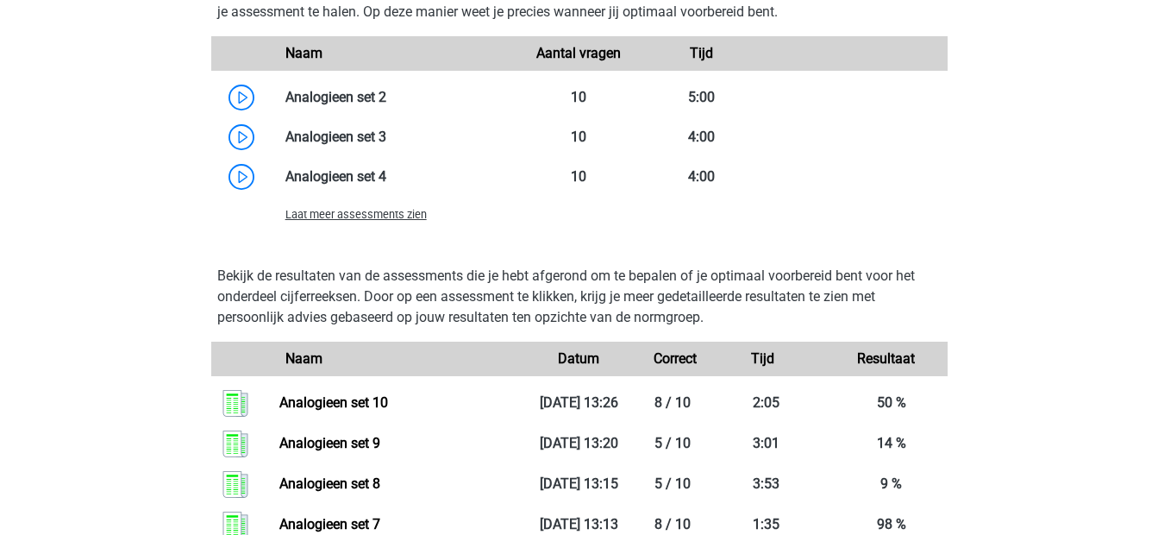
scroll to position [2119, 0]
click at [344, 210] on span "Laat meer assessments zien" at bounding box center [356, 213] width 141 height 13
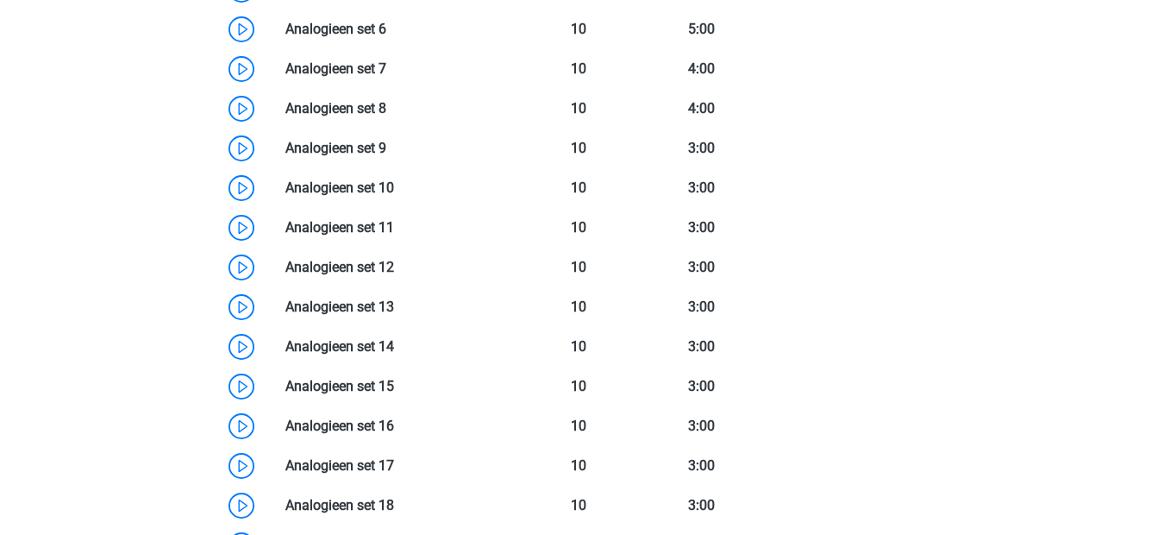
scroll to position [2346, 0]
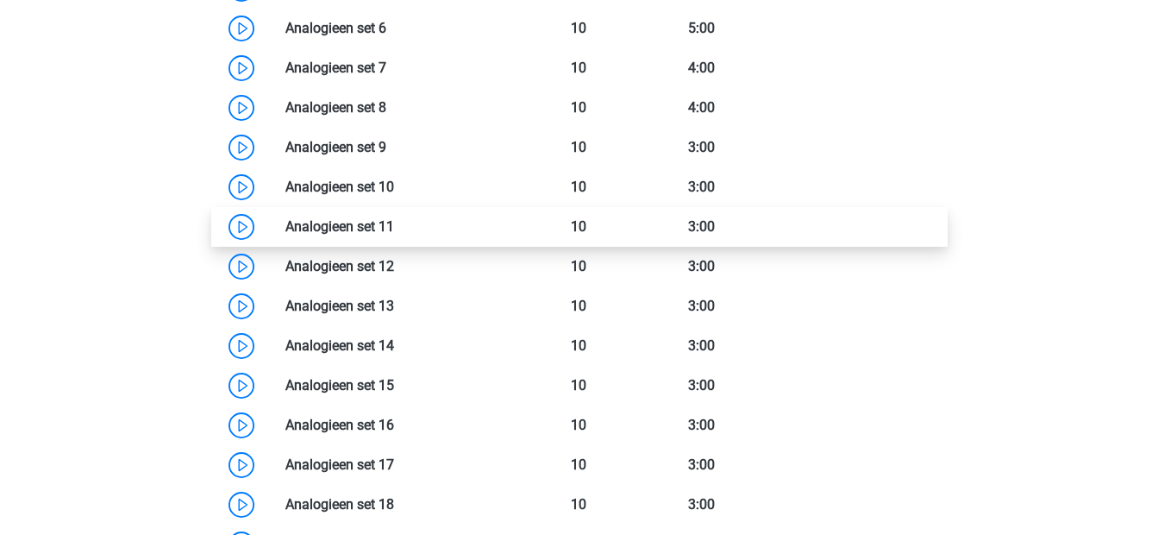
click at [394, 225] on link at bounding box center [394, 226] width 0 height 16
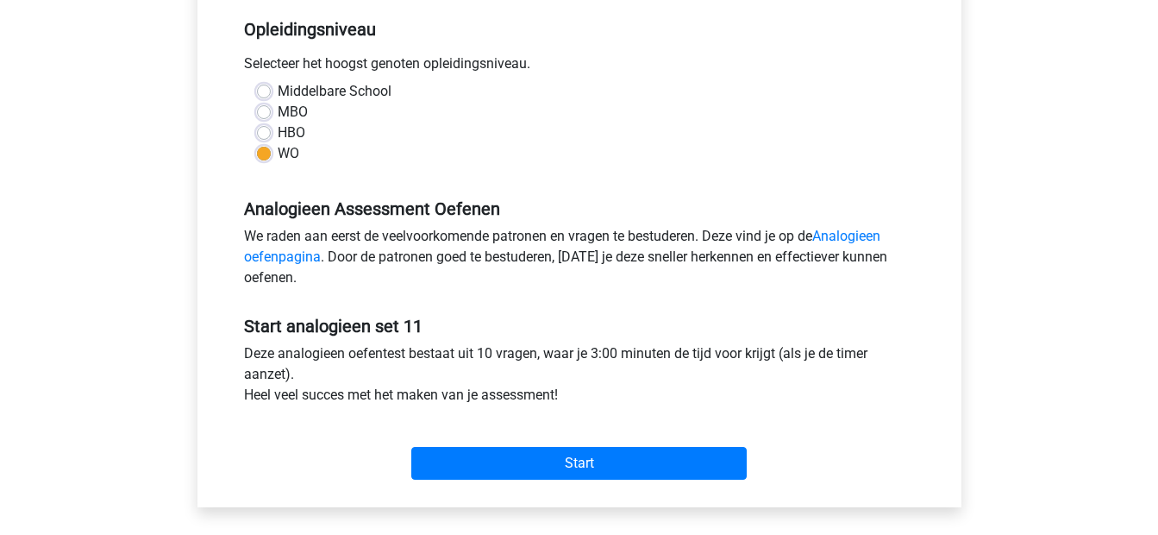
scroll to position [382, 0]
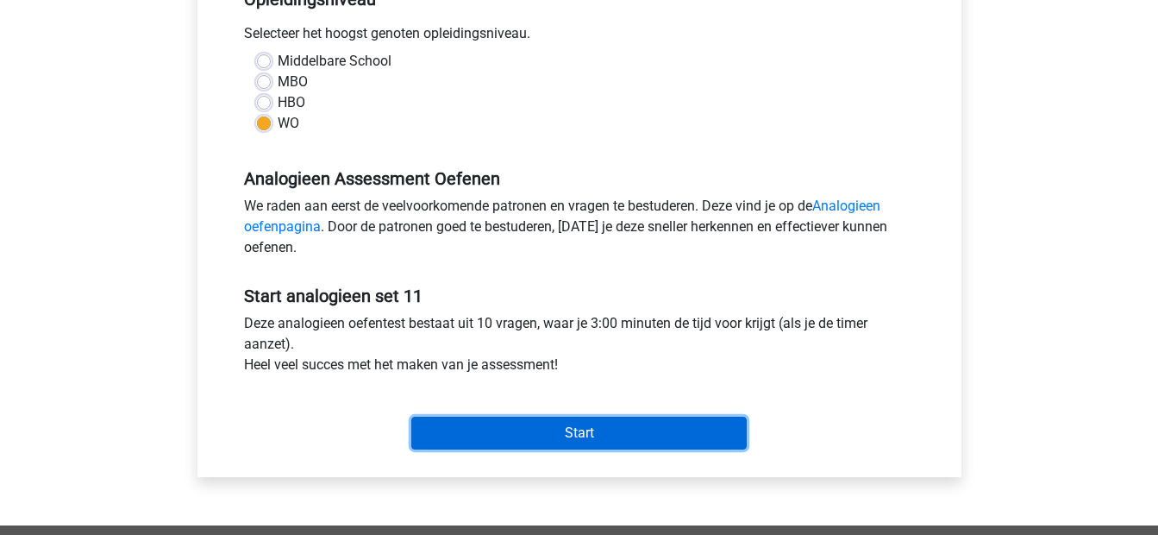
click at [543, 431] on input "Start" at bounding box center [579, 433] width 336 height 33
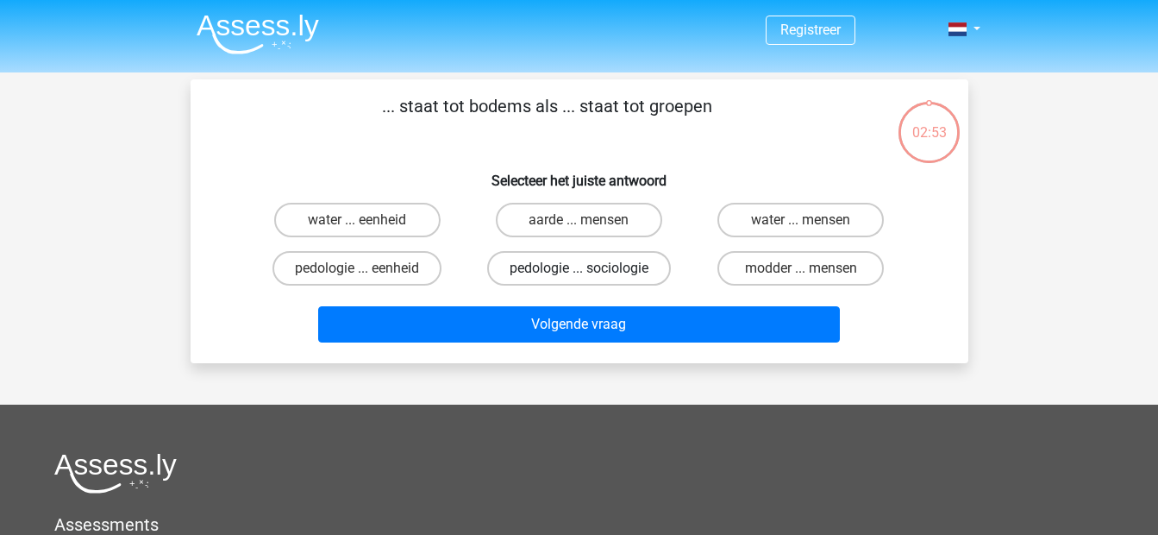
click at [628, 275] on label "pedologie ... sociologie" at bounding box center [579, 268] width 184 height 35
click at [590, 275] on input "pedologie ... sociologie" at bounding box center [584, 273] width 11 height 11
radio input "true"
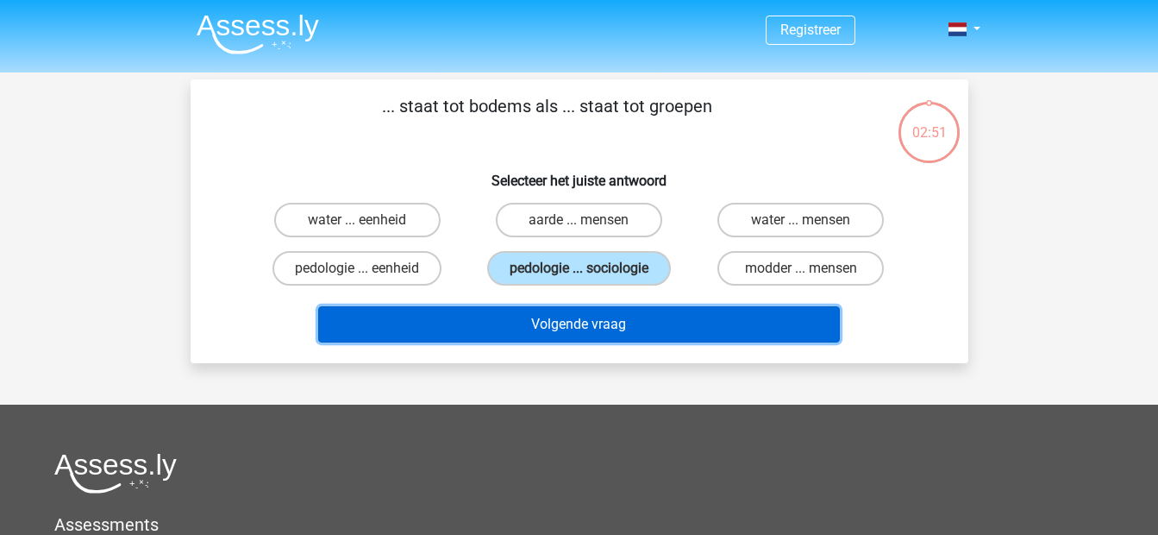
click at [592, 339] on button "Volgende vraag" at bounding box center [579, 324] width 522 height 36
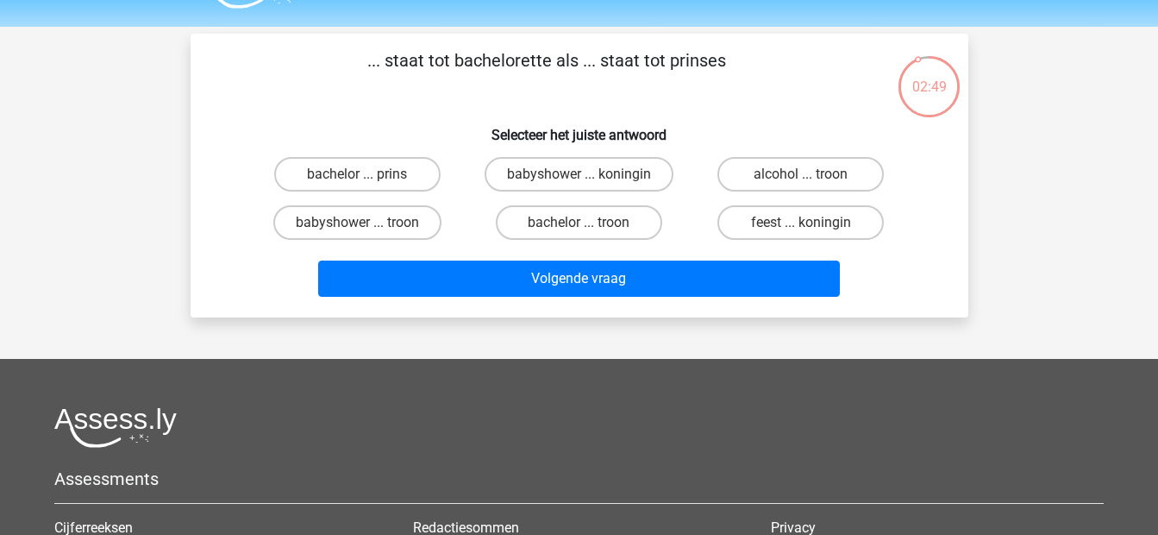
scroll to position [45, 0]
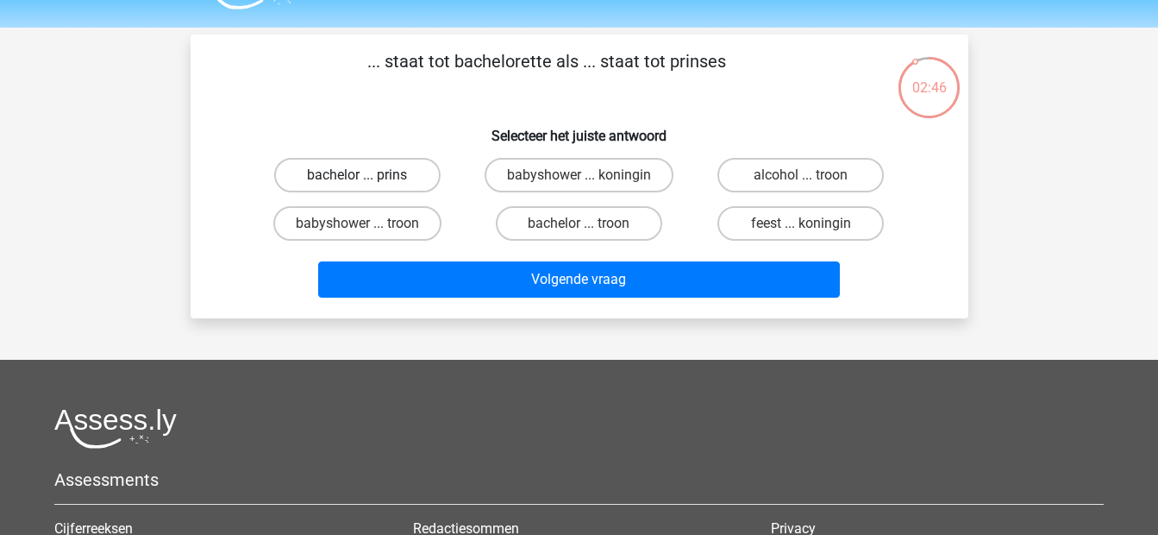
click at [402, 178] on label "bachelor ... prins" at bounding box center [357, 175] width 166 height 35
click at [368, 178] on input "bachelor ... prins" at bounding box center [362, 180] width 11 height 11
radio input "true"
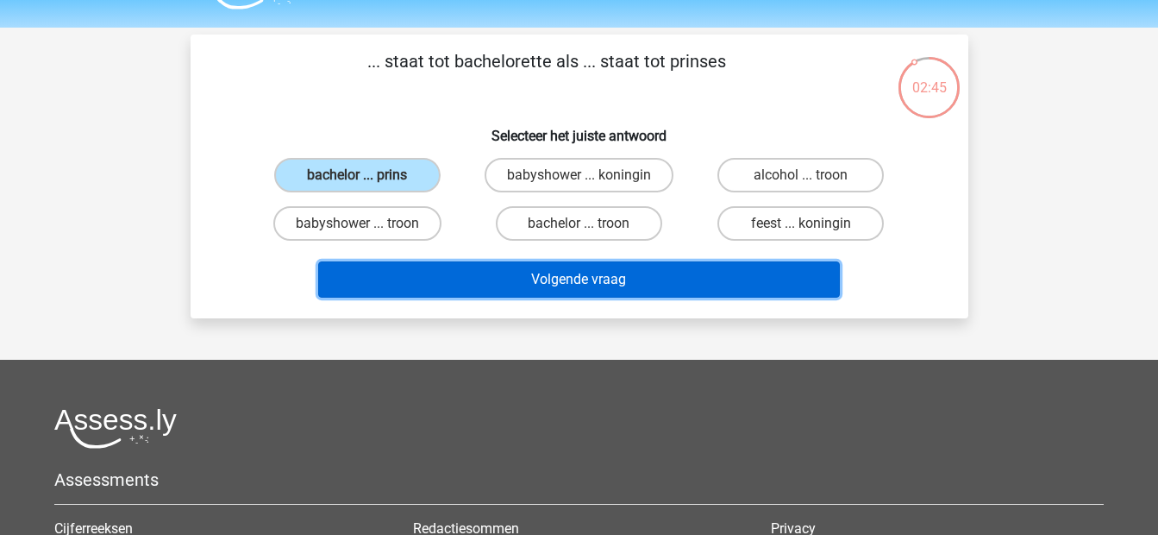
click at [502, 282] on button "Volgende vraag" at bounding box center [579, 279] width 522 height 36
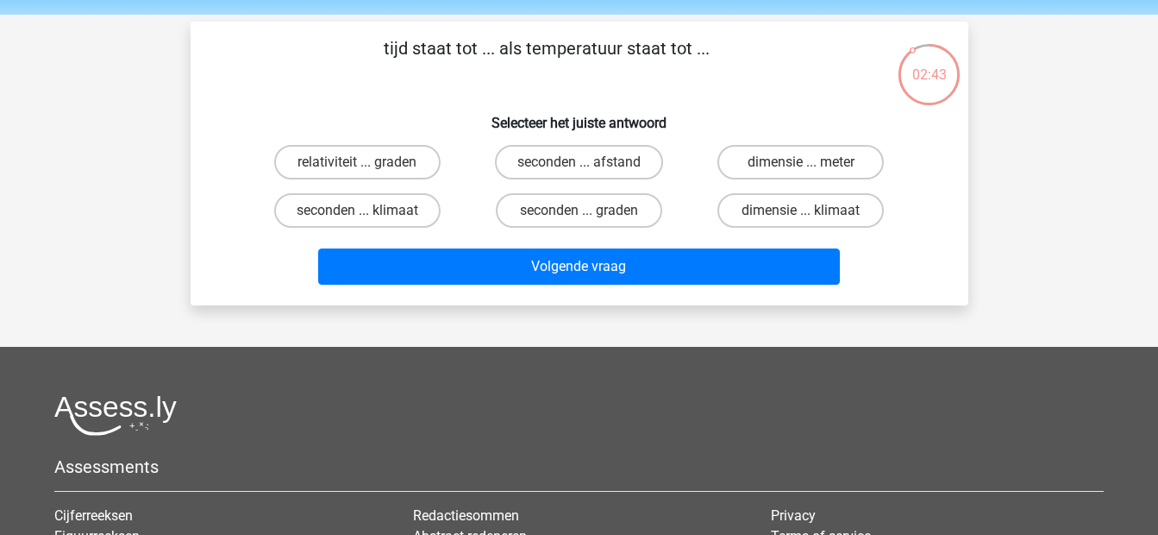
scroll to position [52, 0]
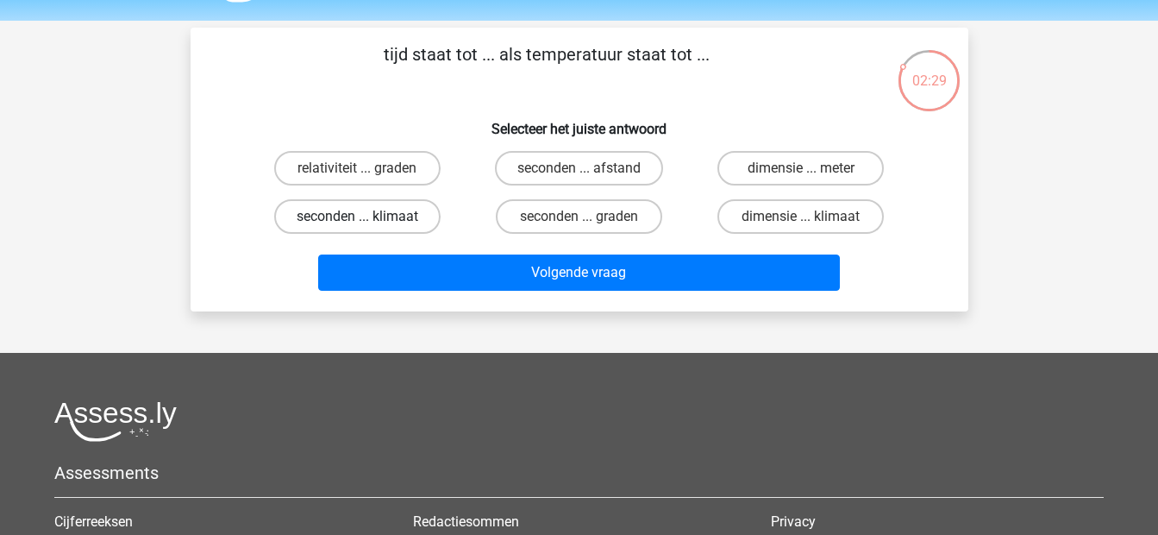
click at [403, 210] on label "seconden ... klimaat" at bounding box center [357, 216] width 166 height 35
click at [368, 217] on input "seconden ... klimaat" at bounding box center [362, 222] width 11 height 11
radio input "true"
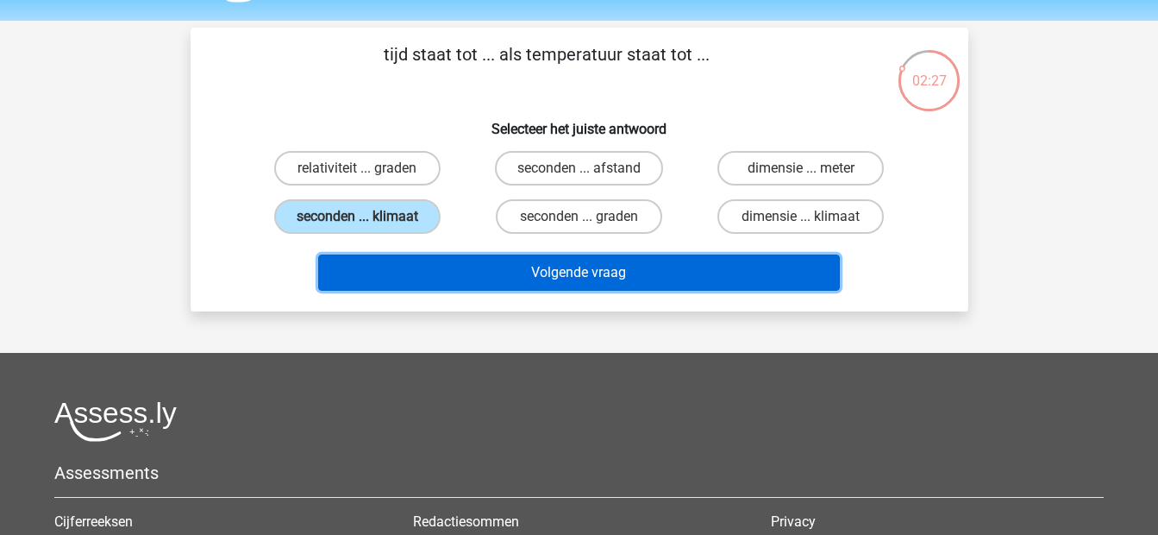
click at [469, 270] on button "Volgende vraag" at bounding box center [579, 272] width 522 height 36
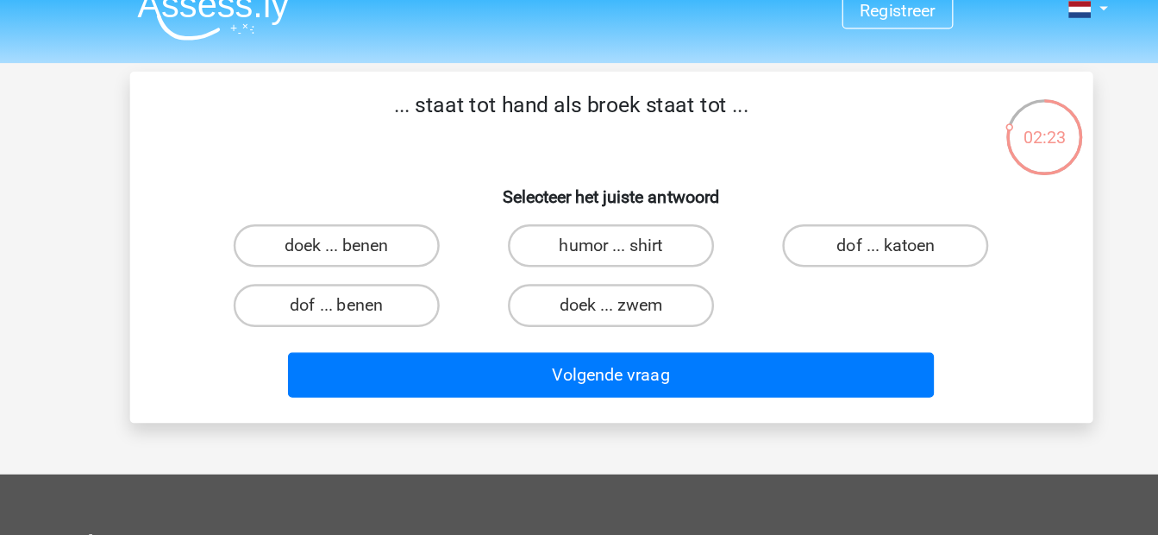
scroll to position [21, 0]
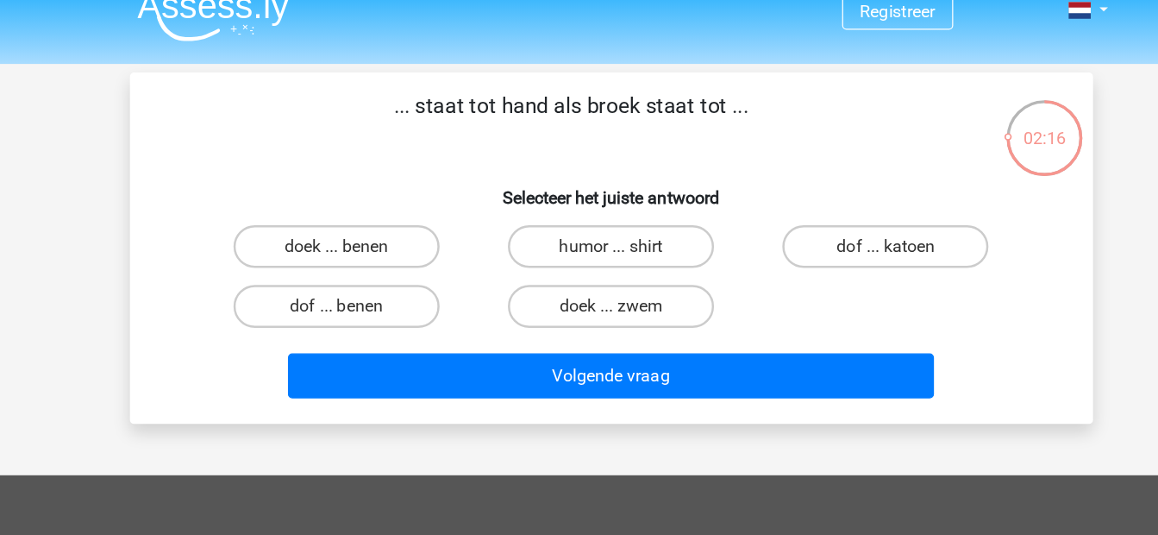
click at [579, 248] on input "doek ... zwem" at bounding box center [584, 253] width 11 height 11
radio input "true"
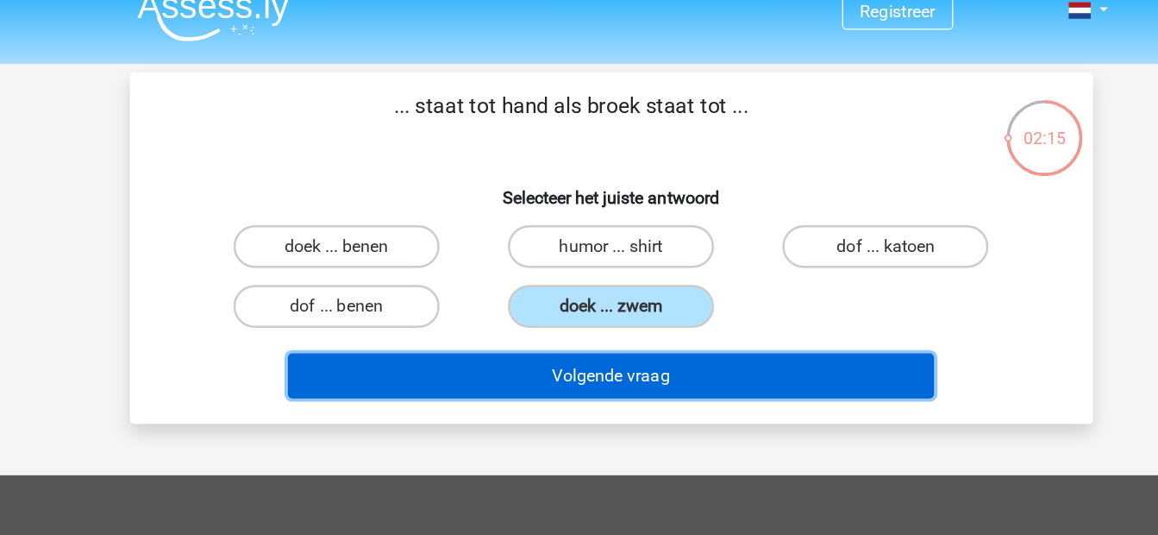
click at [629, 304] on button "Volgende vraag" at bounding box center [579, 304] width 522 height 36
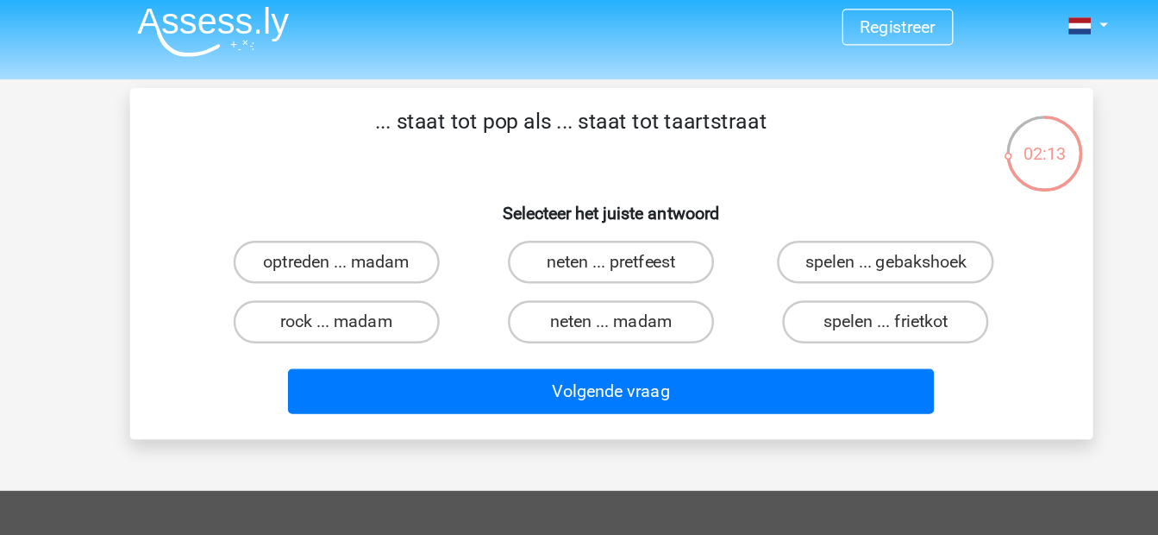
scroll to position [8, 0]
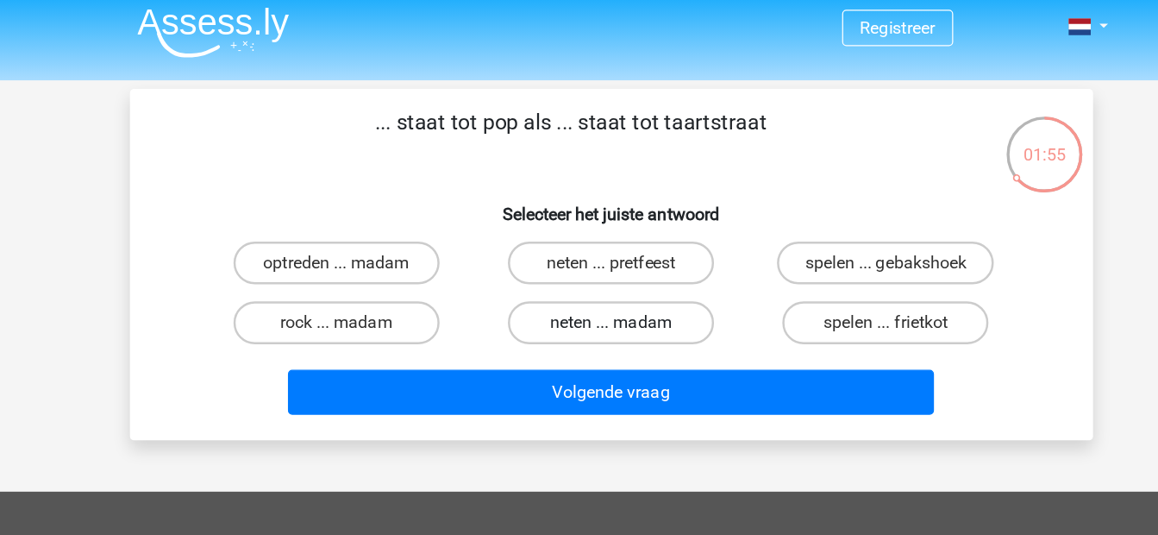
click at [616, 271] on label "neten ... madam" at bounding box center [579, 260] width 166 height 35
click at [590, 271] on input "neten ... madam" at bounding box center [584, 265] width 11 height 11
radio input "true"
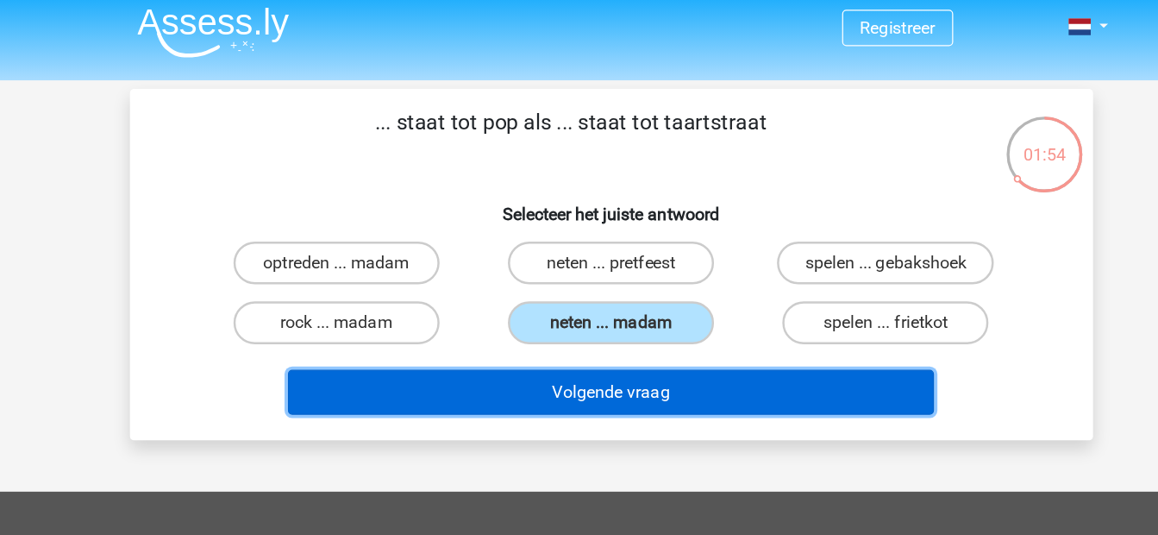
click at [643, 314] on button "Volgende vraag" at bounding box center [579, 316] width 522 height 36
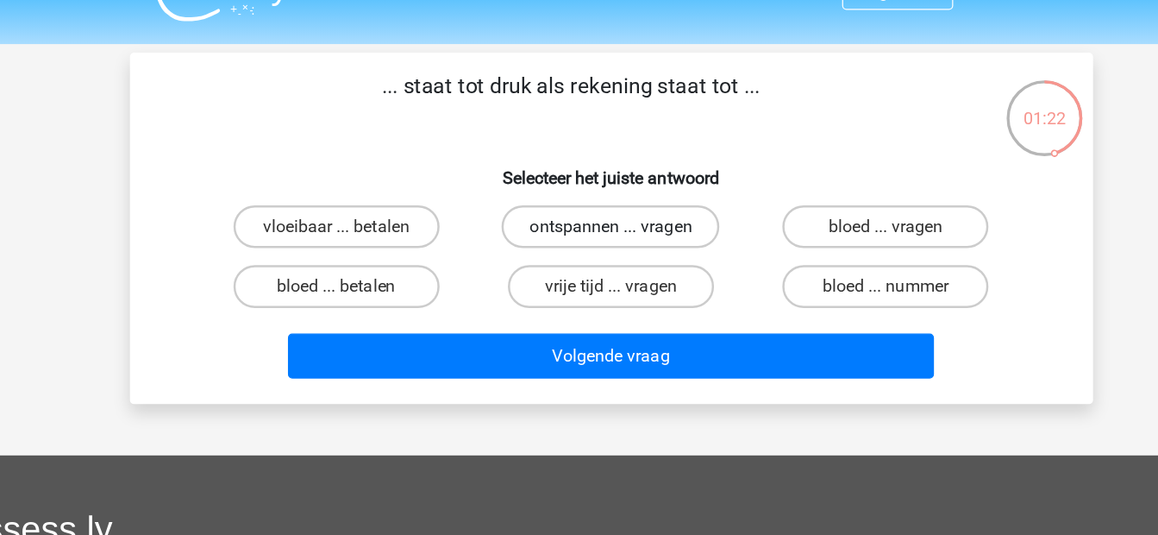
click at [540, 219] on label "ontspannen ... vragen" at bounding box center [579, 212] width 176 height 35
click at [579, 219] on input "ontspannen ... vragen" at bounding box center [584, 217] width 11 height 11
radio input "true"
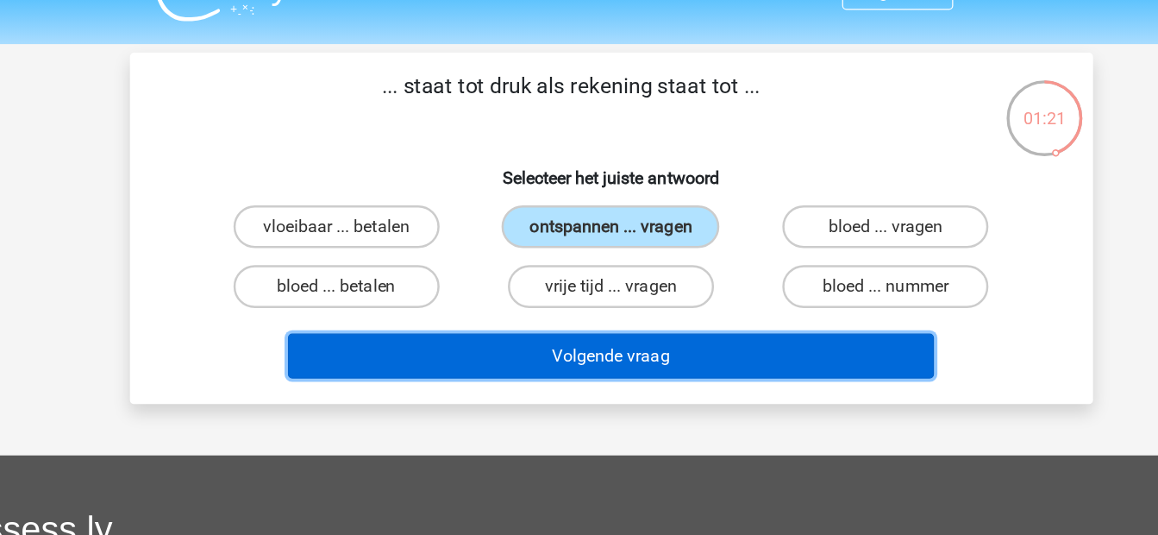
click at [521, 320] on button "Volgende vraag" at bounding box center [579, 316] width 522 height 36
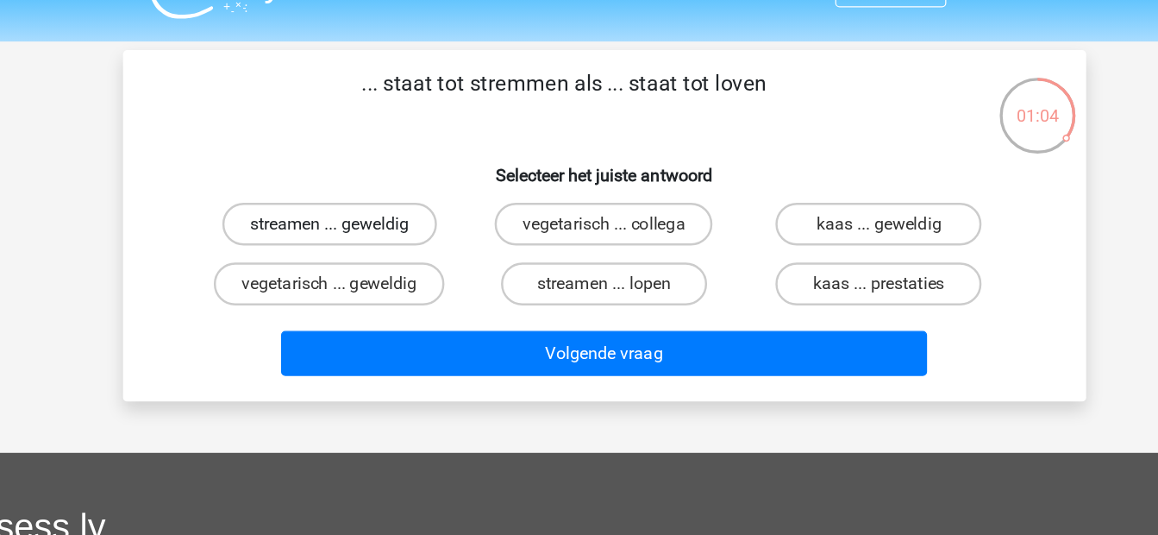
click at [429, 224] on label "streamen ... geweldig" at bounding box center [357, 212] width 173 height 35
click at [368, 223] on input "streamen ... geweldig" at bounding box center [362, 217] width 11 height 11
radio input "true"
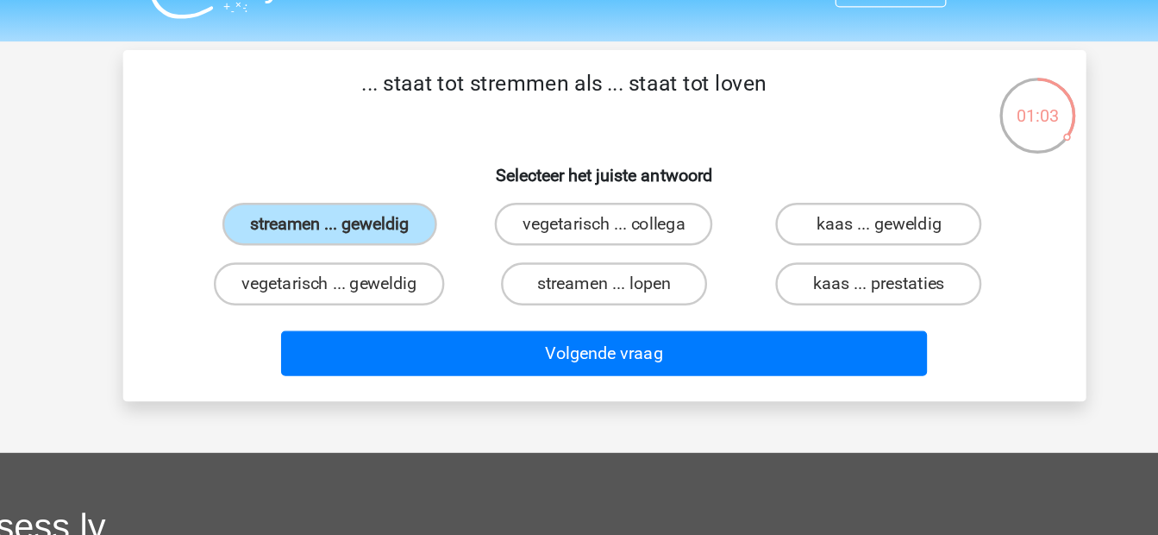
click at [486, 295] on div "Volgende vraag" at bounding box center [579, 313] width 723 height 57
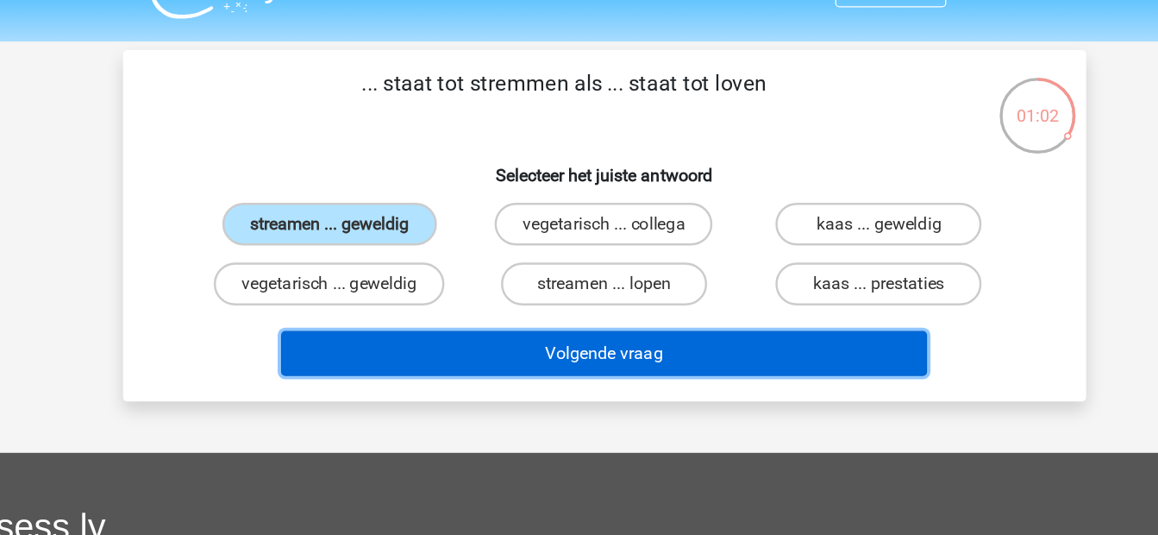
click at [508, 306] on button "Volgende vraag" at bounding box center [579, 316] width 522 height 36
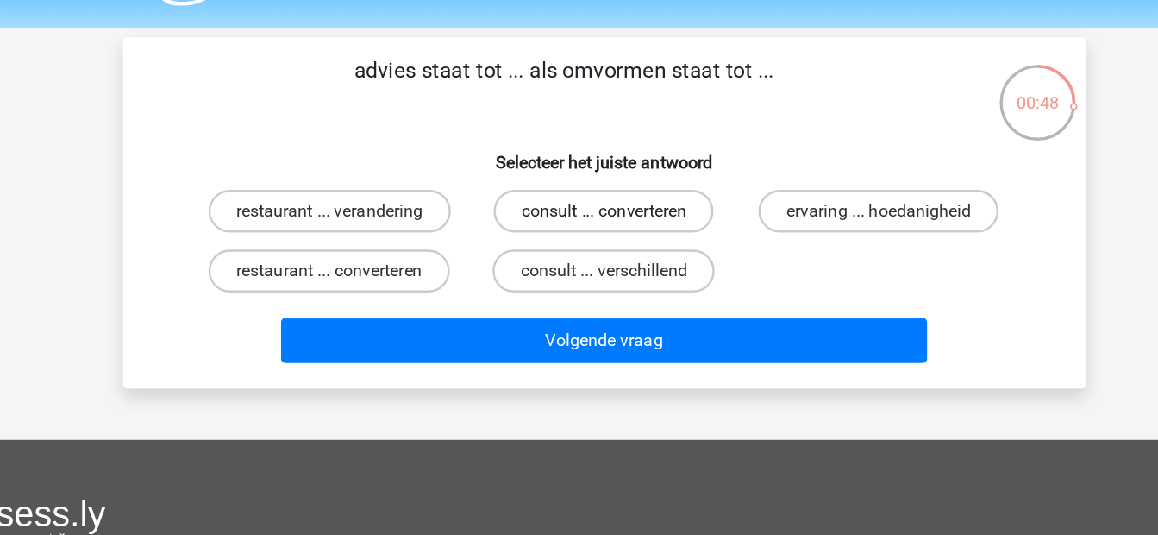
click at [648, 217] on label "consult ... converteren" at bounding box center [579, 212] width 178 height 35
click at [590, 217] on input "consult ... converteren" at bounding box center [584, 217] width 11 height 11
radio input "true"
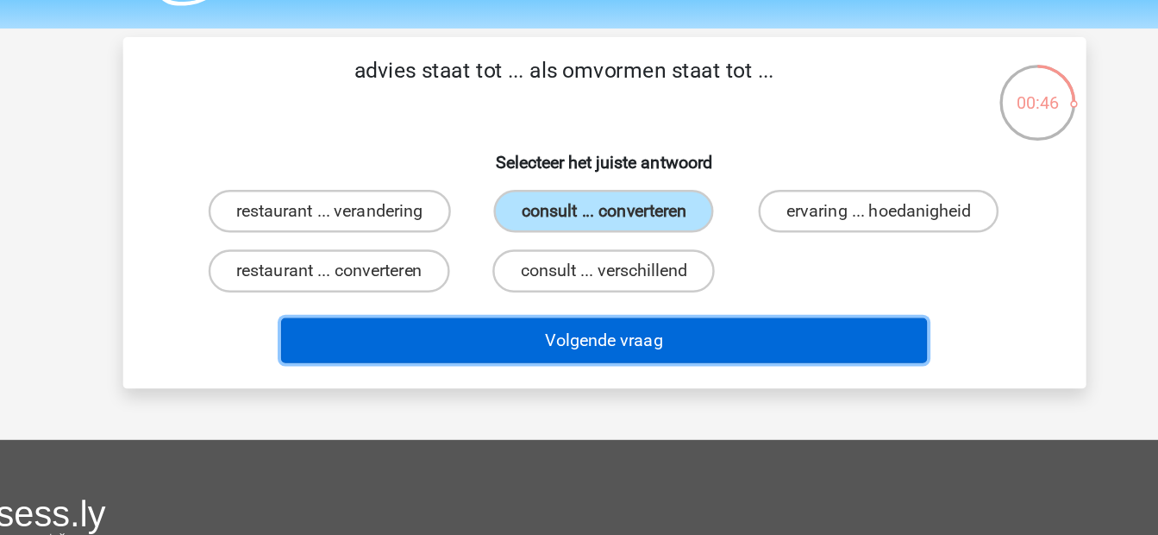
click at [627, 308] on button "Volgende vraag" at bounding box center [579, 316] width 522 height 36
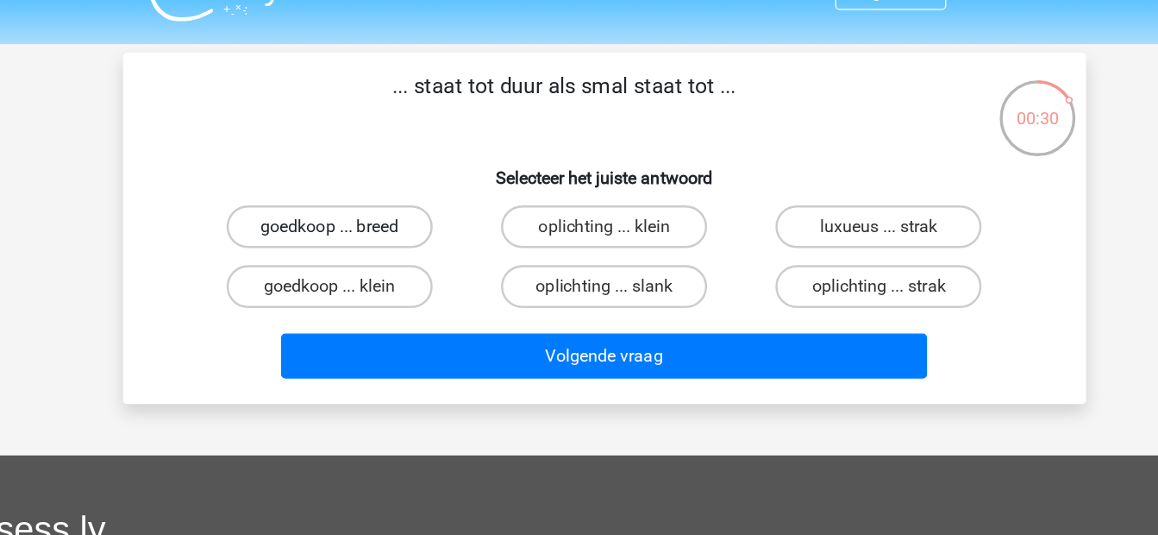
click at [416, 216] on label "goedkoop ... breed" at bounding box center [357, 212] width 166 height 35
click at [368, 216] on input "goedkoop ... breed" at bounding box center [362, 217] width 11 height 11
radio input "true"
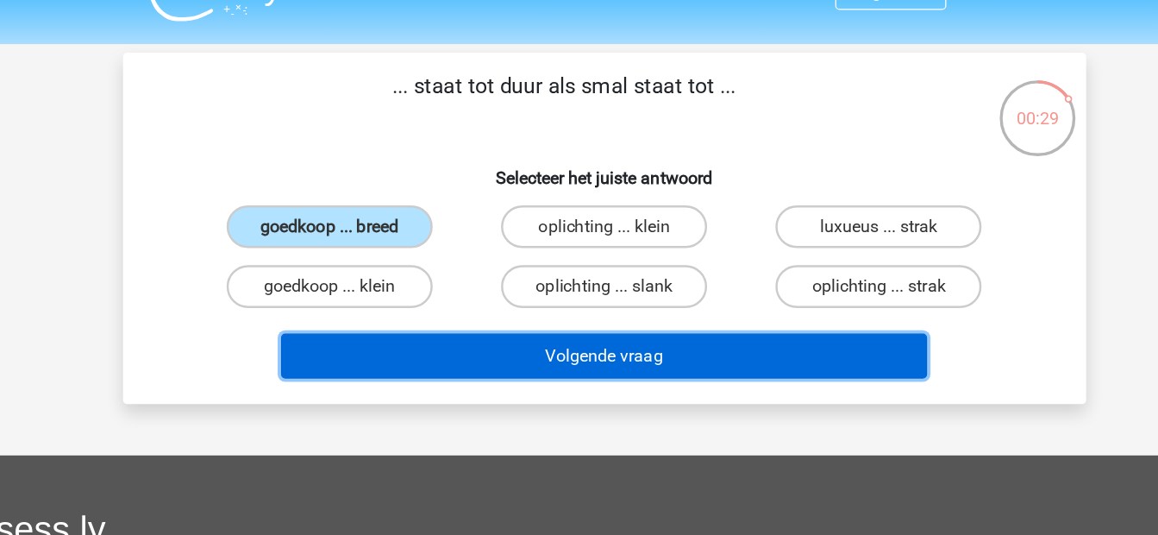
click at [504, 316] on button "Volgende vraag" at bounding box center [579, 316] width 522 height 36
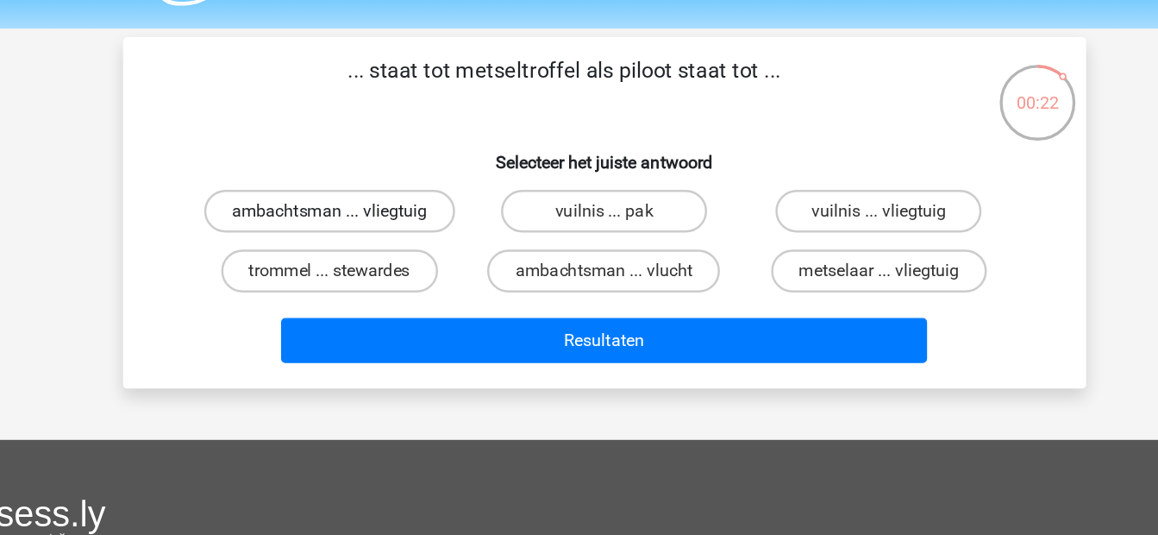
click at [445, 218] on label "ambachtsman ... vliegtuig" at bounding box center [357, 212] width 203 height 35
click at [368, 218] on input "ambachtsman ... vliegtuig" at bounding box center [362, 217] width 11 height 11
radio input "true"
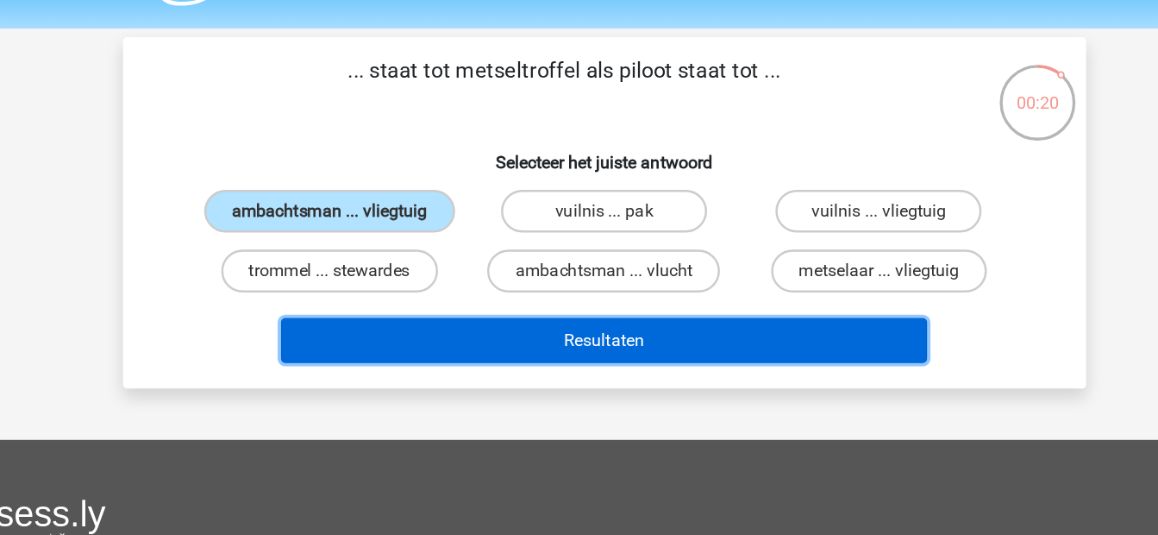
click at [524, 309] on button "Resultaten" at bounding box center [579, 316] width 522 height 36
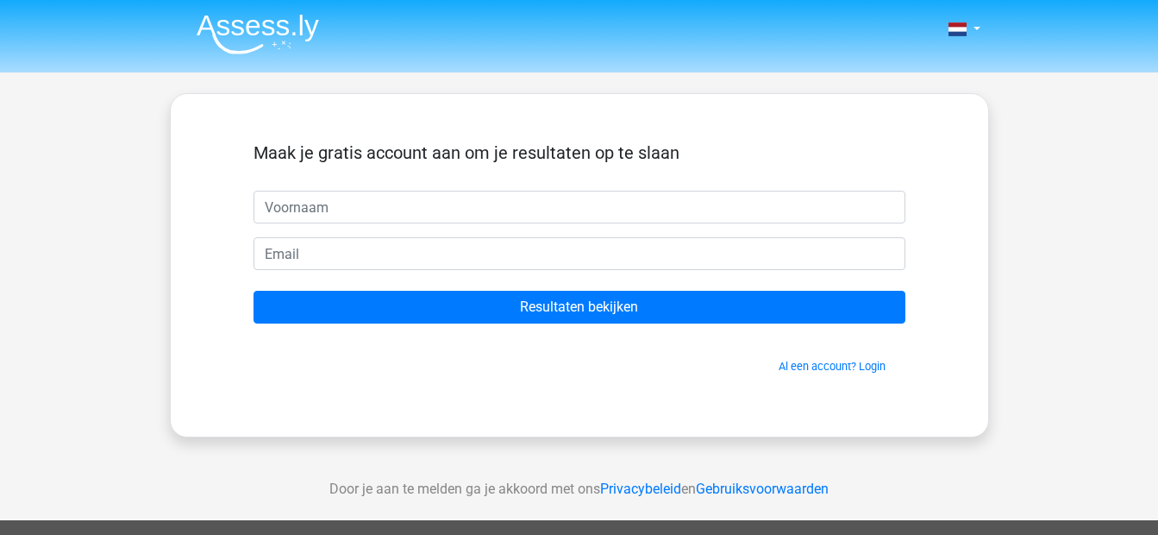
click at [235, 19] on img at bounding box center [258, 34] width 122 height 41
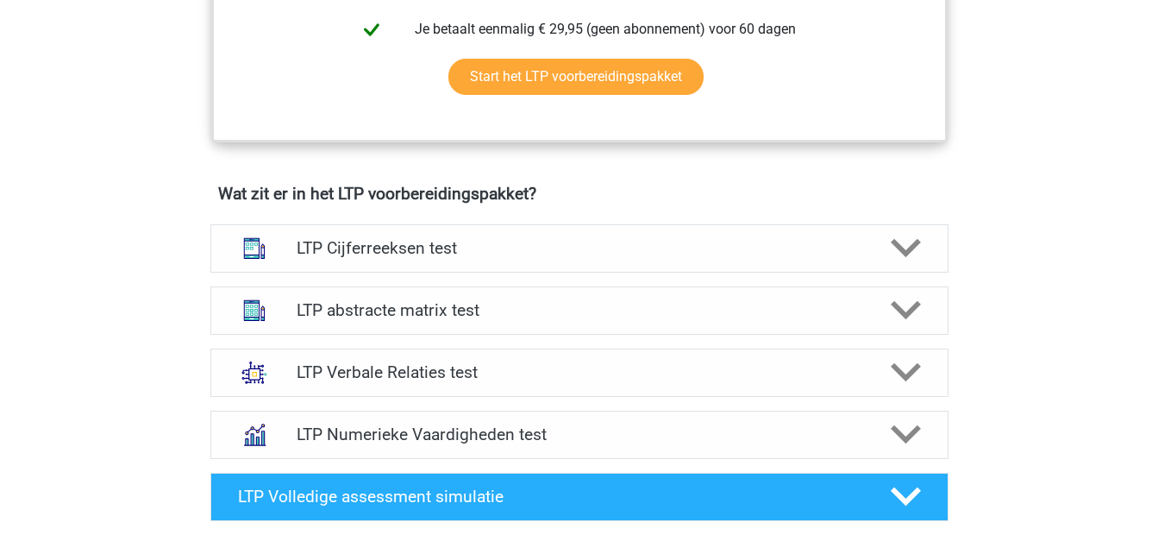
scroll to position [941, 0]
click at [331, 373] on h4 "LTP Verbale Relaties test" at bounding box center [579, 373] width 565 height 20
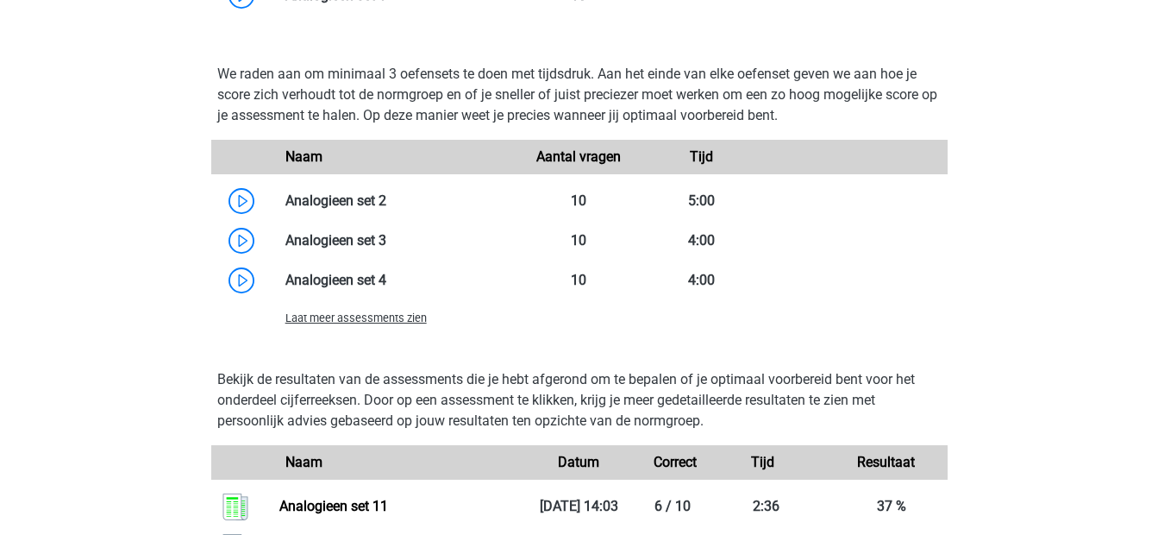
scroll to position [1970, 0]
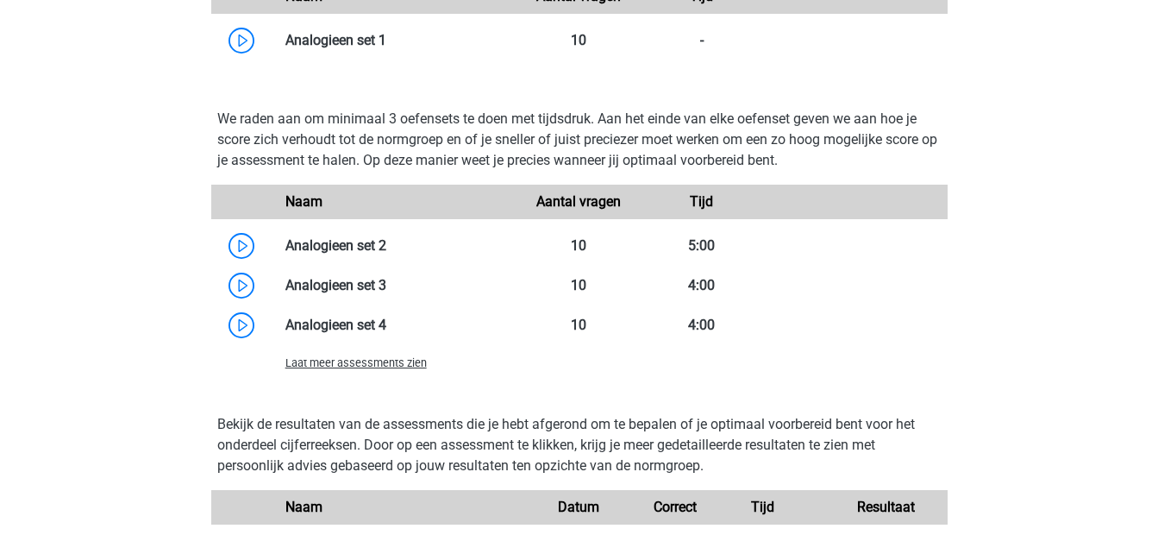
click at [381, 366] on span "Laat meer assessments zien" at bounding box center [356, 362] width 141 height 13
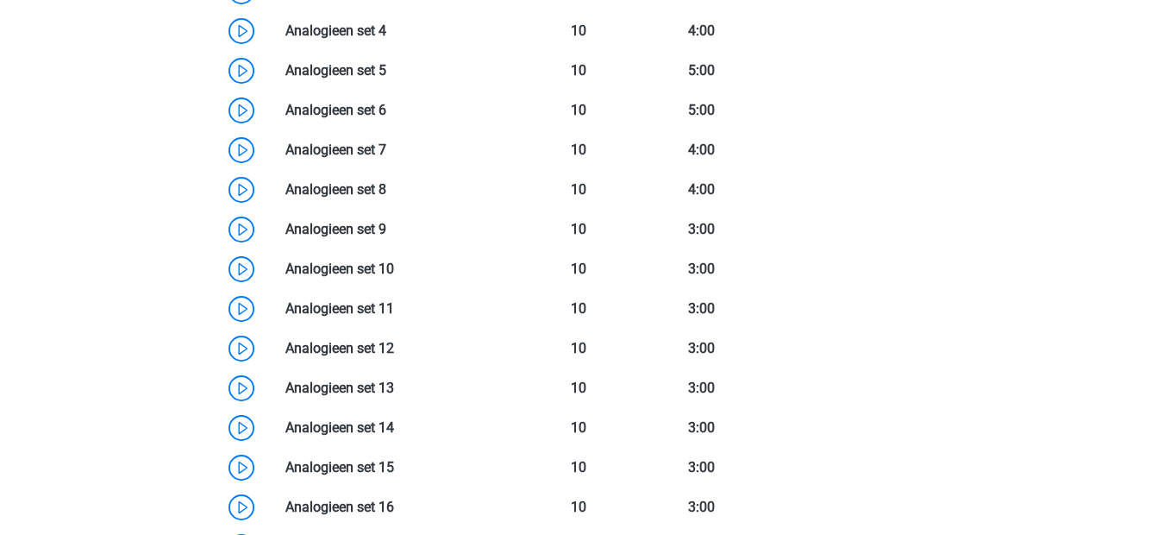
scroll to position [2265, 0]
click at [394, 355] on link at bounding box center [394, 347] width 0 height 16
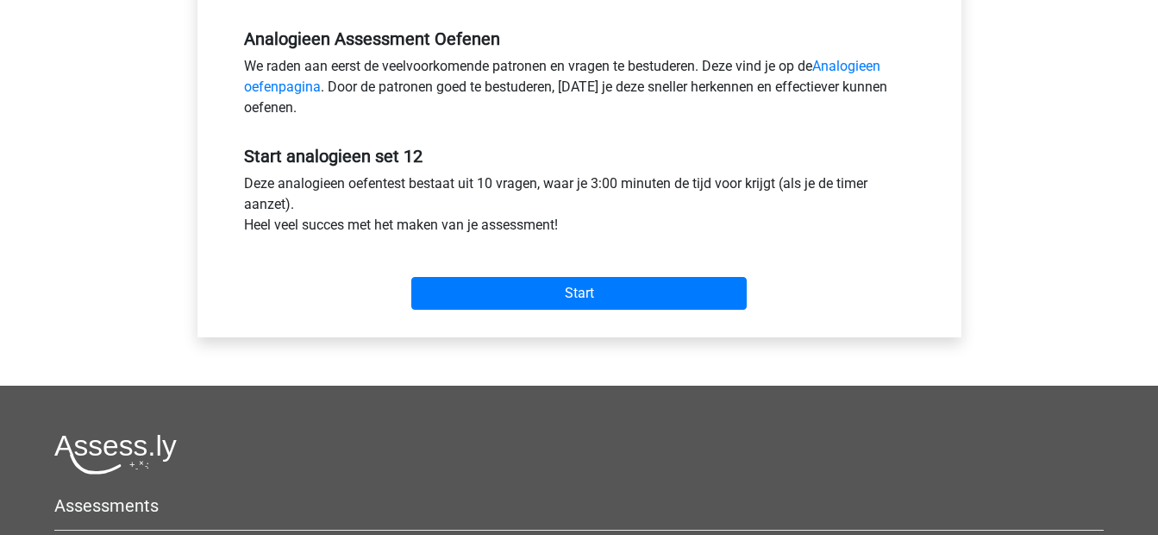
scroll to position [523, 0]
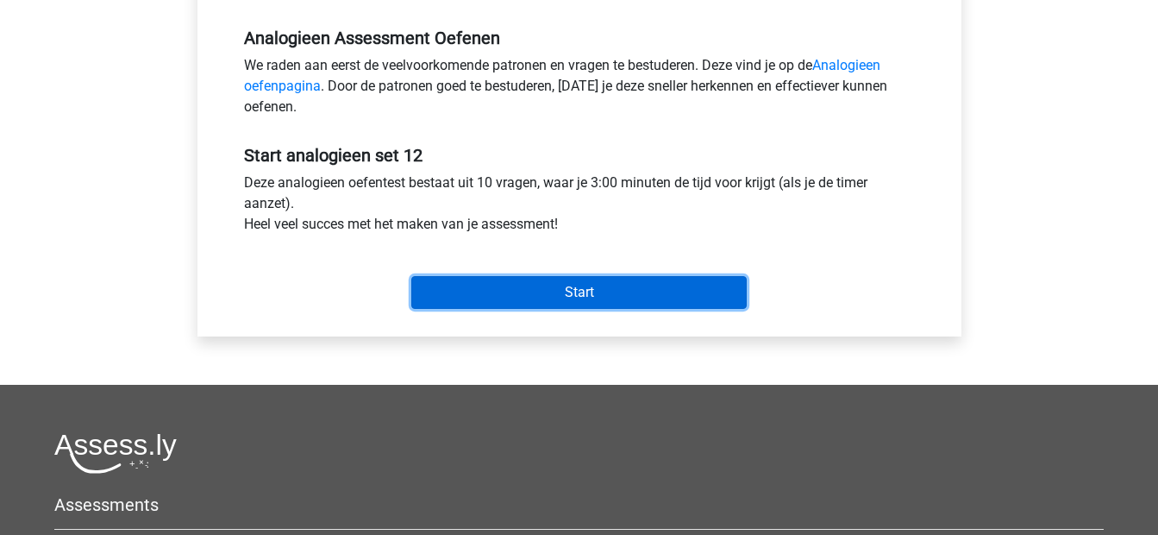
click at [499, 297] on input "Start" at bounding box center [579, 292] width 336 height 33
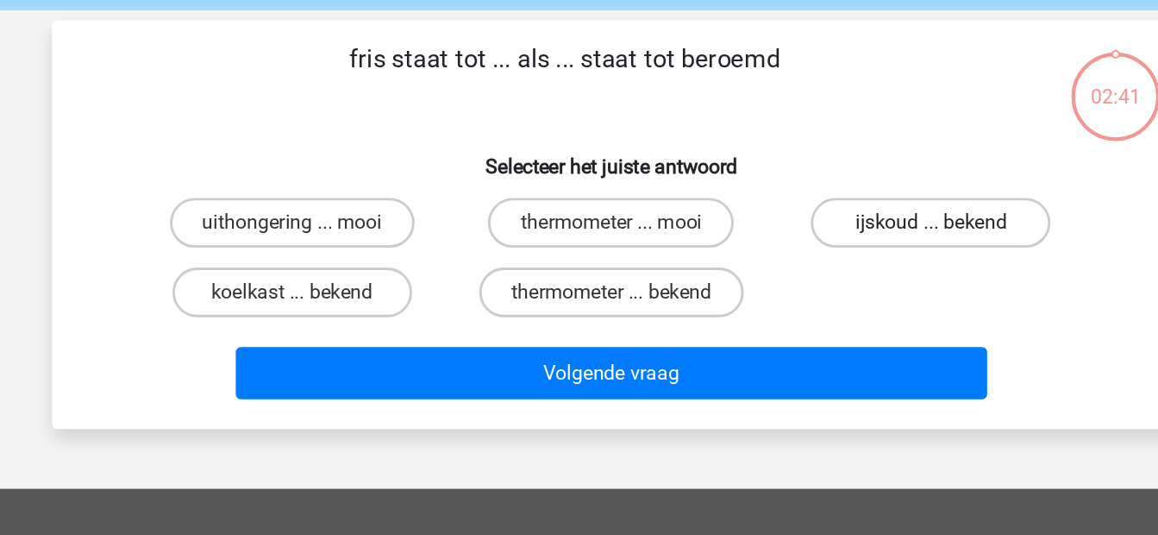
click at [783, 226] on label "ijskoud ... bekend" at bounding box center [801, 220] width 166 height 35
click at [801, 226] on input "ijskoud ... bekend" at bounding box center [806, 225] width 11 height 11
radio input "true"
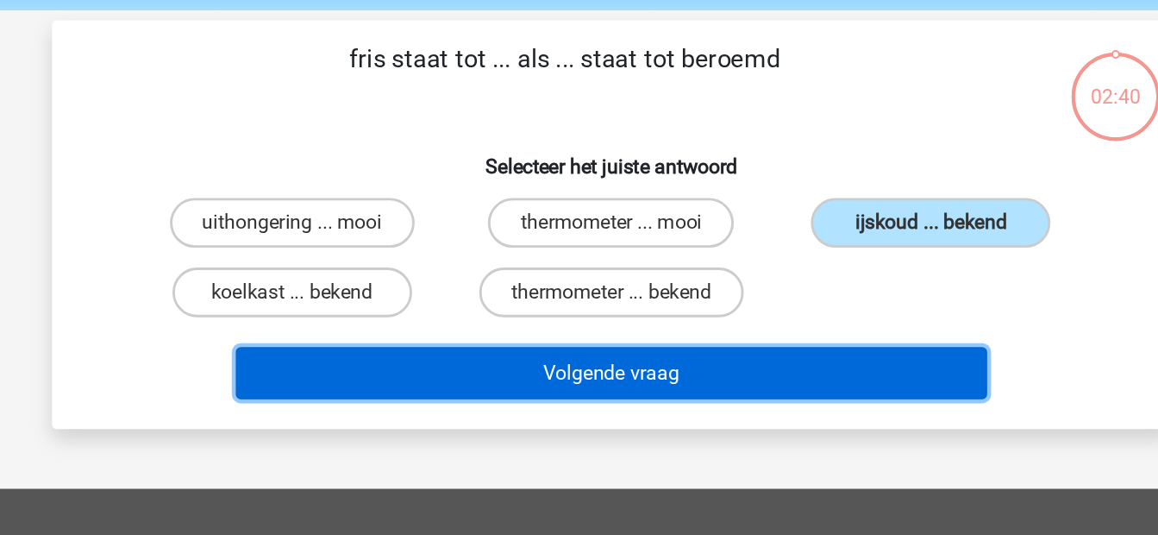
click at [694, 334] on button "Volgende vraag" at bounding box center [579, 324] width 522 height 36
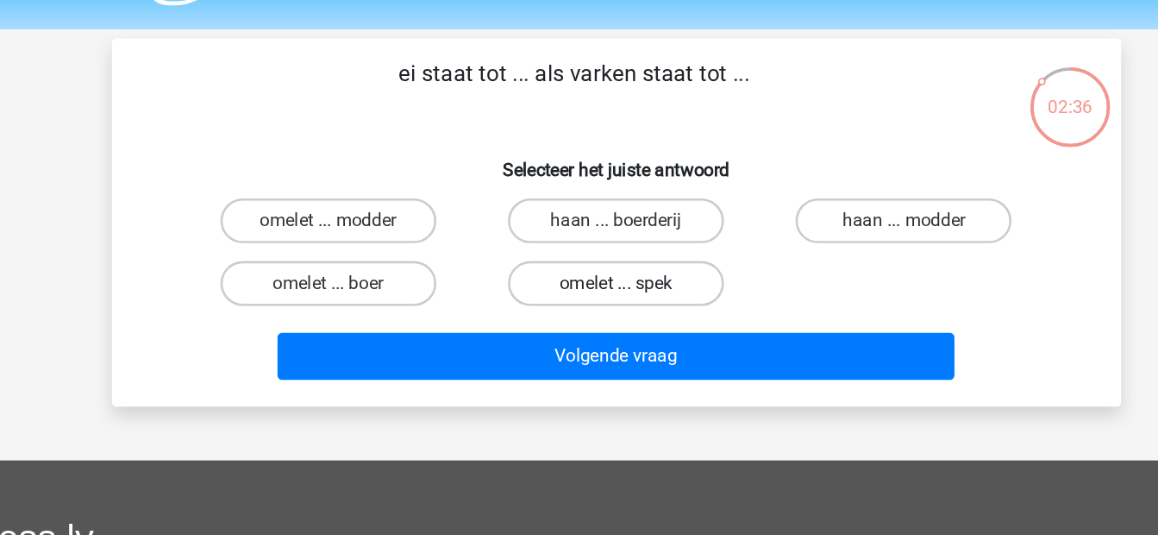
click at [637, 270] on label "omelet ... spek" at bounding box center [579, 268] width 166 height 35
click at [590, 270] on input "omelet ... spek" at bounding box center [584, 273] width 11 height 11
radio input "true"
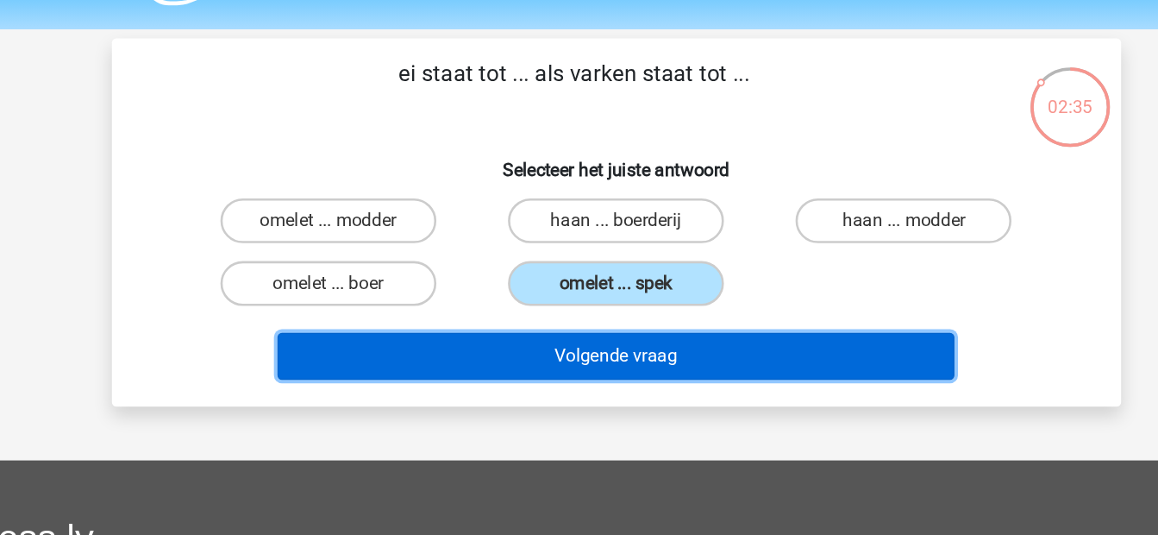
click at [681, 314] on button "Volgende vraag" at bounding box center [579, 324] width 522 height 36
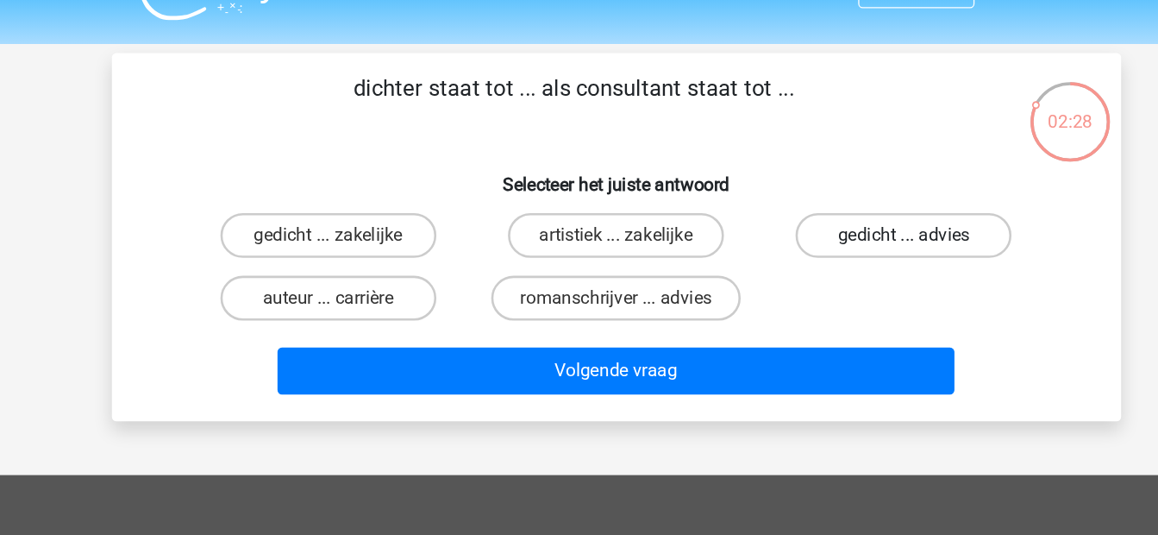
click at [754, 235] on label "gedicht ... advies" at bounding box center [801, 220] width 166 height 35
click at [801, 231] on input "gedicht ... advies" at bounding box center [806, 225] width 11 height 11
radio input "true"
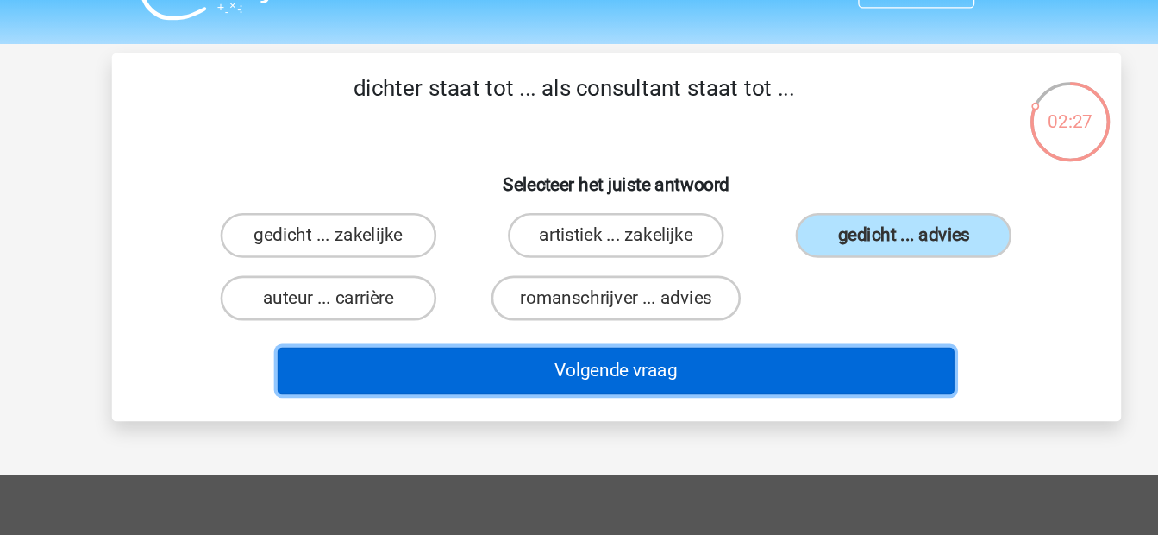
click at [692, 333] on button "Volgende vraag" at bounding box center [579, 324] width 522 height 36
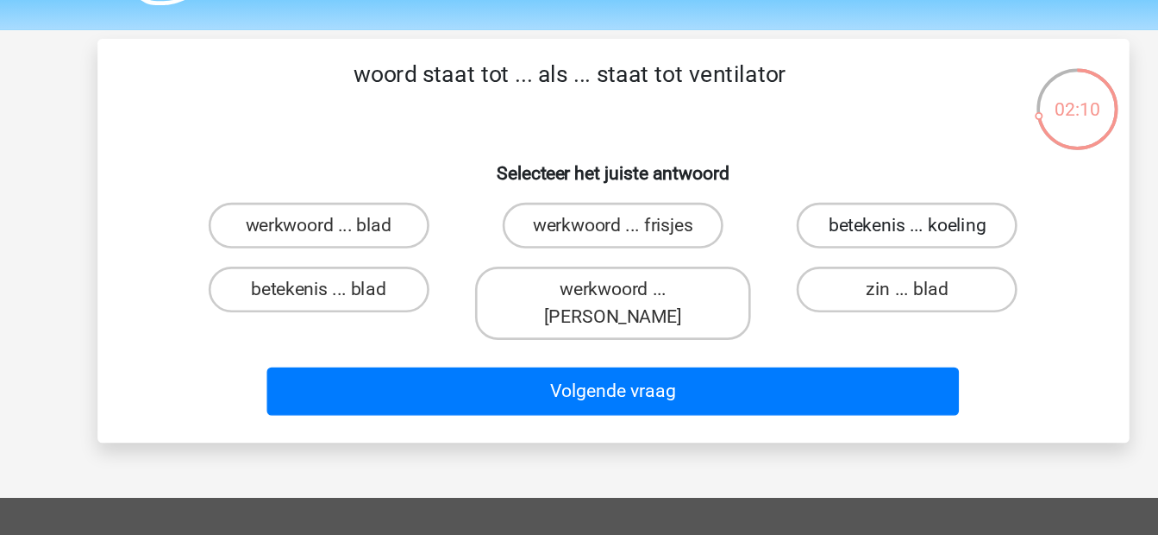
click at [768, 228] on label "betekenis ... koeling" at bounding box center [801, 220] width 166 height 35
click at [801, 228] on input "betekenis ... koeling" at bounding box center [806, 225] width 11 height 11
radio input "true"
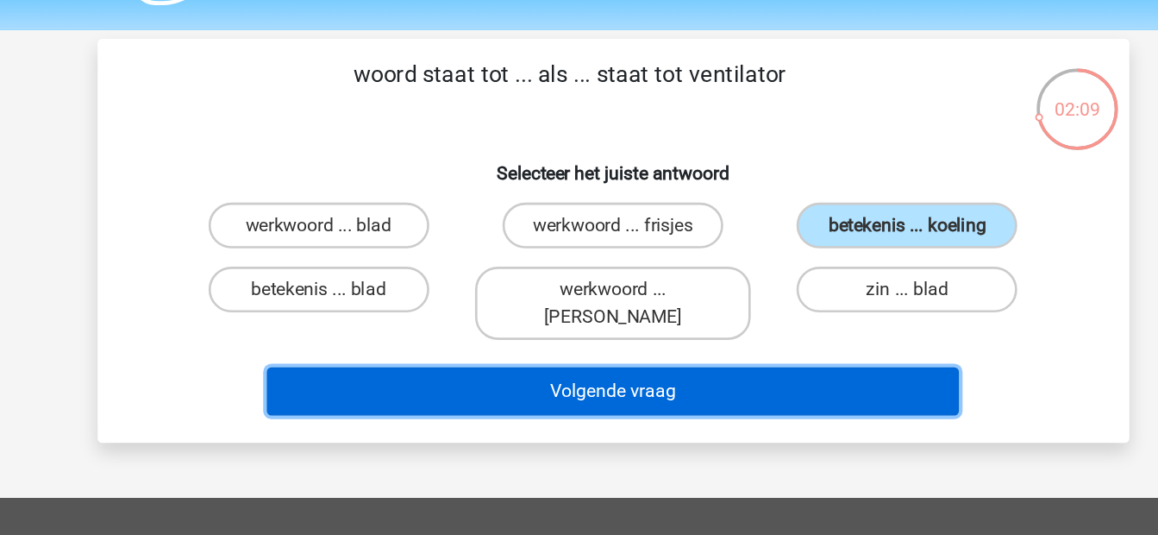
click at [685, 333] on button "Volgende vraag" at bounding box center [579, 345] width 522 height 36
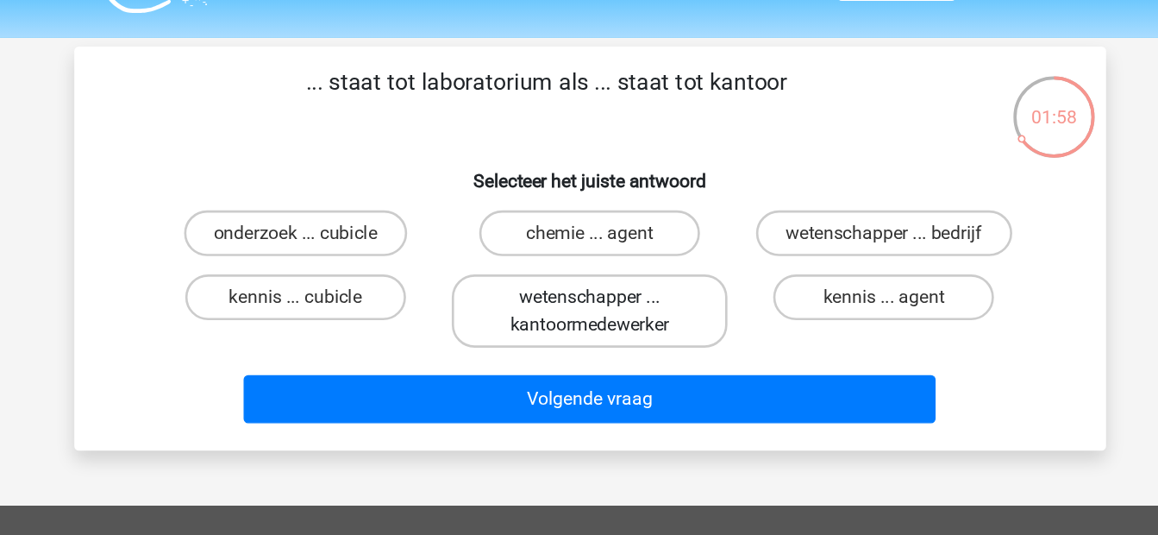
click at [612, 282] on label "wetenschapper ... kantoormedewerker" at bounding box center [579, 278] width 208 height 55
click at [590, 279] on input "wetenschapper ... kantoormedewerker" at bounding box center [584, 273] width 11 height 11
radio input "true"
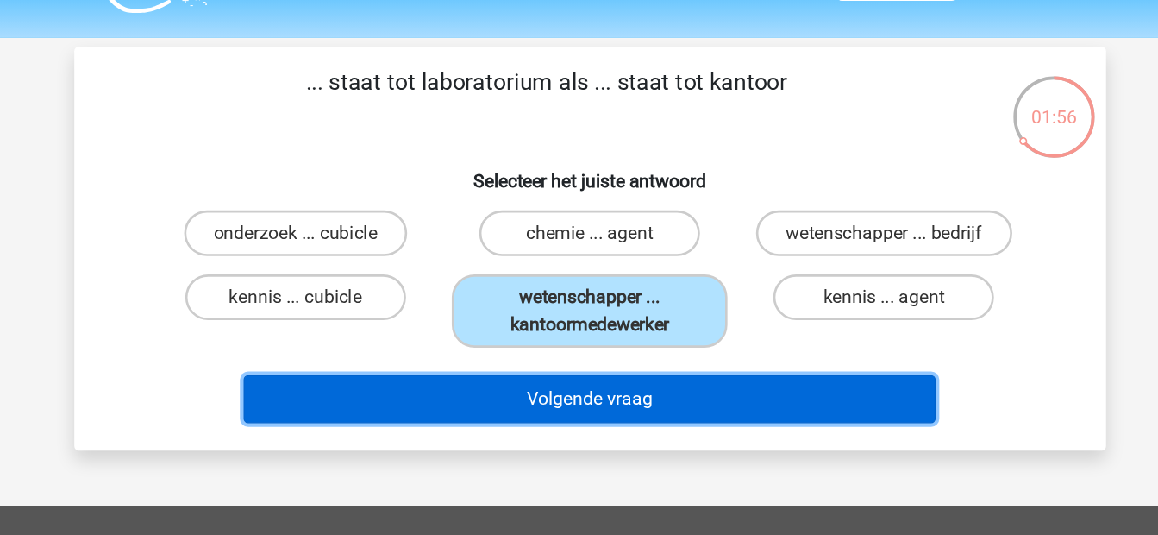
click at [627, 339] on button "Volgende vraag" at bounding box center [579, 345] width 522 height 36
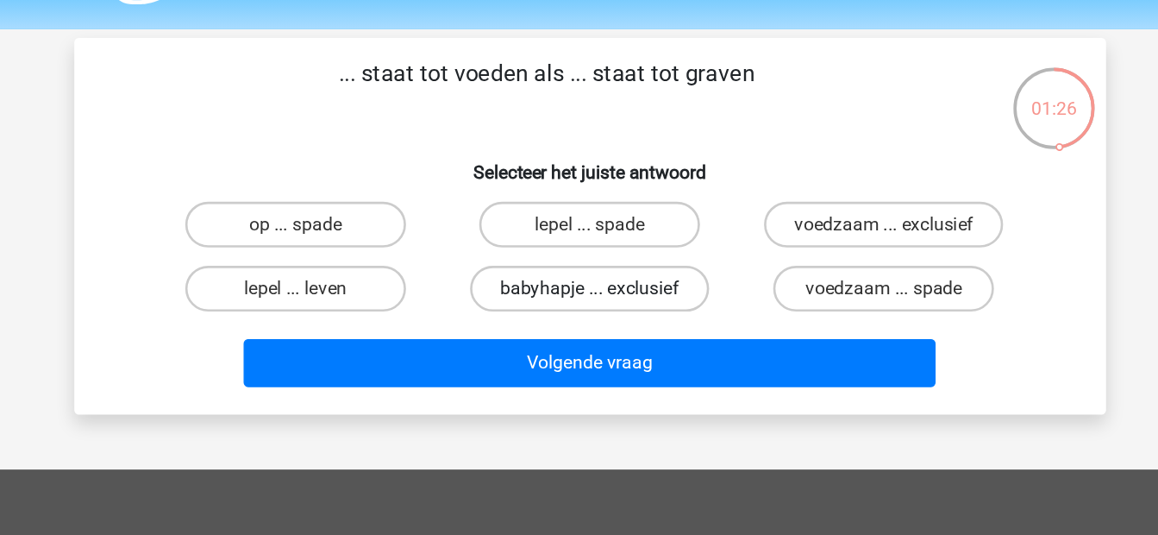
click at [623, 271] on label "babyhapje ... exclusief" at bounding box center [579, 268] width 180 height 35
click at [590, 271] on input "babyhapje ... exclusief" at bounding box center [584, 273] width 11 height 11
radio input "true"
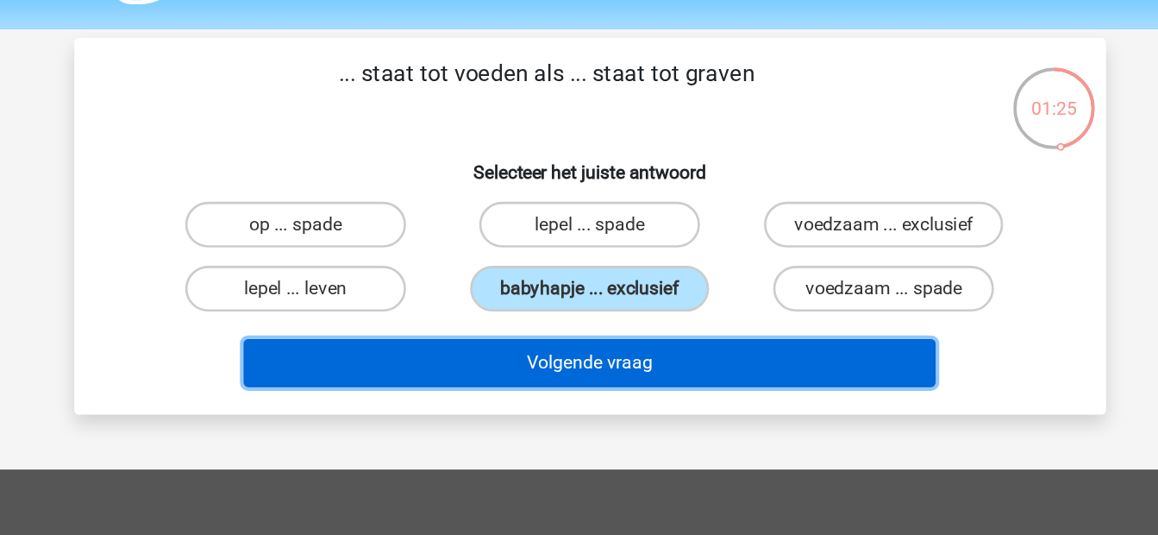
click at [638, 323] on button "Volgende vraag" at bounding box center [579, 324] width 522 height 36
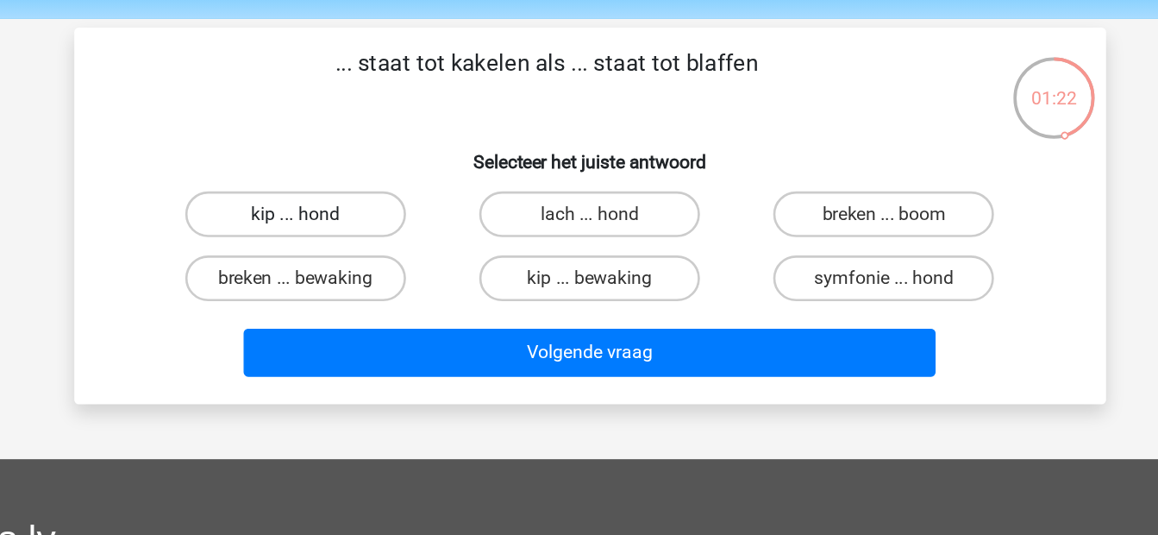
click at [409, 226] on label "kip ... hond" at bounding box center [357, 220] width 166 height 35
click at [368, 226] on input "kip ... hond" at bounding box center [362, 225] width 11 height 11
radio input "true"
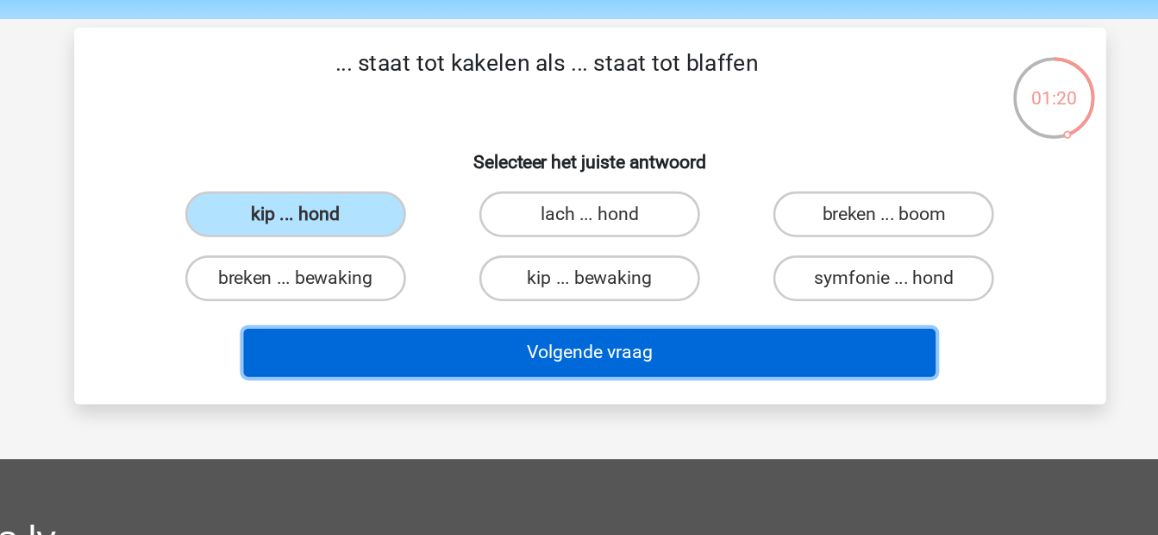
click at [472, 313] on button "Volgende vraag" at bounding box center [579, 324] width 522 height 36
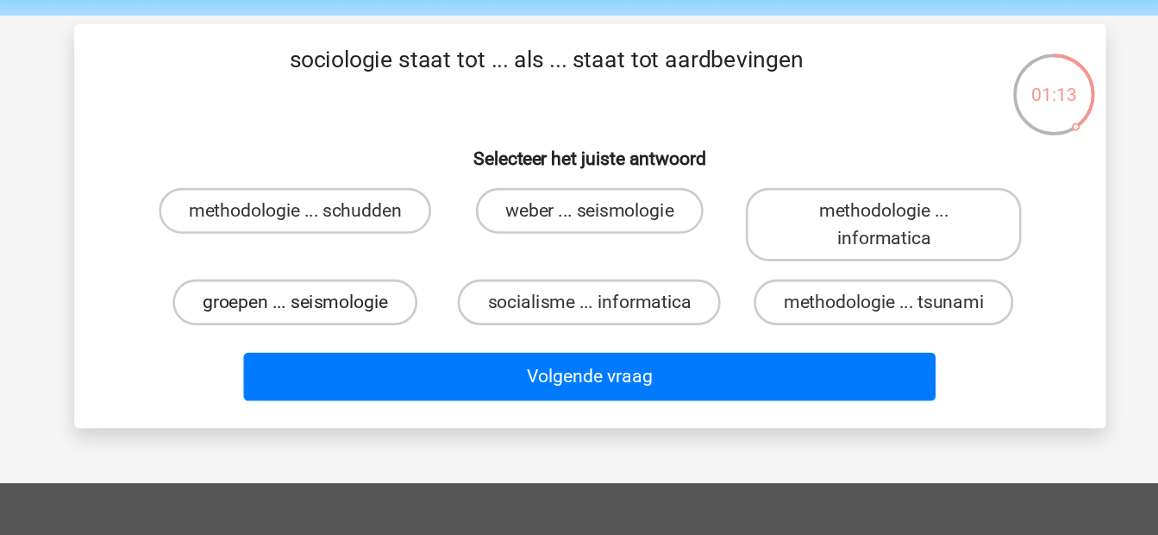
click at [399, 292] on label "groepen ... seismologie" at bounding box center [357, 289] width 185 height 35
click at [368, 292] on input "groepen ... seismologie" at bounding box center [362, 294] width 11 height 11
radio input "true"
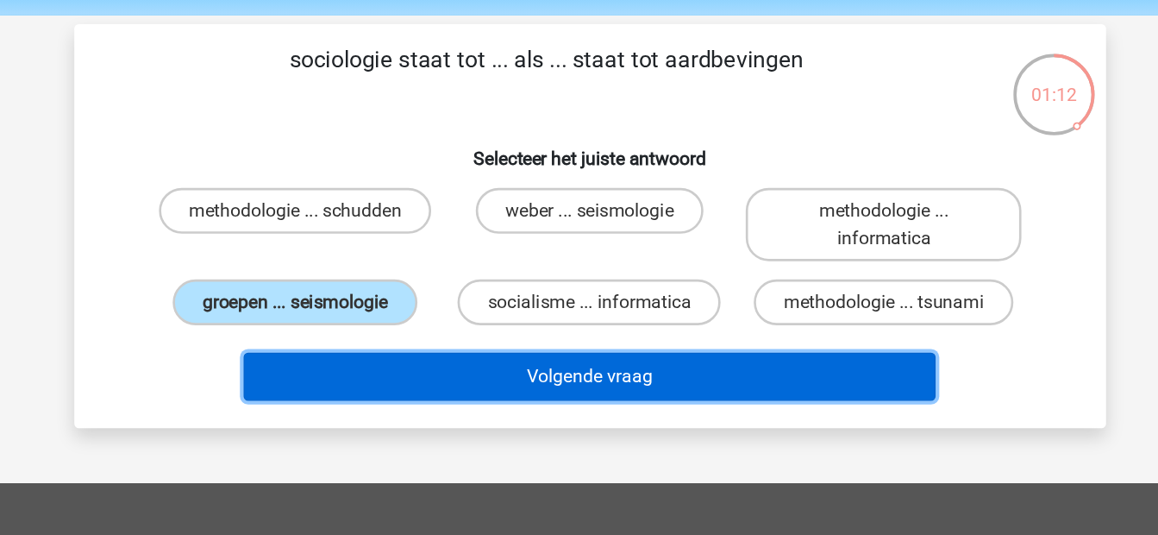
click at [454, 331] on button "Volgende vraag" at bounding box center [579, 345] width 522 height 36
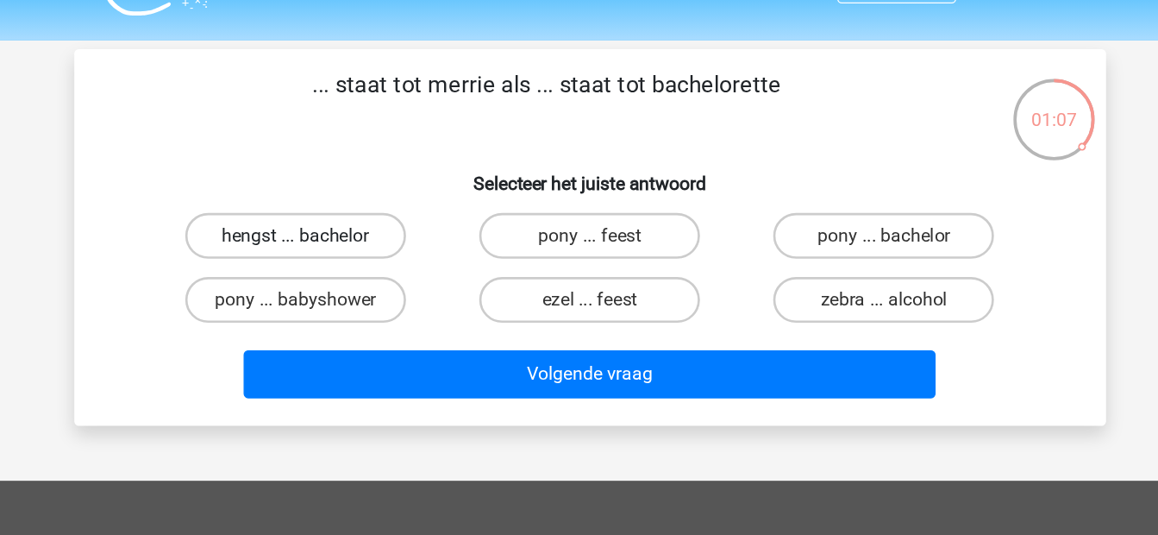
click at [407, 224] on label "hengst ... bachelor" at bounding box center [357, 220] width 166 height 35
click at [368, 224] on input "hengst ... bachelor" at bounding box center [362, 225] width 11 height 11
radio input "true"
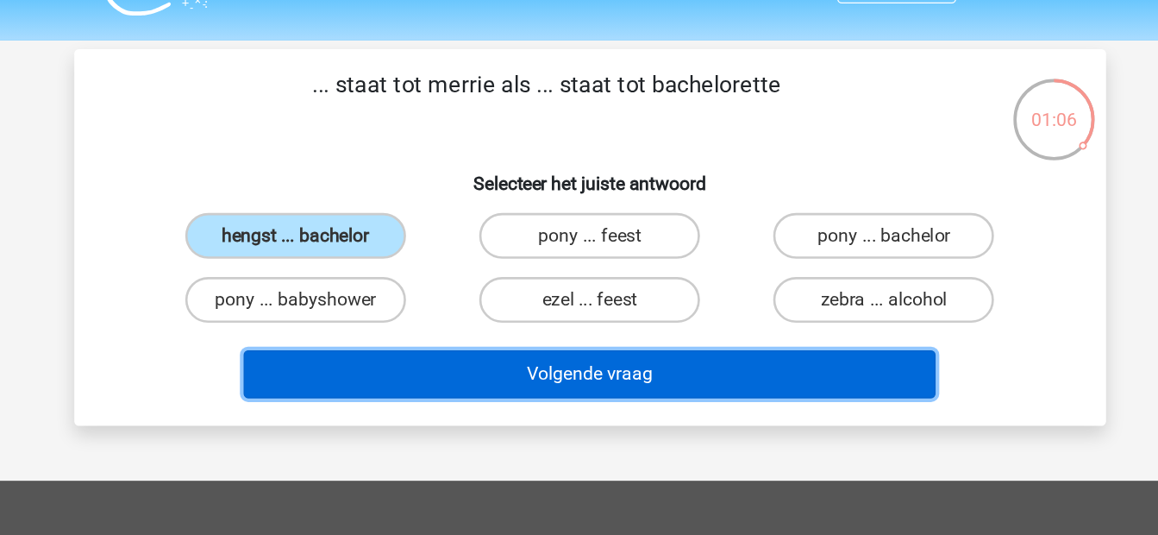
click at [468, 309] on button "Volgende vraag" at bounding box center [579, 324] width 522 height 36
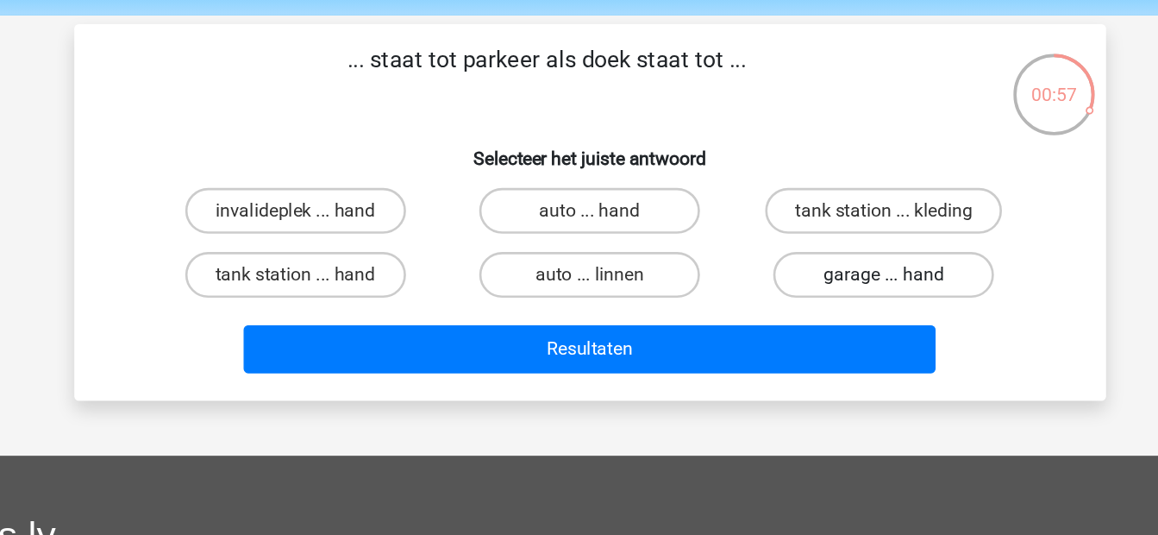
click at [775, 275] on label "garage ... hand" at bounding box center [801, 268] width 166 height 35
click at [801, 275] on input "garage ... hand" at bounding box center [806, 273] width 11 height 11
radio input "true"
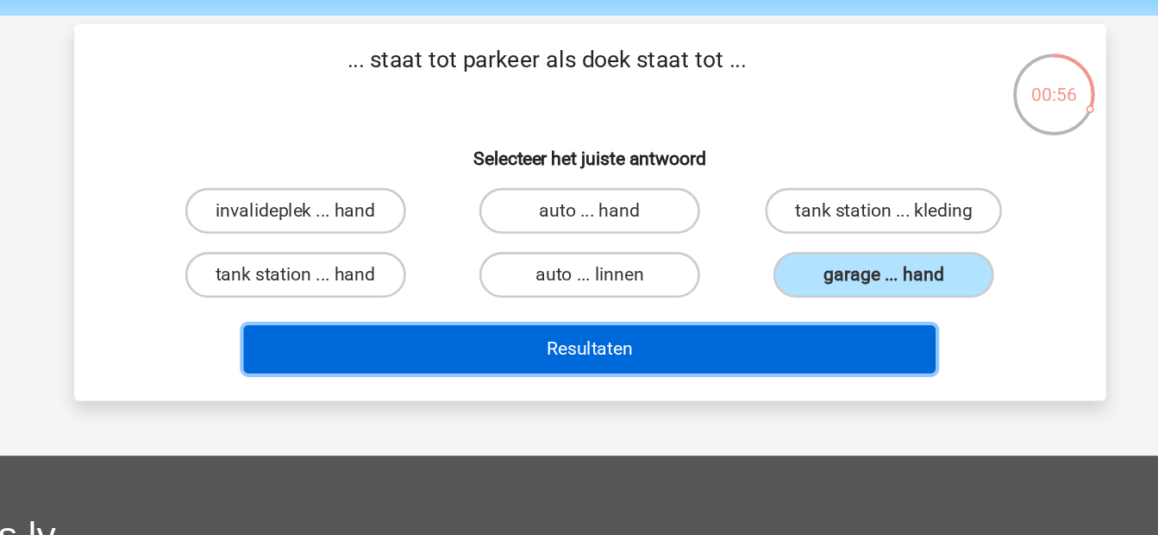
click at [714, 325] on button "Resultaten" at bounding box center [579, 324] width 522 height 36
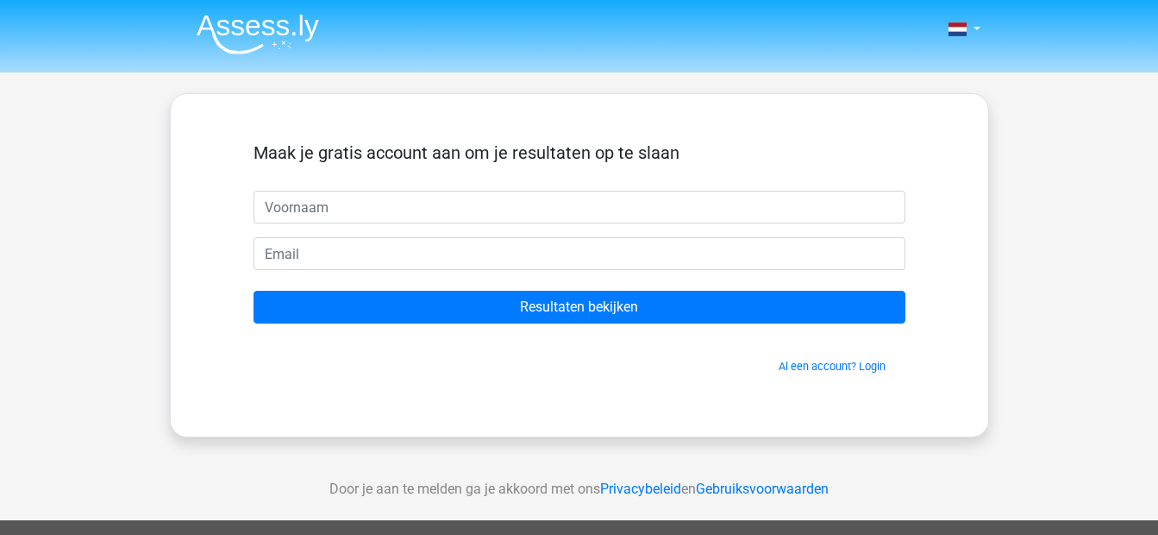
click at [249, 22] on img at bounding box center [258, 34] width 122 height 41
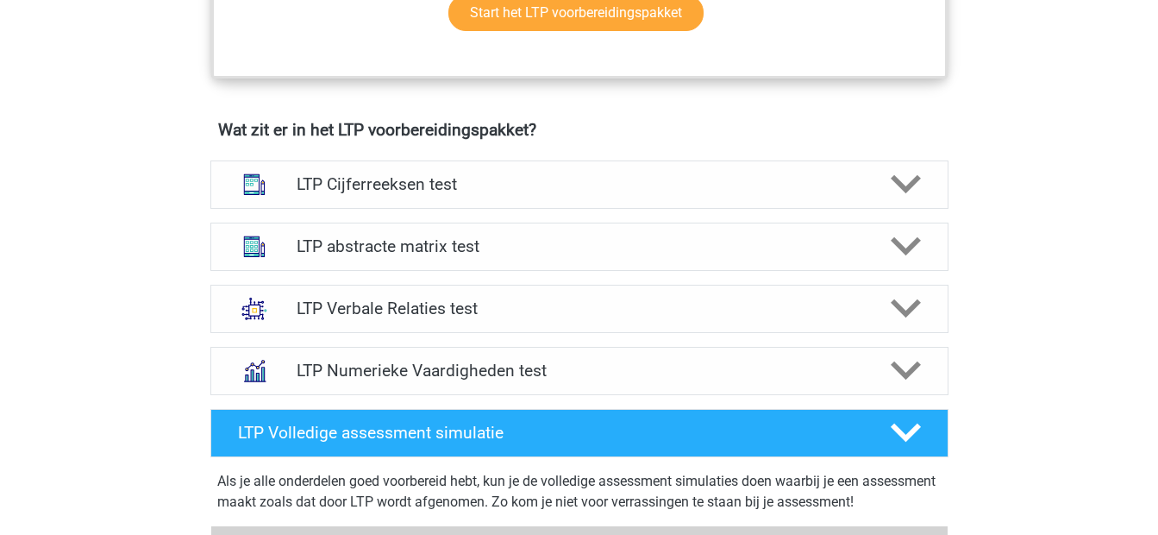
scroll to position [1005, 0]
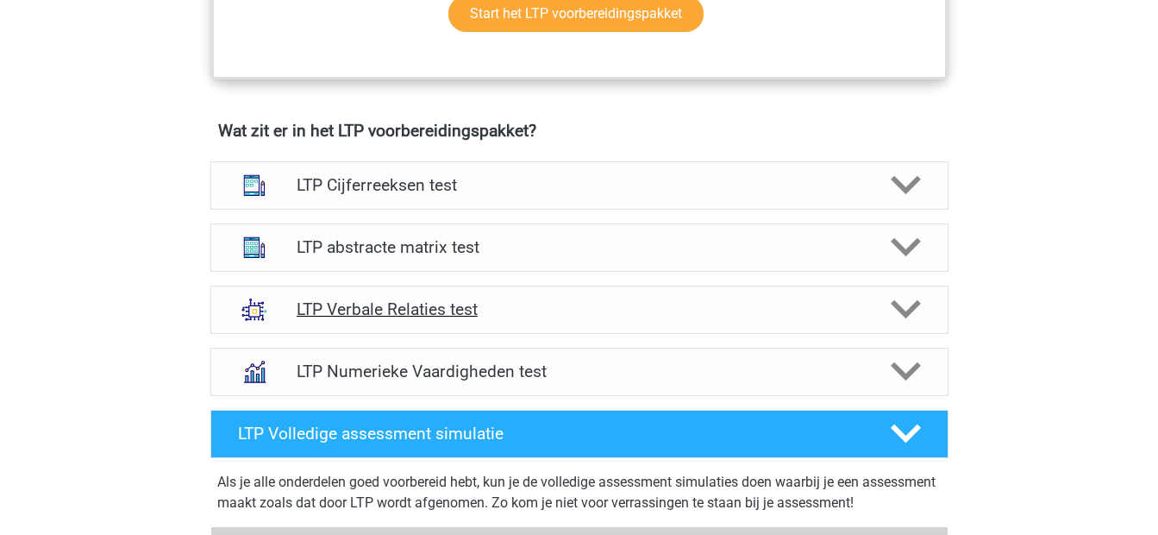
click at [473, 323] on div "LTP Verbale Relaties test" at bounding box center [579, 310] width 738 height 48
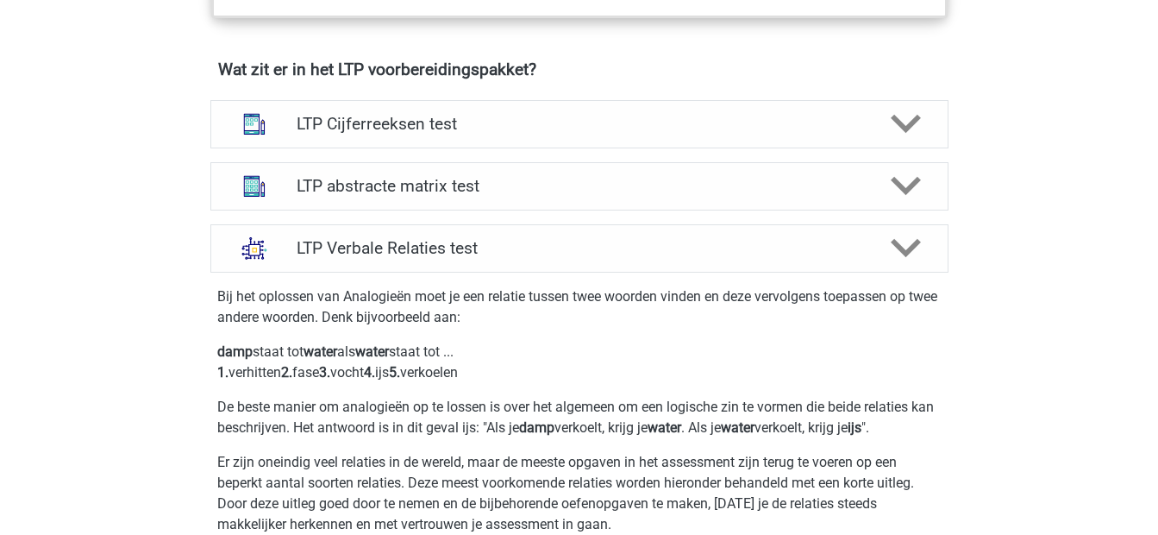
scroll to position [1065, 0]
click at [451, 188] on h4 "LTP abstracte matrix test" at bounding box center [579, 187] width 565 height 20
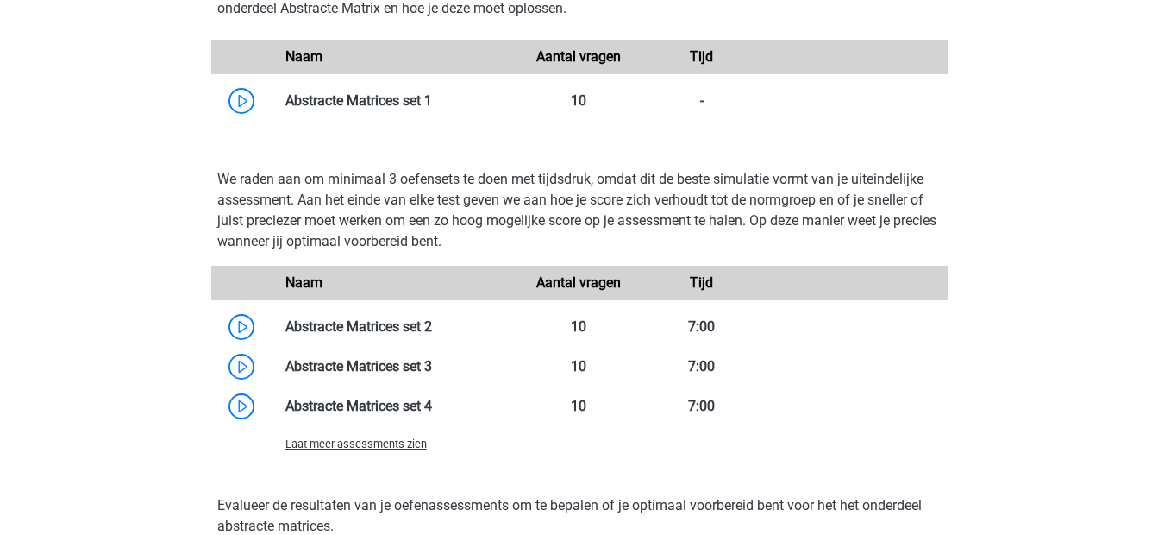
scroll to position [1624, 0]
click at [343, 444] on span "Laat meer assessments zien" at bounding box center [356, 442] width 141 height 13
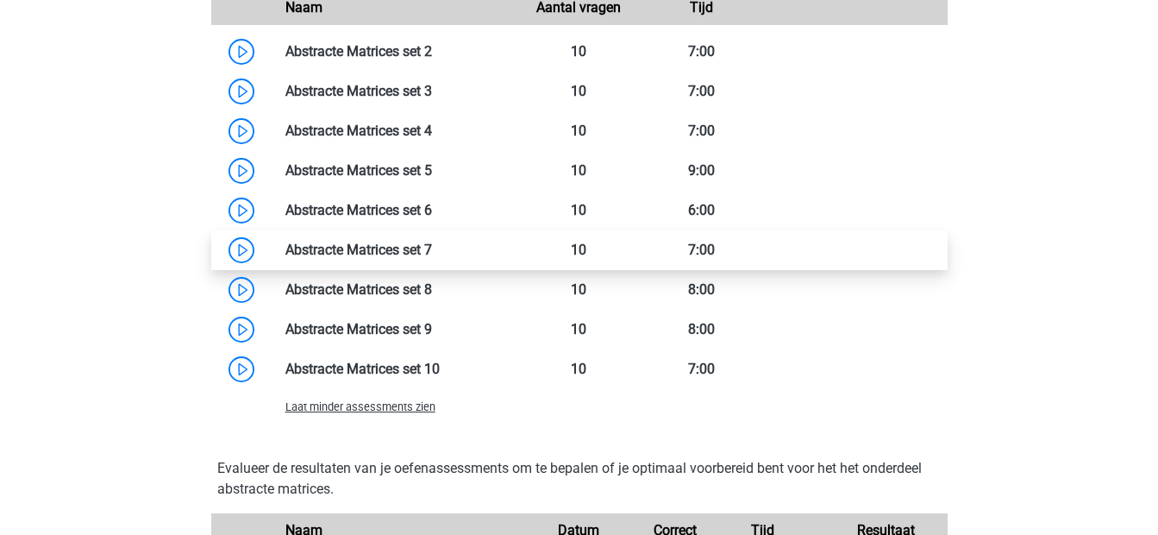
scroll to position [1898, 0]
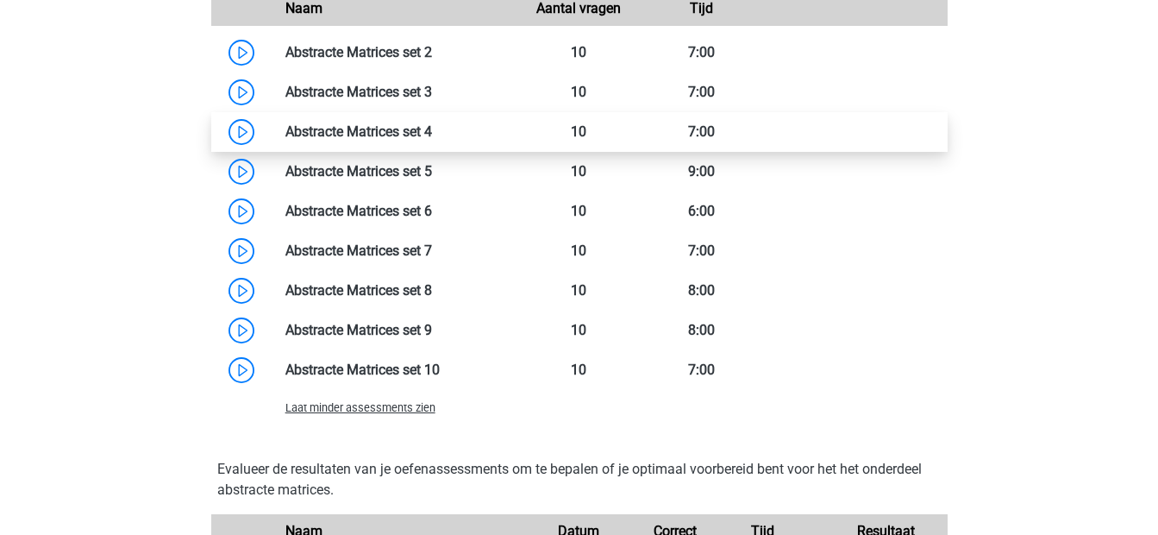
click at [432, 126] on link at bounding box center [432, 131] width 0 height 16
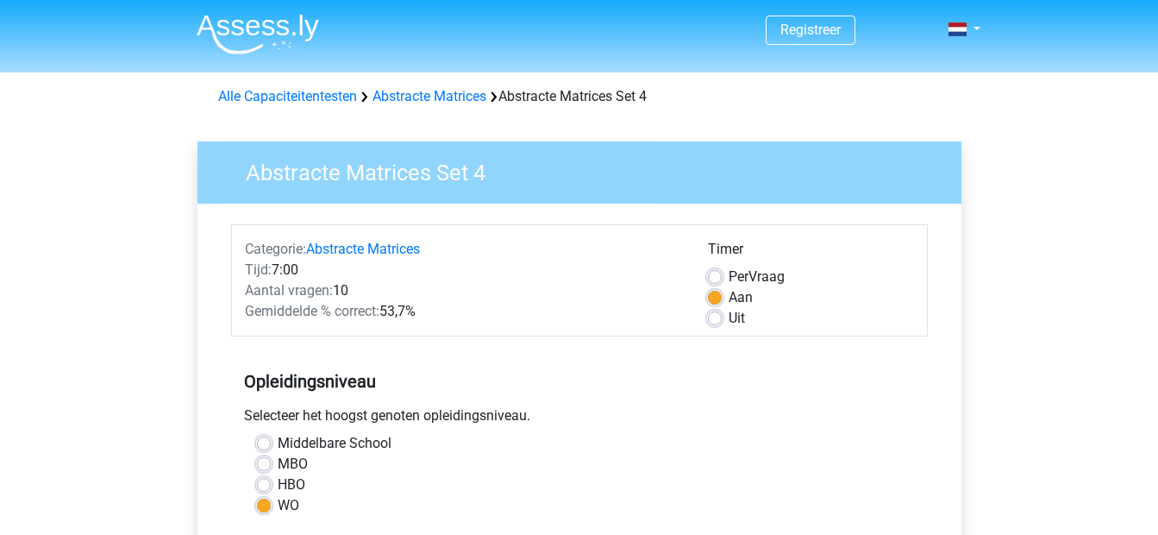
click at [722, 317] on div "Uit" at bounding box center [811, 318] width 206 height 21
click at [729, 319] on label "Uit" at bounding box center [737, 318] width 16 height 21
click at [715, 319] on input "Uit" at bounding box center [715, 316] width 14 height 17
radio input "true"
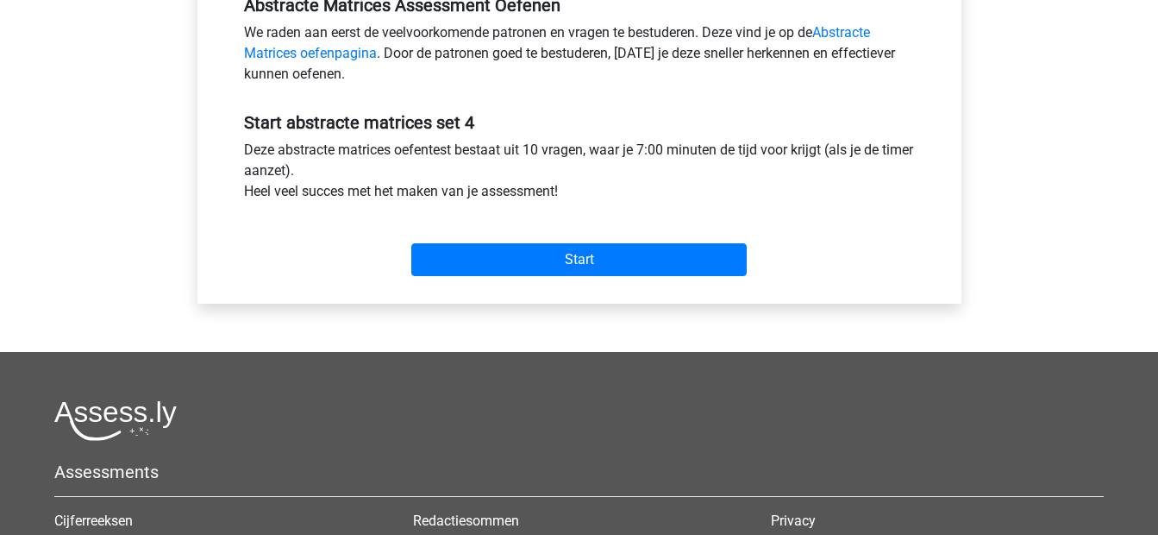
scroll to position [557, 0]
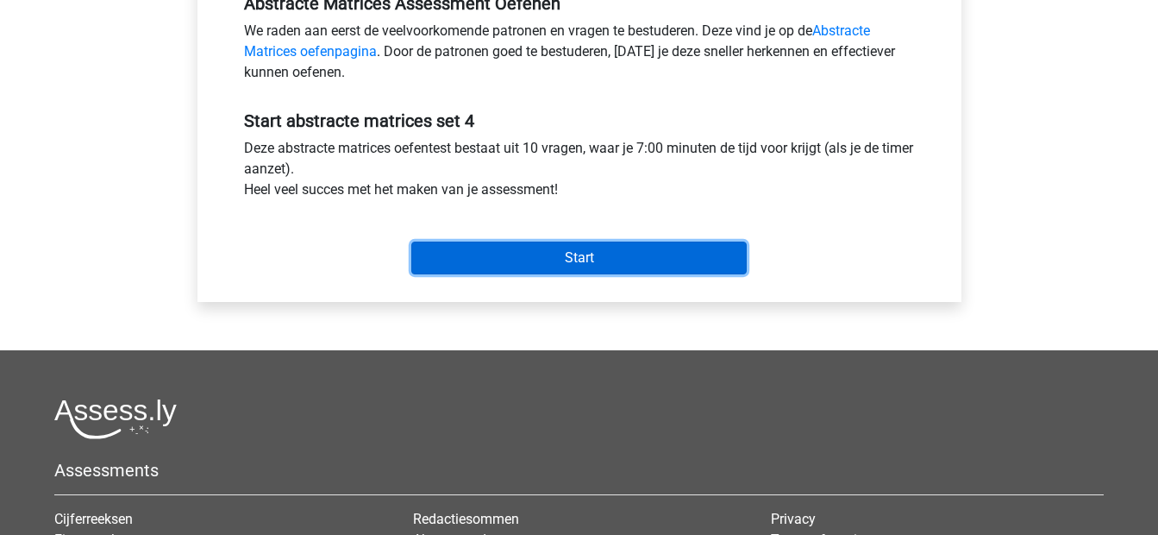
click at [534, 269] on input "Start" at bounding box center [579, 258] width 336 height 33
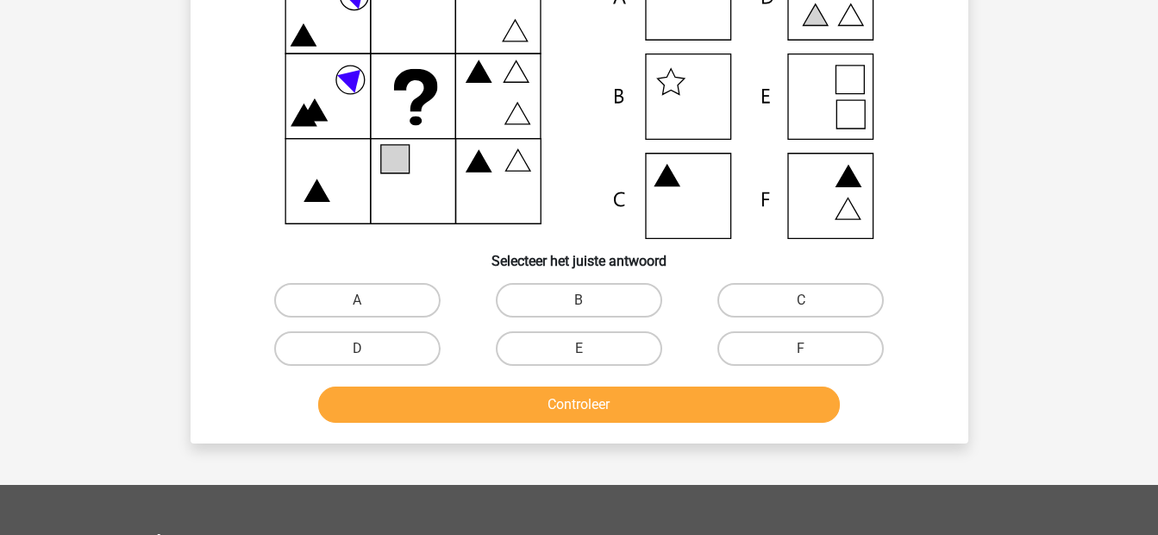
scroll to position [178, 0]
click at [546, 350] on label "E" at bounding box center [579, 349] width 166 height 35
click at [579, 350] on input "E" at bounding box center [584, 354] width 11 height 11
radio input "true"
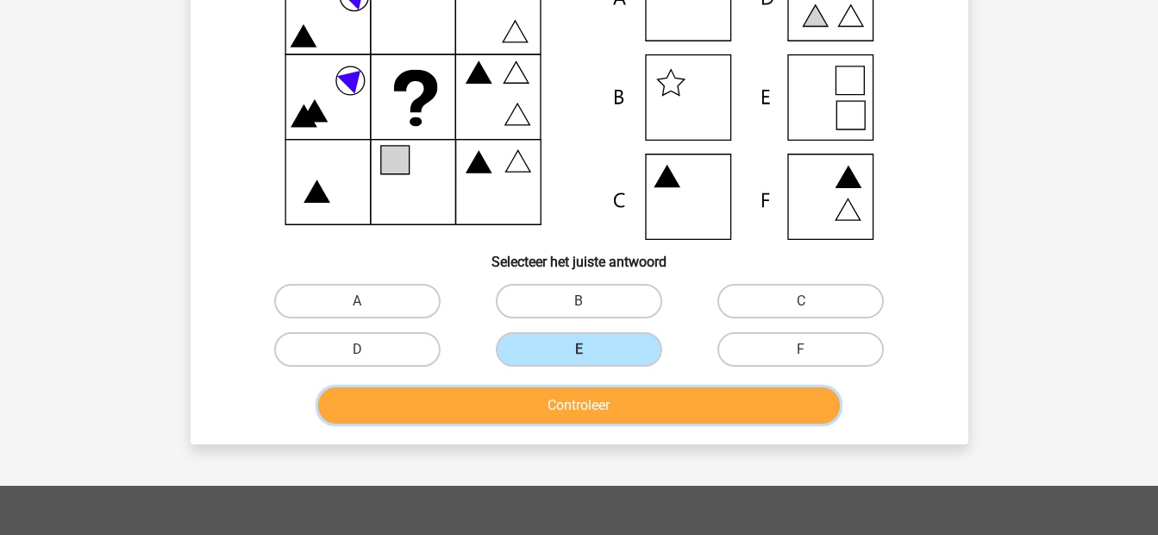
click at [574, 408] on button "Controleer" at bounding box center [579, 405] width 522 height 36
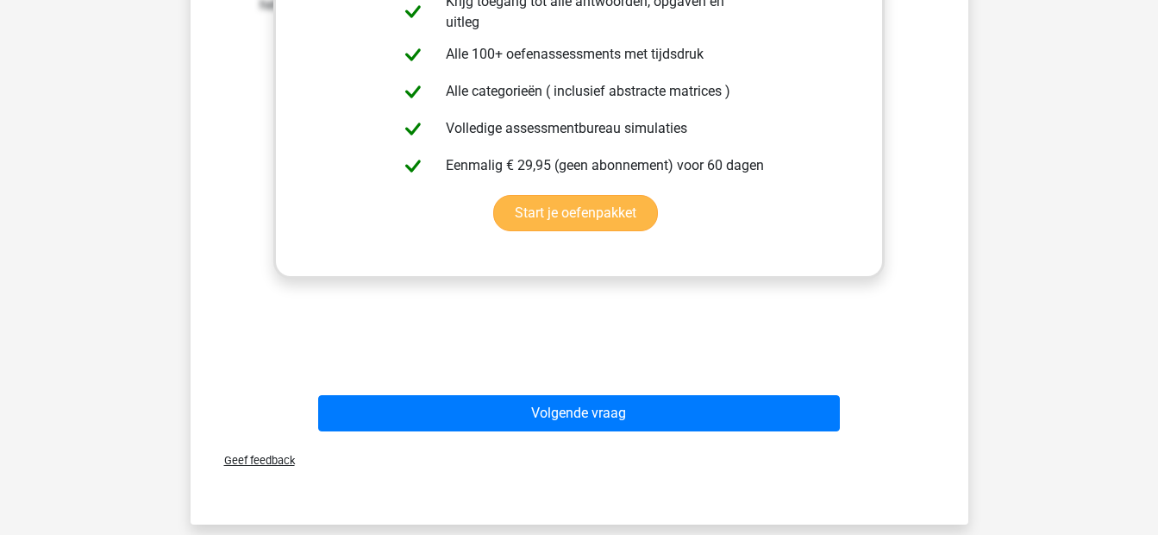
scroll to position [725, 0]
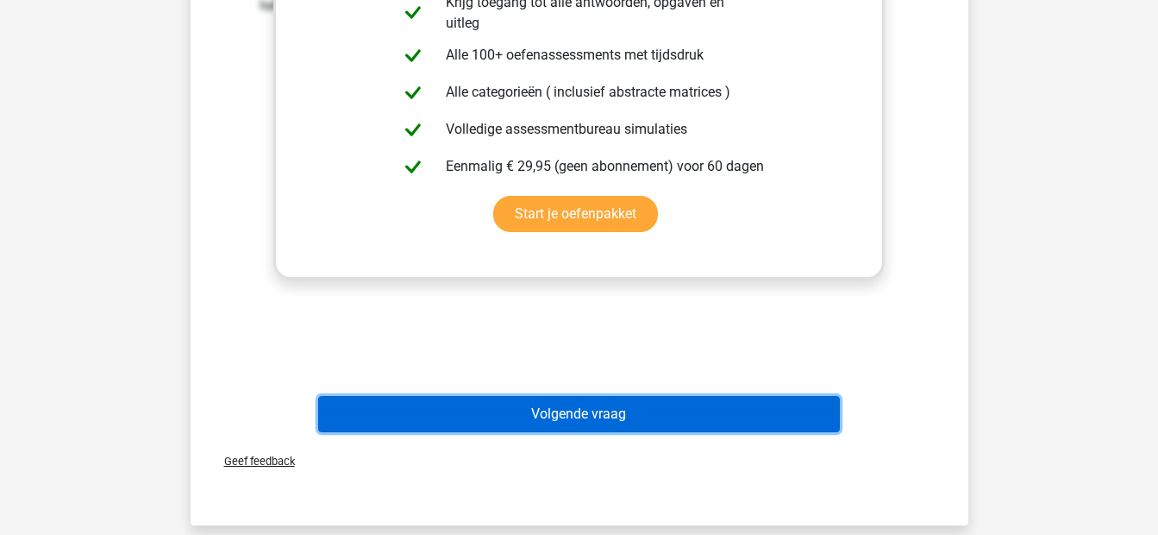
click at [549, 411] on button "Volgende vraag" at bounding box center [579, 414] width 522 height 36
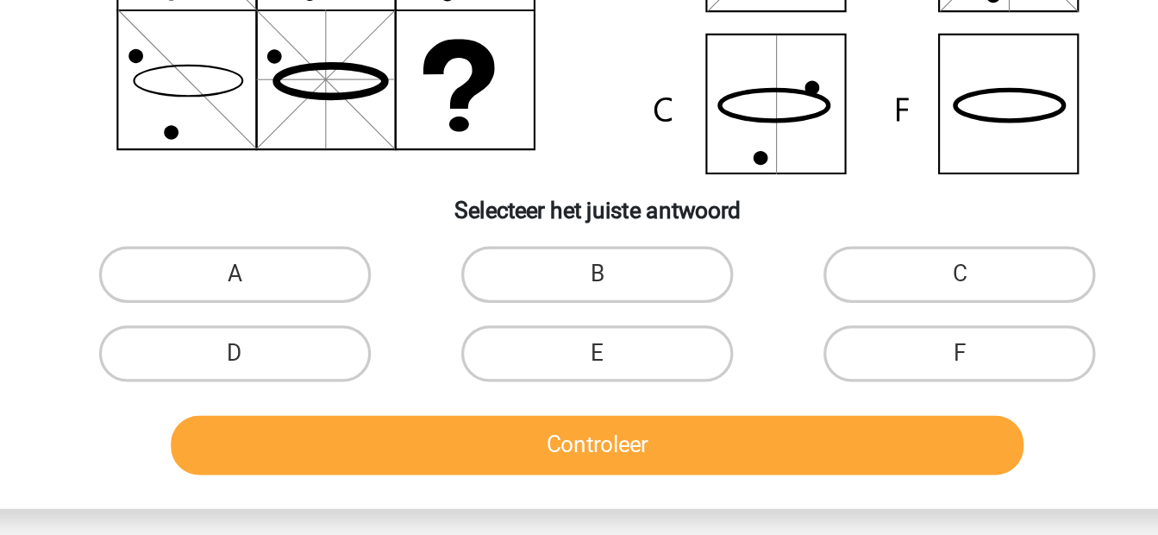
scroll to position [120, 0]
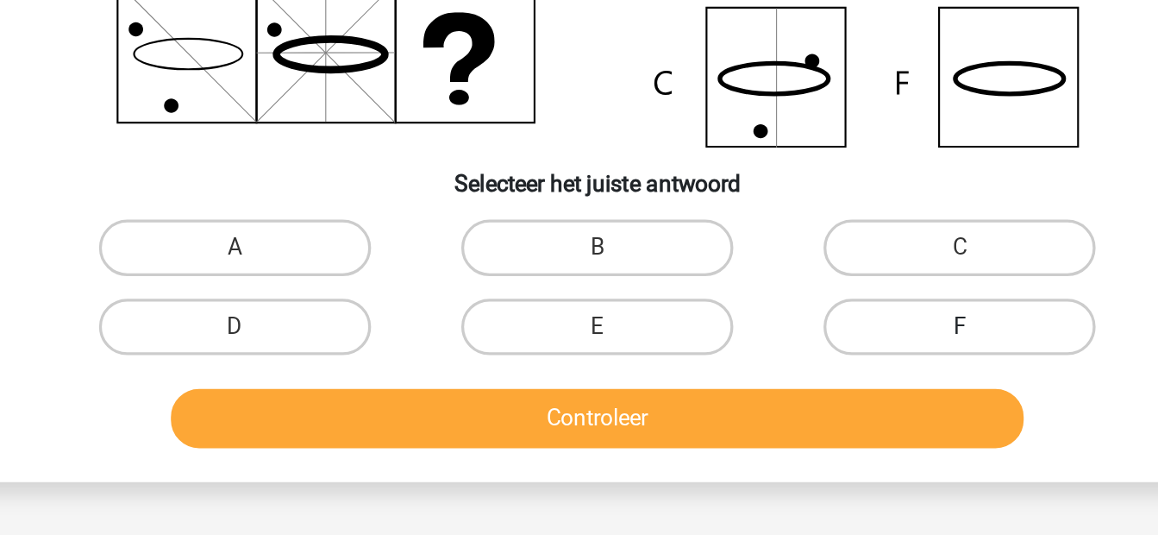
click at [743, 409] on label "F" at bounding box center [801, 407] width 166 height 35
click at [801, 409] on input "F" at bounding box center [806, 412] width 11 height 11
radio input "true"
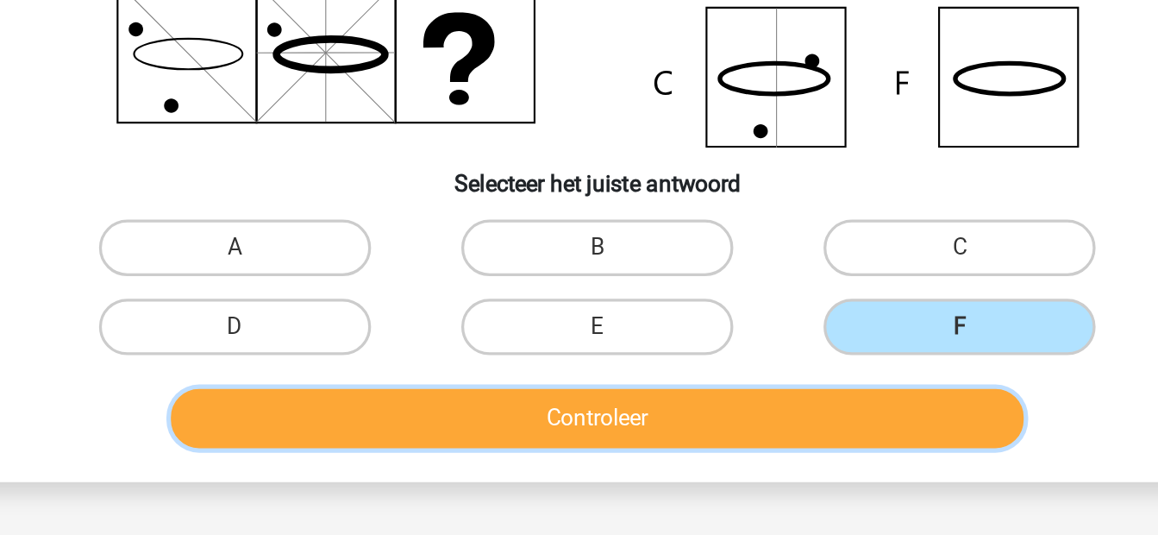
click at [675, 465] on button "Controleer" at bounding box center [579, 463] width 522 height 36
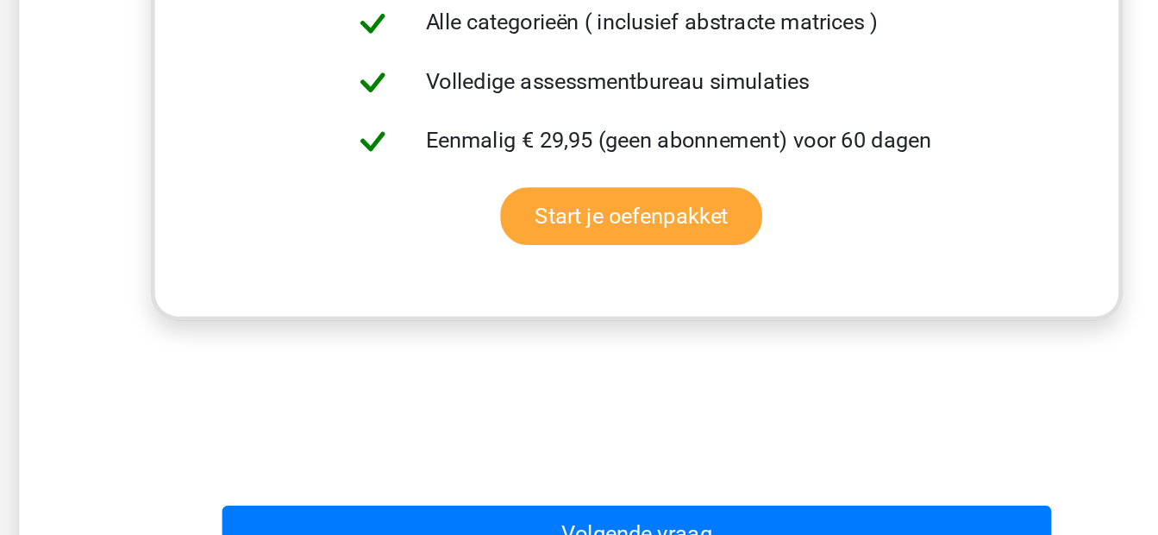
scroll to position [606, 0]
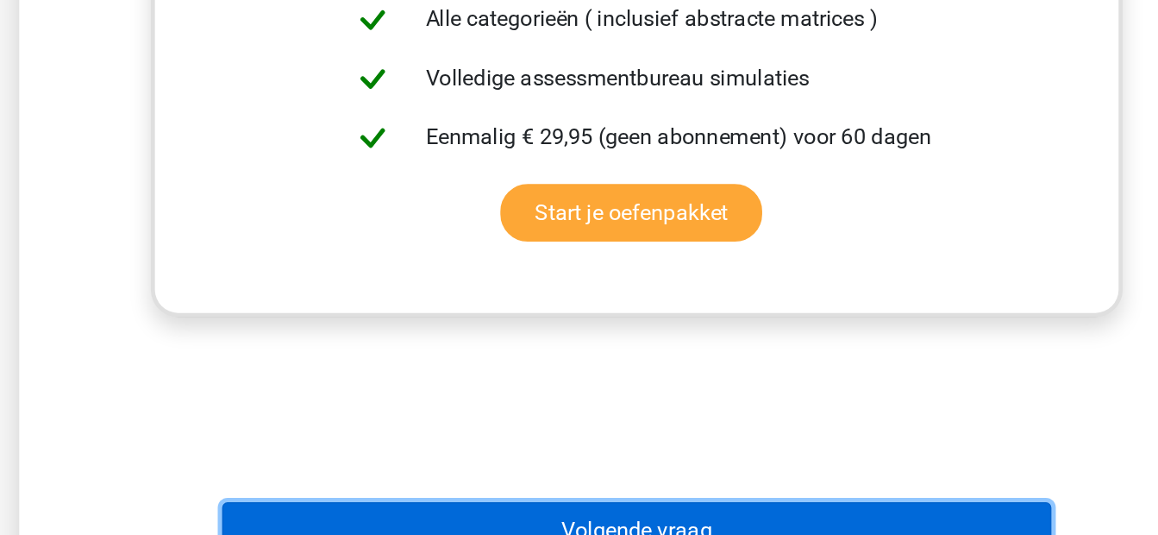
click at [546, 528] on button "Volgende vraag" at bounding box center [579, 532] width 522 height 36
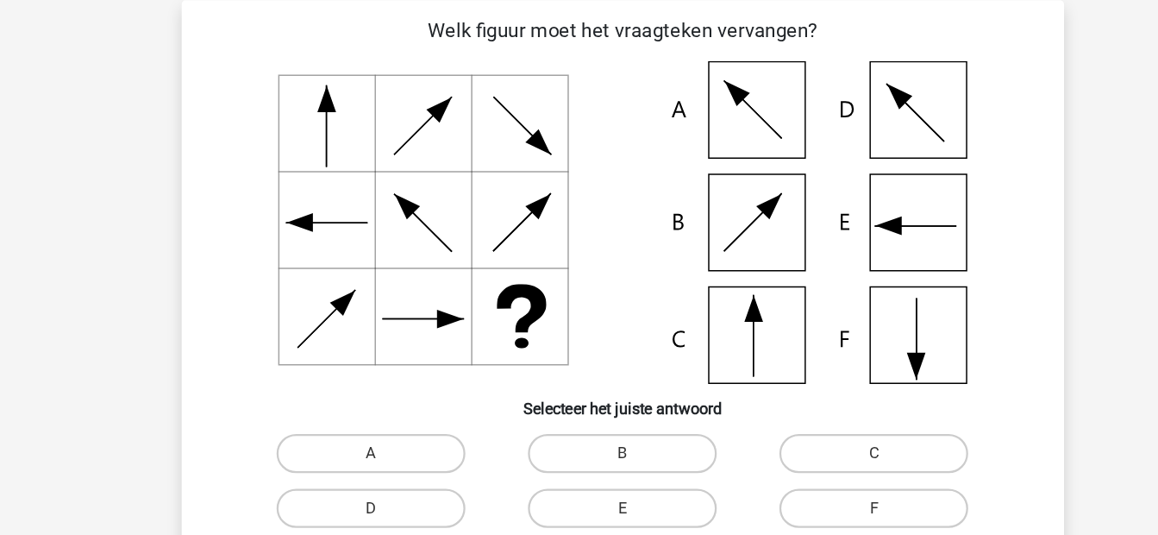
scroll to position [247, 0]
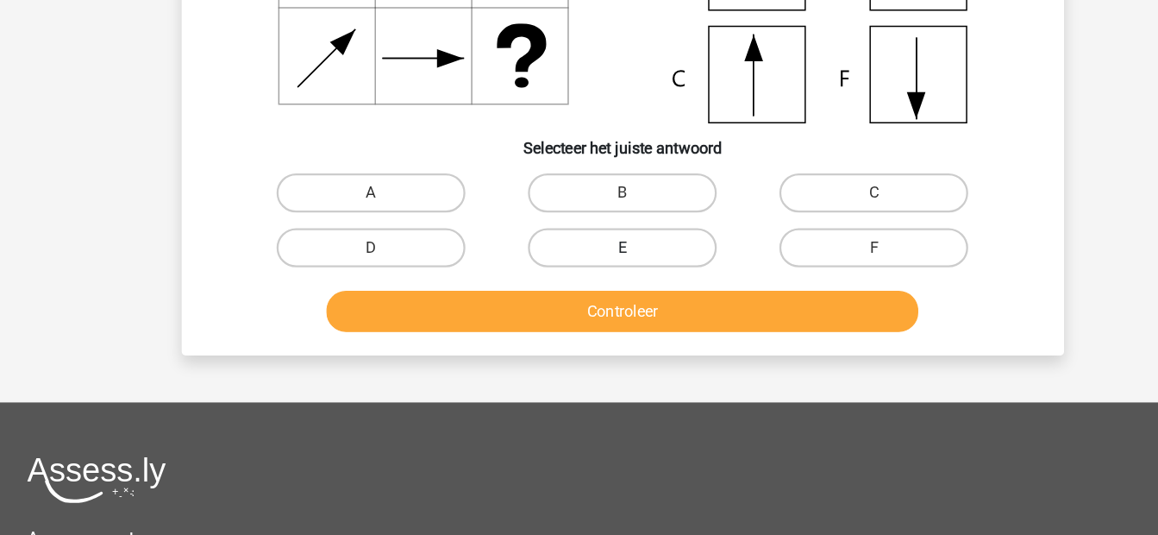
click at [607, 295] on label "E" at bounding box center [579, 280] width 166 height 35
click at [590, 292] on input "E" at bounding box center [584, 285] width 11 height 11
radio input "true"
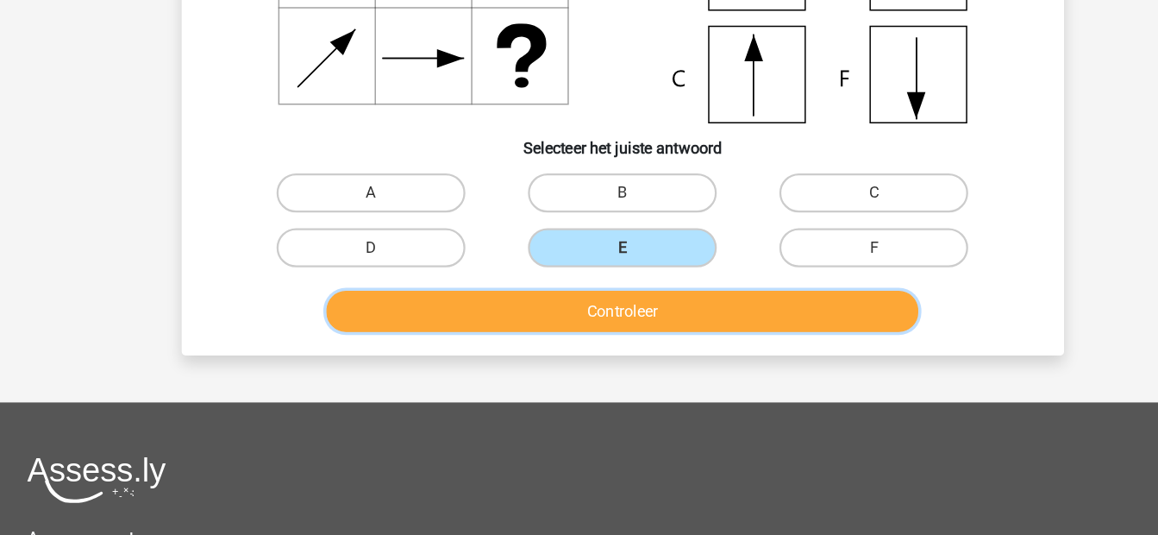
click at [603, 334] on button "Controleer" at bounding box center [579, 336] width 522 height 36
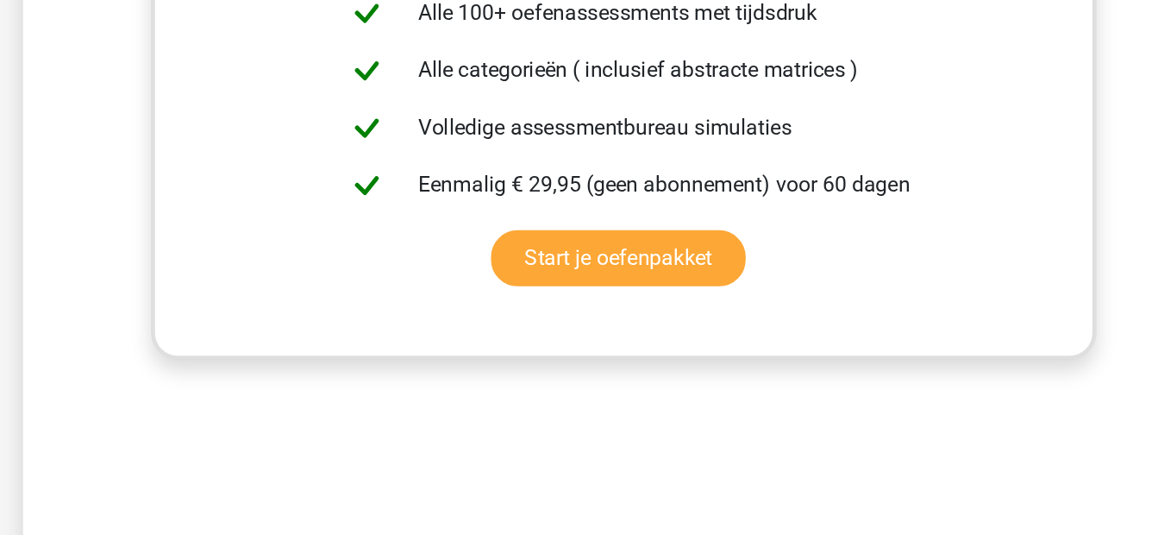
scroll to position [729, 0]
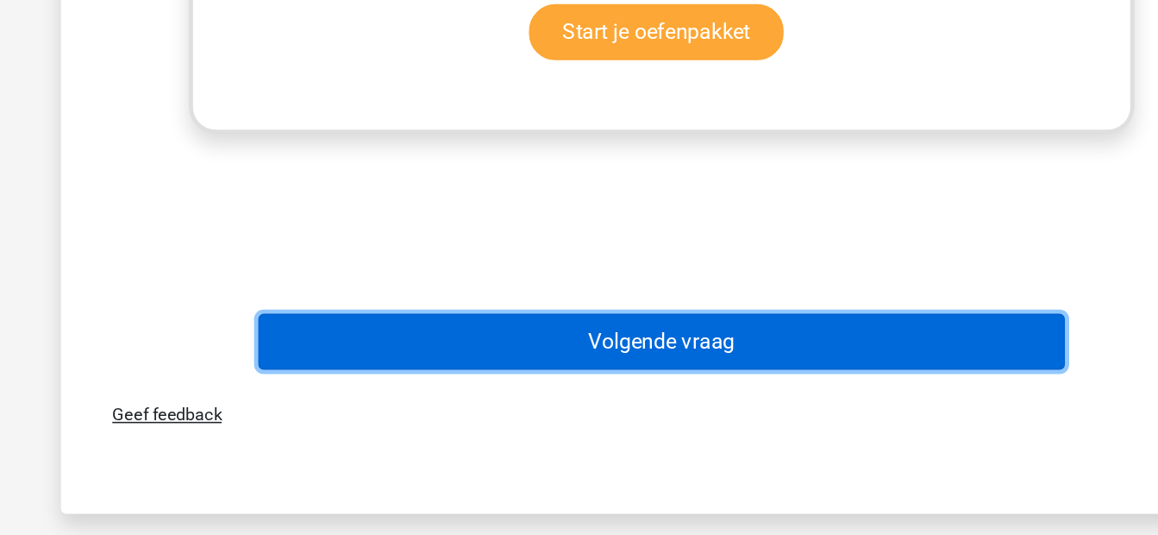
click at [555, 419] on button "Volgende vraag" at bounding box center [579, 410] width 522 height 36
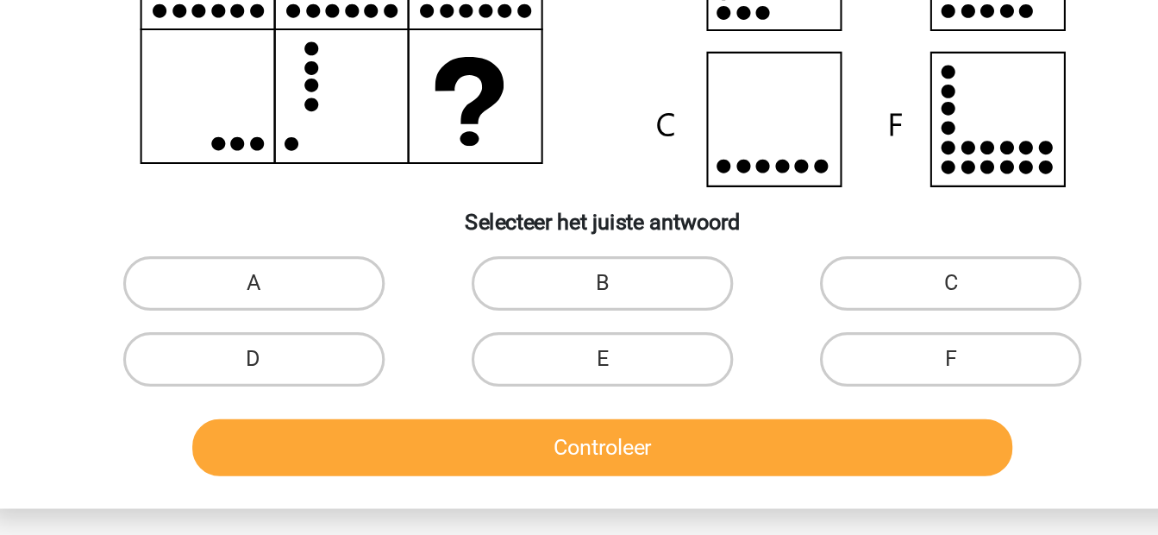
scroll to position [142, 0]
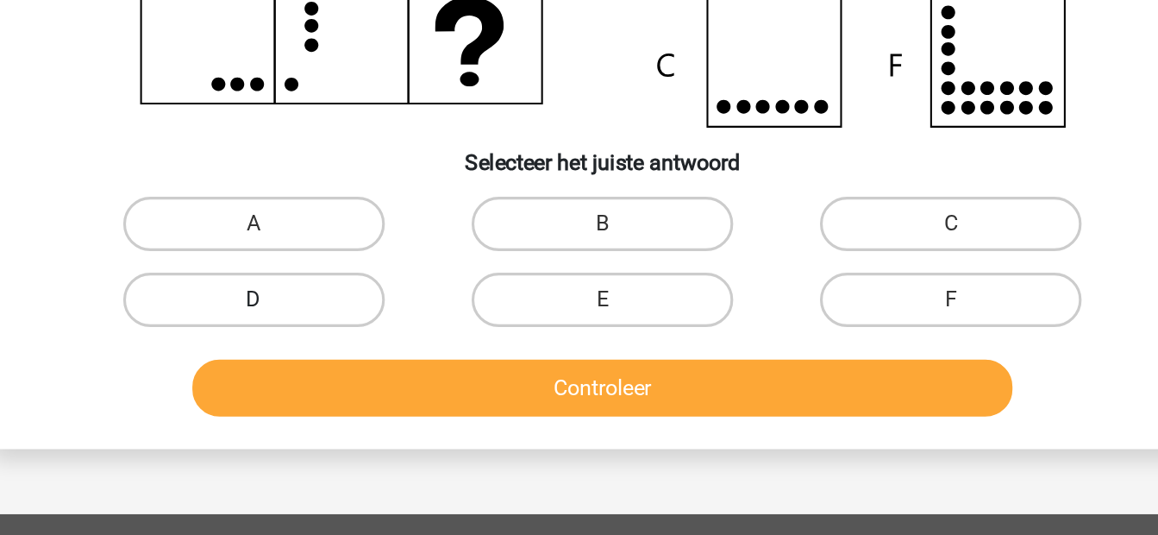
click at [400, 392] on label "D" at bounding box center [357, 384] width 166 height 35
click at [368, 392] on input "D" at bounding box center [362, 390] width 11 height 11
radio input "true"
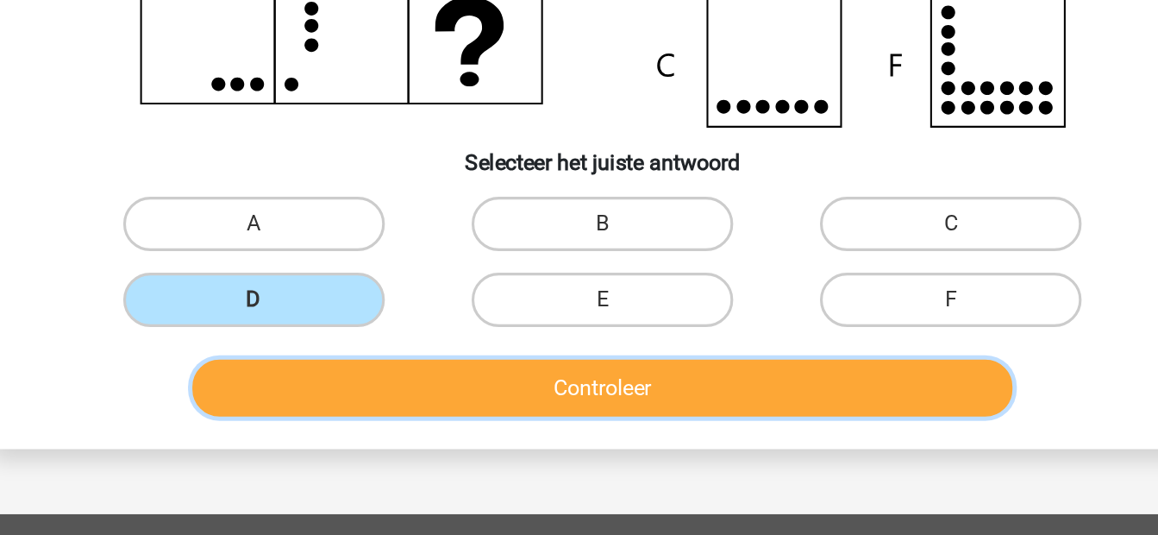
click at [455, 428] on button "Controleer" at bounding box center [579, 441] width 522 height 36
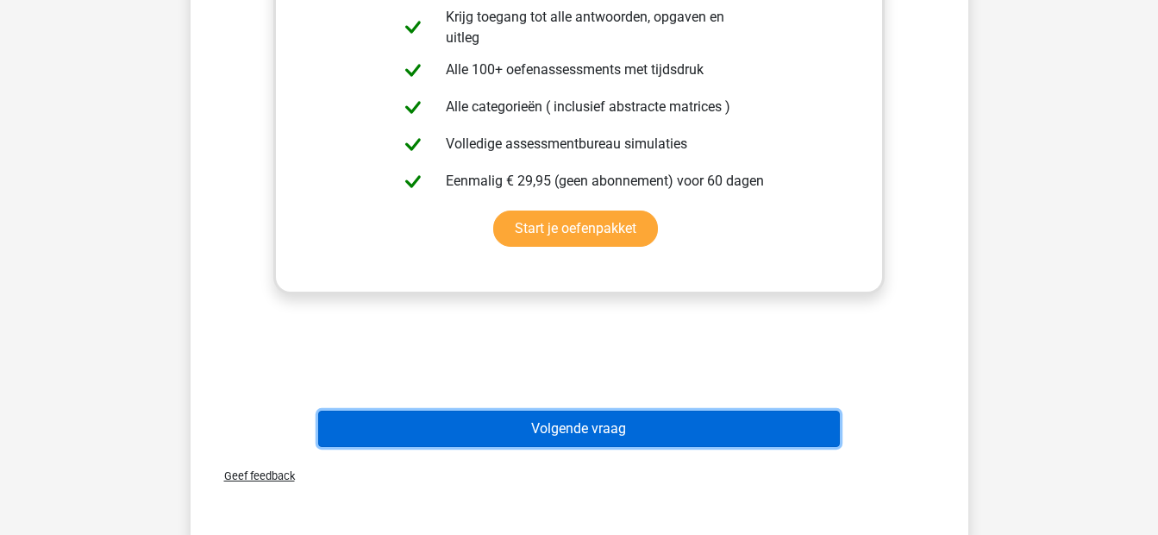
click at [535, 433] on button "Volgende vraag" at bounding box center [579, 429] width 522 height 36
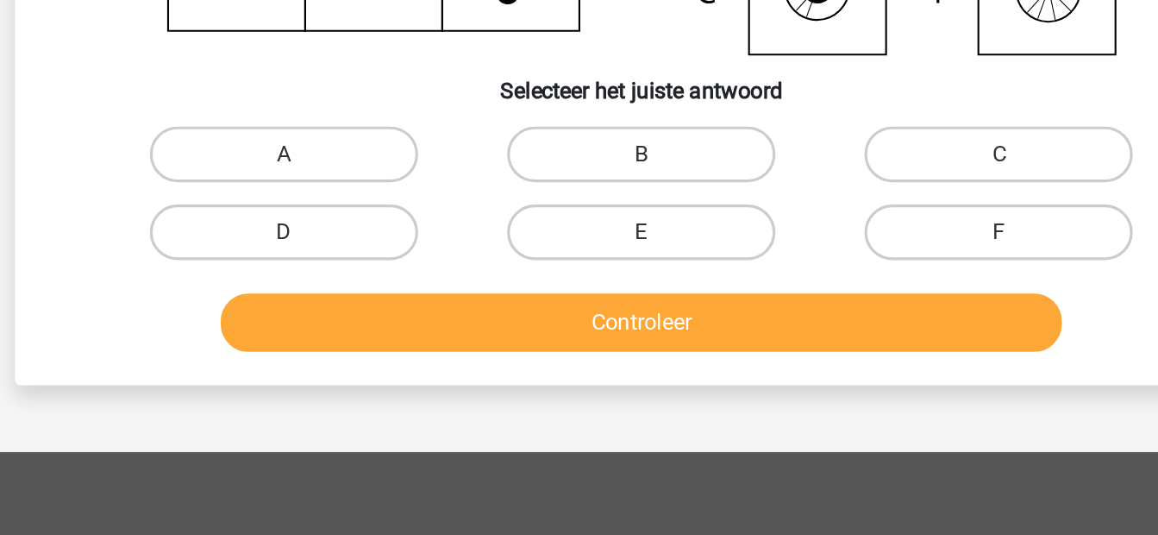
scroll to position [182, 0]
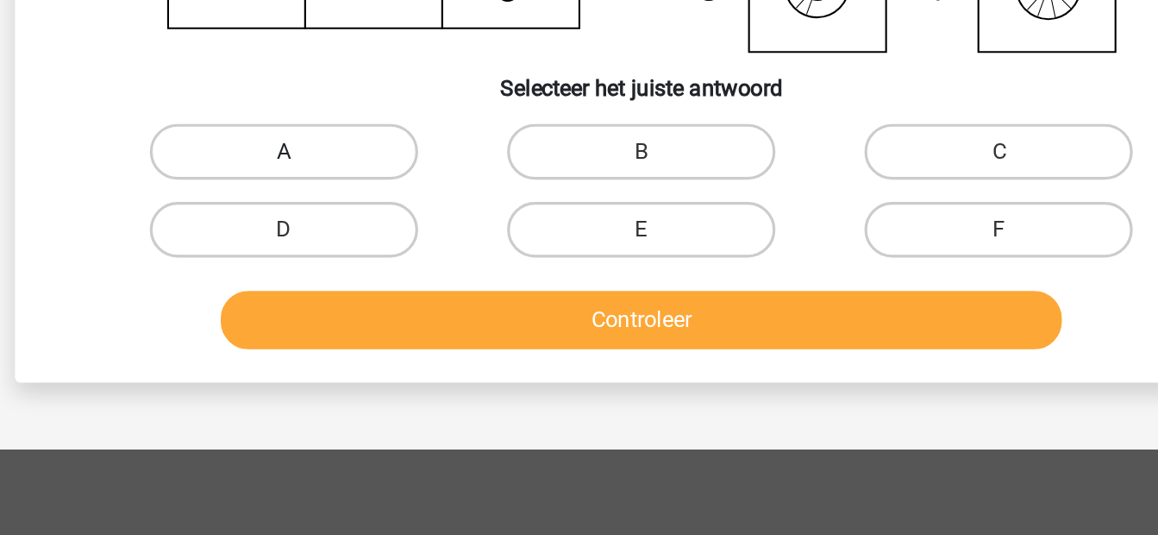
click at [426, 292] on label "A" at bounding box center [357, 296] width 166 height 35
click at [368, 297] on input "A" at bounding box center [362, 302] width 11 height 11
radio input "true"
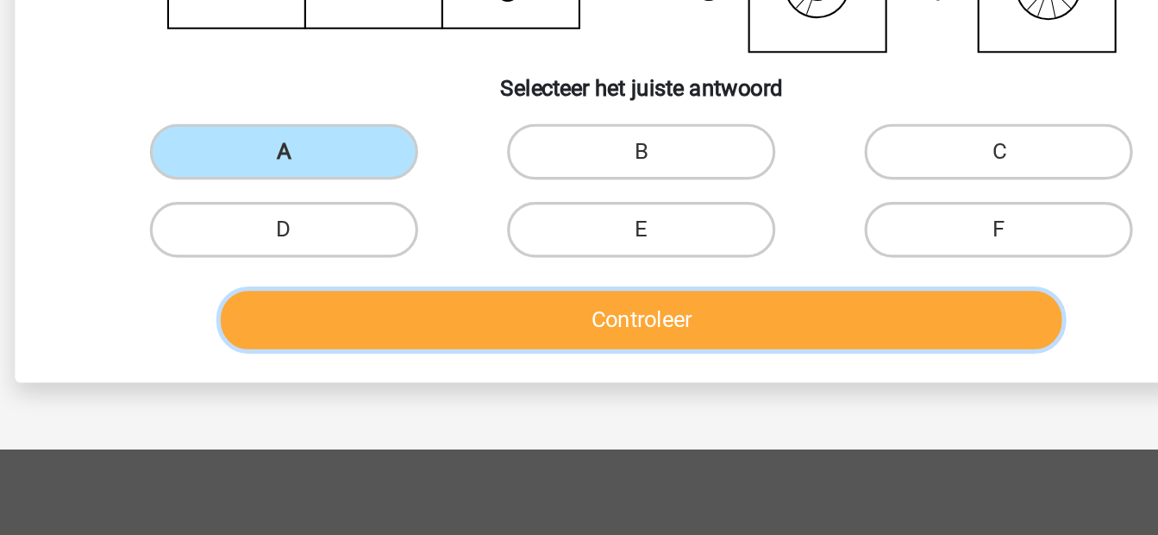
click at [470, 416] on button "Controleer" at bounding box center [579, 401] width 522 height 36
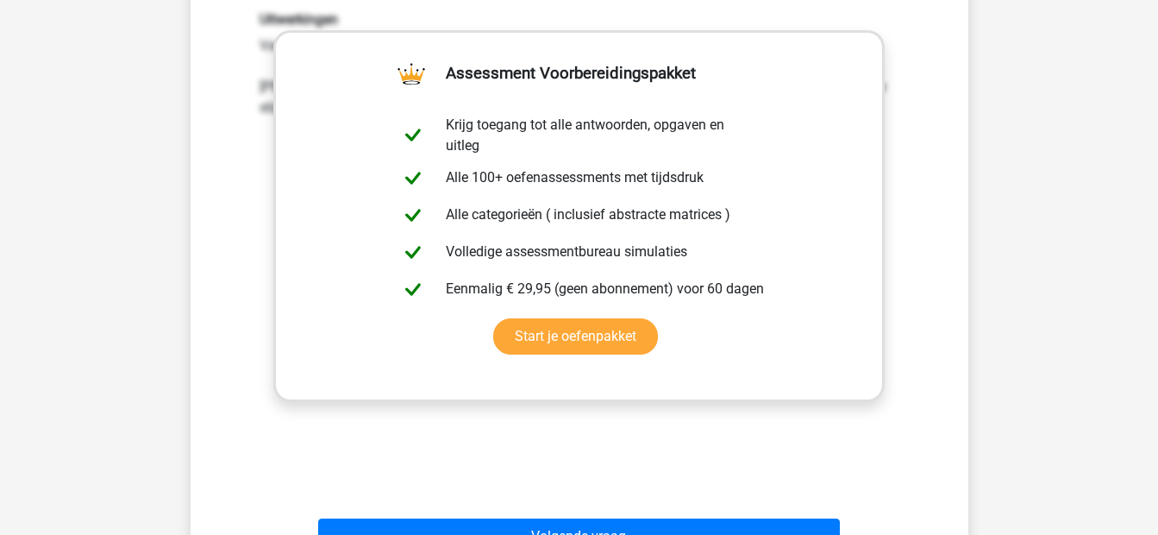
scroll to position [606, 0]
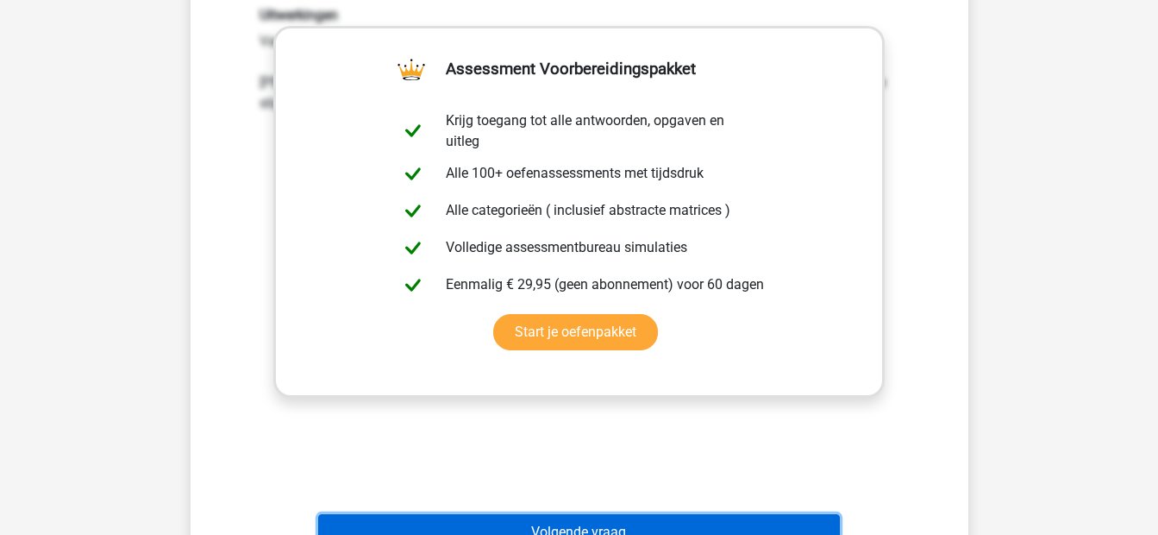
click at [518, 530] on button "Volgende vraag" at bounding box center [579, 532] width 522 height 36
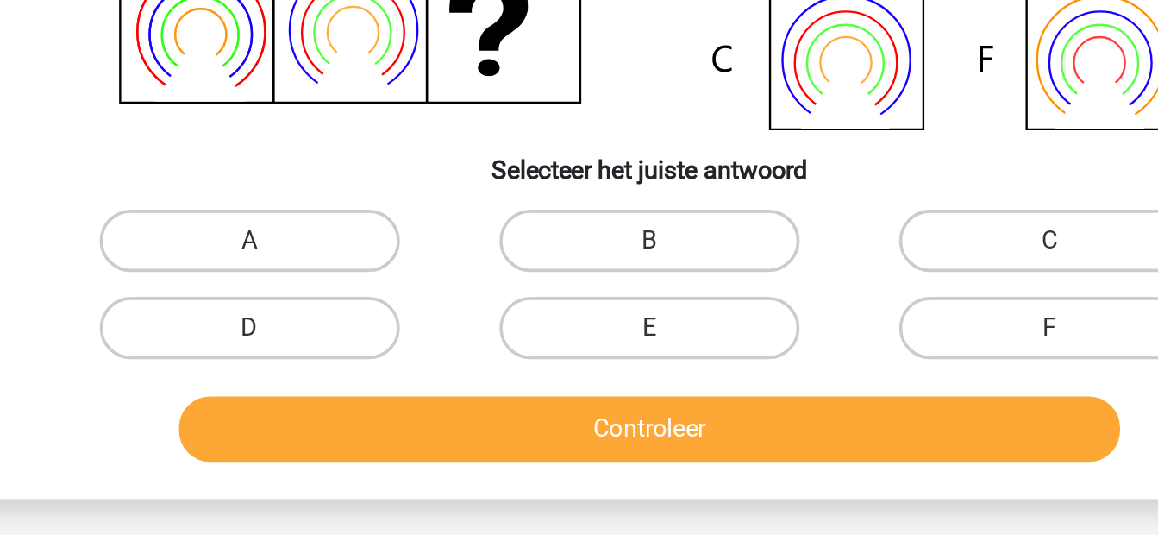
scroll to position [108, 0]
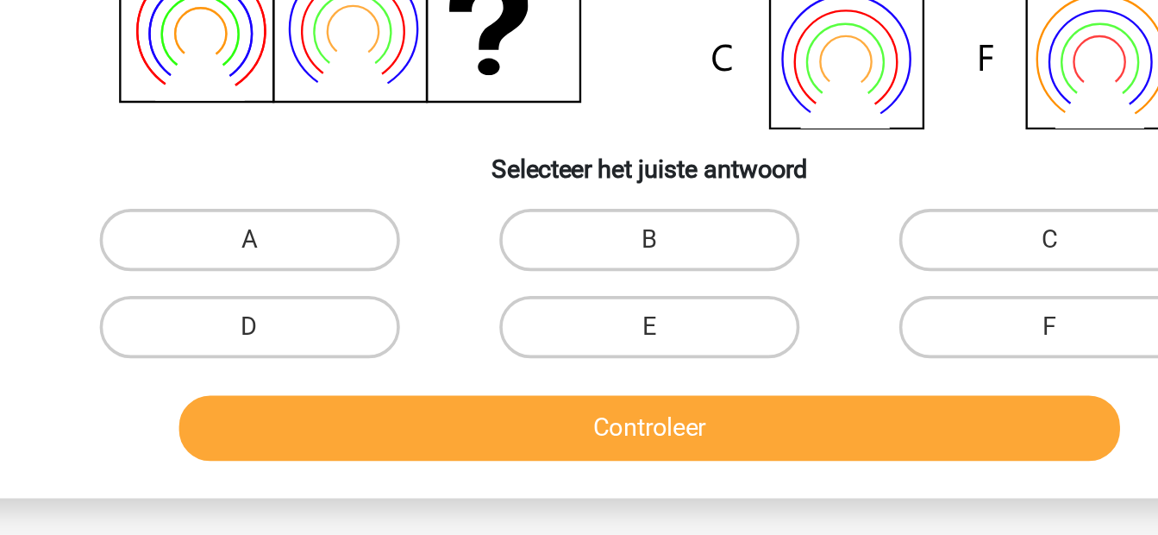
click at [587, 373] on input "B" at bounding box center [584, 376] width 11 height 11
radio input "true"
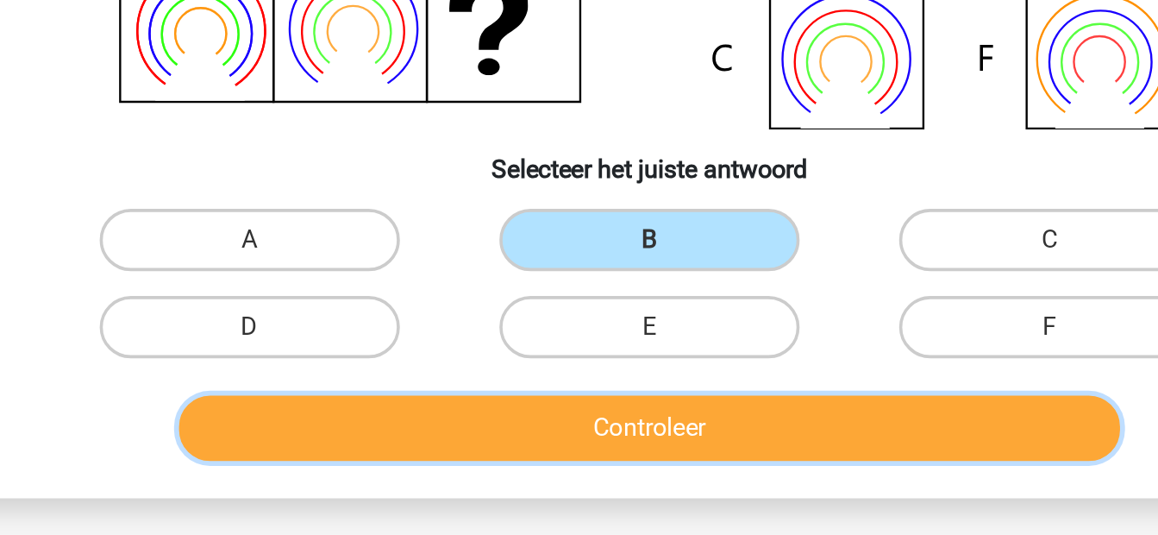
click at [560, 469] on button "Controleer" at bounding box center [579, 475] width 522 height 36
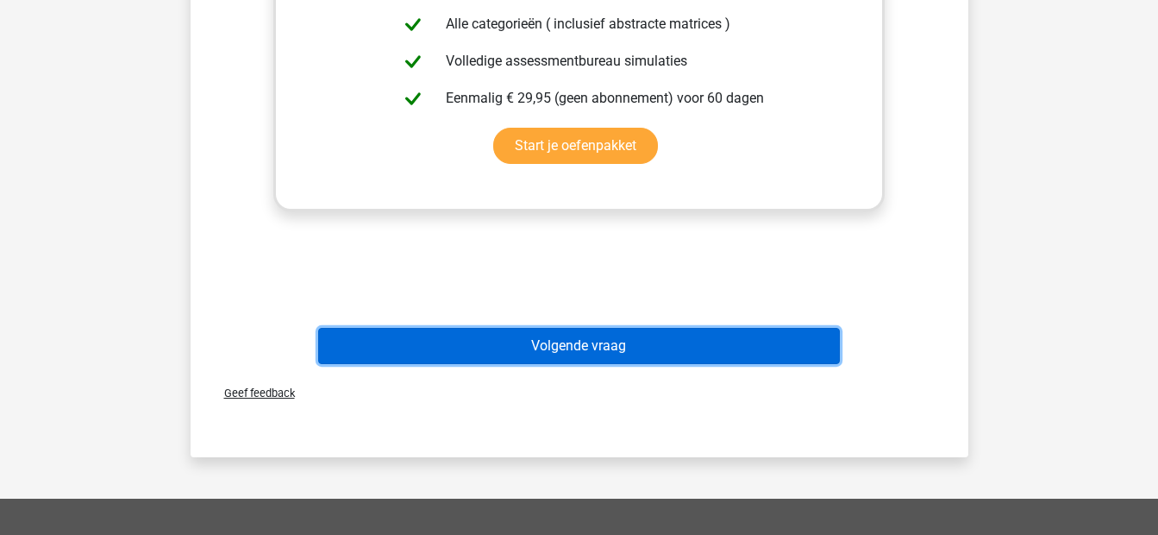
click at [586, 344] on button "Volgende vraag" at bounding box center [579, 346] width 522 height 36
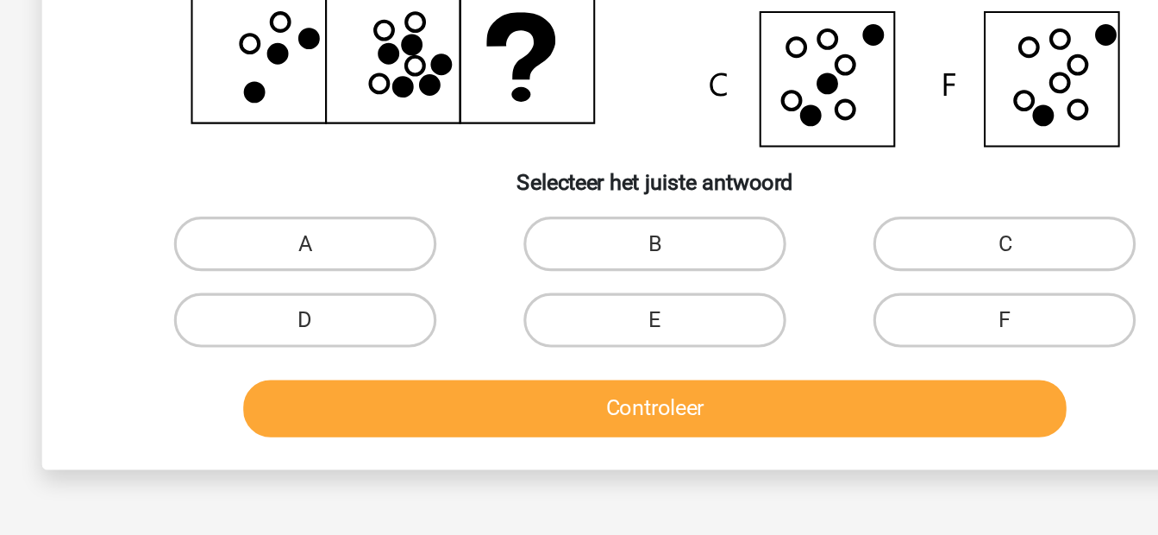
scroll to position [129, 0]
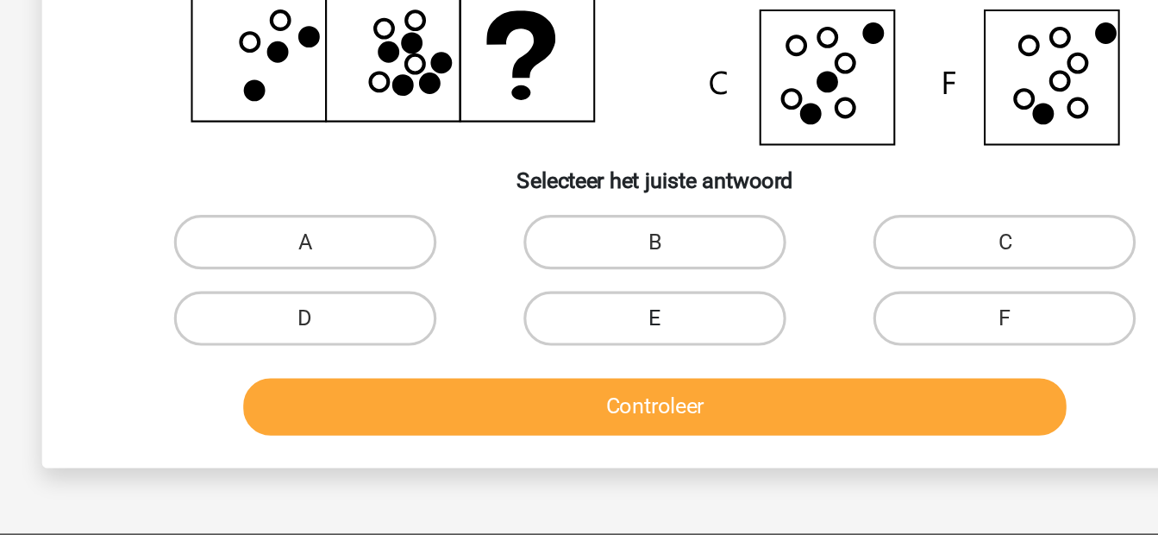
click at [624, 392] on label "E" at bounding box center [579, 397] width 166 height 35
click at [590, 398] on input "E" at bounding box center [584, 403] width 11 height 11
radio input "true"
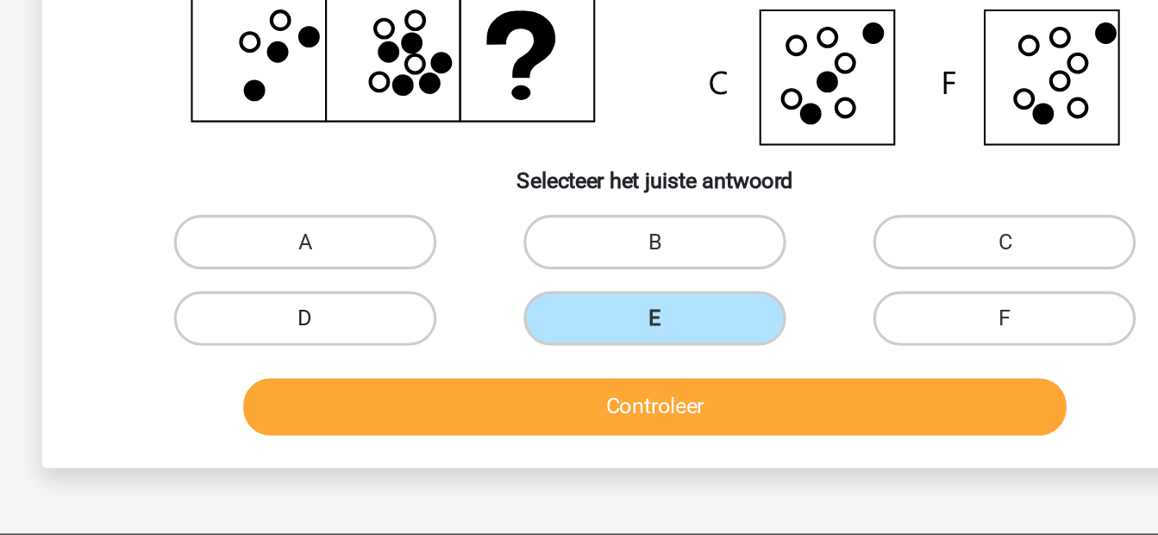
click at [415, 398] on label "D" at bounding box center [357, 397] width 166 height 35
click at [368, 398] on input "D" at bounding box center [362, 403] width 11 height 11
radio input "true"
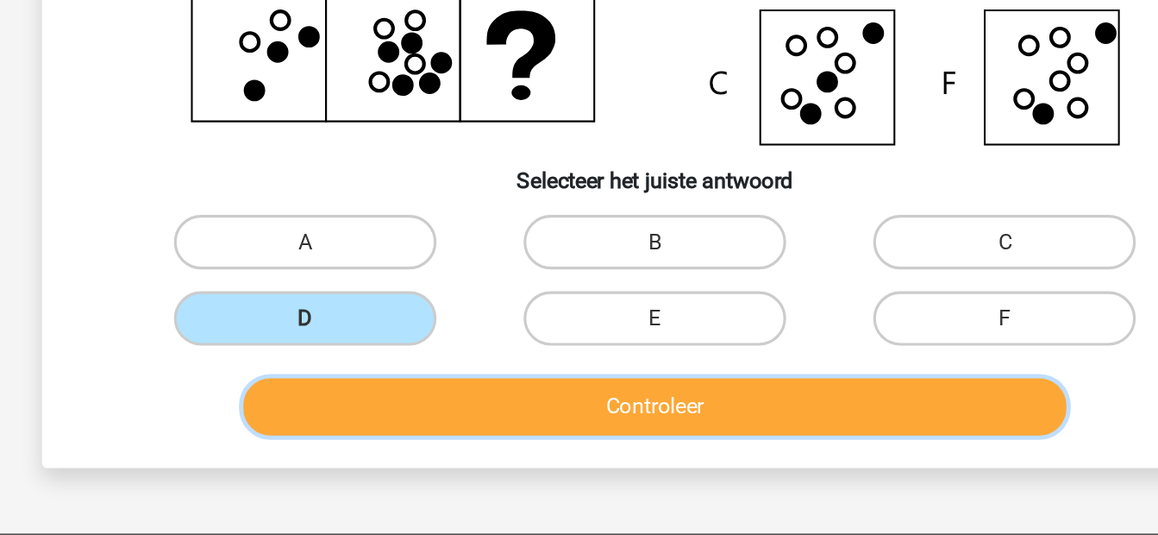
click at [464, 448] on button "Controleer" at bounding box center [579, 454] width 522 height 36
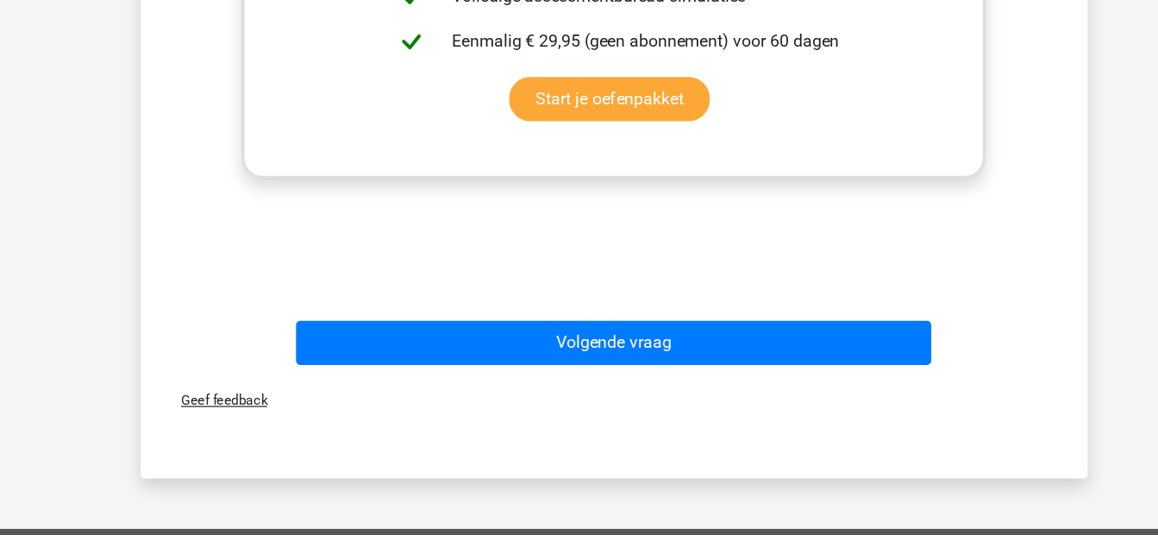
scroll to position [778, 0]
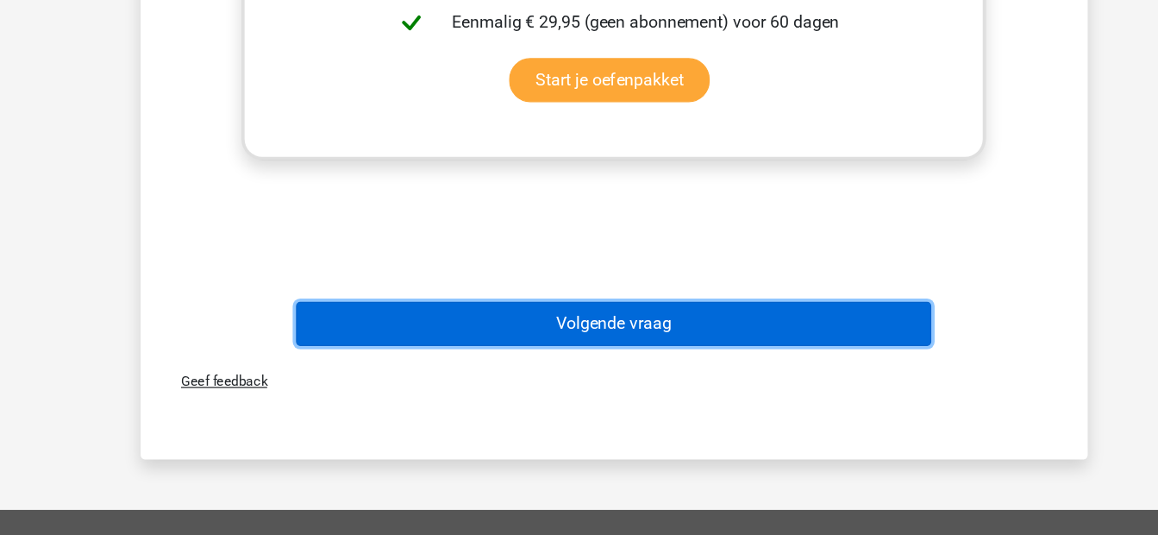
click at [559, 357] on button "Volgende vraag" at bounding box center [579, 360] width 522 height 36
click at [523, 347] on button "Volgende vraag" at bounding box center [579, 360] width 522 height 36
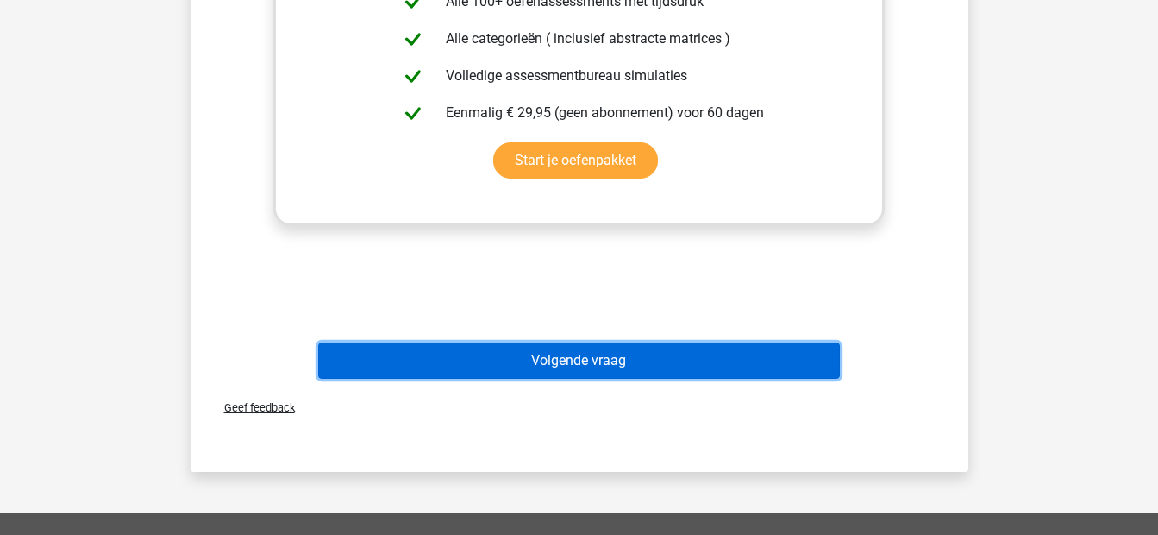
click at [548, 373] on button "Volgende vraag" at bounding box center [579, 360] width 522 height 36
click at [495, 353] on button "Volgende vraag" at bounding box center [579, 360] width 522 height 36
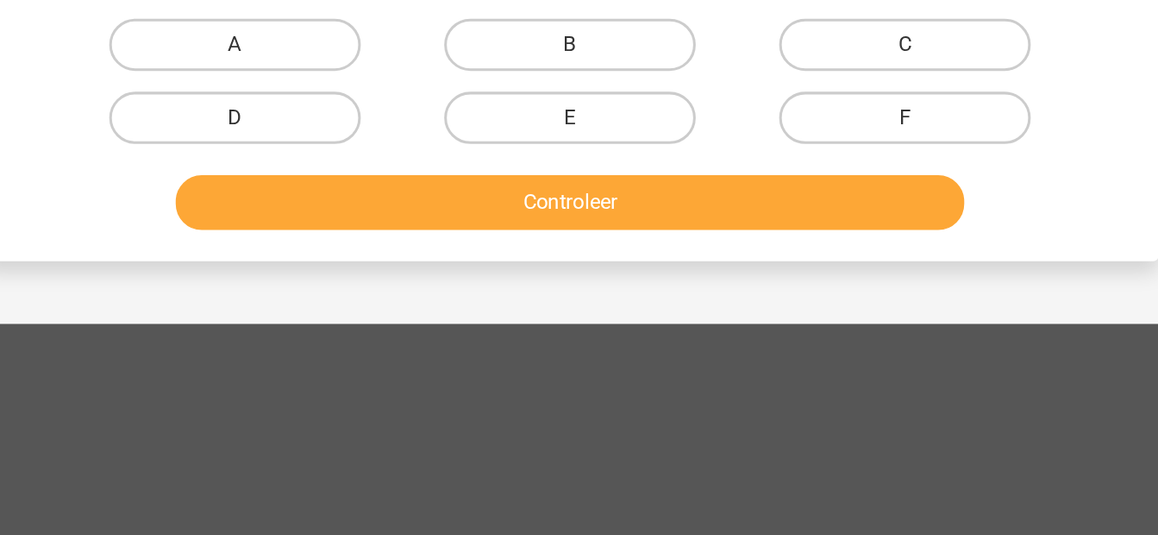
scroll to position [303, 0]
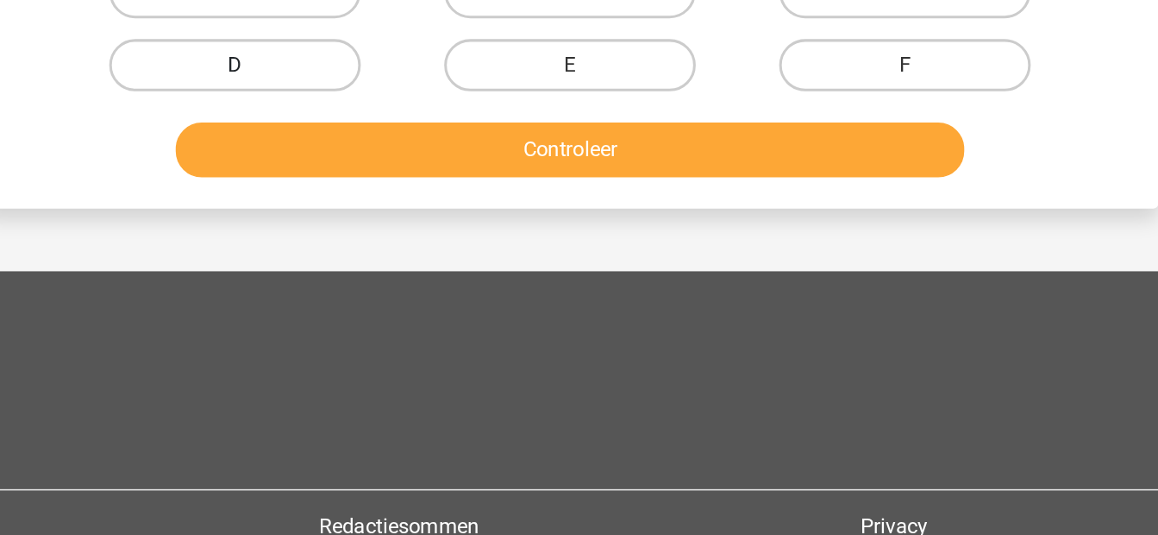
click at [421, 212] on label "D" at bounding box center [357, 224] width 166 height 35
click at [368, 224] on input "D" at bounding box center [362, 229] width 11 height 11
radio input "true"
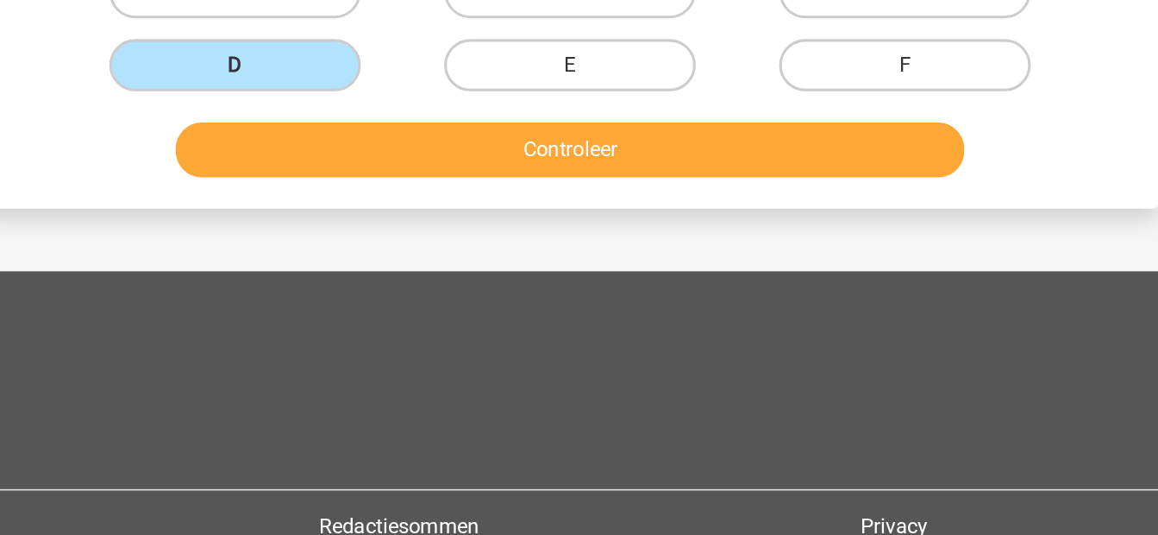
drag, startPoint x: 480, startPoint y: 299, endPoint x: 514, endPoint y: 290, distance: 35.8
click at [514, 290] on div "Controleer" at bounding box center [580, 283] width 666 height 43
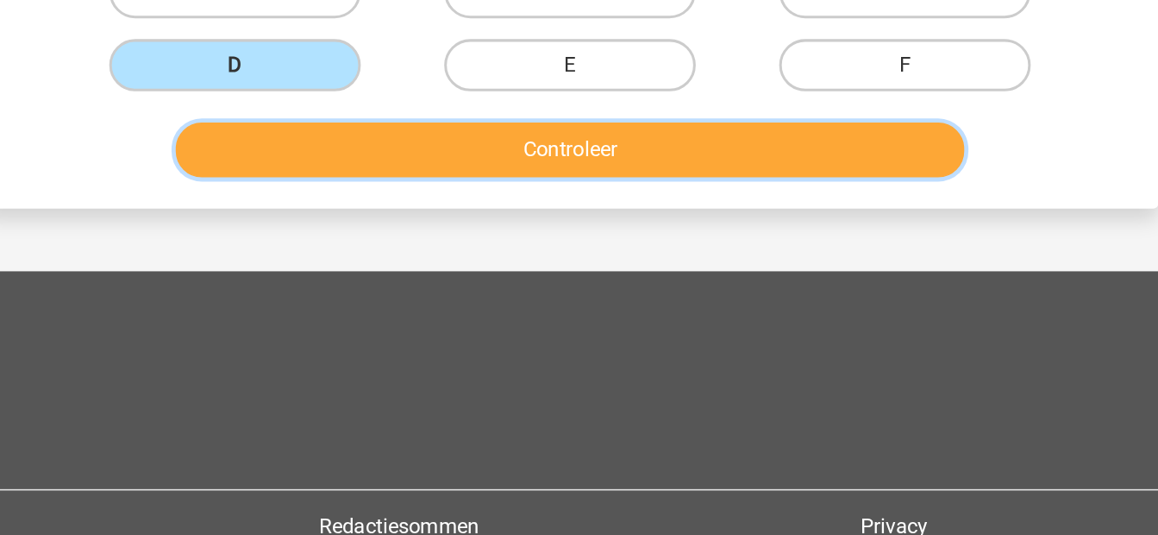
click at [514, 290] on button "Controleer" at bounding box center [579, 280] width 522 height 36
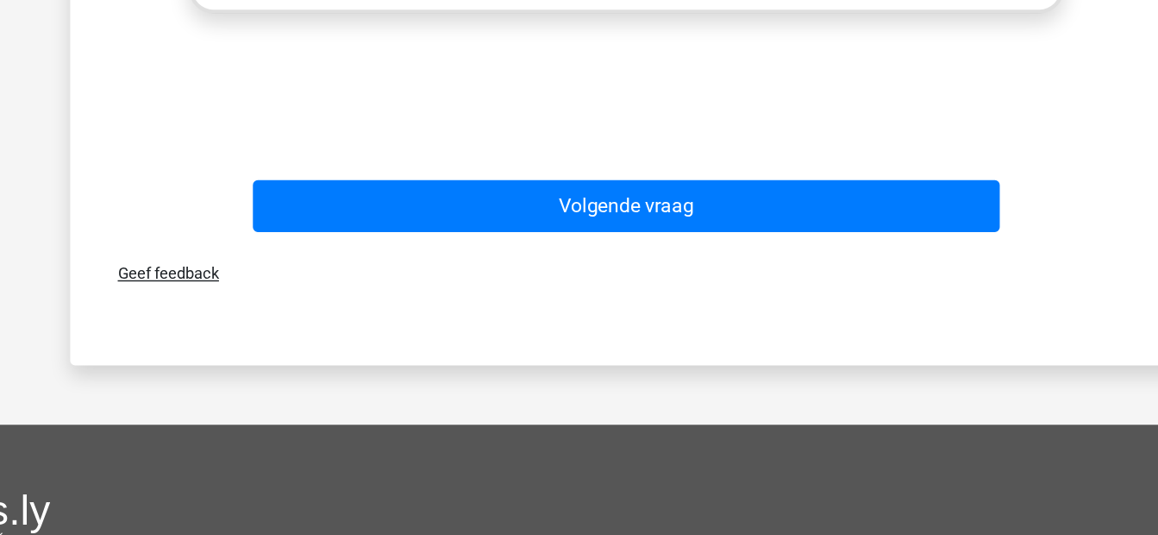
scroll to position [838, 0]
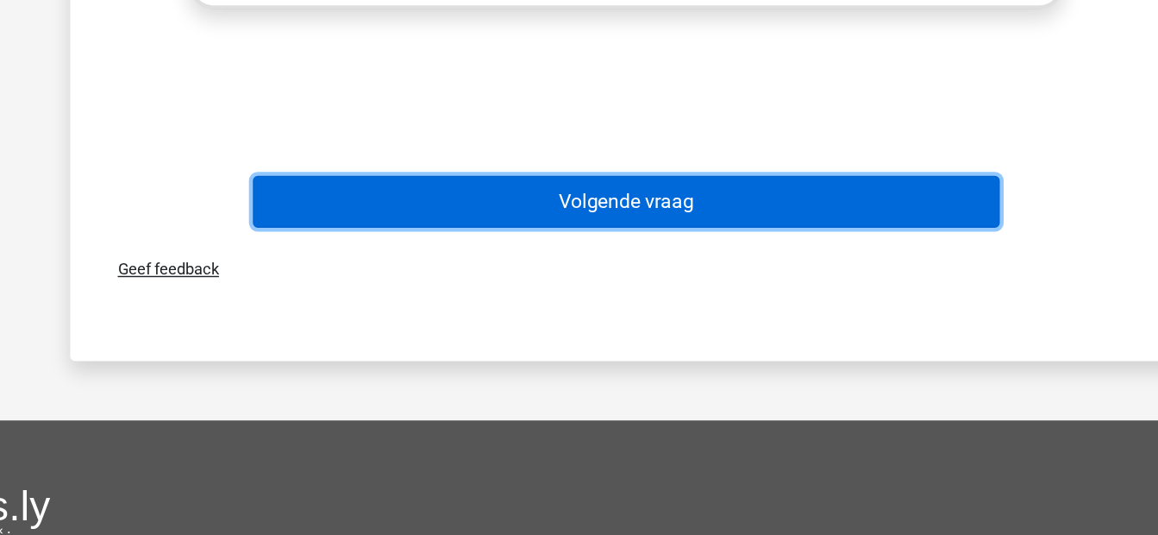
click at [583, 314] on button "Volgende vraag" at bounding box center [579, 301] width 522 height 36
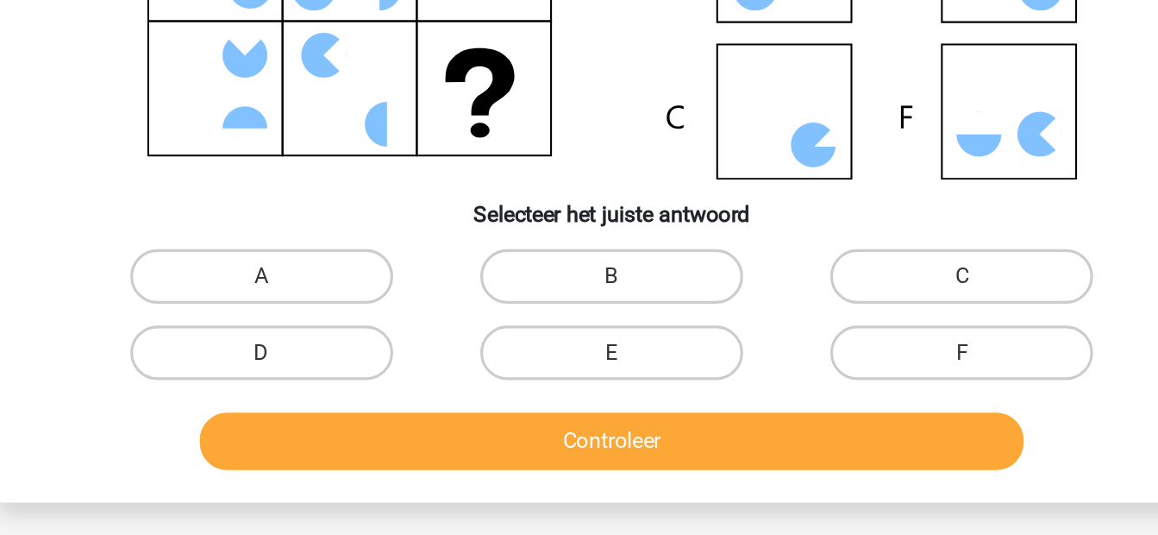
scroll to position [175, 0]
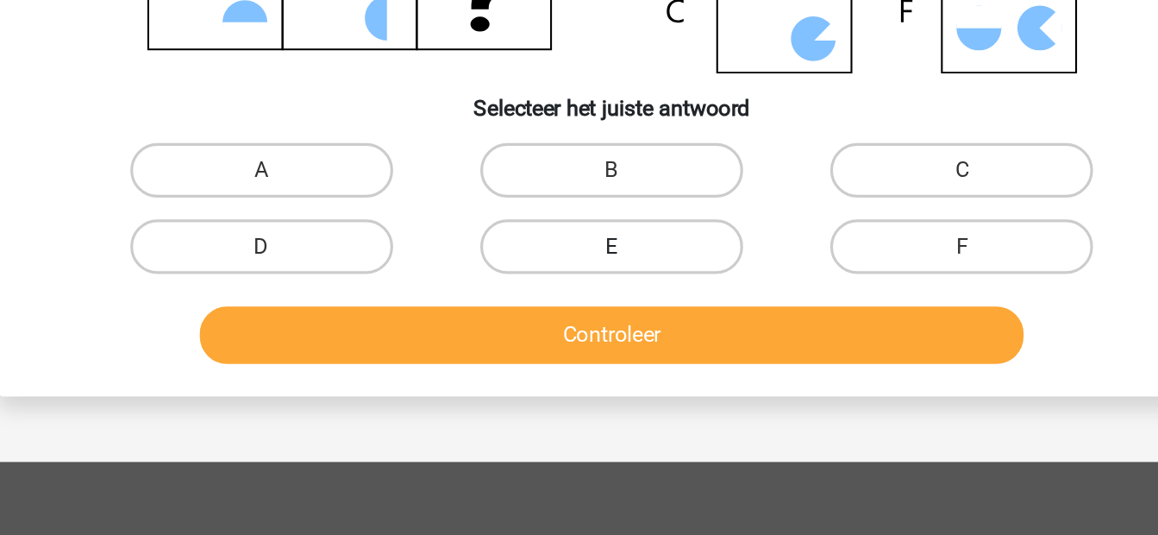
click at [620, 368] on label "E" at bounding box center [579, 352] width 166 height 35
click at [590, 363] on input "E" at bounding box center [584, 357] width 11 height 11
radio input "true"
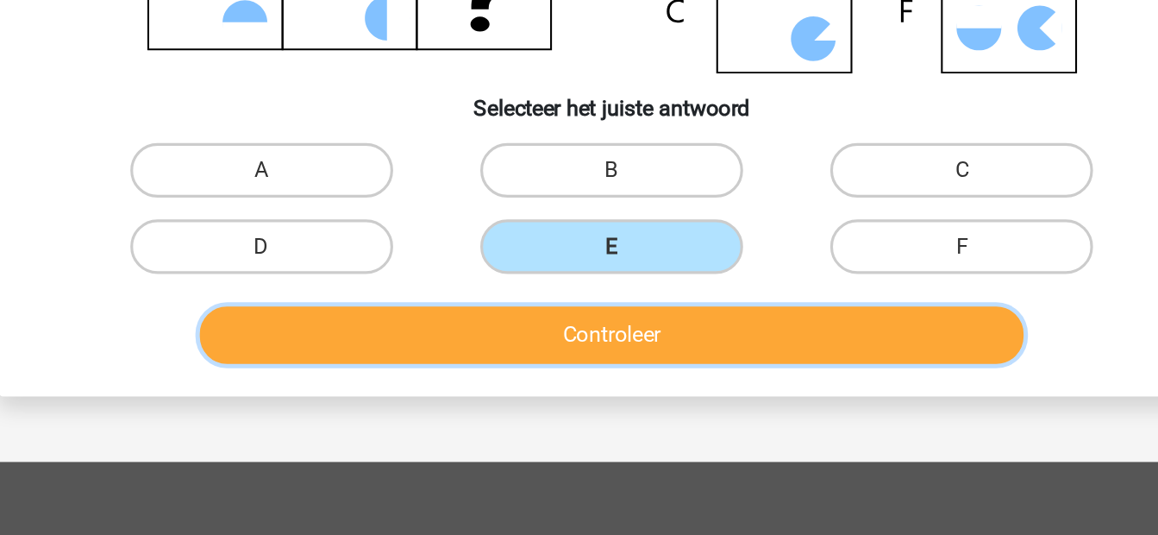
click at [620, 408] on button "Controleer" at bounding box center [579, 408] width 522 height 36
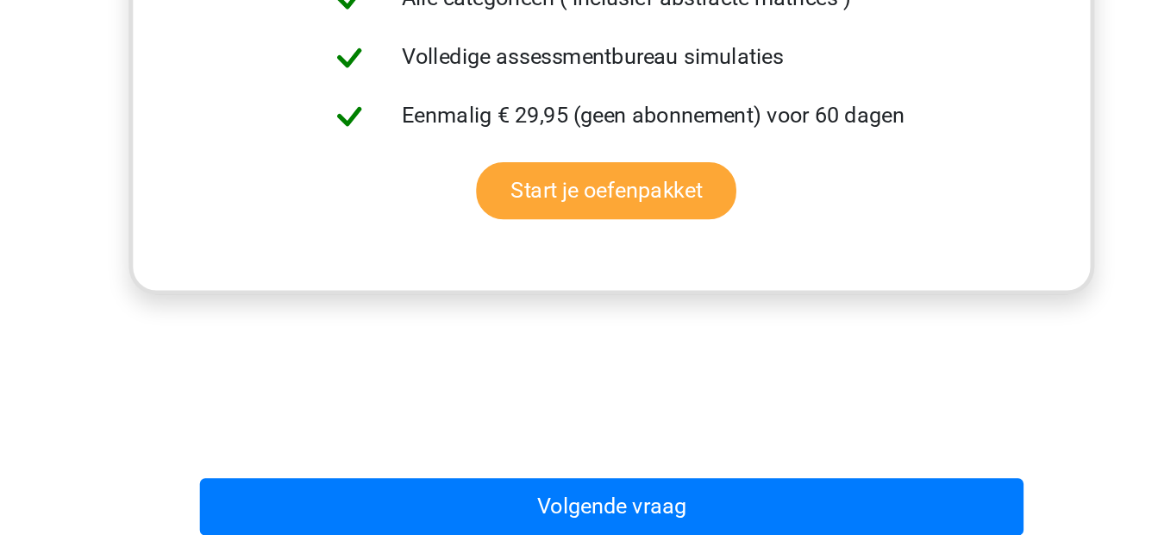
scroll to position [644, 0]
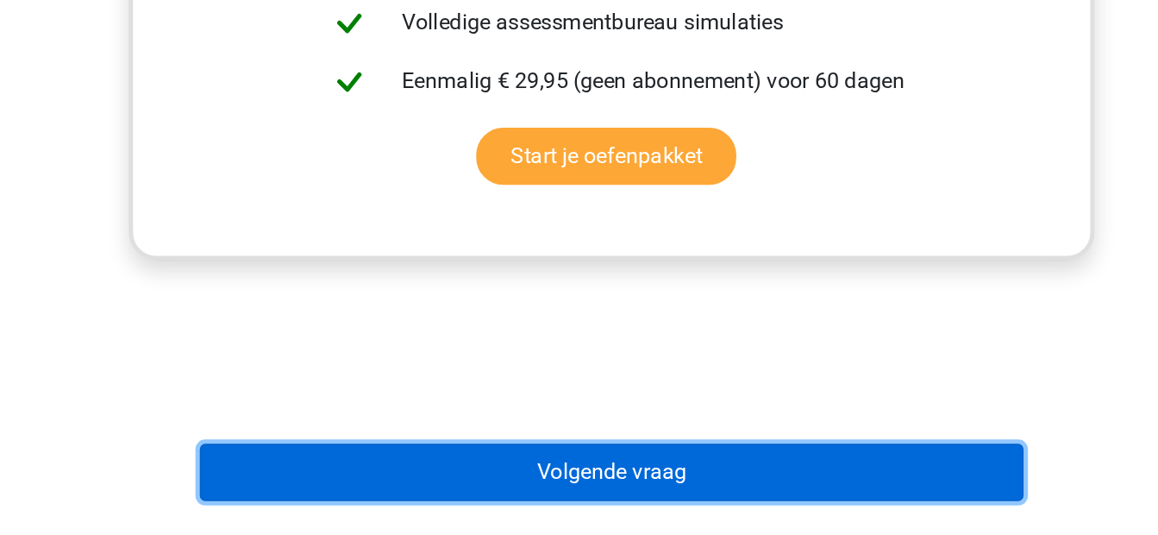
click at [581, 487] on button "Volgende vraag" at bounding box center [579, 494] width 522 height 36
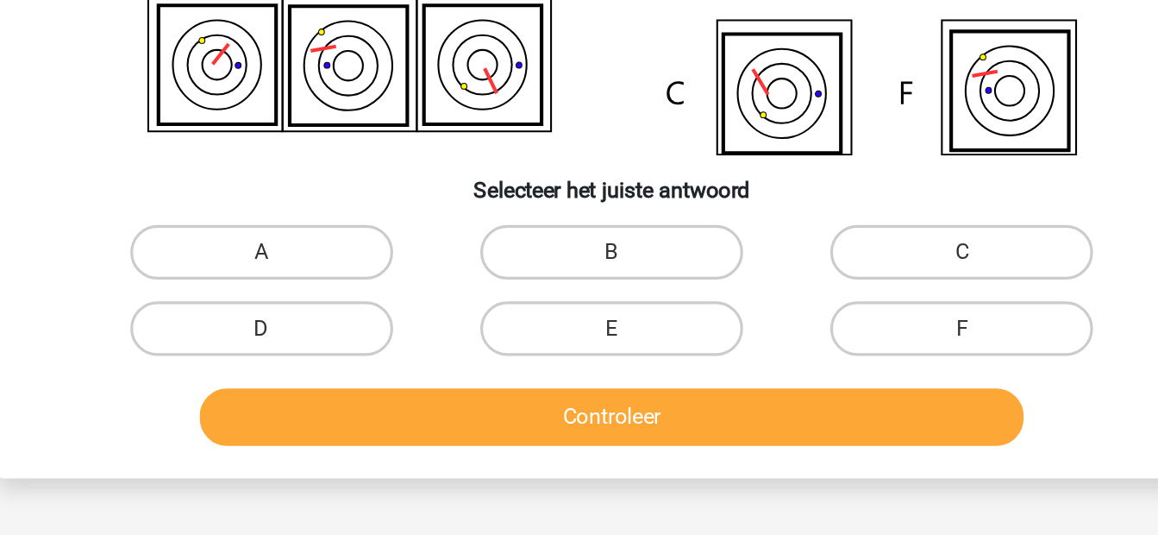
scroll to position [124, 0]
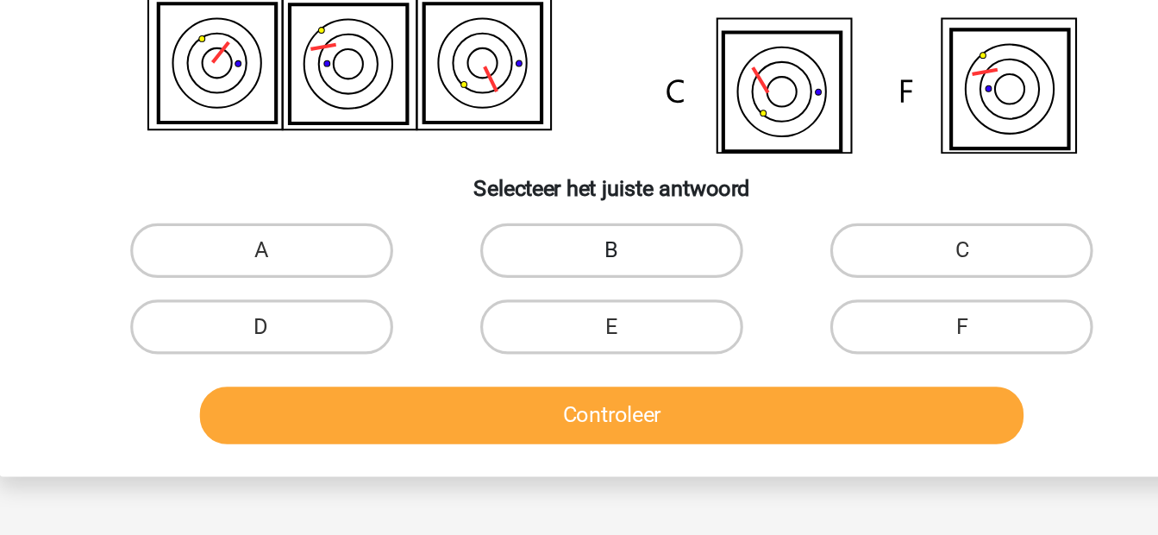
click at [616, 355] on label "B" at bounding box center [579, 354] width 166 height 35
click at [590, 355] on input "B" at bounding box center [584, 360] width 11 height 11
radio input "true"
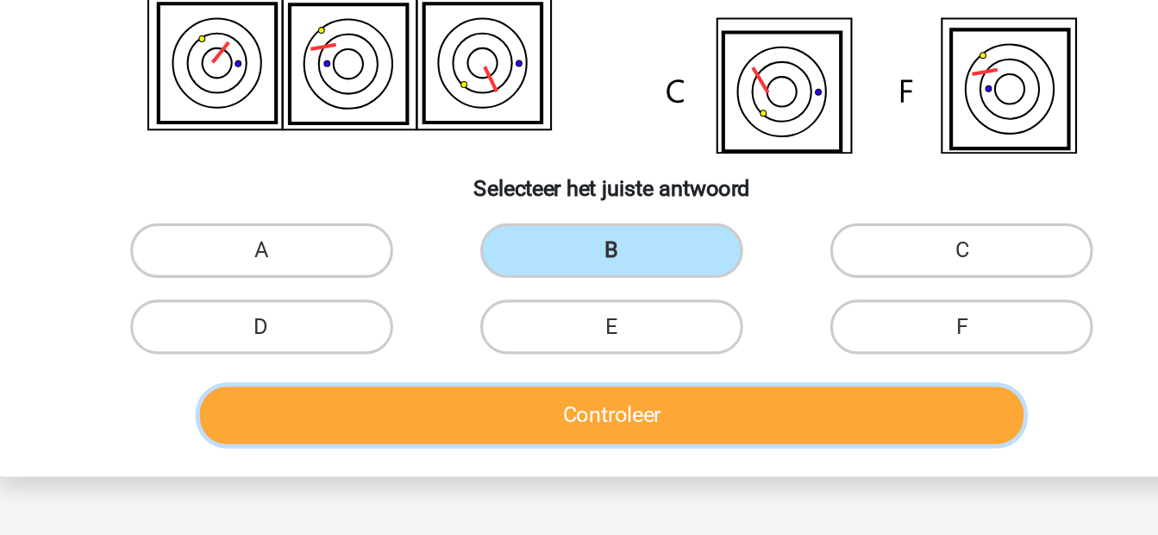
click at [593, 463] on button "Controleer" at bounding box center [579, 459] width 522 height 36
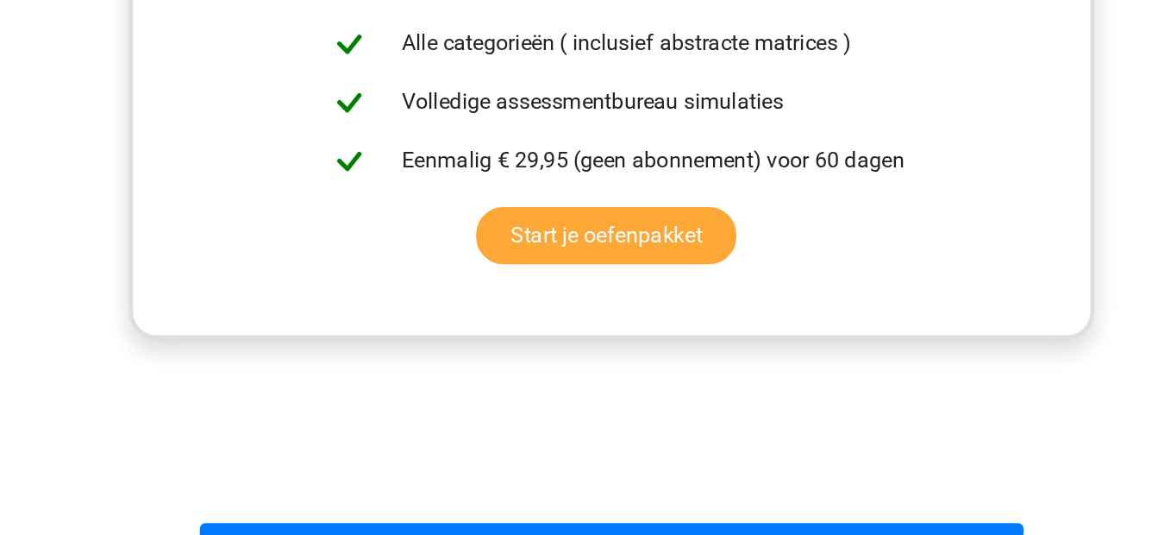
scroll to position [606, 0]
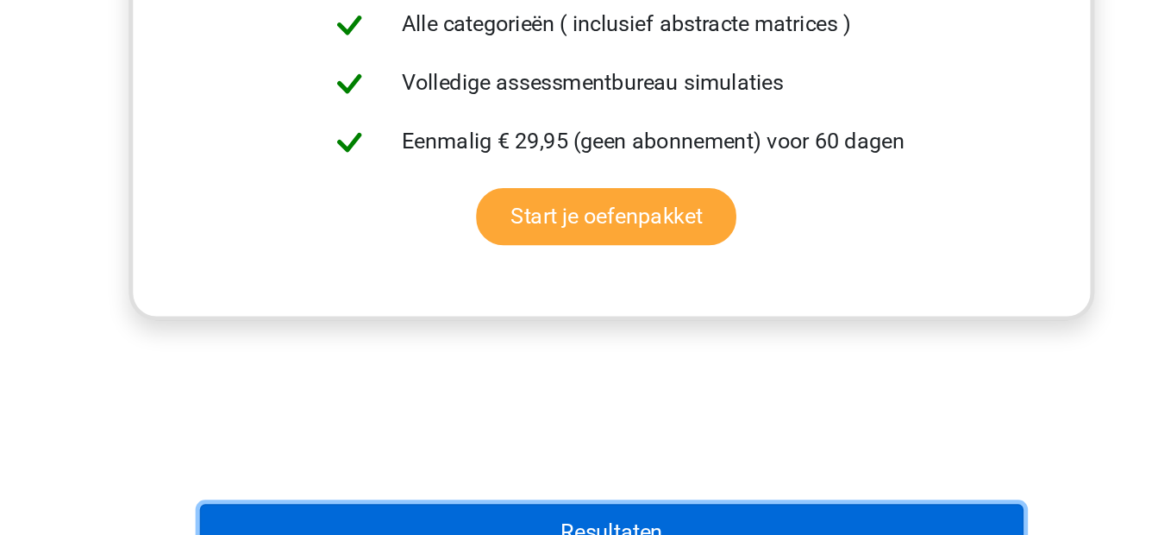
click at [557, 520] on button "Resultaten" at bounding box center [579, 533] width 522 height 36
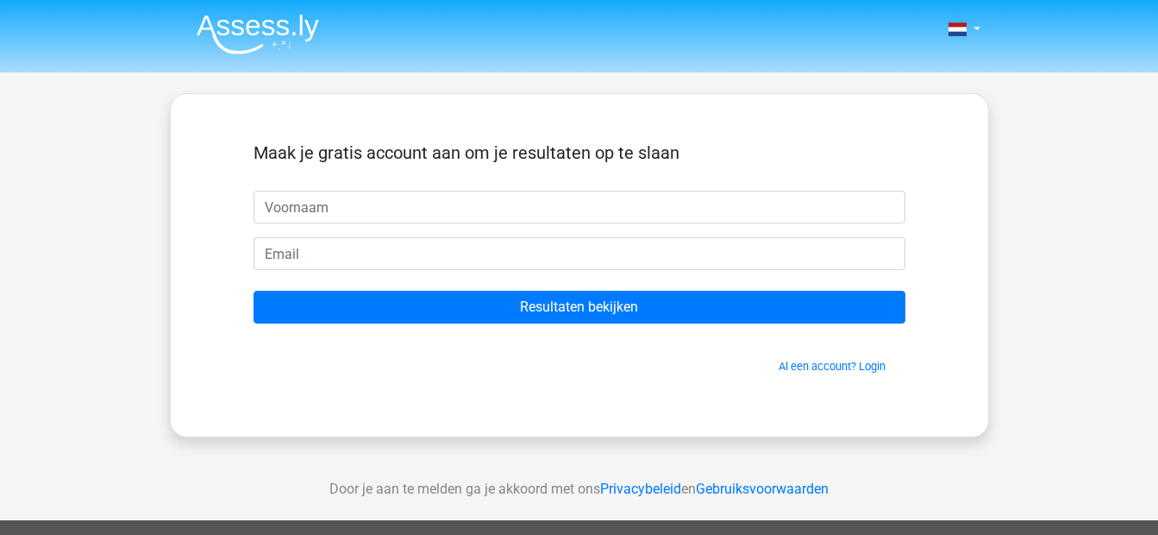
click at [260, 28] on img at bounding box center [258, 34] width 122 height 41
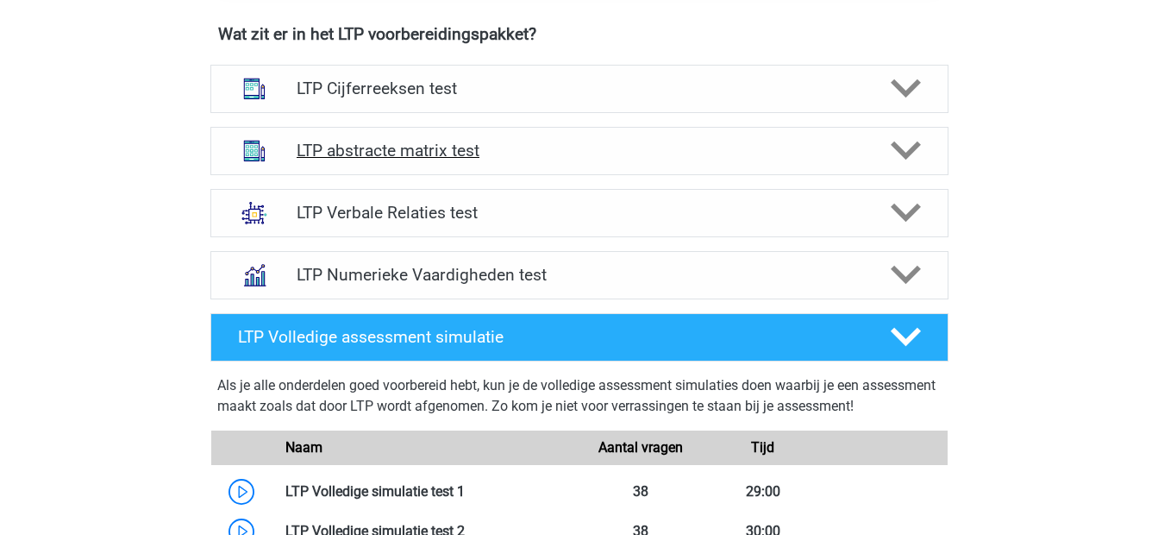
scroll to position [1102, 0]
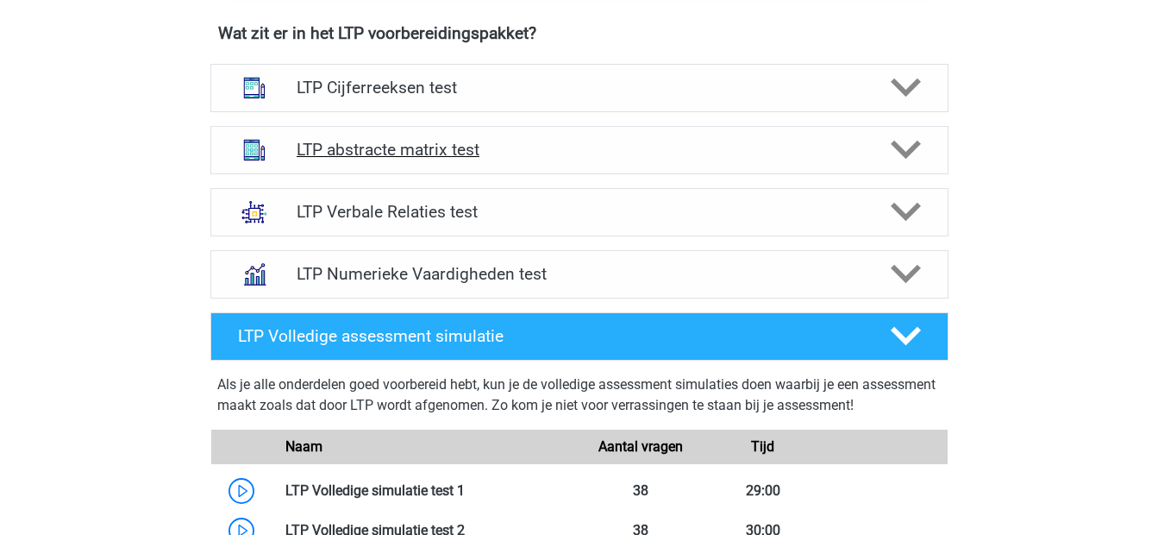
click at [495, 136] on div "LTP abstracte matrix test" at bounding box center [579, 150] width 738 height 48
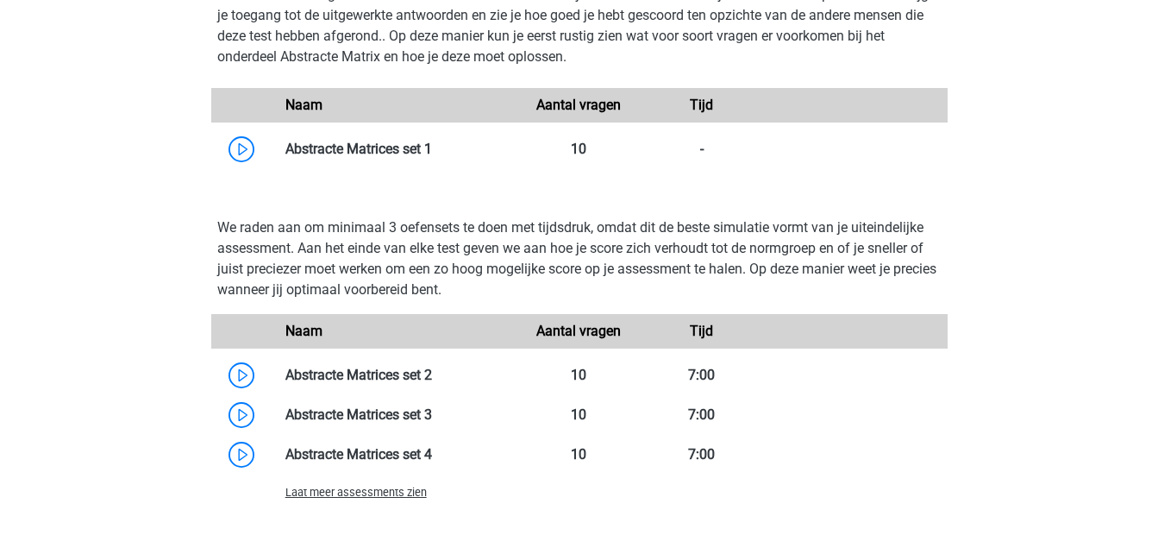
scroll to position [1574, 0]
click at [432, 423] on link at bounding box center [432, 415] width 0 height 16
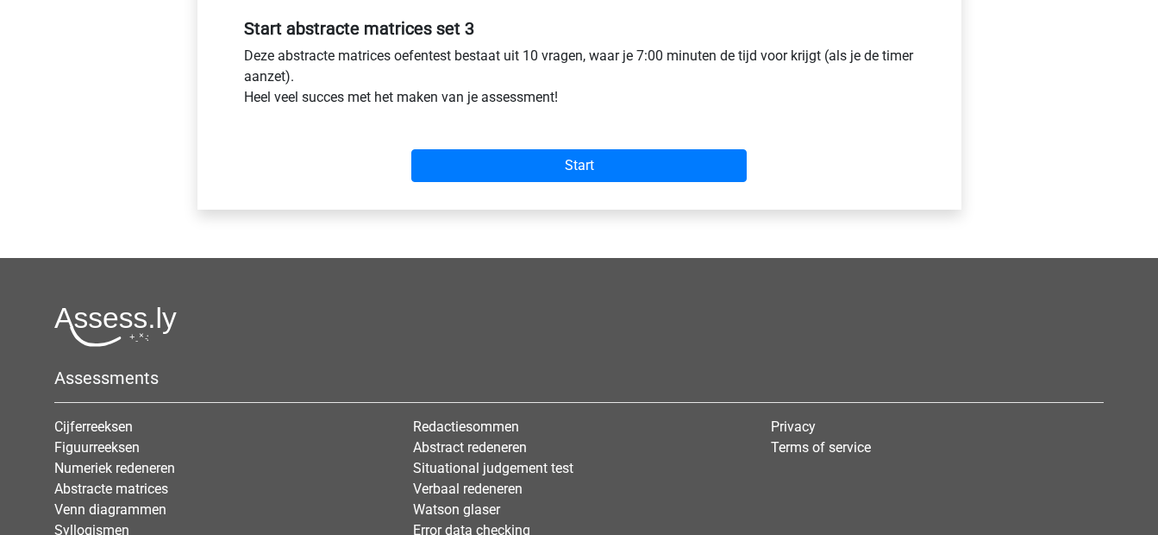
scroll to position [660, 0]
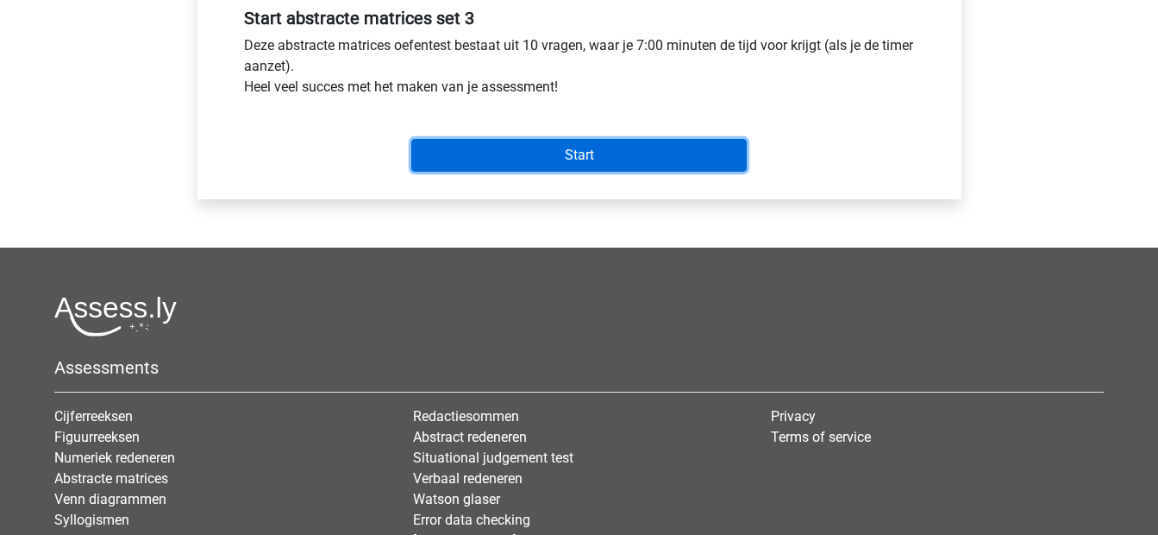
click at [593, 151] on input "Start" at bounding box center [579, 155] width 336 height 33
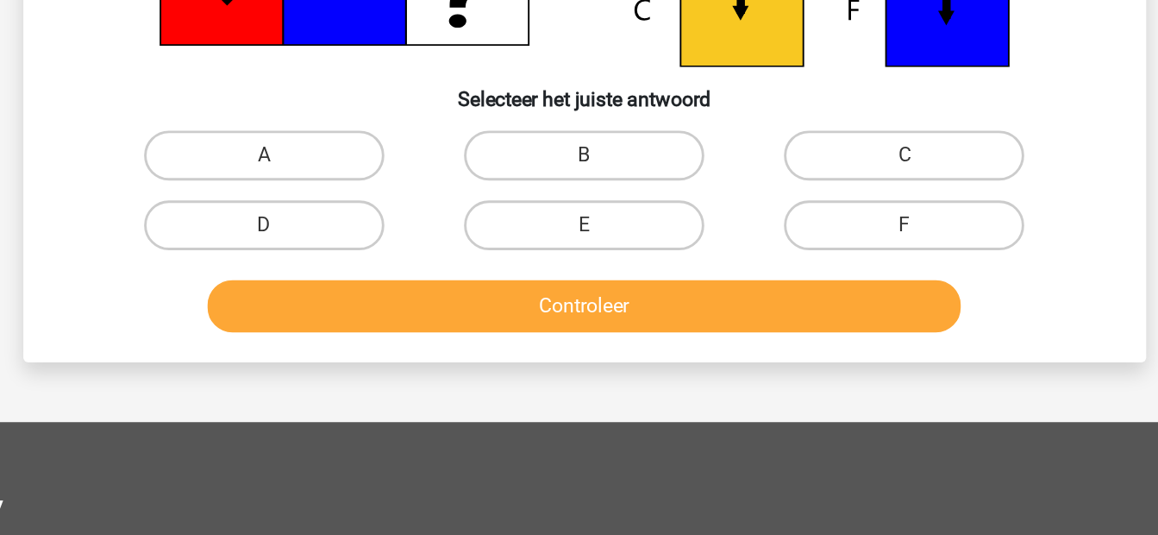
scroll to position [213, 0]
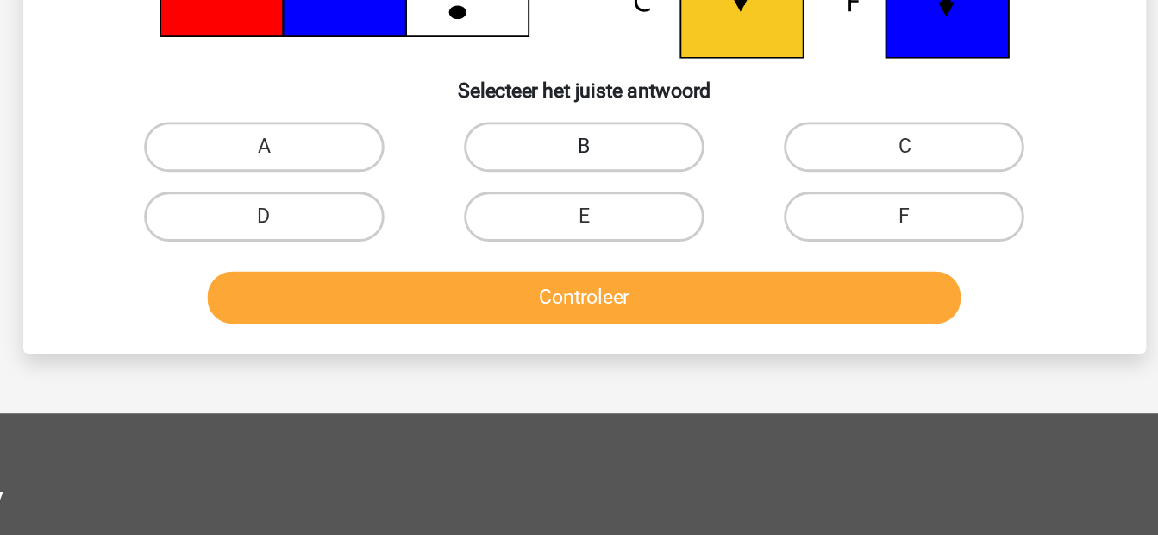
click at [596, 270] on label "B" at bounding box center [579, 265] width 166 height 35
click at [590, 270] on input "B" at bounding box center [584, 271] width 11 height 11
radio input "true"
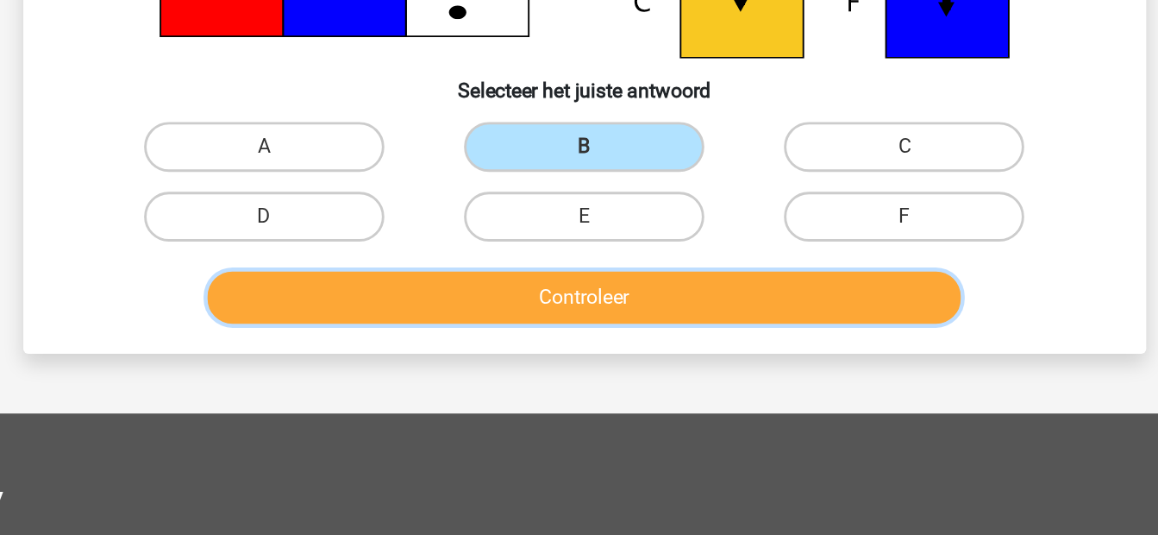
click at [587, 360] on button "Controleer" at bounding box center [579, 370] width 522 height 36
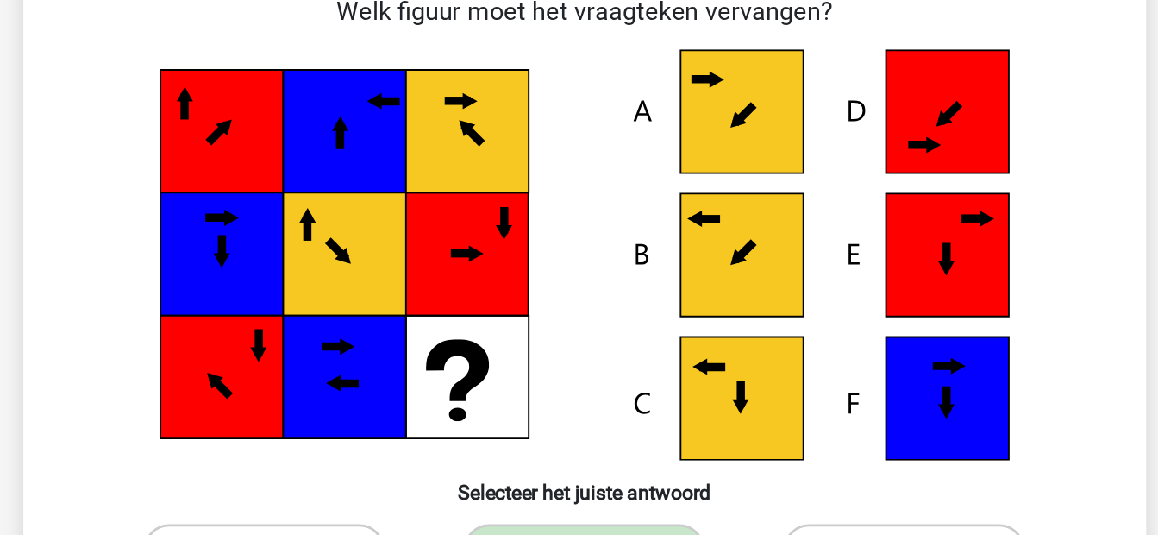
scroll to position [97, 0]
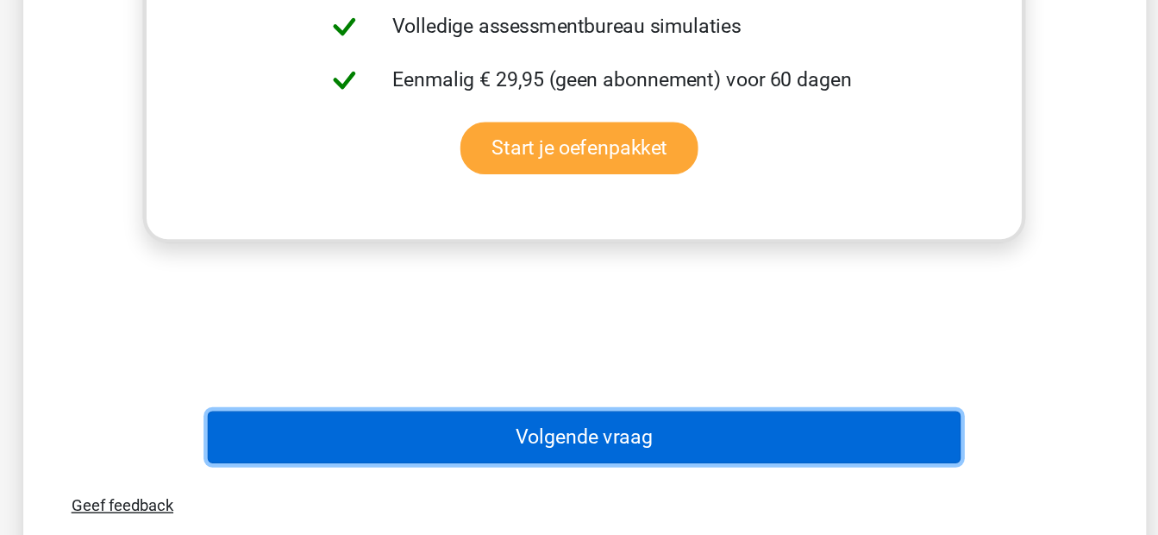
click at [588, 480] on button "Volgende vraag" at bounding box center [579, 467] width 522 height 36
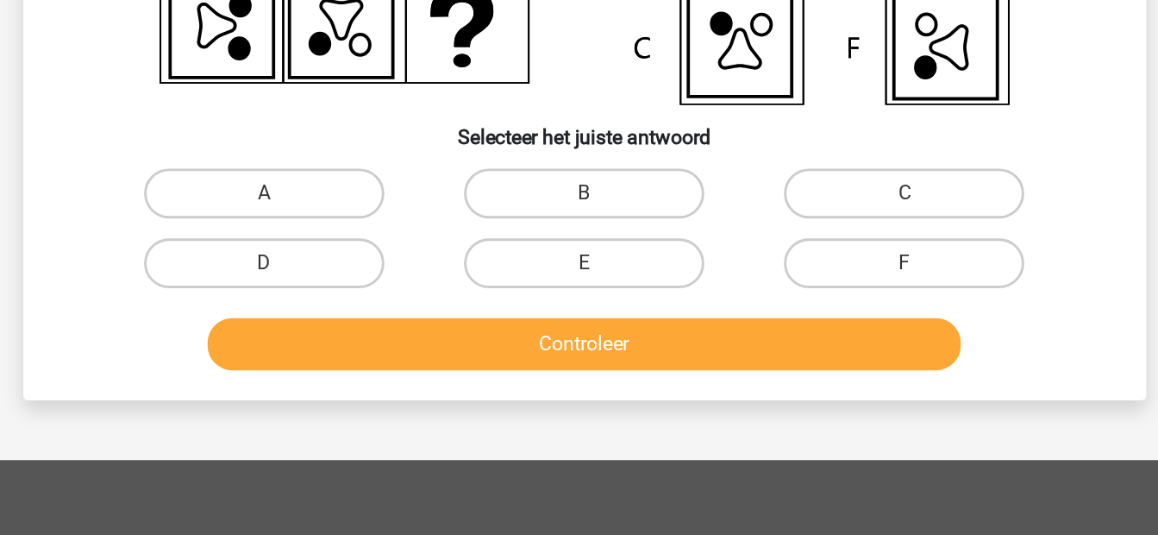
scroll to position [182, 0]
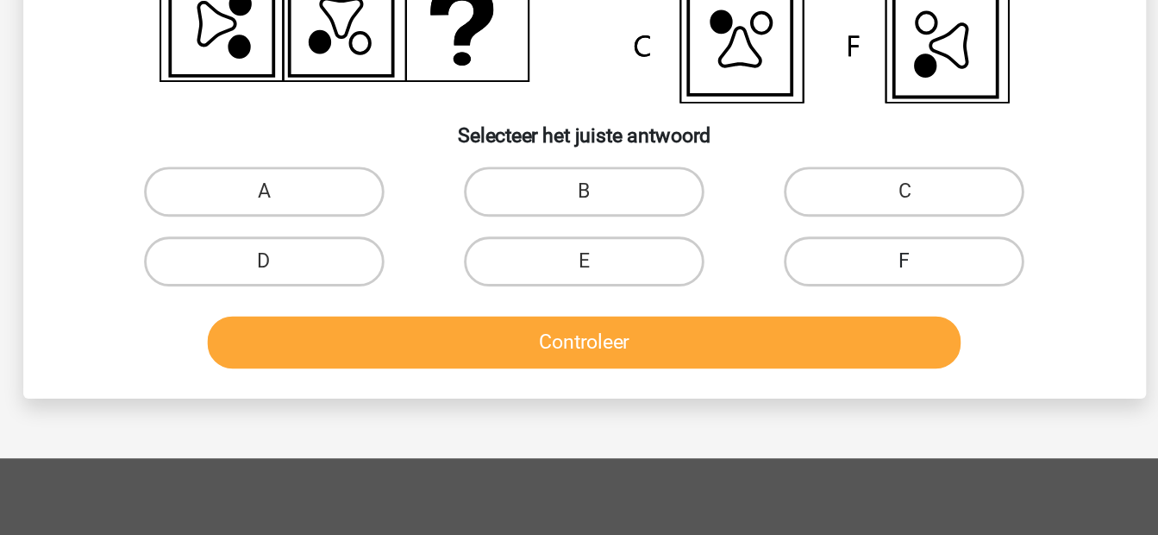
click at [776, 348] on label "F" at bounding box center [801, 345] width 166 height 35
click at [801, 348] on input "F" at bounding box center [806, 350] width 11 height 11
radio input "true"
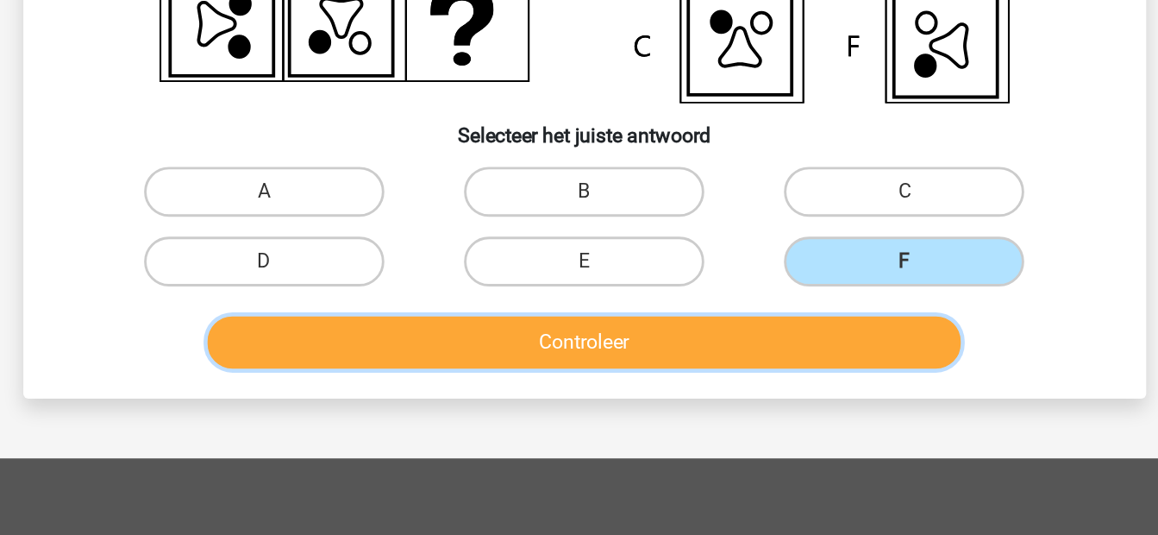
click at [728, 387] on button "Controleer" at bounding box center [579, 401] width 522 height 36
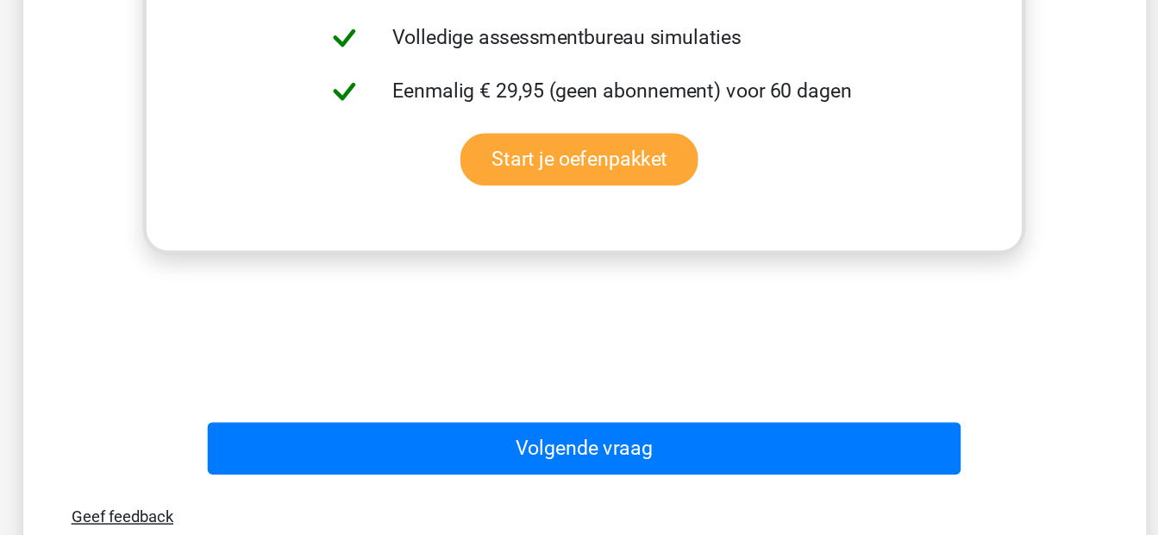
scroll to position [670, 0]
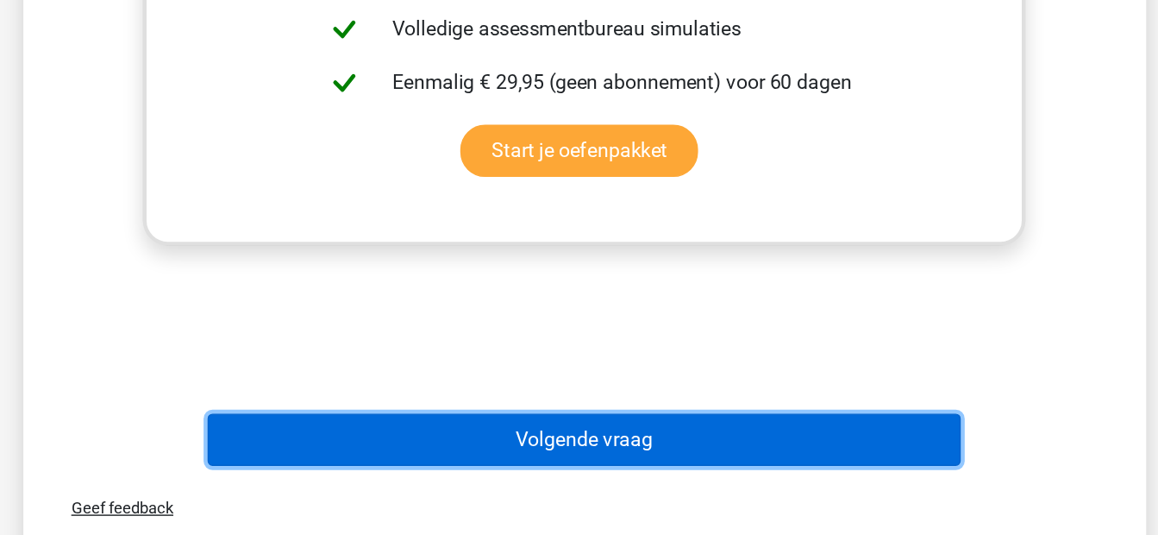
click at [607, 451] on button "Volgende vraag" at bounding box center [579, 468] width 522 height 36
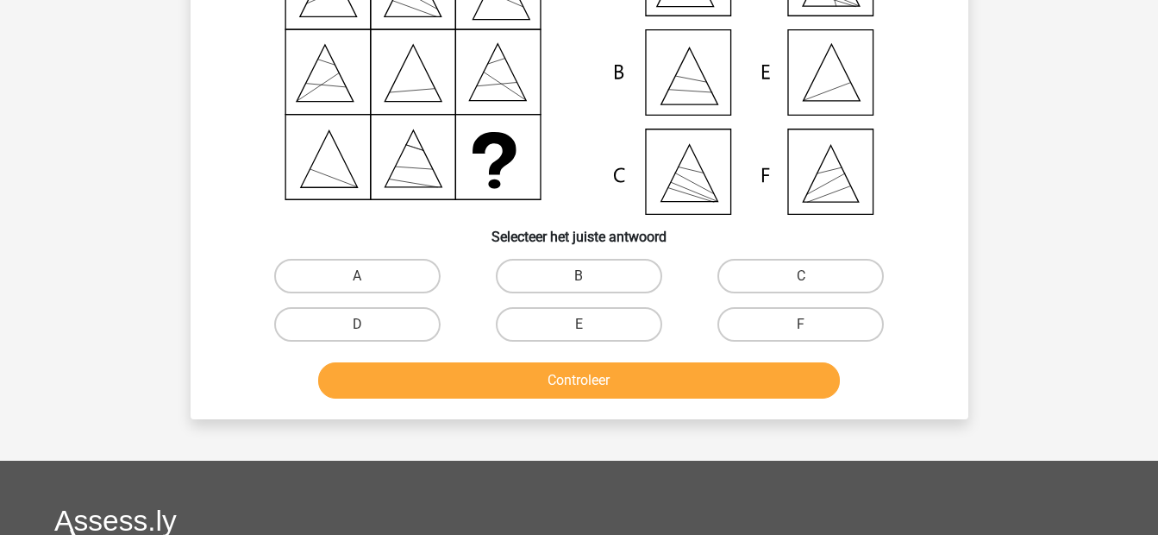
scroll to position [210, 0]
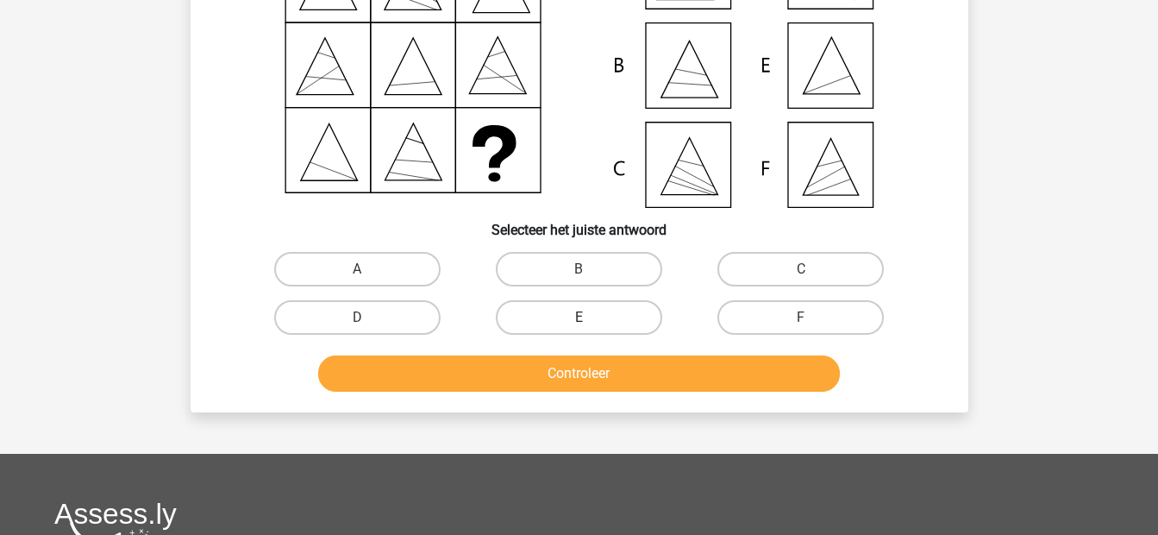
click at [587, 316] on label "E" at bounding box center [579, 317] width 166 height 35
click at [587, 317] on input "E" at bounding box center [584, 322] width 11 height 11
radio input "true"
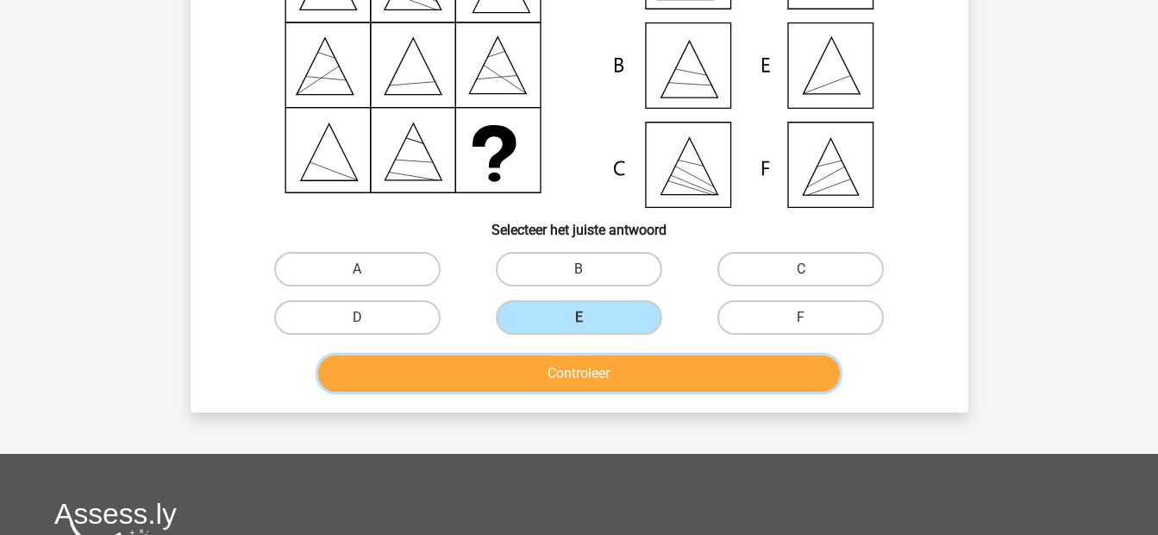
click at [584, 381] on button "Controleer" at bounding box center [579, 373] width 522 height 36
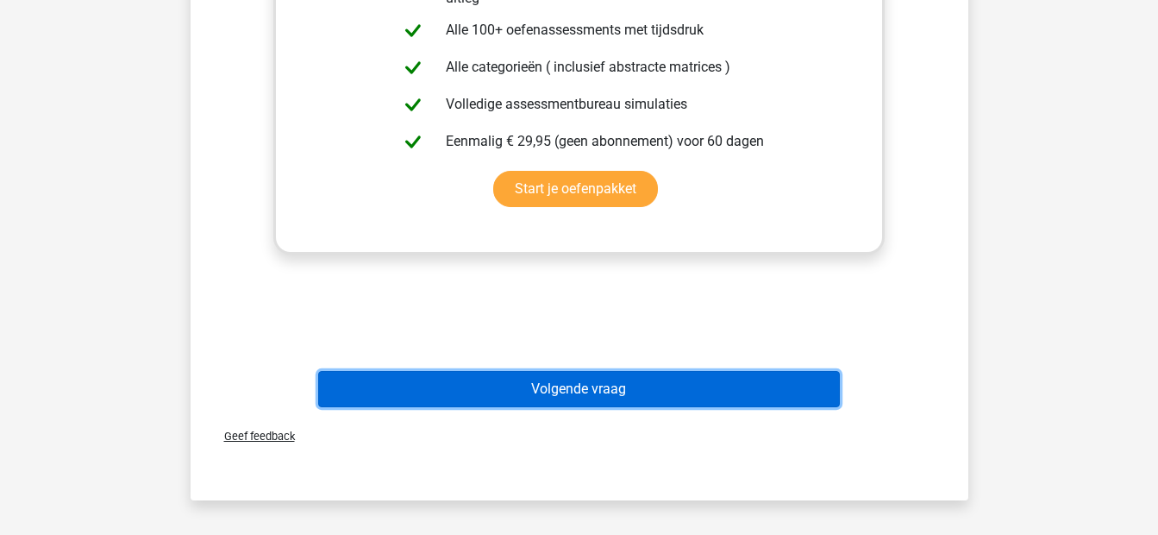
click at [584, 381] on button "Volgende vraag" at bounding box center [579, 389] width 522 height 36
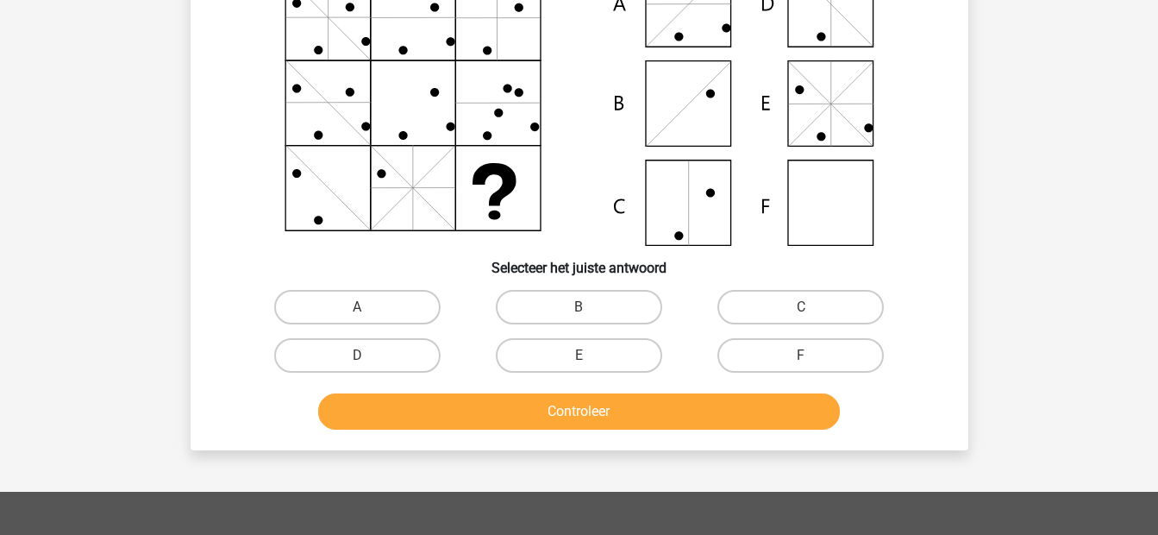
scroll to position [79, 0]
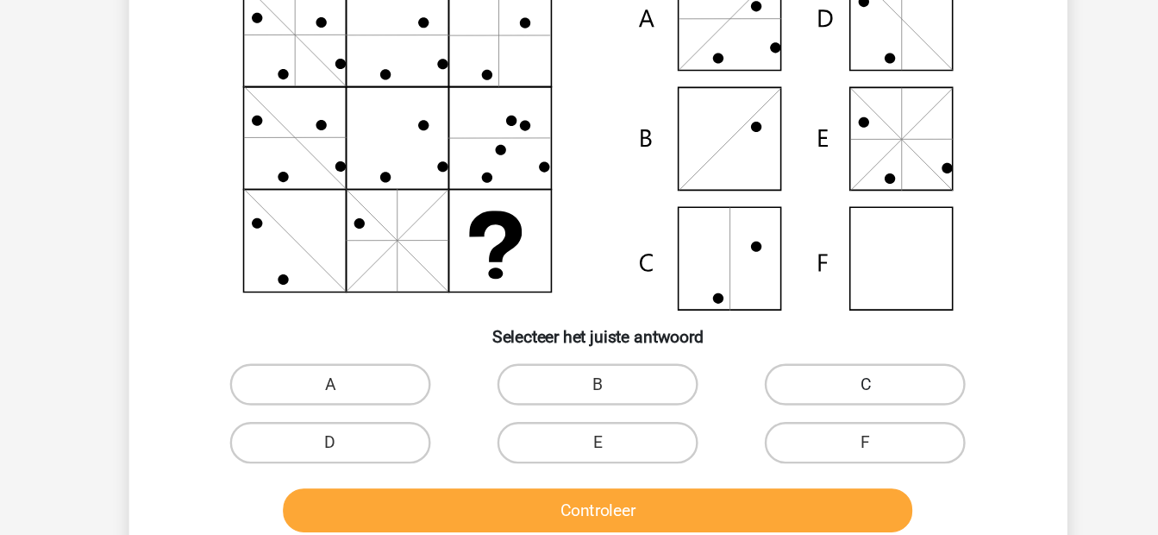
click at [766, 400] on label "C" at bounding box center [801, 399] width 166 height 35
click at [801, 400] on input "C" at bounding box center [806, 404] width 11 height 11
radio input "true"
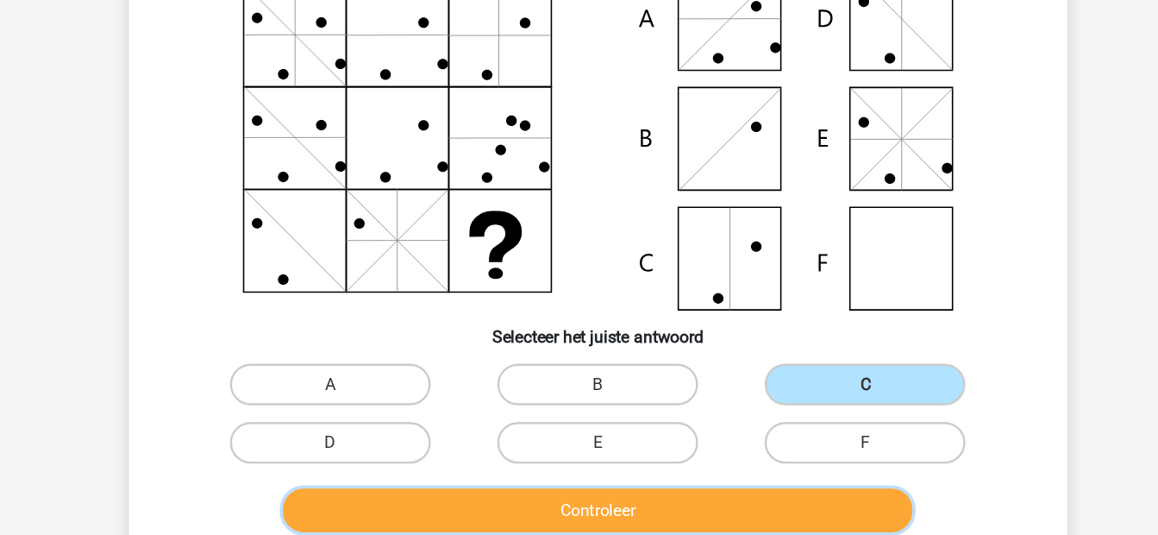
click at [633, 517] on button "Controleer" at bounding box center [579, 504] width 522 height 36
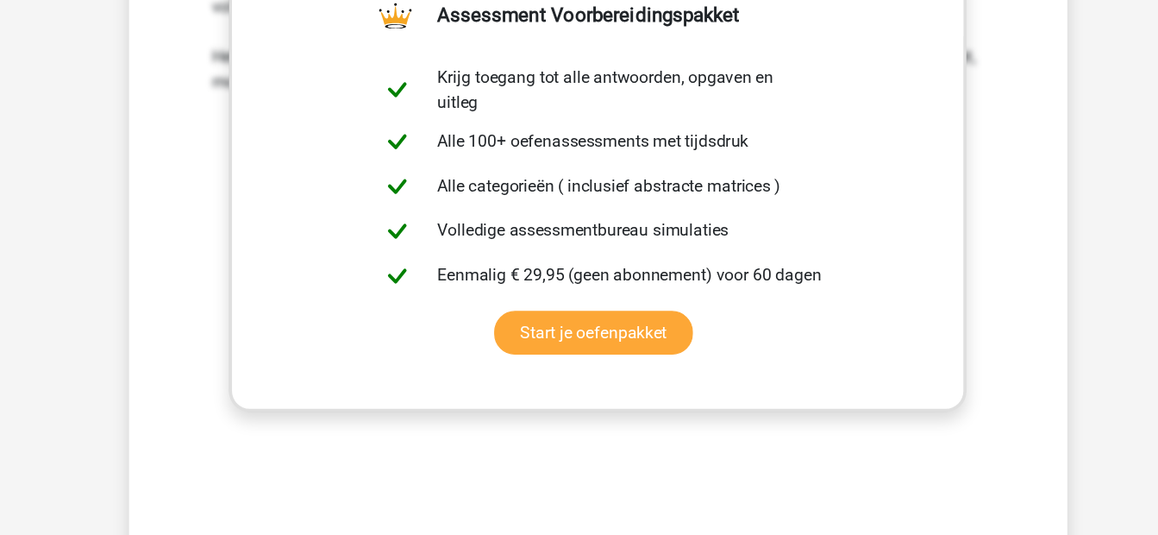
scroll to position [614, 0]
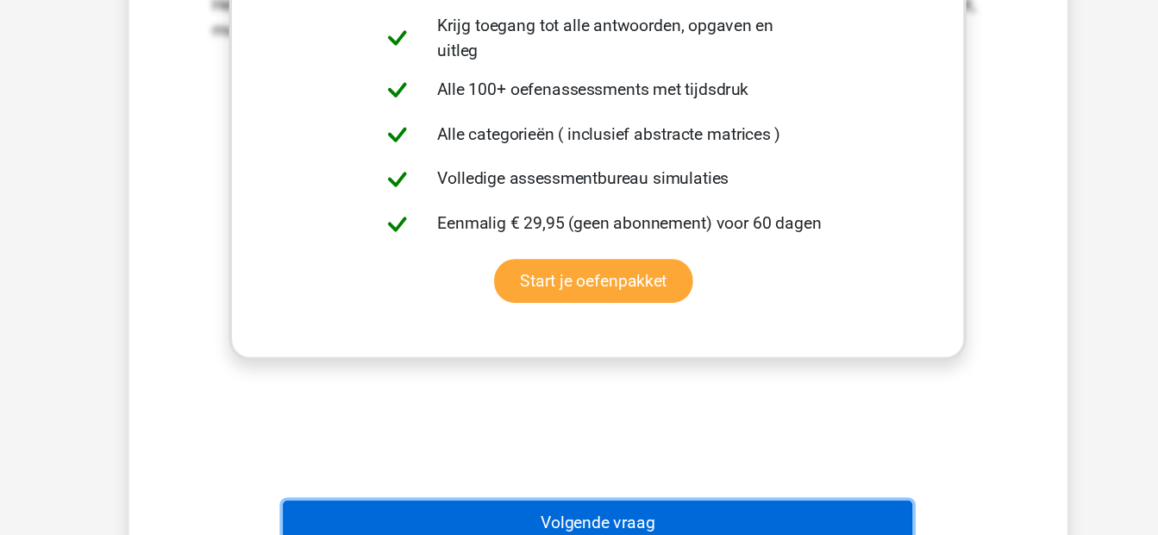
click at [549, 506] on button "Volgende vraag" at bounding box center [579, 524] width 522 height 36
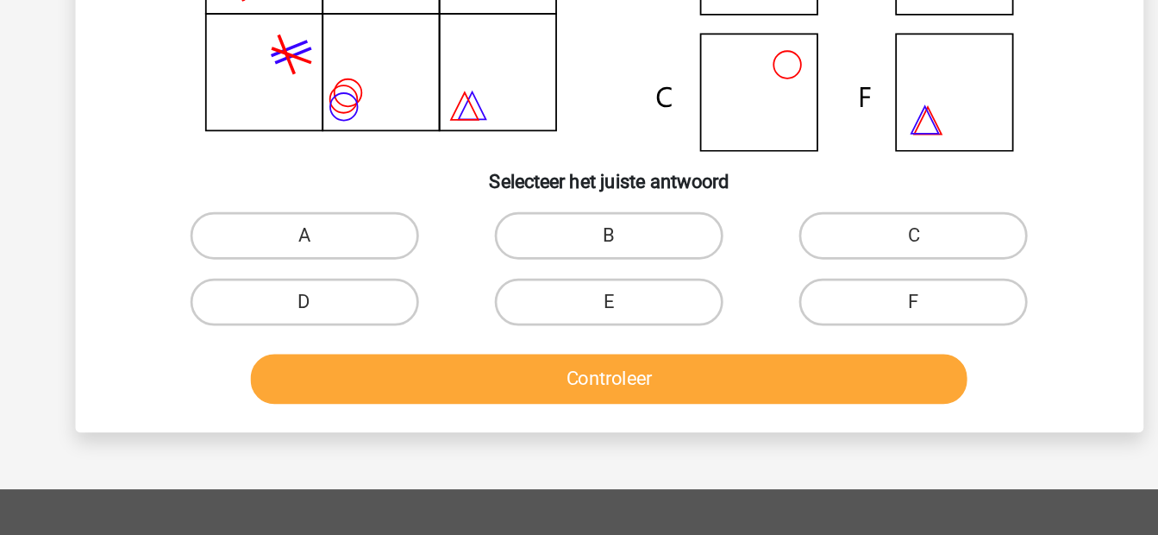
scroll to position [163, 0]
click at [620, 299] on label "B" at bounding box center [579, 315] width 166 height 35
click at [590, 316] on input "B" at bounding box center [584, 321] width 11 height 11
radio input "true"
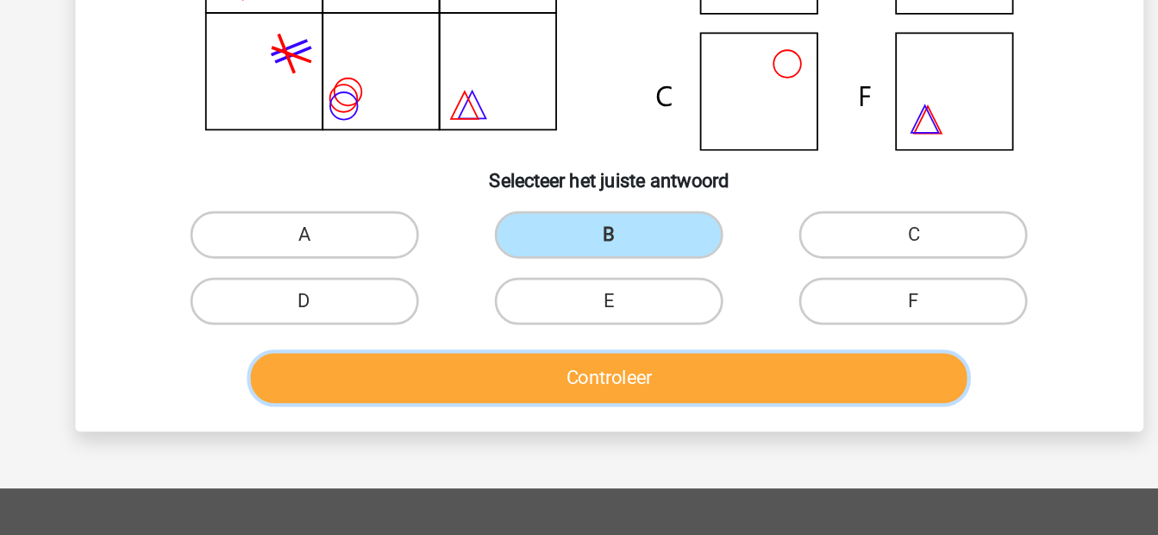
click at [581, 412] on button "Controleer" at bounding box center [579, 420] width 522 height 36
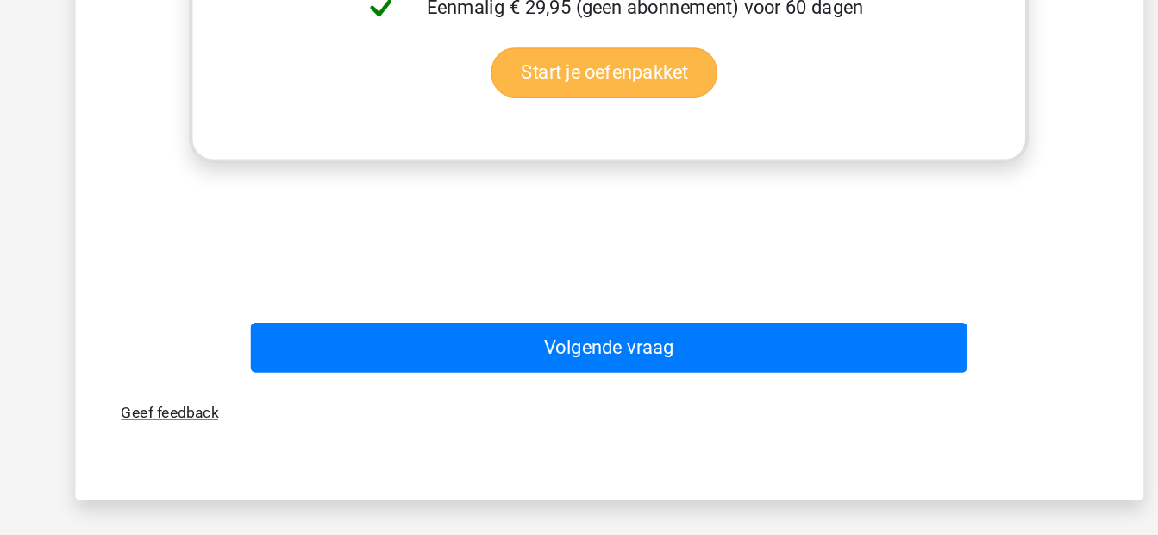
scroll to position [751, 0]
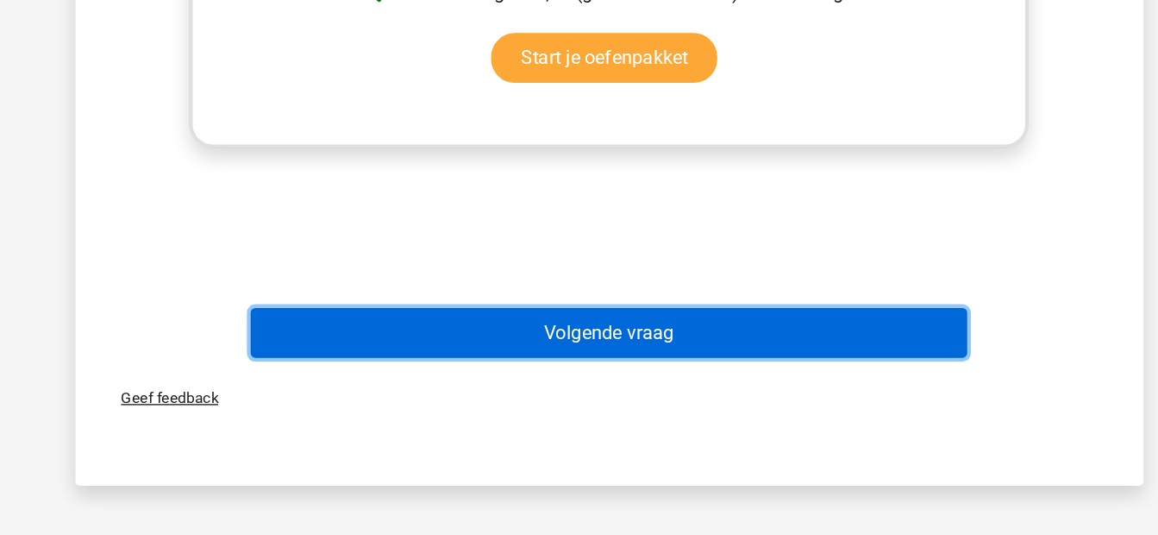
click at [576, 387] on button "Volgende vraag" at bounding box center [579, 387] width 522 height 36
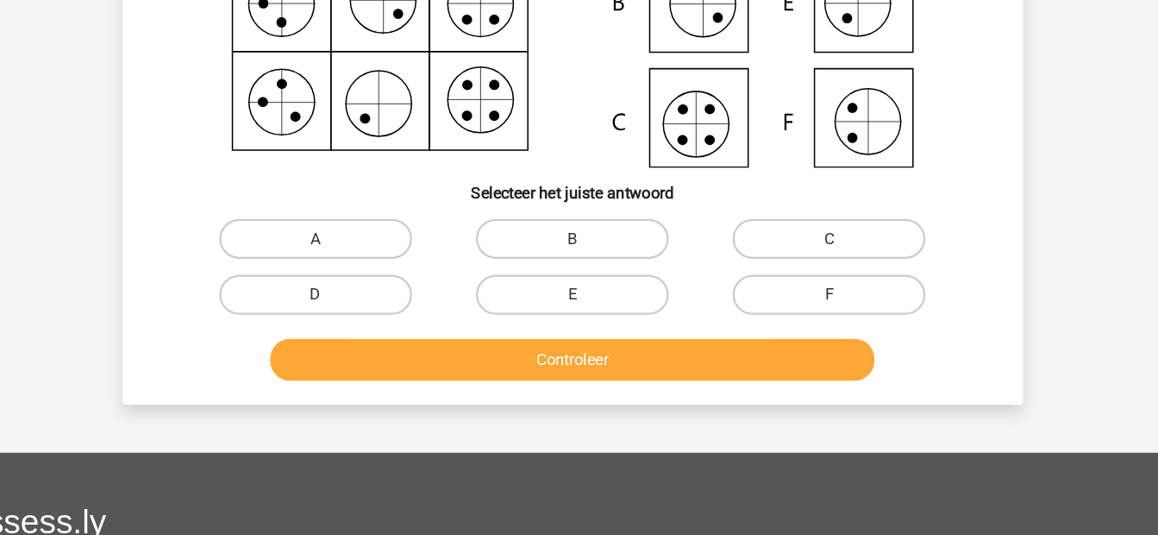
scroll to position [200, 0]
click at [744, 269] on label "C" at bounding box center [801, 278] width 166 height 35
click at [801, 279] on input "C" at bounding box center [806, 284] width 11 height 11
radio input "true"
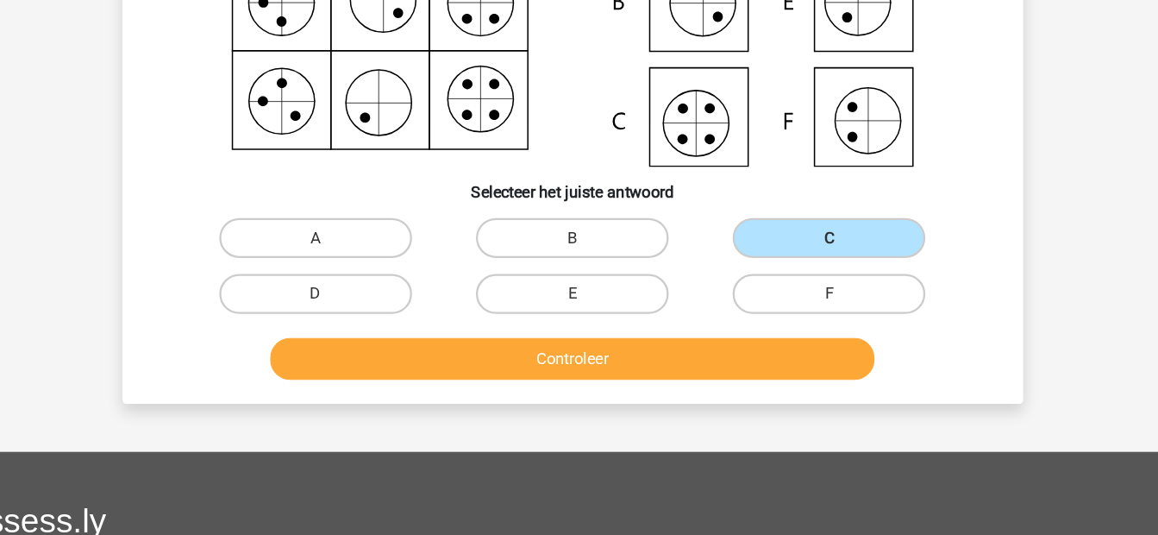
drag, startPoint x: 589, startPoint y: 402, endPoint x: 599, endPoint y: 393, distance: 13.5
click at [599, 393] on div "Controleer" at bounding box center [580, 386] width 666 height 43
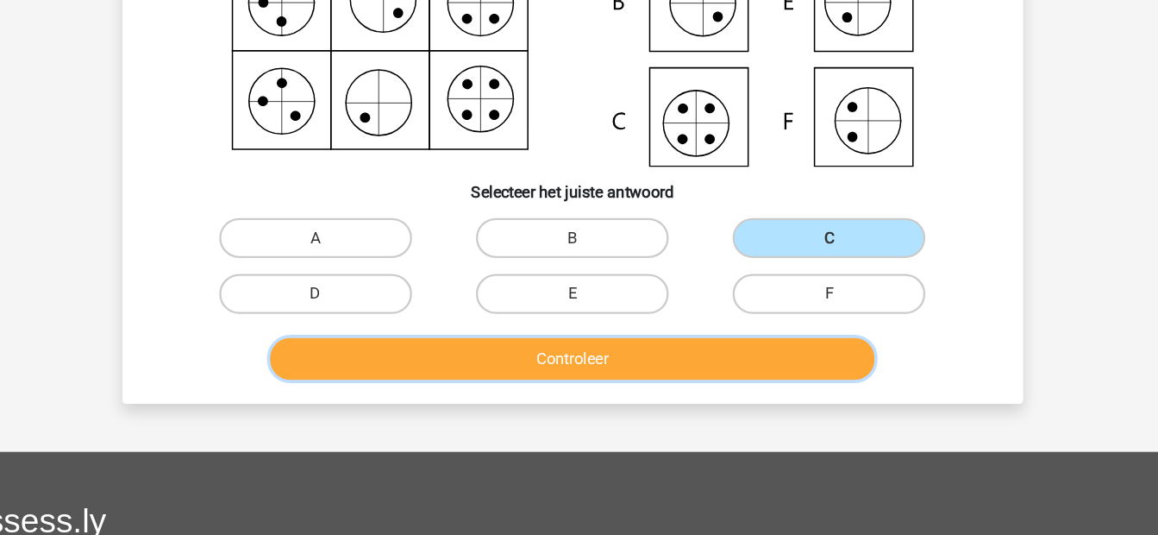
click at [599, 393] on button "Controleer" at bounding box center [579, 383] width 522 height 36
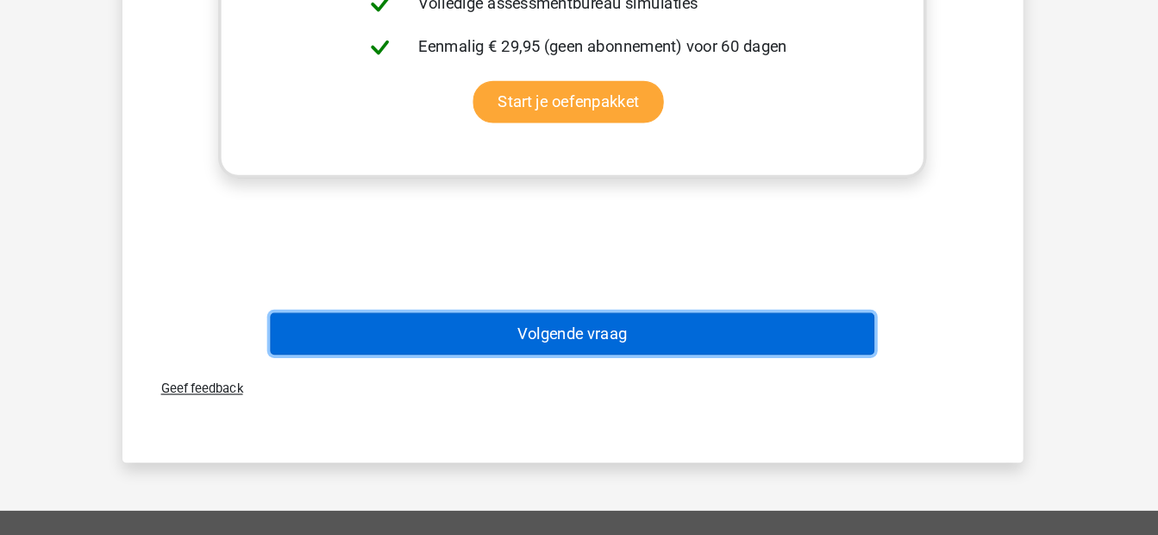
click at [603, 376] on button "Volgende vraag" at bounding box center [579, 361] width 522 height 36
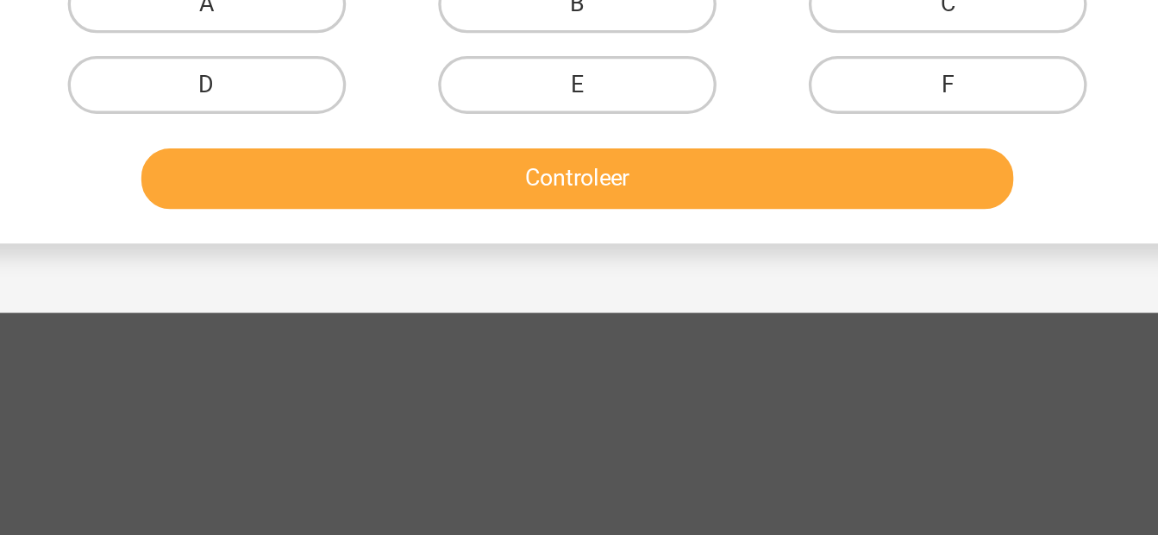
scroll to position [262, 0]
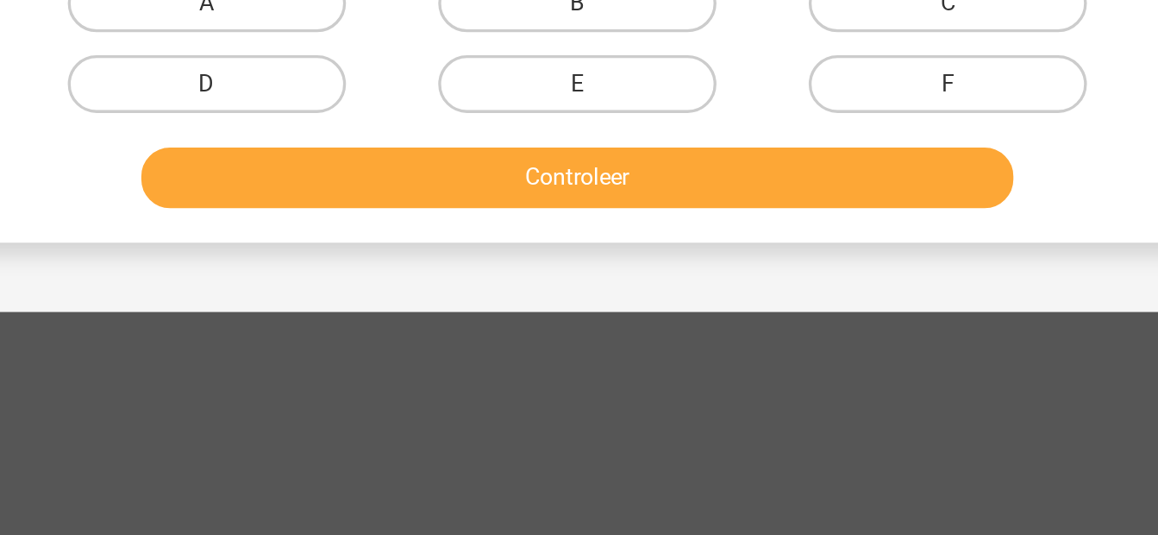
click at [590, 223] on input "B" at bounding box center [584, 222] width 11 height 11
radio input "true"
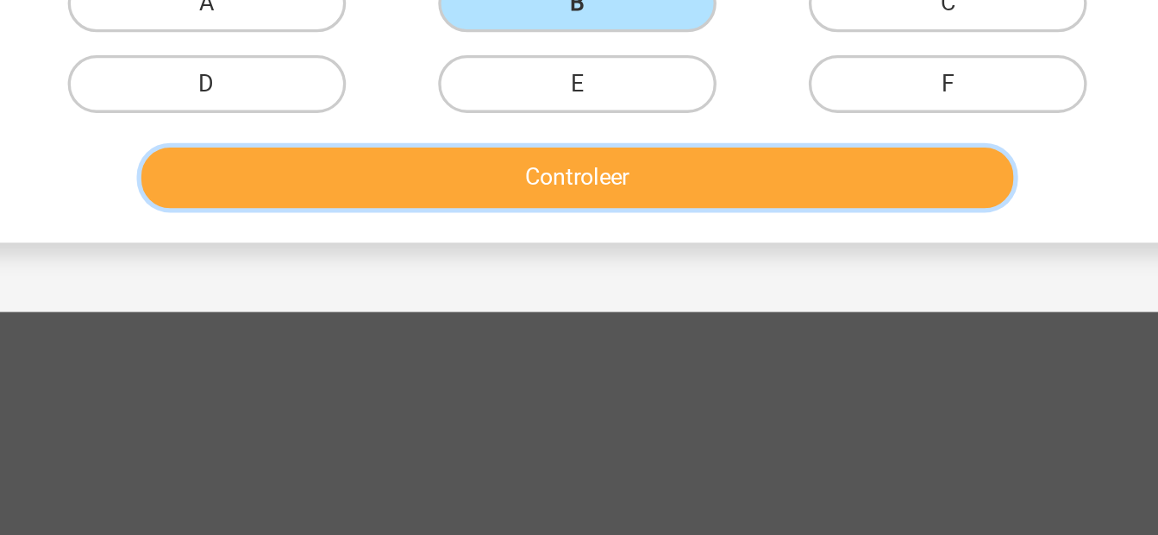
click at [585, 306] on button "Controleer" at bounding box center [579, 321] width 522 height 36
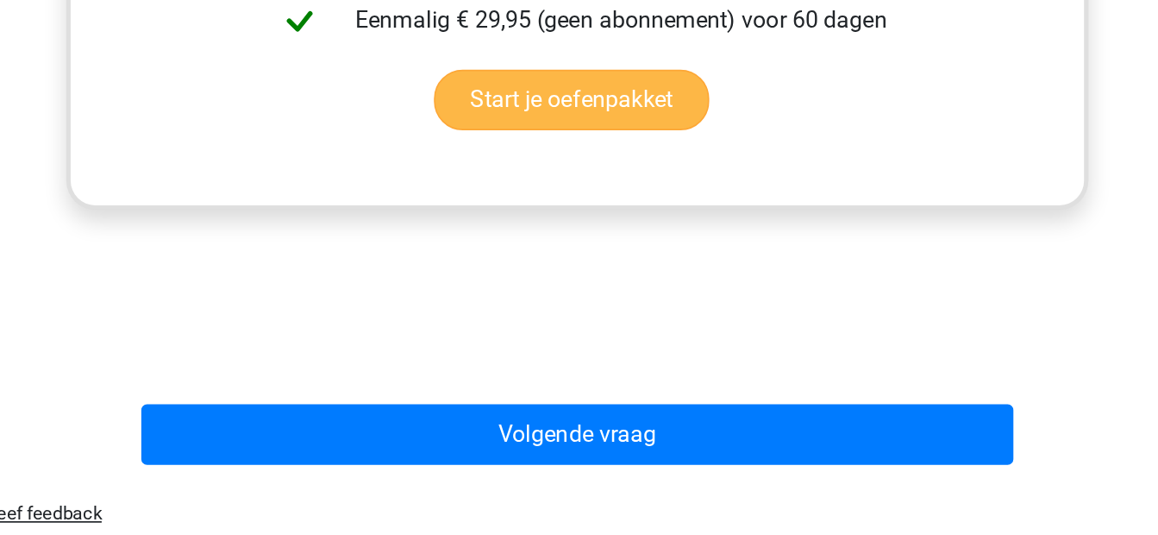
scroll to position [665, 0]
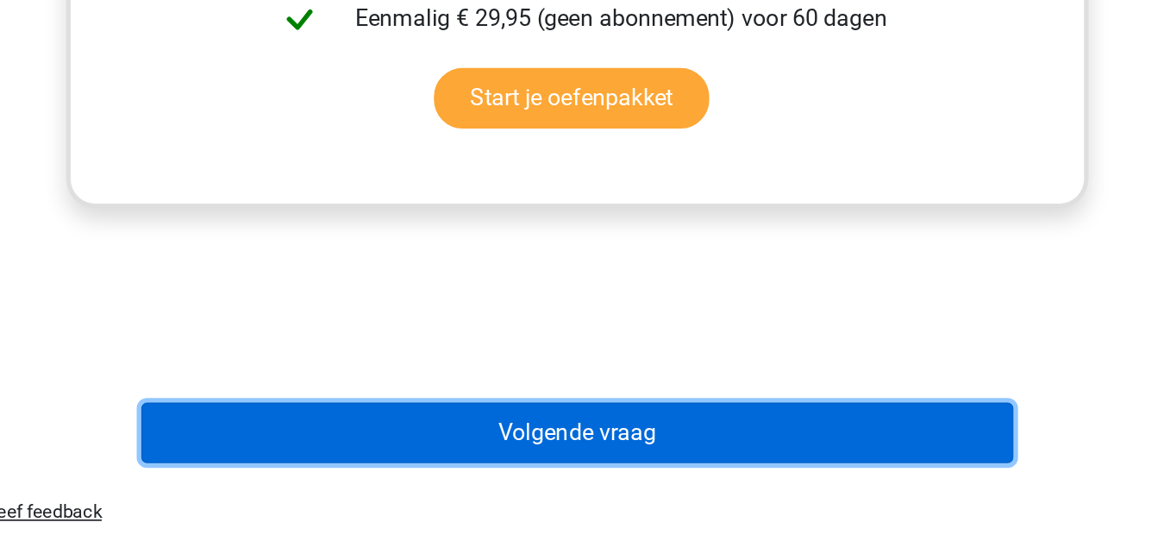
click at [564, 463] on button "Volgende vraag" at bounding box center [579, 473] width 522 height 36
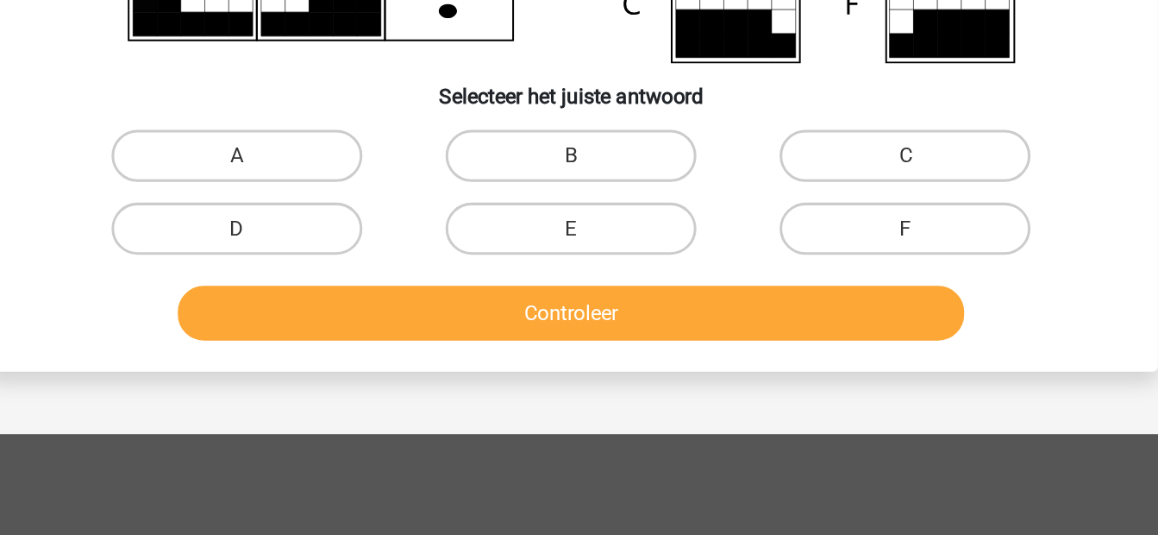
scroll to position [210, 0]
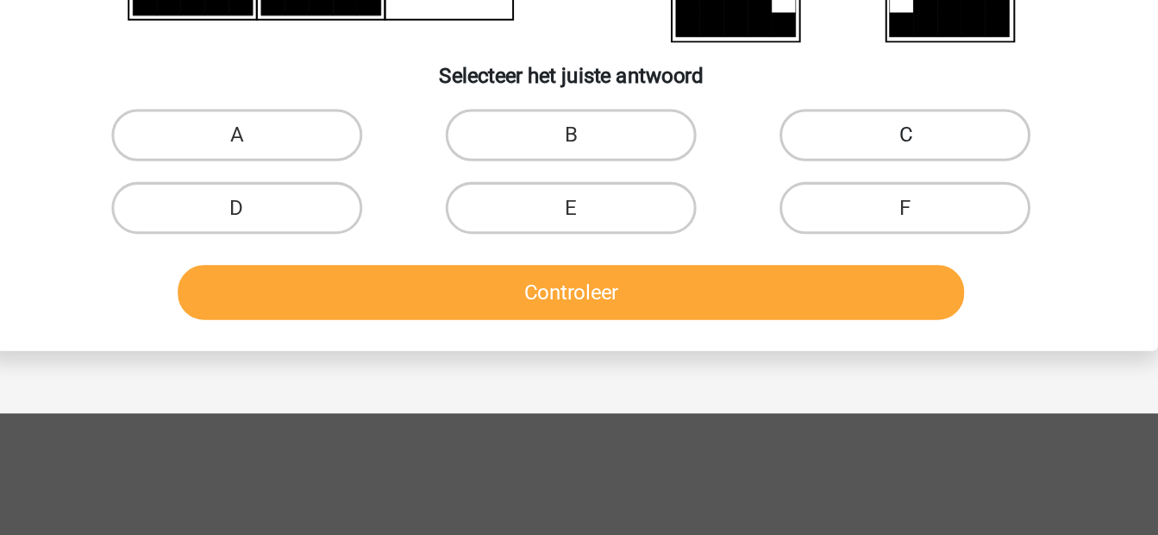
click at [817, 279] on label "C" at bounding box center [801, 269] width 166 height 35
click at [813, 279] on input "C" at bounding box center [806, 274] width 11 height 11
radio input "true"
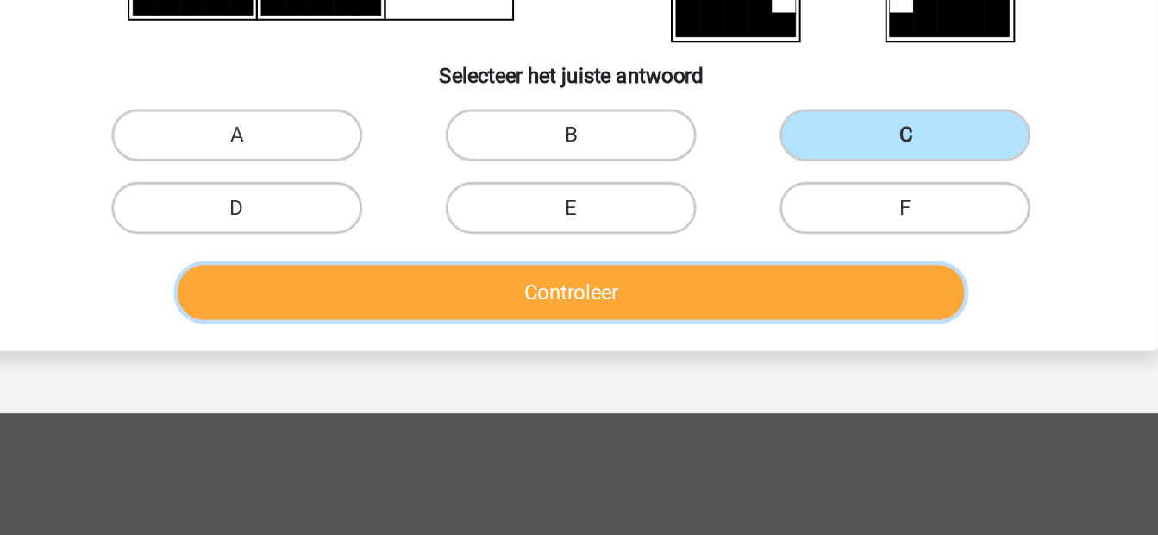
click at [631, 370] on button "Controleer" at bounding box center [579, 373] width 522 height 36
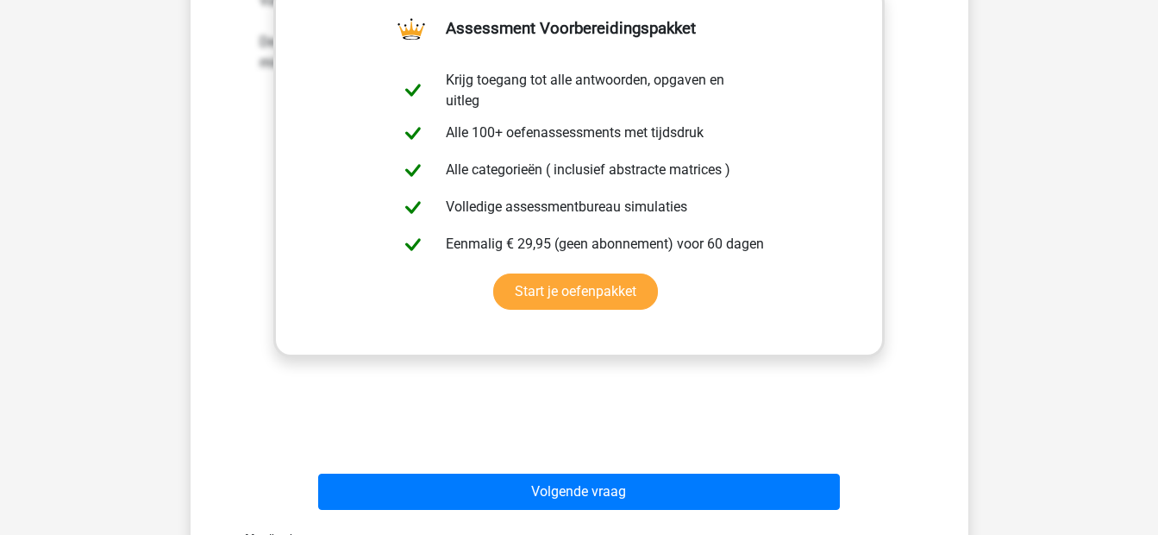
scroll to position [653, 0]
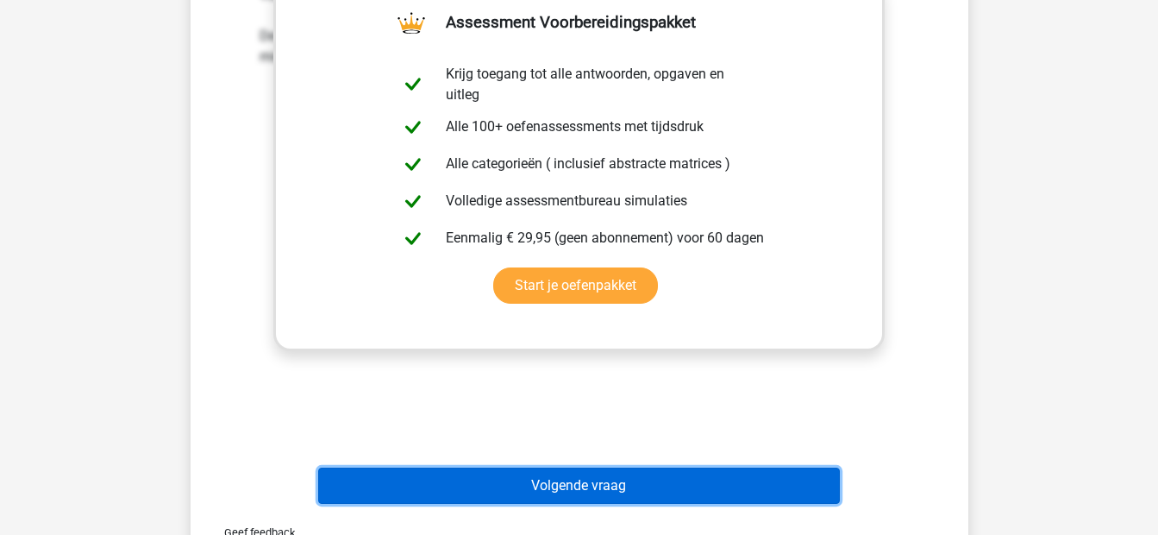
click at [565, 499] on button "Volgende vraag" at bounding box center [579, 486] width 522 height 36
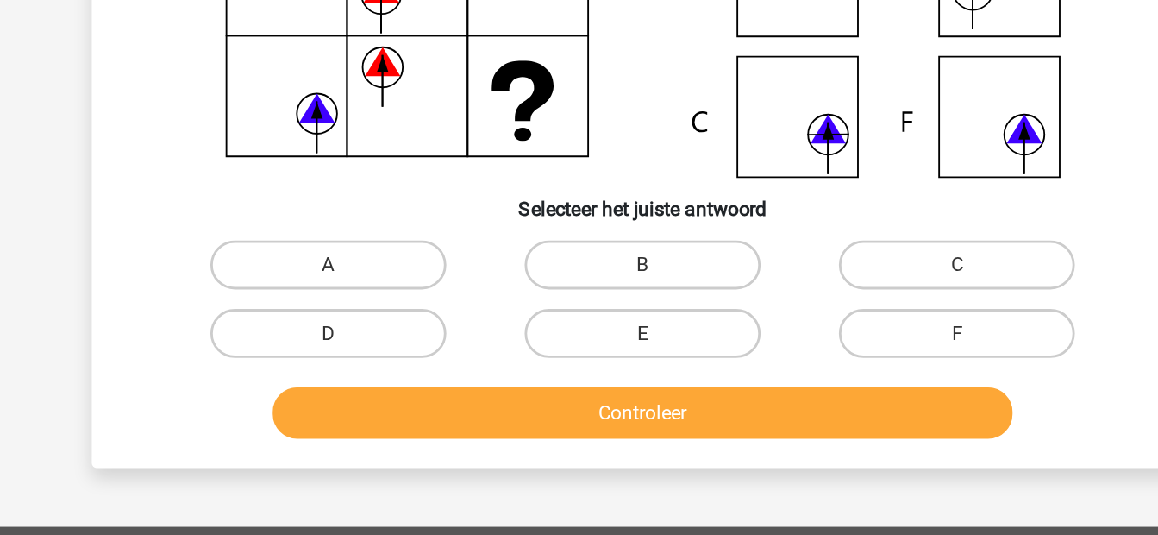
scroll to position [145, 0]
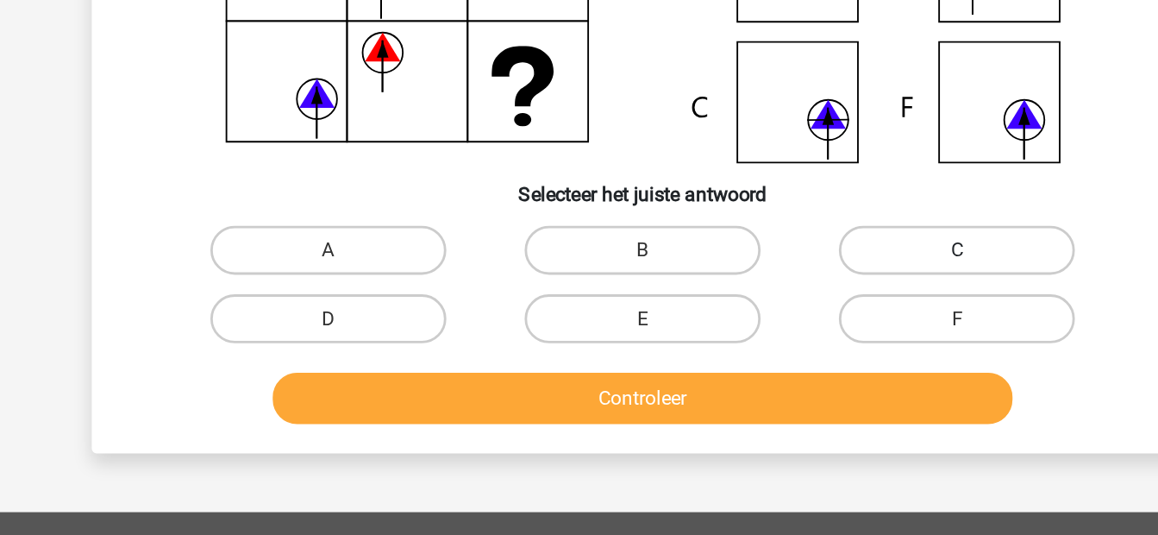
click at [792, 343] on label "C" at bounding box center [801, 334] width 166 height 35
click at [801, 343] on input "C" at bounding box center [806, 339] width 11 height 11
radio input "true"
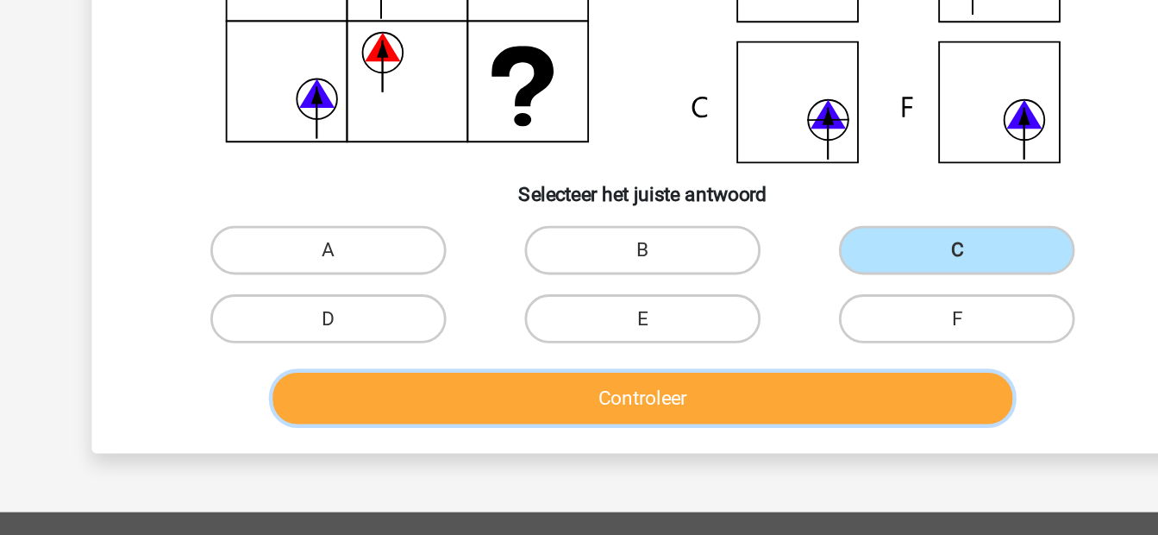
click at [605, 446] on button "Controleer" at bounding box center [579, 438] width 522 height 36
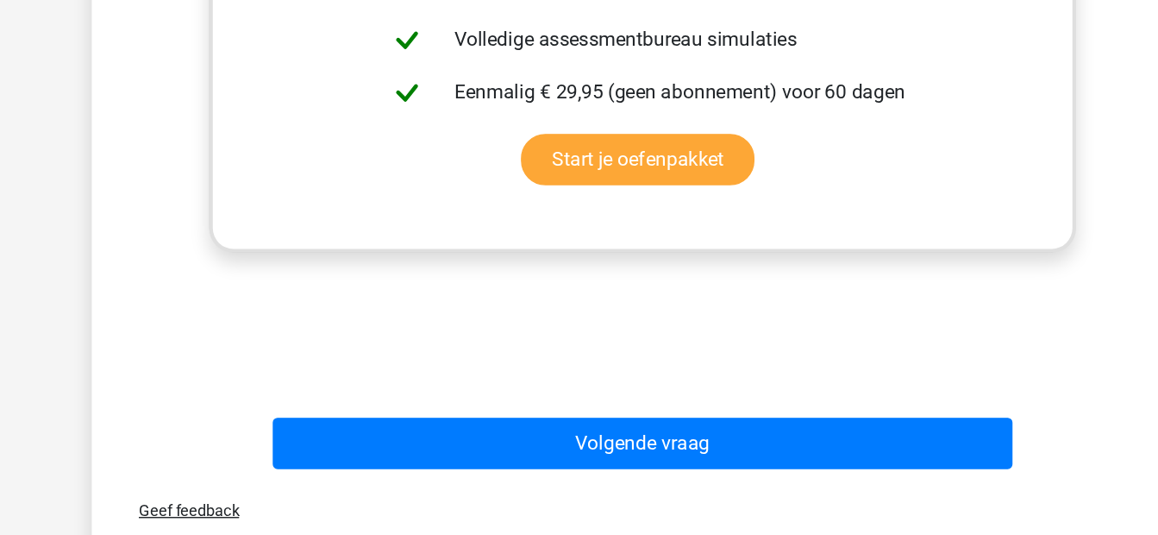
scroll to position [669, 0]
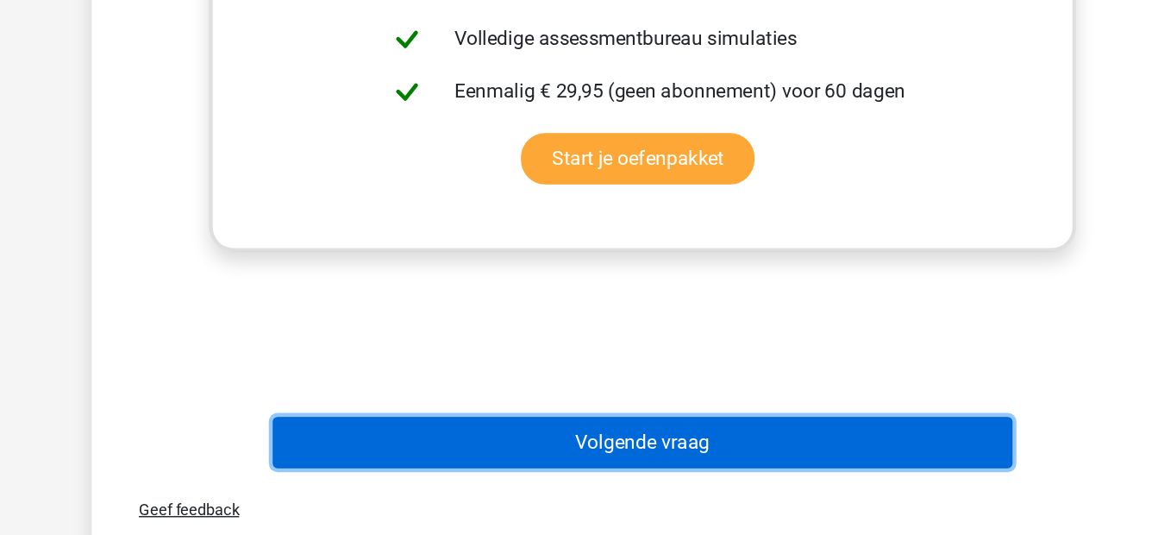
click at [577, 461] on button "Volgende vraag" at bounding box center [579, 469] width 522 height 36
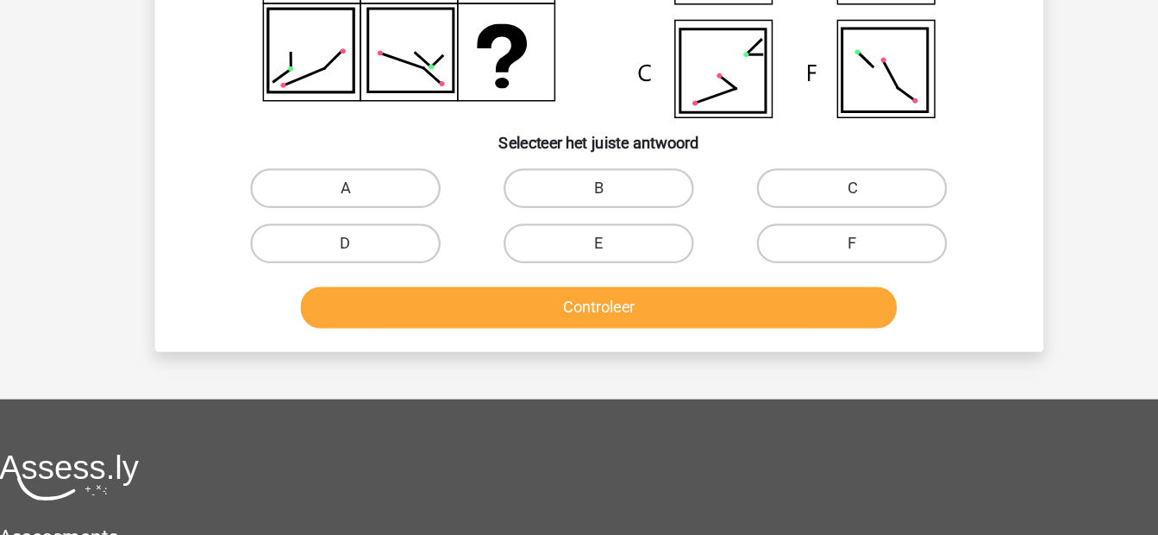
scroll to position [250, 0]
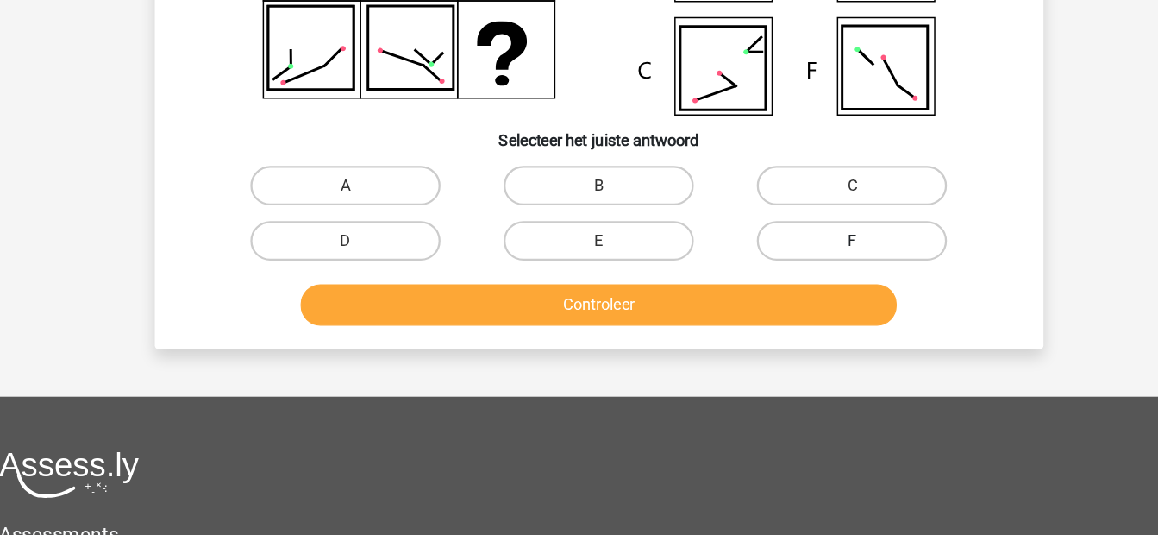
click at [825, 284] on label "F" at bounding box center [801, 277] width 166 height 35
click at [813, 284] on input "F" at bounding box center [806, 282] width 11 height 11
radio input "true"
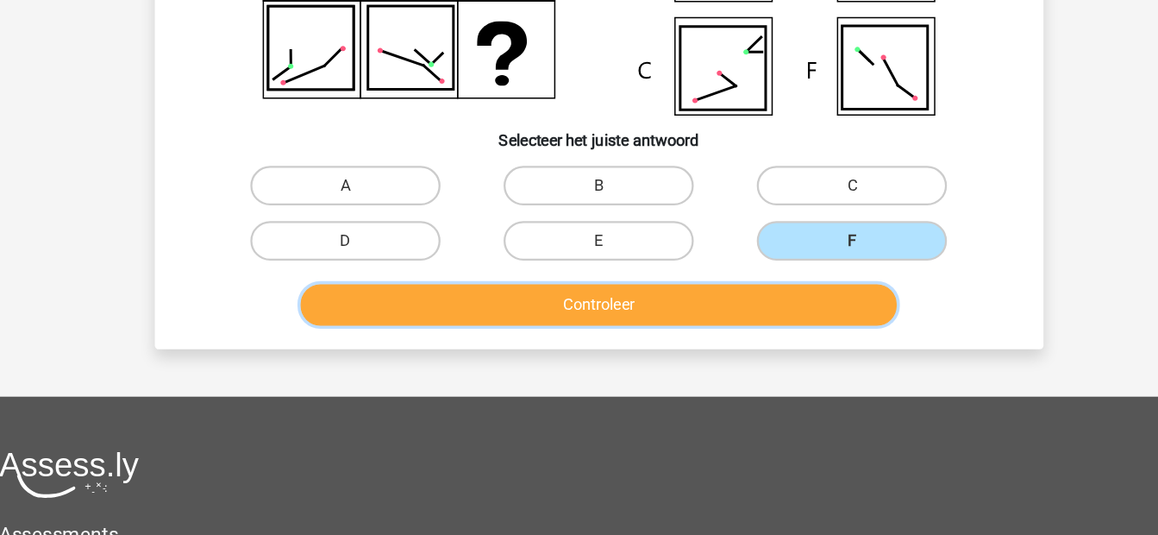
click at [709, 338] on button "Controleer" at bounding box center [579, 333] width 522 height 36
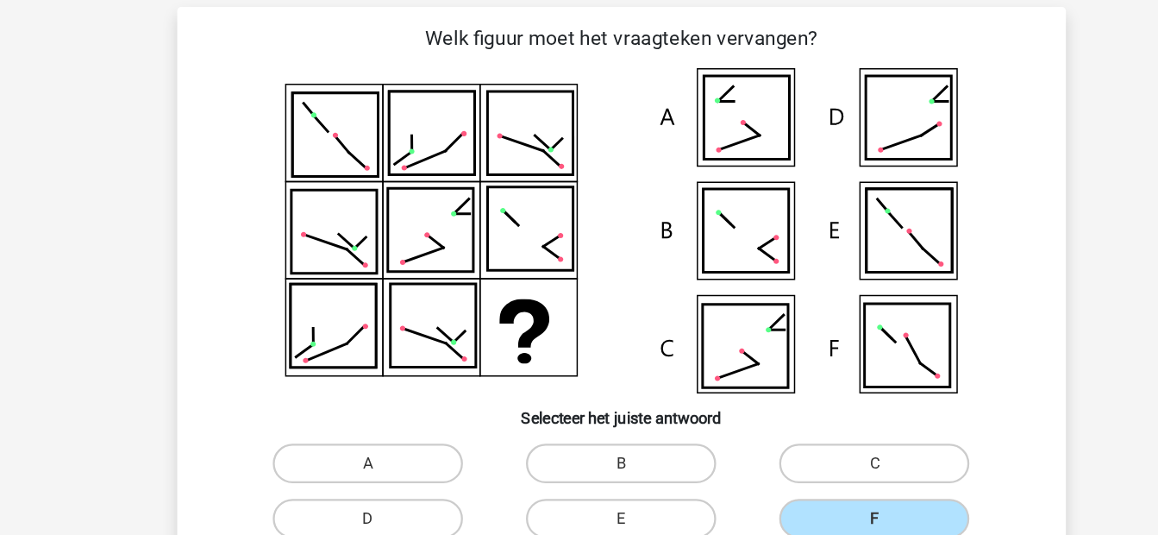
scroll to position [72, 0]
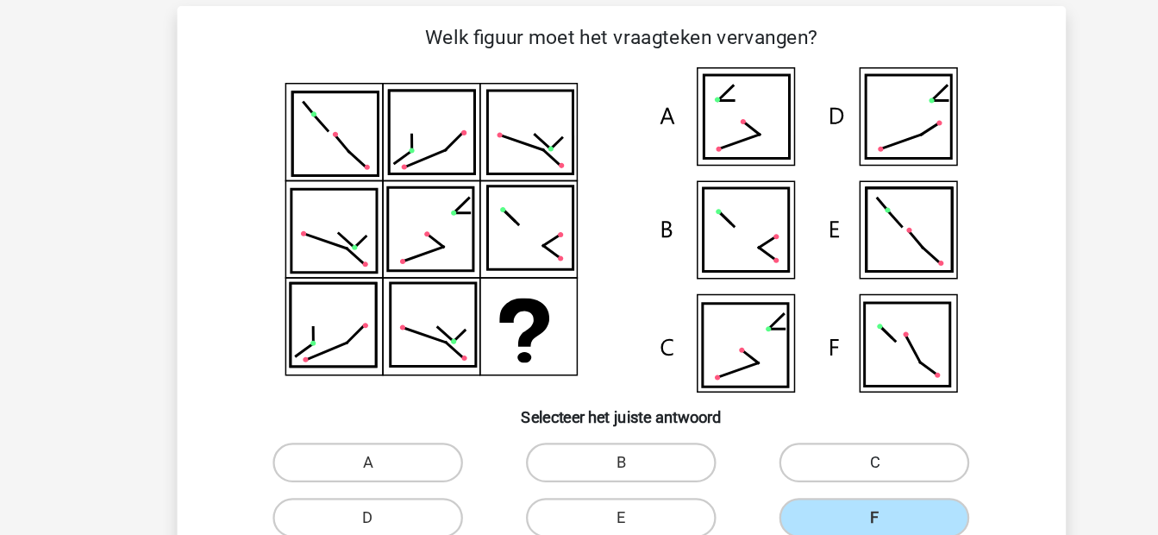
click at [738, 395] on label "C" at bounding box center [801, 406] width 166 height 35
click at [801, 406] on input "C" at bounding box center [806, 411] width 11 height 11
radio input "true"
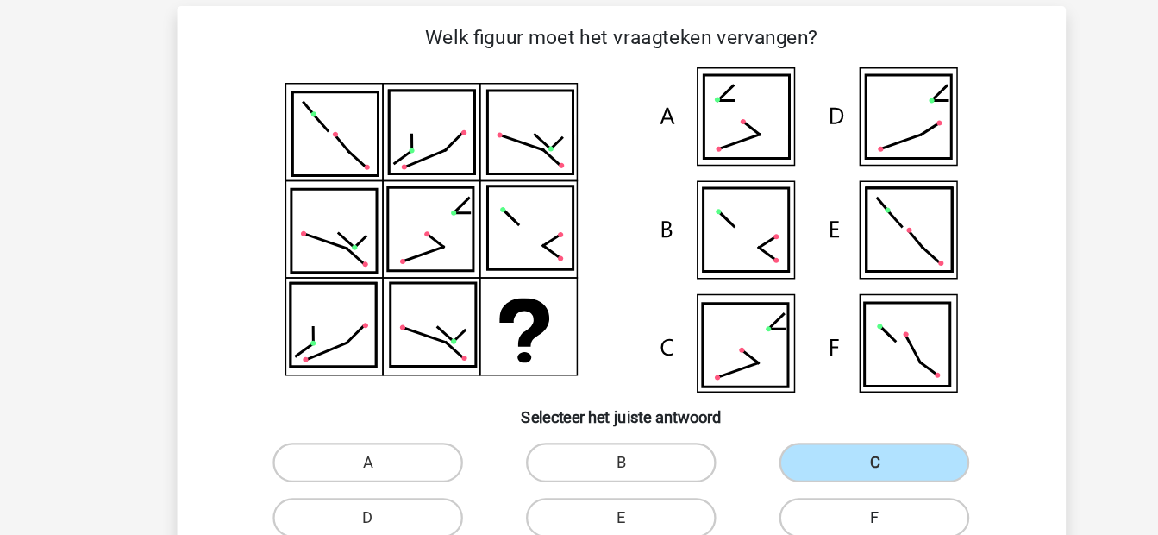
click at [769, 449] on label "F" at bounding box center [801, 454] width 166 height 35
click at [801, 455] on input "F" at bounding box center [806, 460] width 11 height 11
radio input "true"
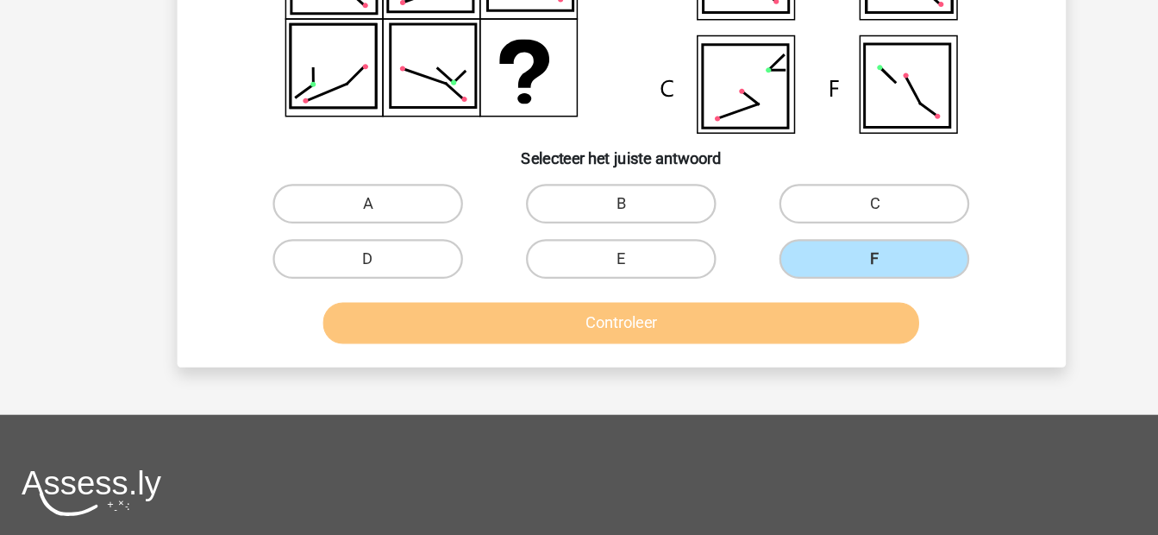
scroll to position [247, 0]
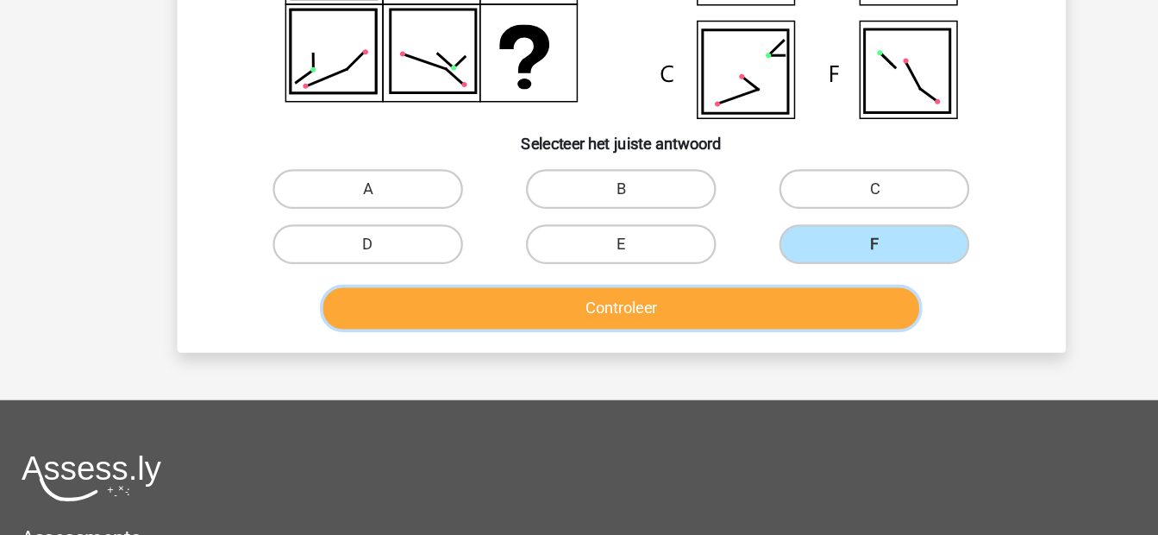
click at [570, 343] on button "Controleer" at bounding box center [579, 336] width 522 height 36
click at [528, 343] on button "Controleer" at bounding box center [579, 336] width 522 height 36
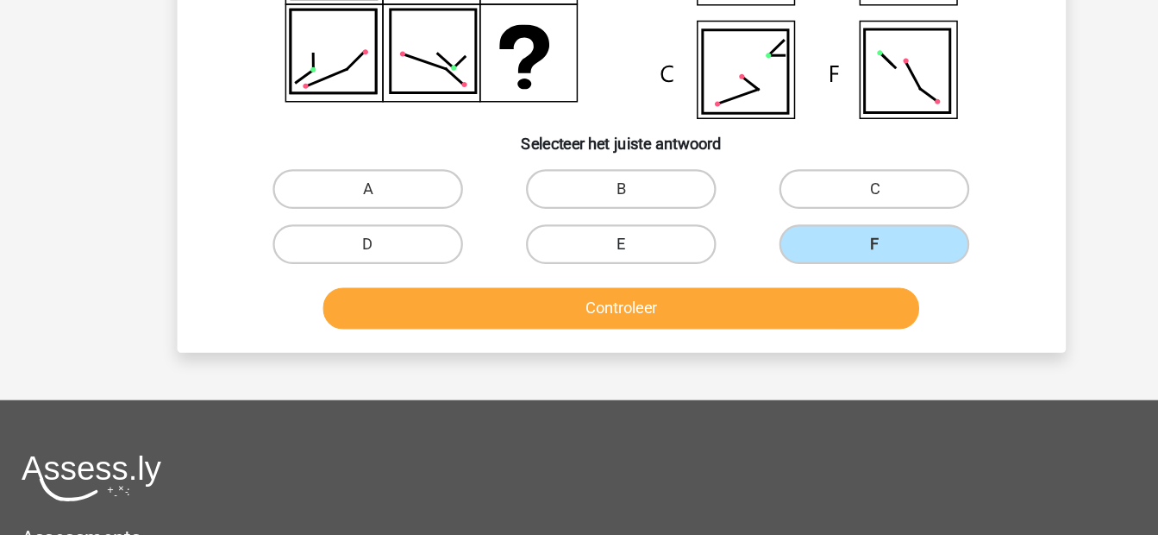
click at [610, 273] on label "E" at bounding box center [579, 280] width 166 height 35
click at [590, 280] on input "E" at bounding box center [584, 285] width 11 height 11
radio input "true"
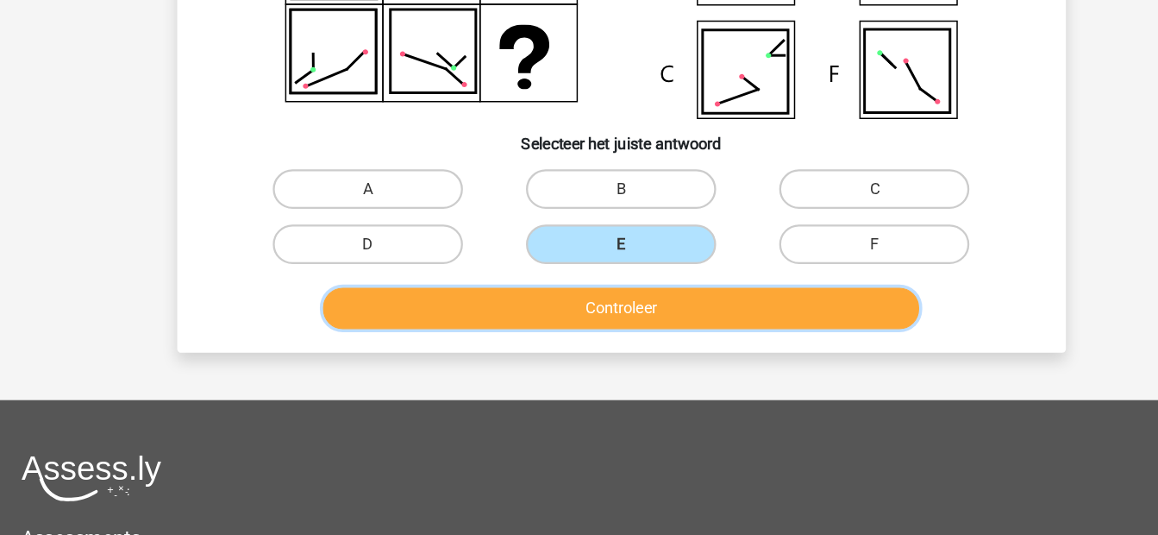
click at [565, 337] on button "Controleer" at bounding box center [579, 336] width 522 height 36
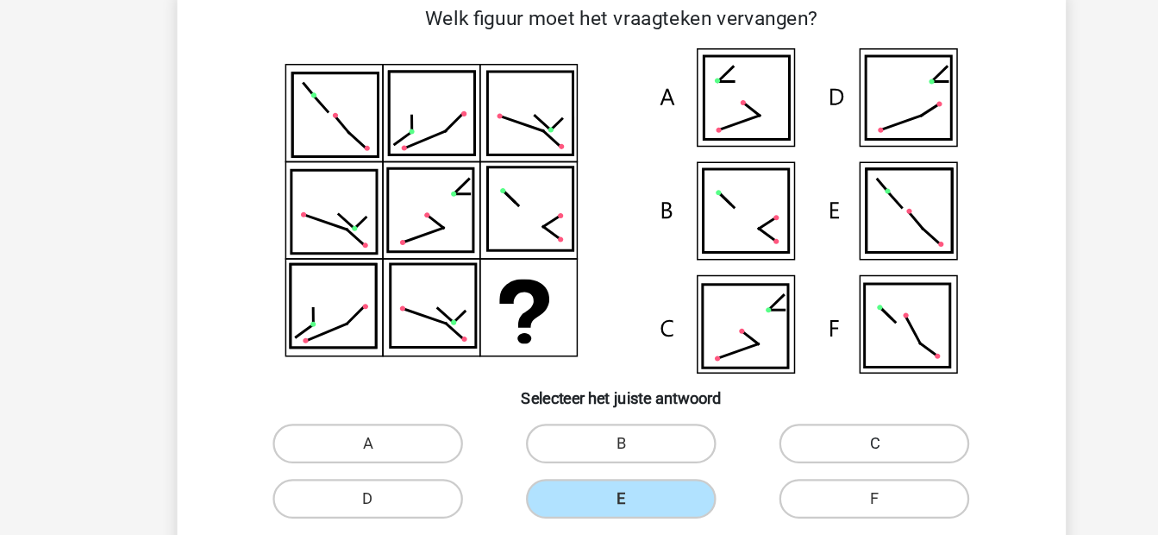
scroll to position [118, 0]
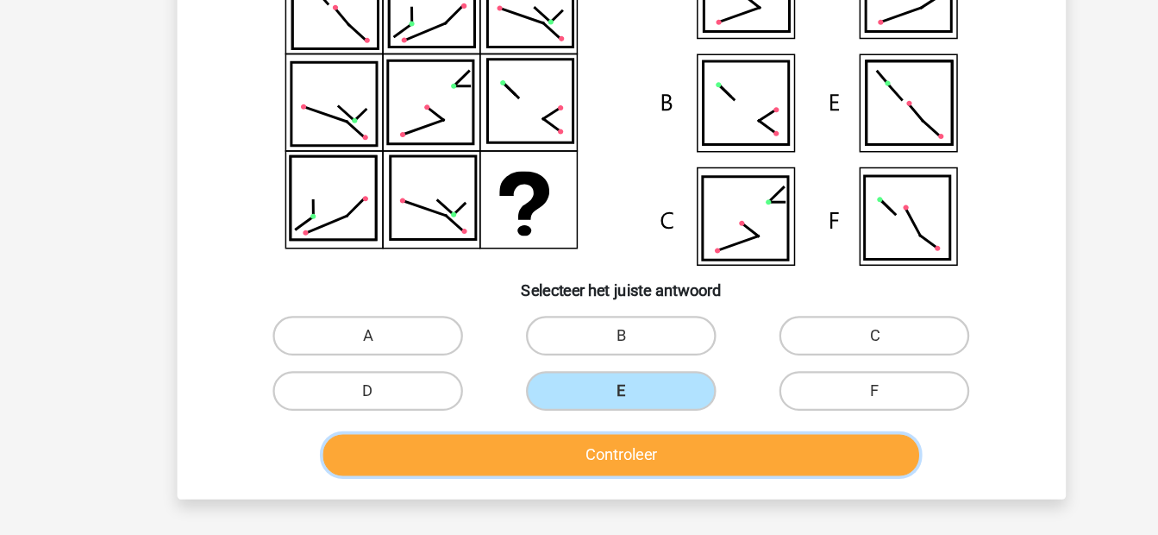
click at [498, 456] on button "Controleer" at bounding box center [579, 465] width 522 height 36
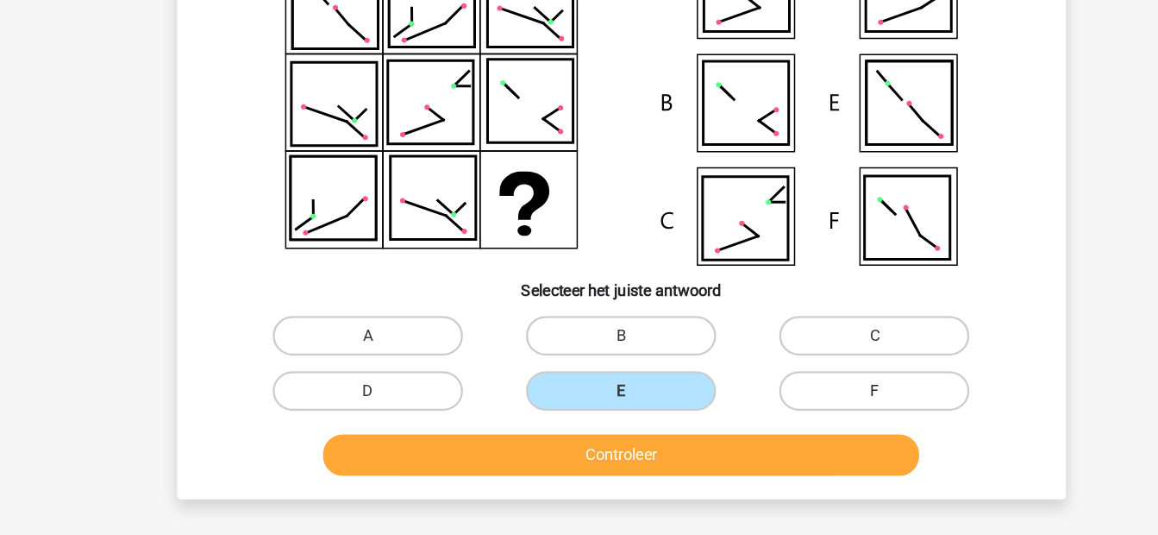
click at [776, 405] on label "F" at bounding box center [801, 409] width 166 height 35
click at [801, 409] on input "F" at bounding box center [806, 414] width 11 height 11
radio input "true"
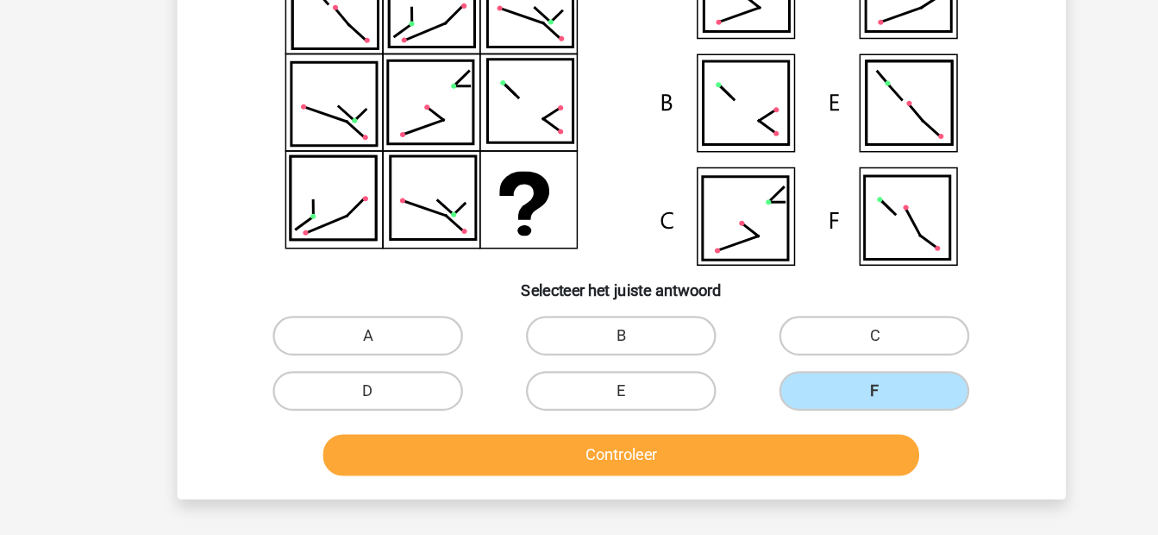
scroll to position [0, 0]
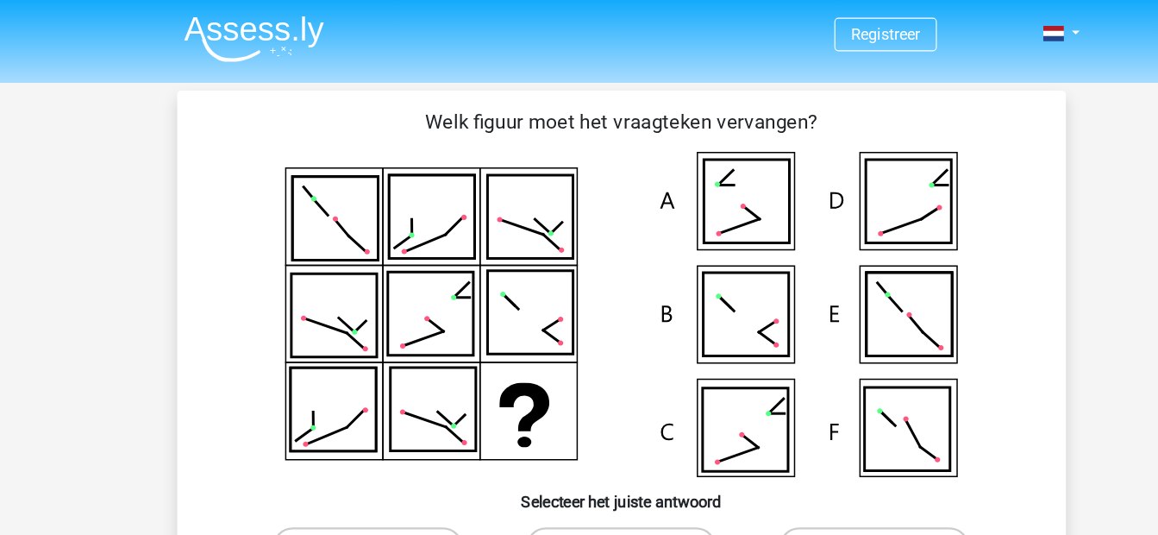
click at [665, 145] on icon at bounding box center [688, 176] width 75 height 72
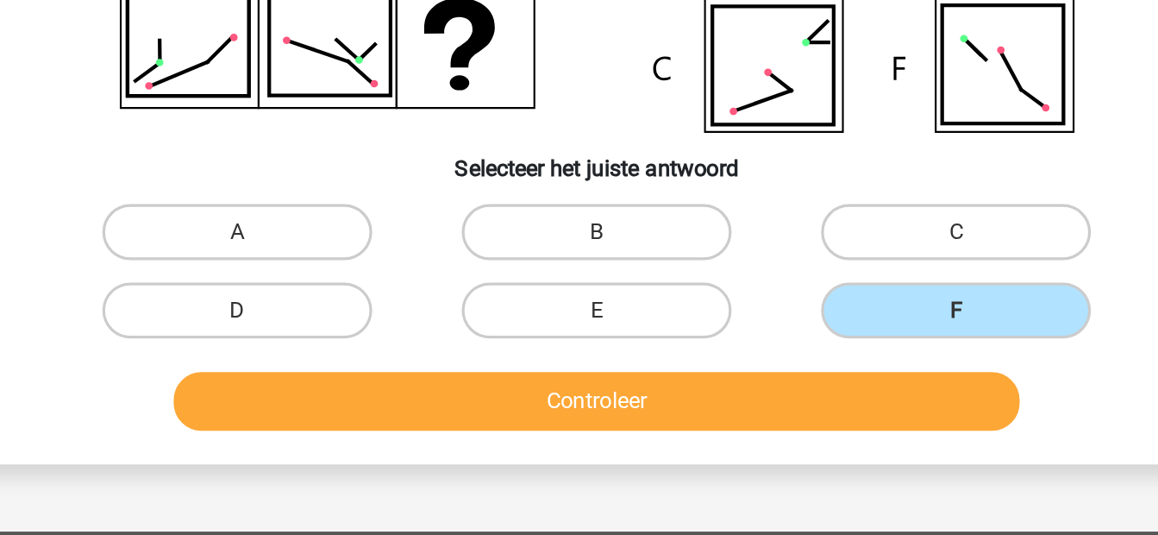
scroll to position [129, 0]
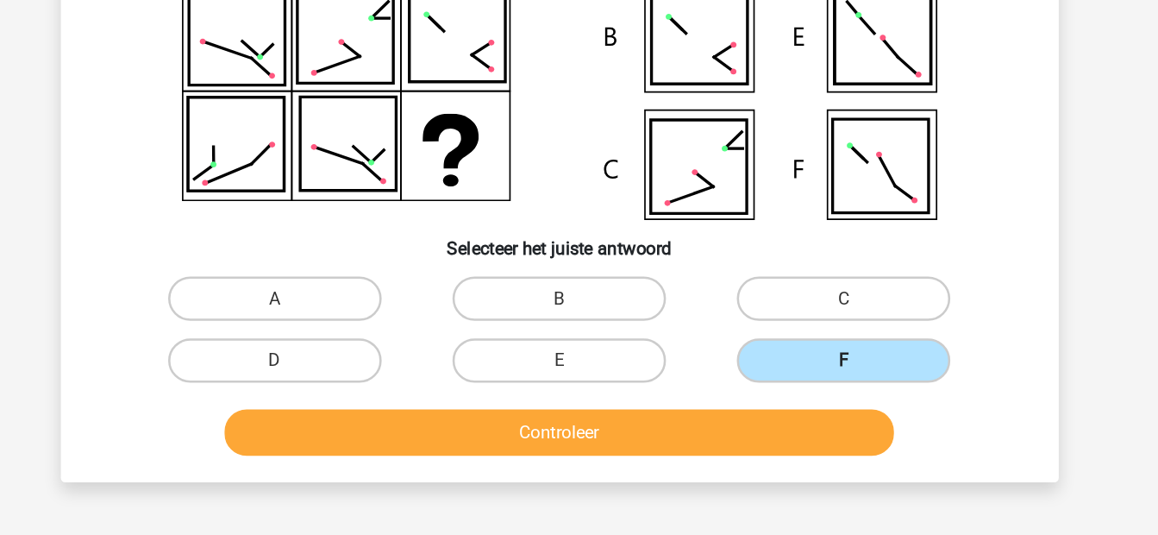
click at [752, 385] on label "F" at bounding box center [801, 398] width 166 height 35
click at [801, 399] on input "F" at bounding box center [806, 404] width 11 height 11
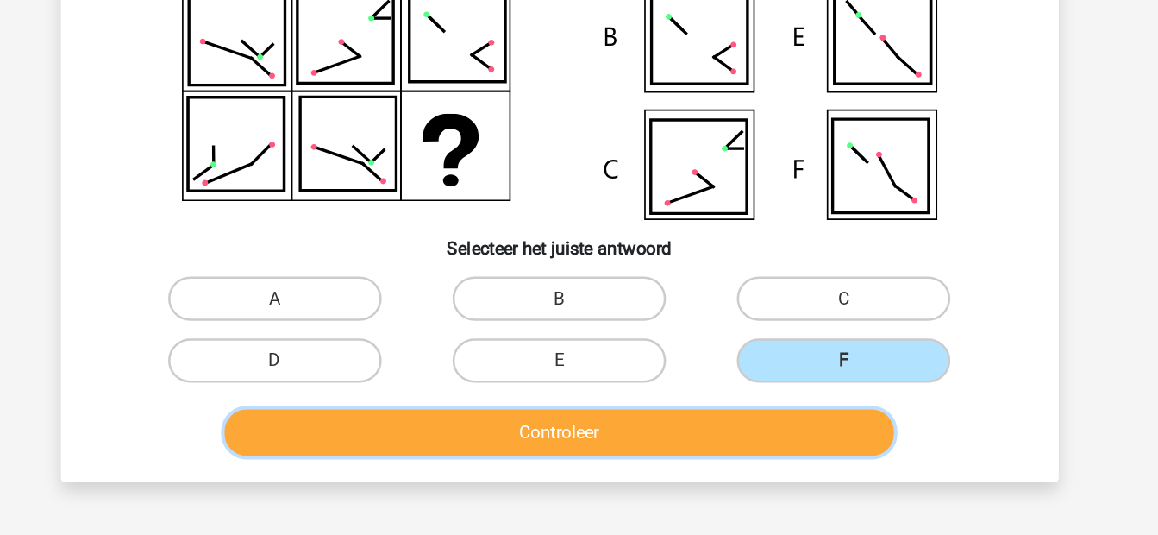
click at [641, 446] on button "Controleer" at bounding box center [579, 454] width 522 height 36
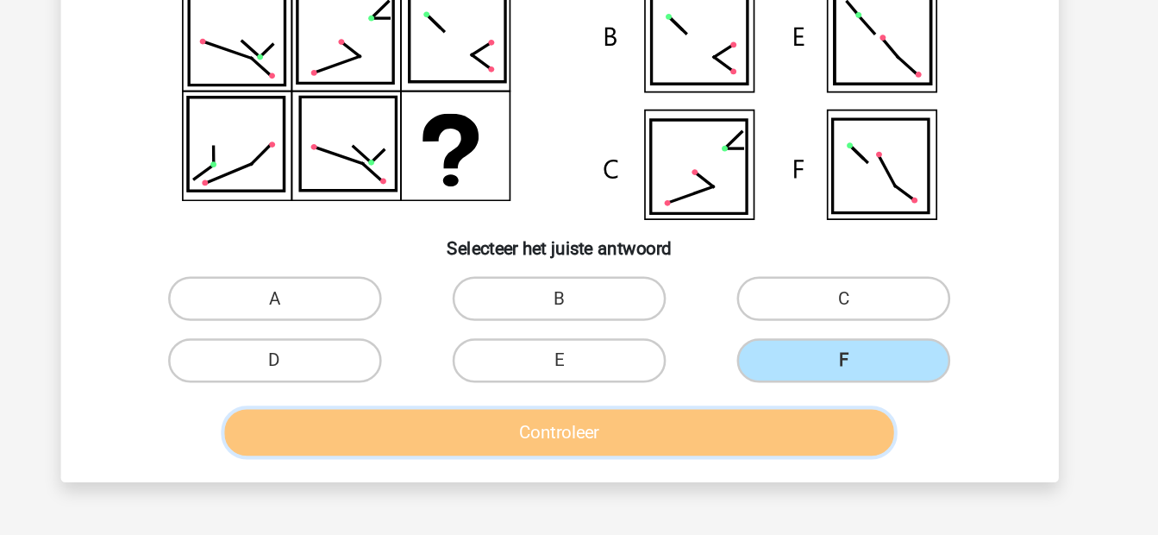
click at [641, 446] on button "Controleer" at bounding box center [579, 454] width 522 height 36
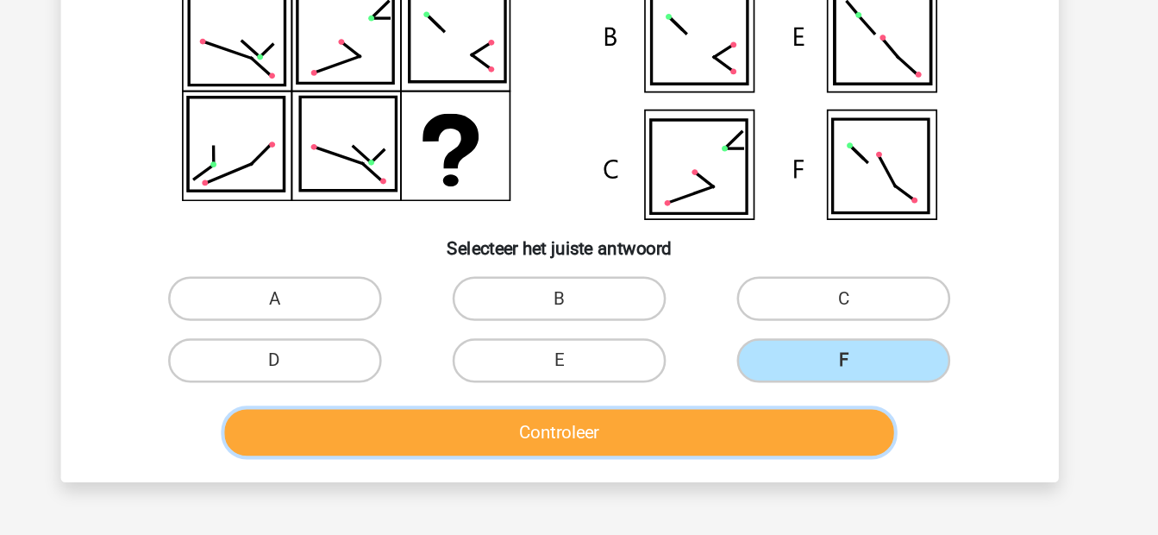
click at [641, 446] on button "Controleer" at bounding box center [579, 454] width 522 height 36
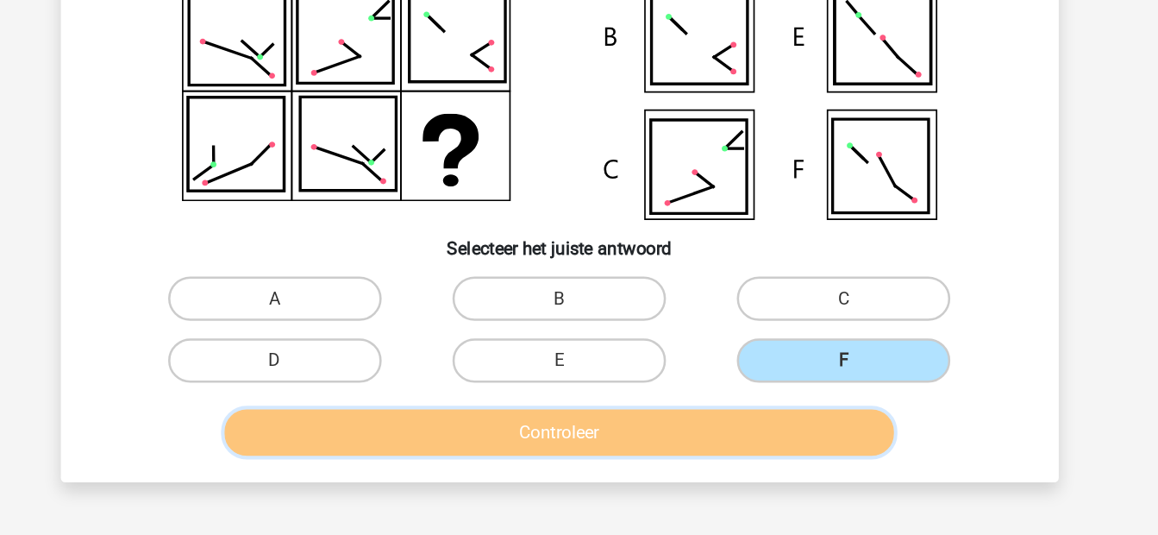
click at [641, 446] on button "Controleer" at bounding box center [579, 454] width 522 height 36
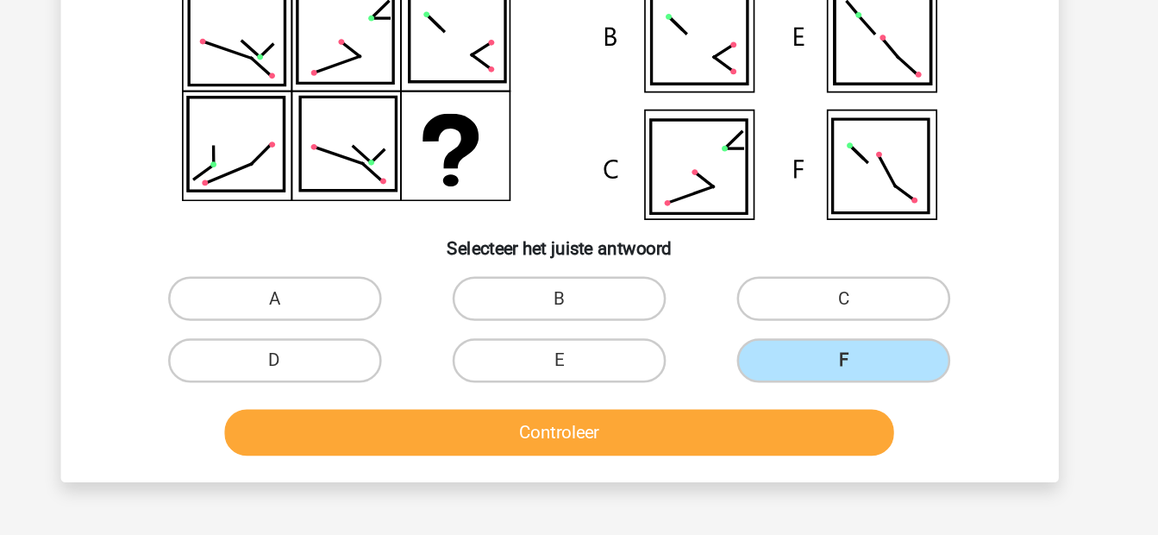
click at [579, 402] on input "E" at bounding box center [584, 404] width 11 height 11
radio input "true"
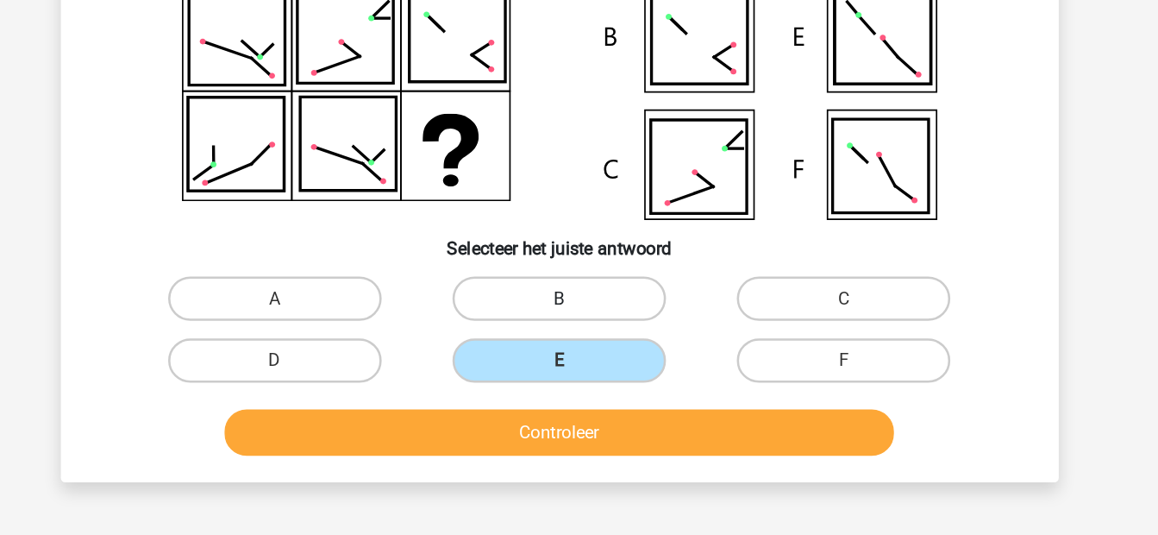
click at [562, 354] on label "B" at bounding box center [579, 350] width 166 height 35
click at [579, 354] on input "B" at bounding box center [584, 355] width 11 height 11
radio input "true"
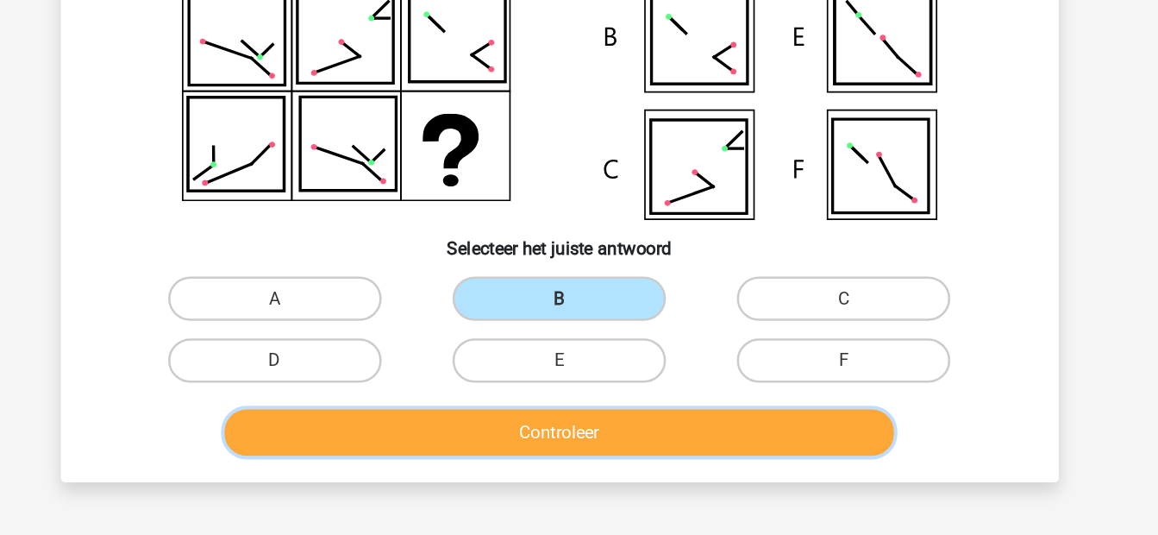
click at [540, 450] on button "Controleer" at bounding box center [579, 454] width 522 height 36
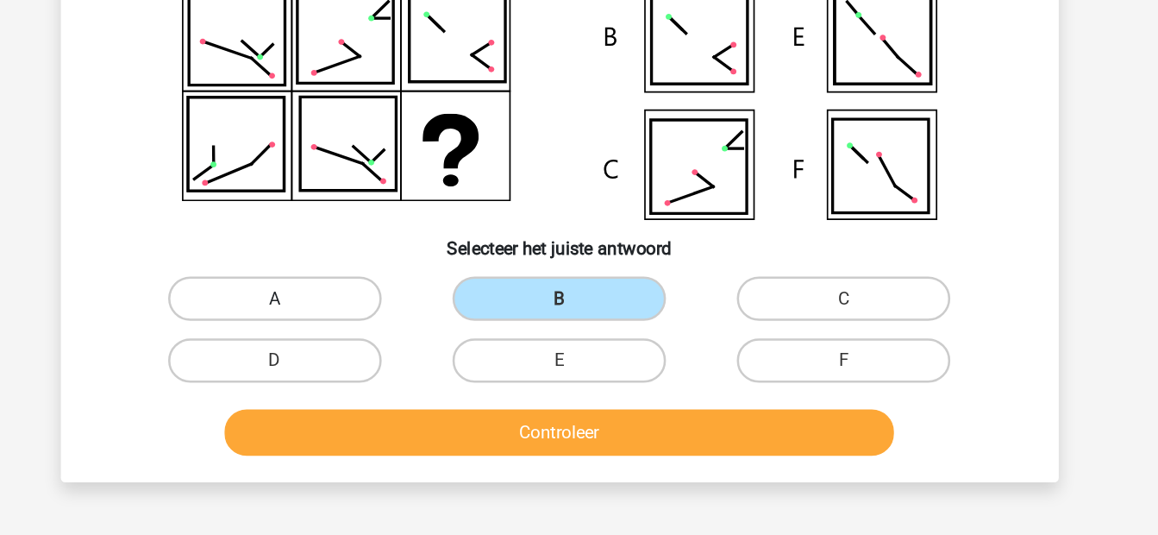
click at [383, 353] on label "A" at bounding box center [357, 350] width 166 height 35
click at [368, 353] on input "A" at bounding box center [362, 355] width 11 height 11
radio input "true"
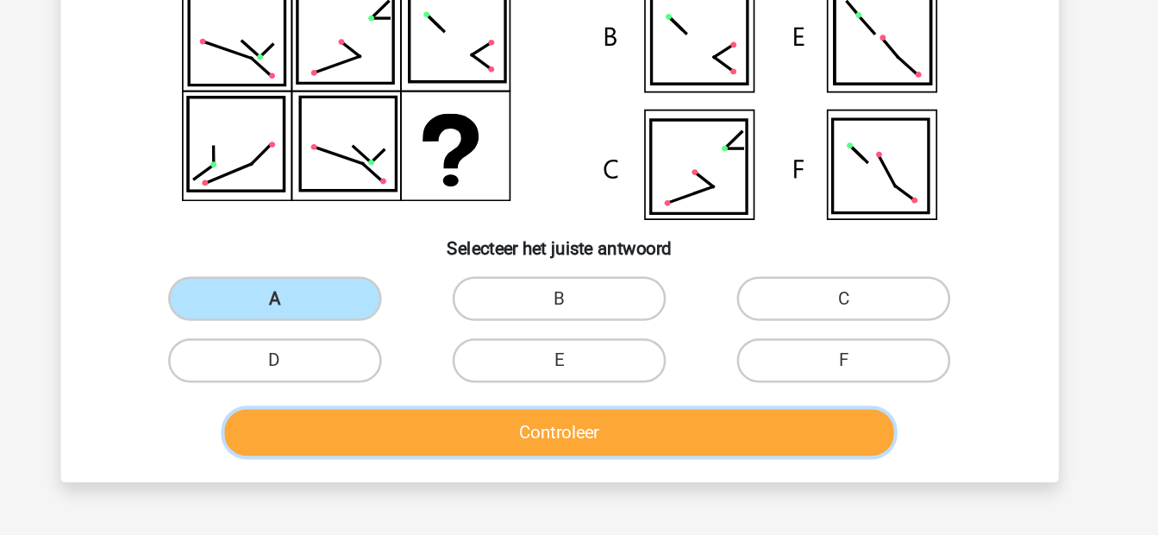
click at [436, 449] on button "Controleer" at bounding box center [579, 454] width 522 height 36
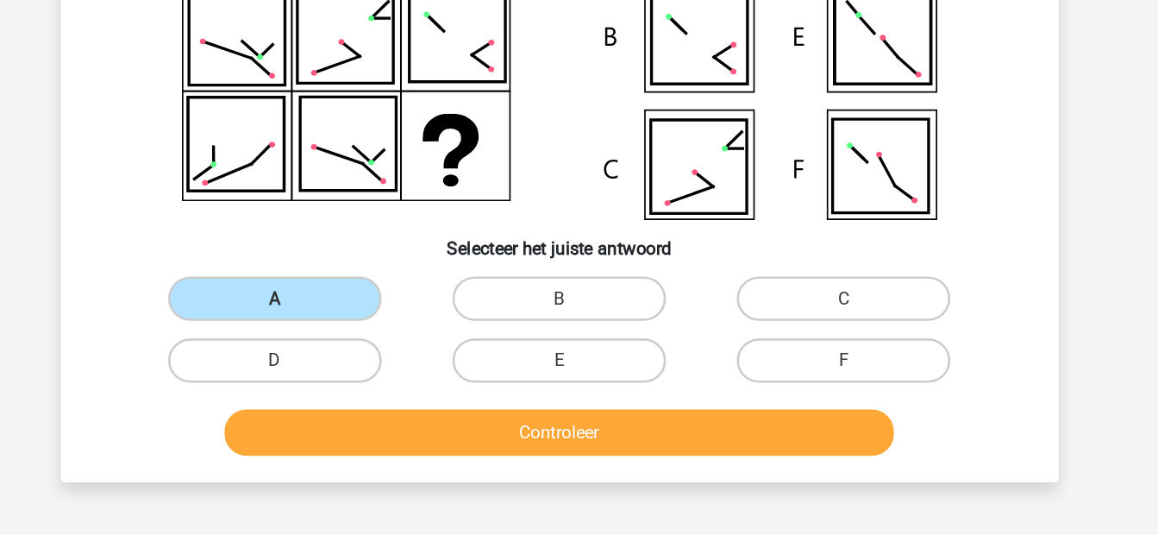
click at [436, 449] on button "Controleer" at bounding box center [579, 454] width 522 height 36
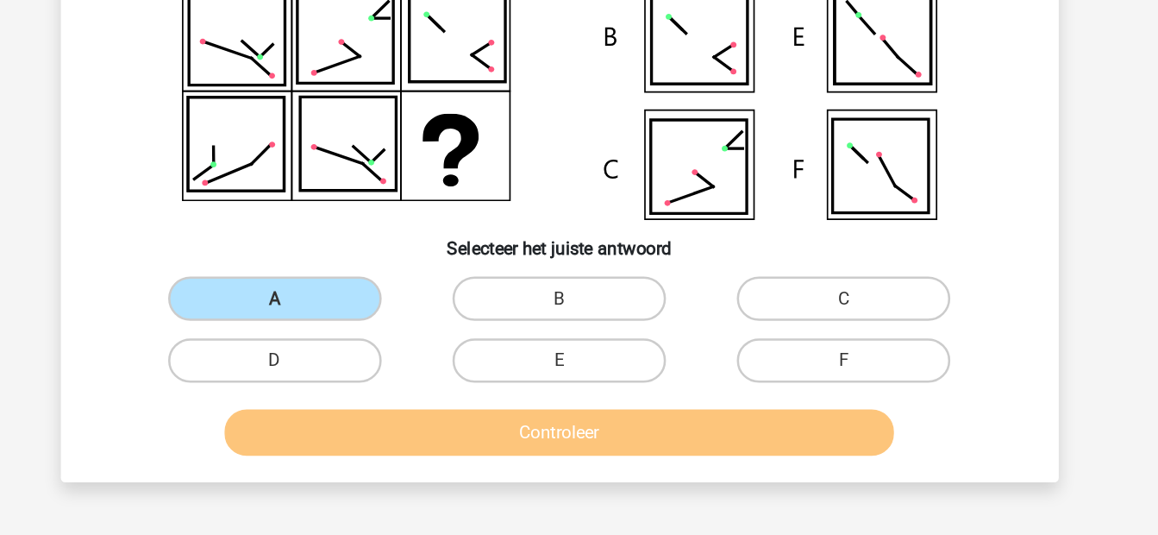
click at [436, 449] on button "Controleer" at bounding box center [579, 454] width 522 height 36
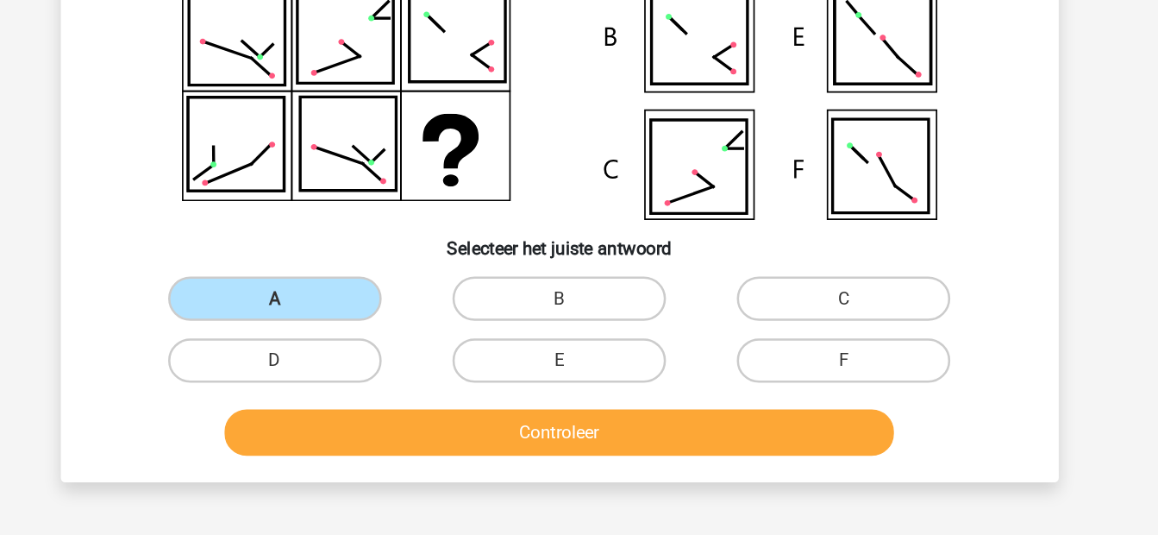
click at [436, 449] on button "Controleer" at bounding box center [579, 454] width 522 height 36
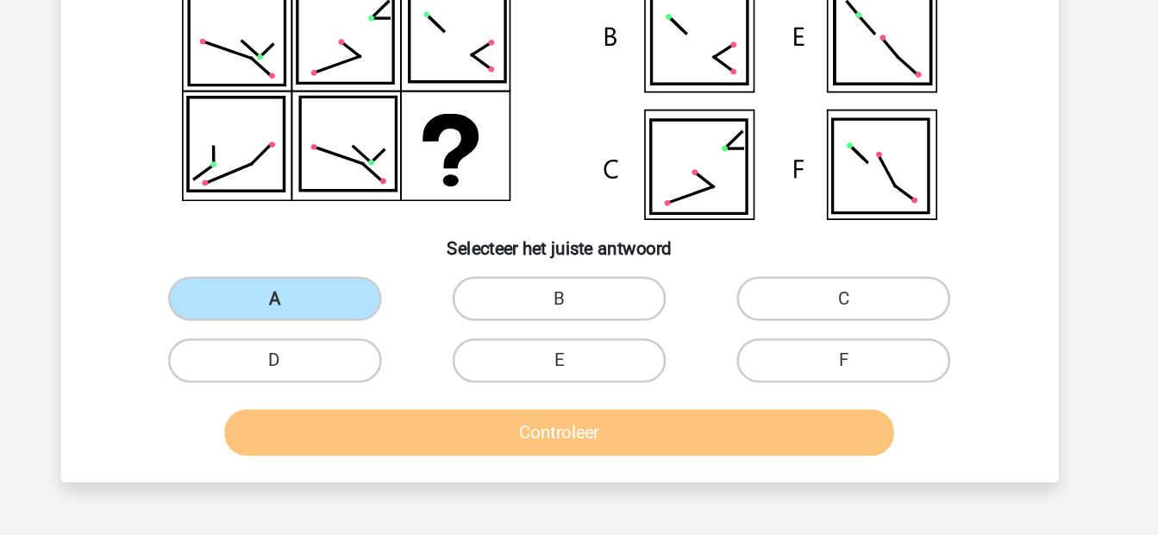
click at [436, 449] on button "Controleer" at bounding box center [579, 454] width 522 height 36
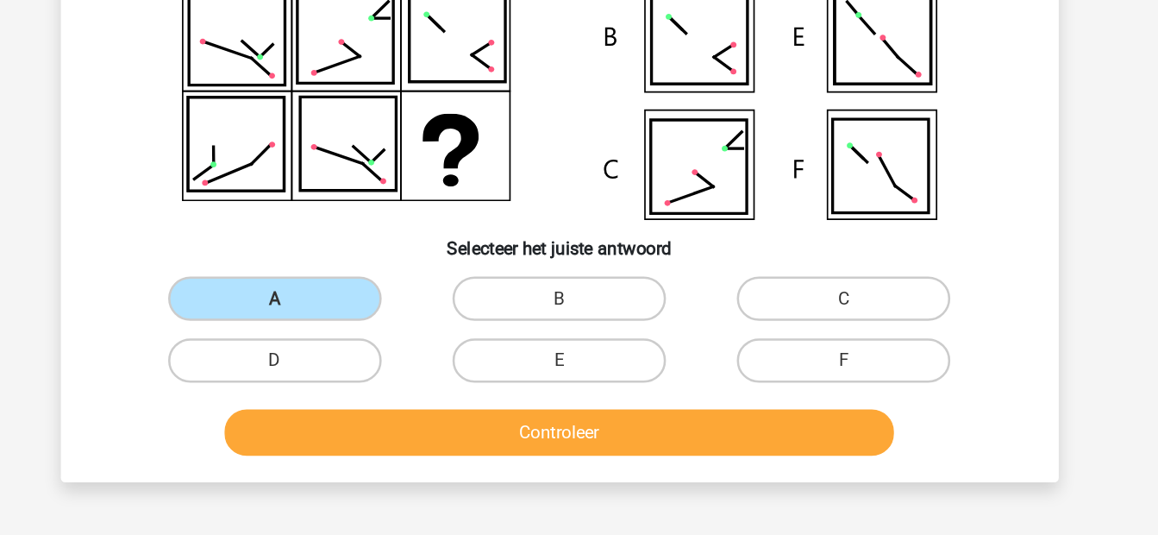
click at [436, 449] on button "Controleer" at bounding box center [579, 454] width 522 height 36
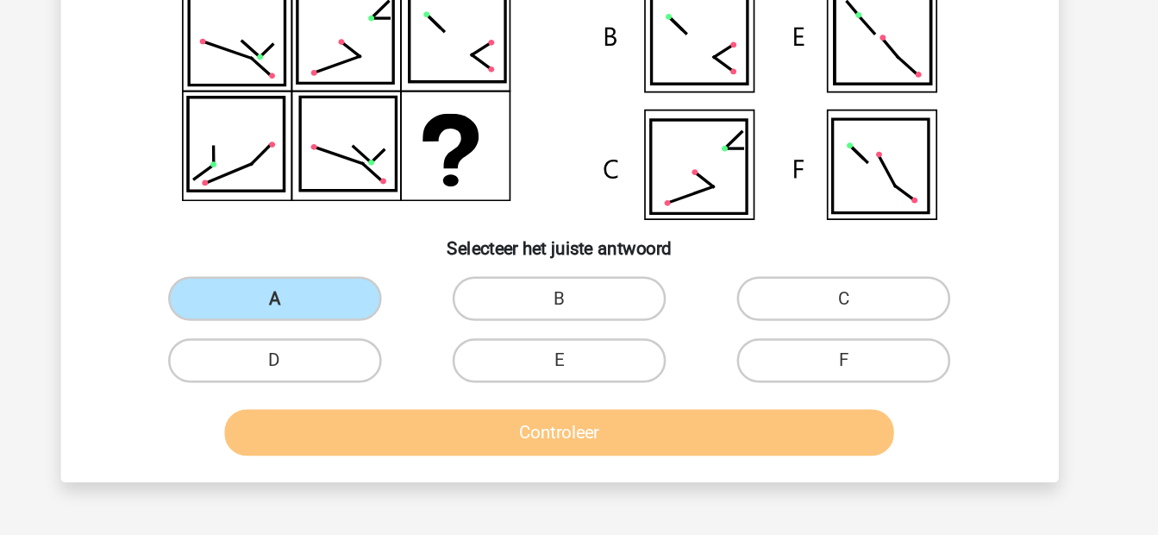
click at [436, 449] on button "Controleer" at bounding box center [579, 454] width 522 height 36
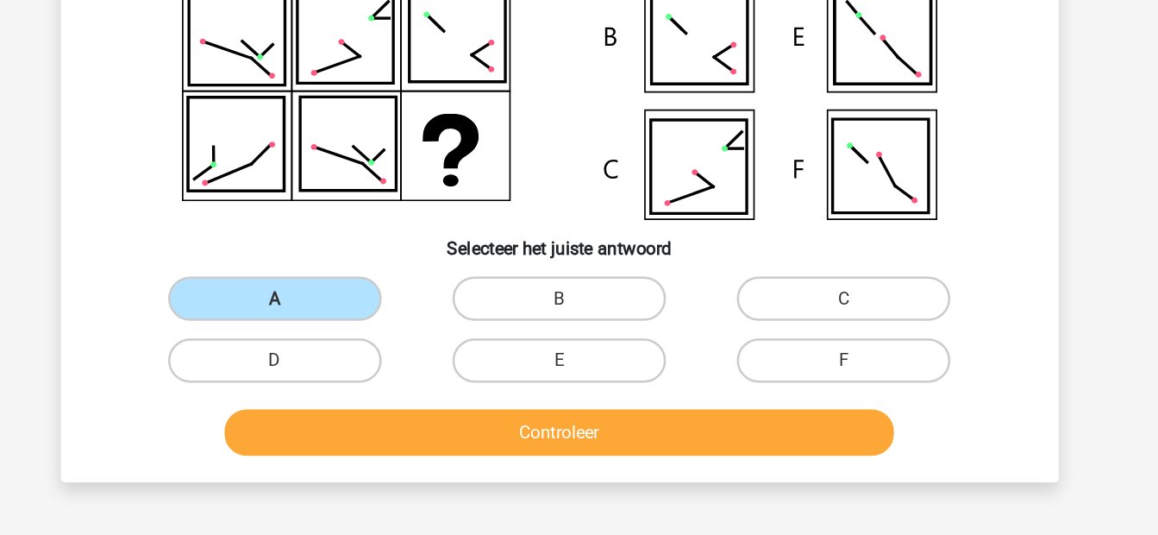
click at [436, 449] on button "Controleer" at bounding box center [579, 454] width 522 height 36
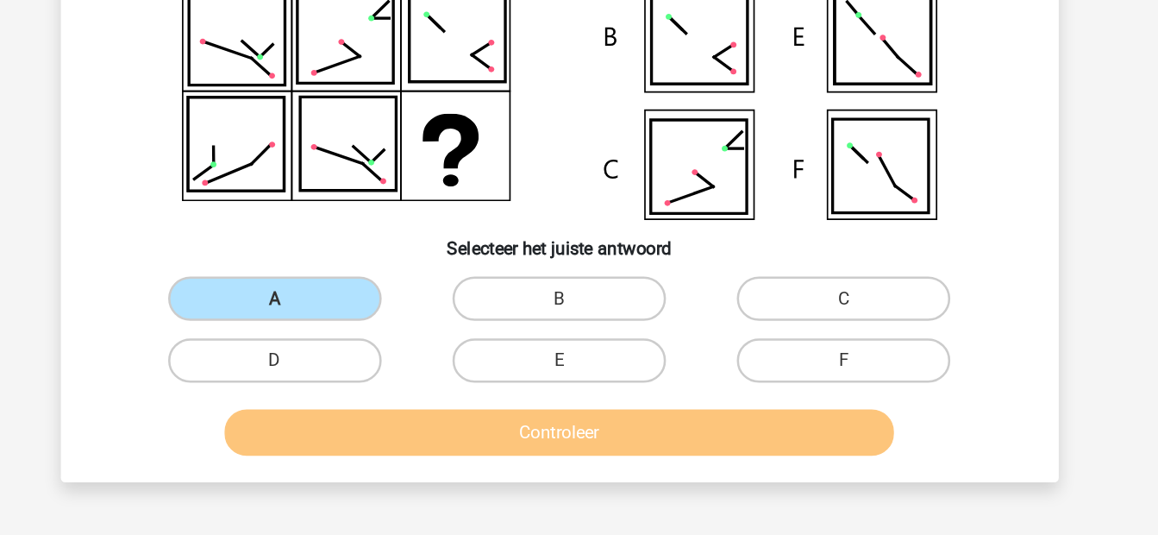
click at [436, 449] on button "Controleer" at bounding box center [579, 454] width 522 height 36
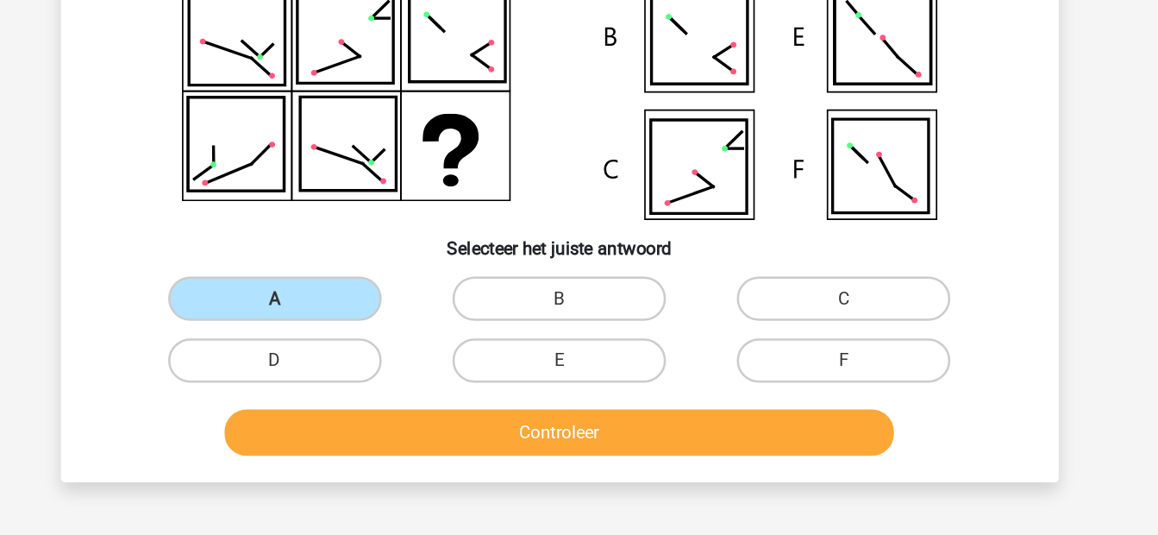
click at [436, 449] on button "Controleer" at bounding box center [579, 454] width 522 height 36
click at [410, 417] on div "Welk figuur moet het vraagteken vervangen?" at bounding box center [580, 222] width 764 height 515
click at [410, 417] on div "D" at bounding box center [358, 398] width 222 height 48
click at [396, 407] on label "D" at bounding box center [357, 398] width 166 height 35
click at [368, 407] on input "D" at bounding box center [362, 404] width 11 height 11
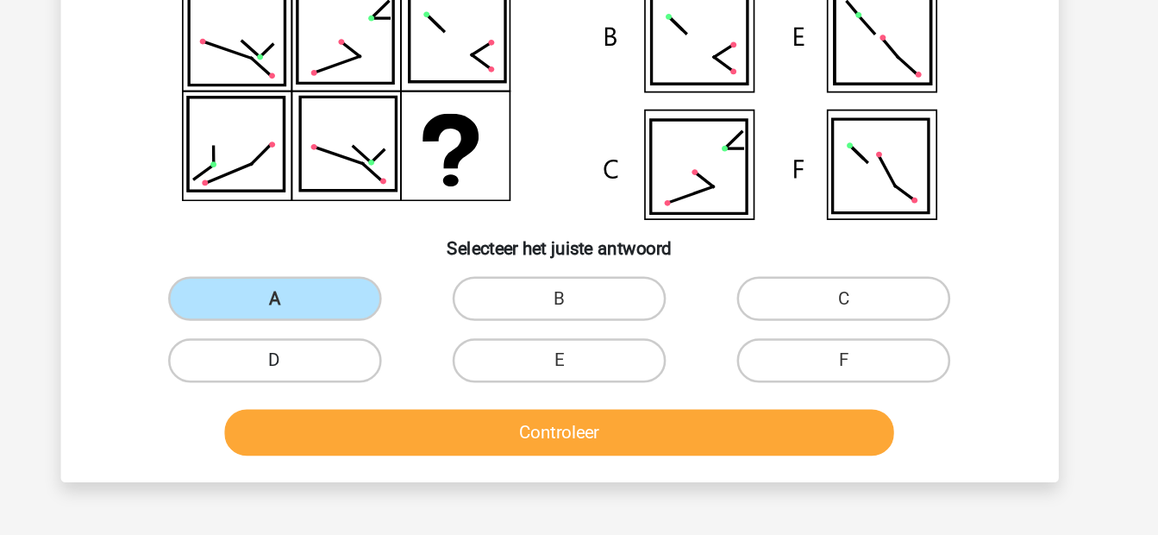
radio input "true"
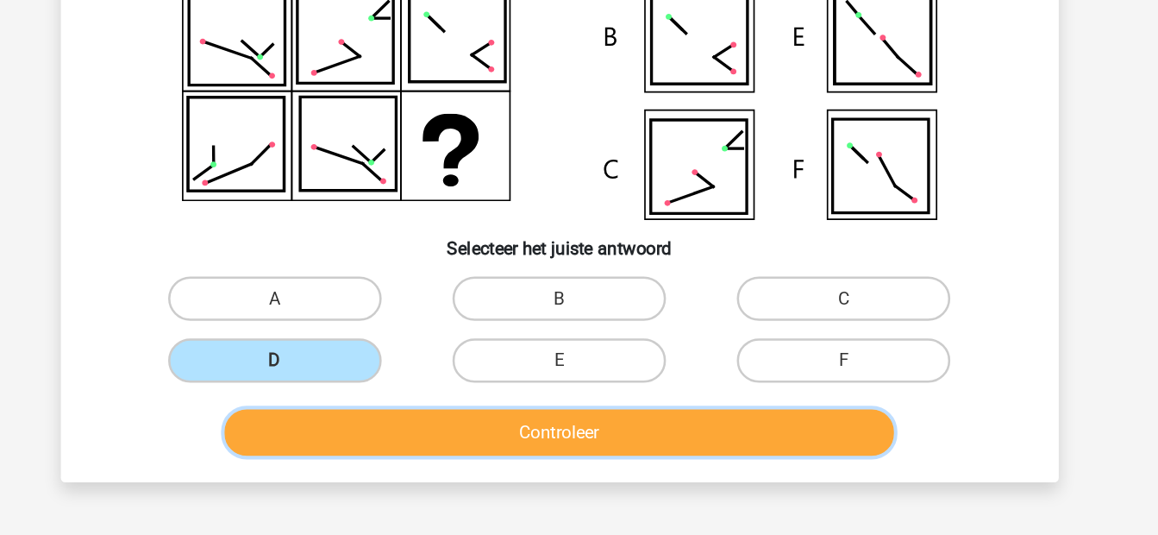
click at [456, 449] on button "Controleer" at bounding box center [579, 454] width 522 height 36
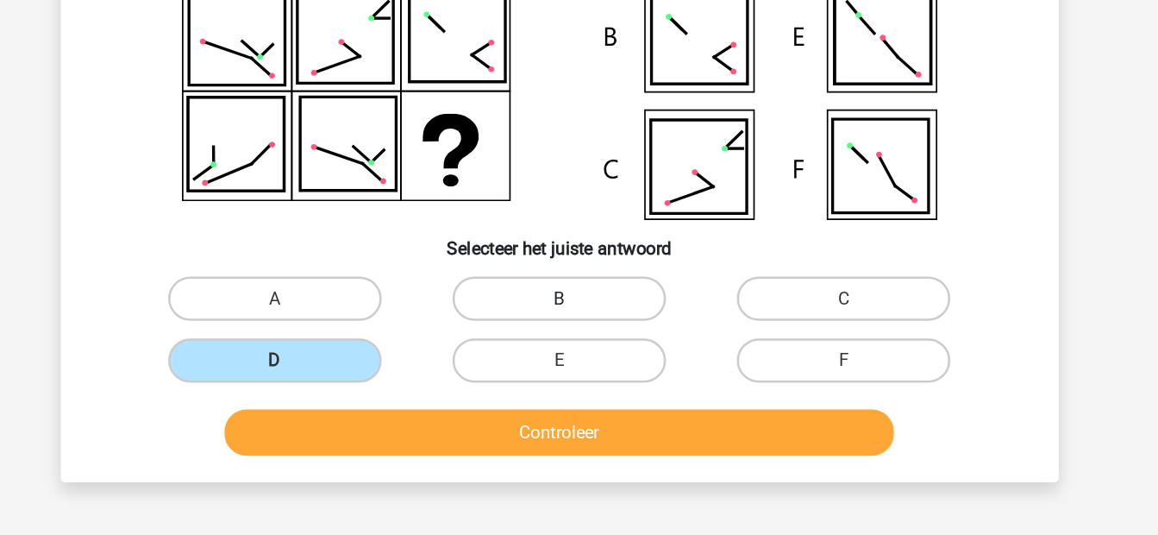
click at [568, 362] on label "B" at bounding box center [579, 350] width 166 height 35
click at [579, 361] on input "B" at bounding box center [584, 355] width 11 height 11
radio input "true"
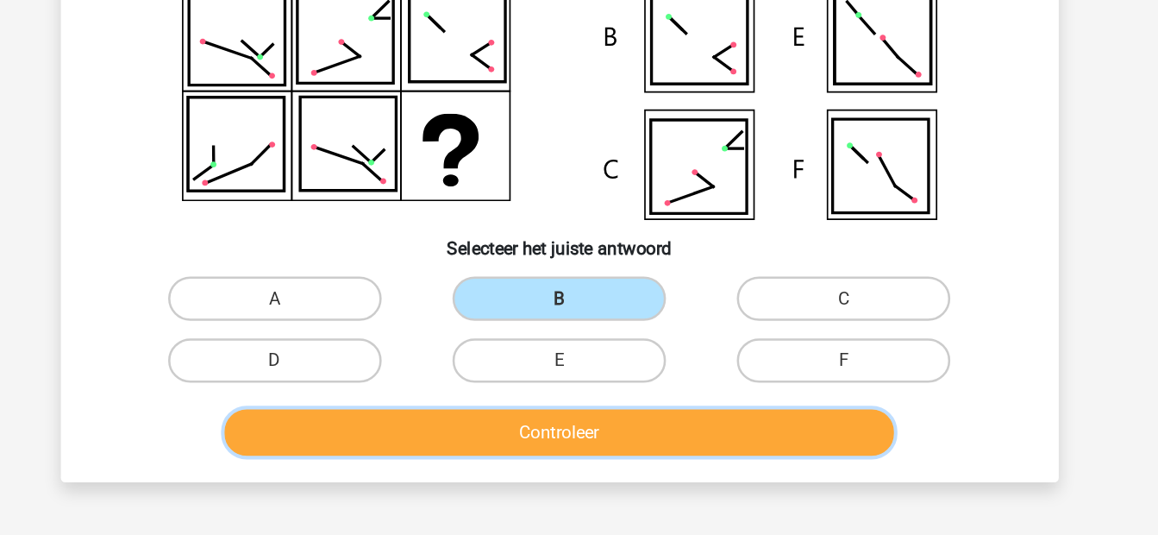
click at [599, 452] on button "Controleer" at bounding box center [579, 454] width 522 height 36
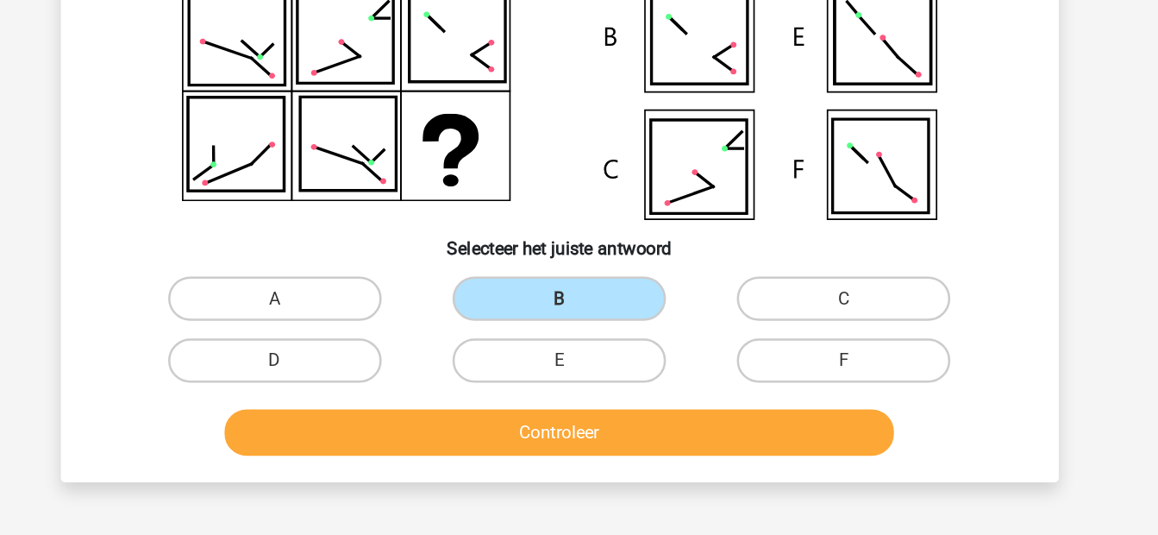
click at [580, 407] on input "E" at bounding box center [584, 404] width 11 height 11
radio input "true"
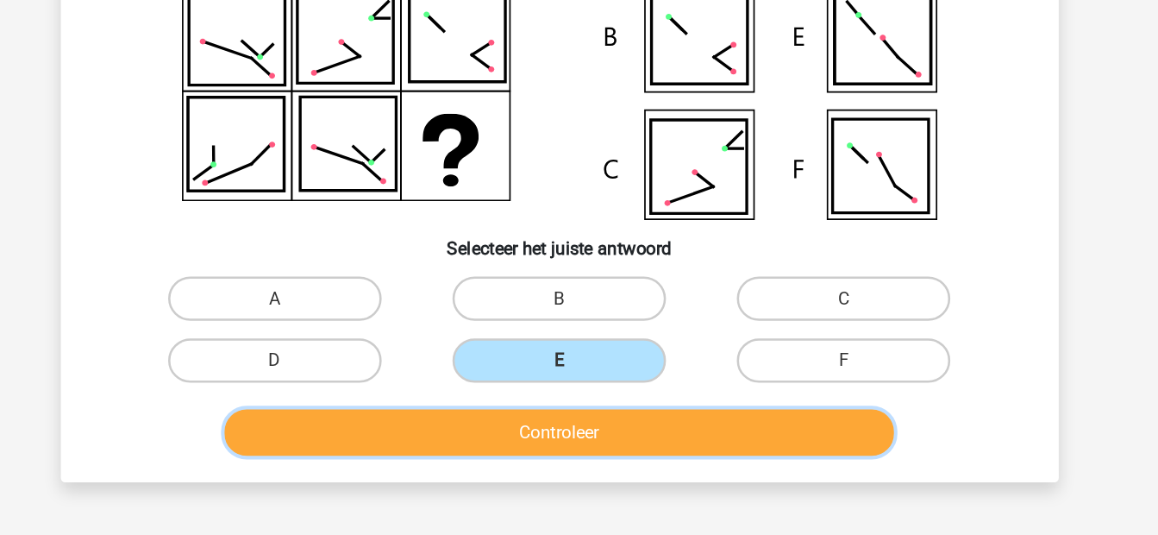
click at [597, 449] on button "Controleer" at bounding box center [579, 454] width 522 height 36
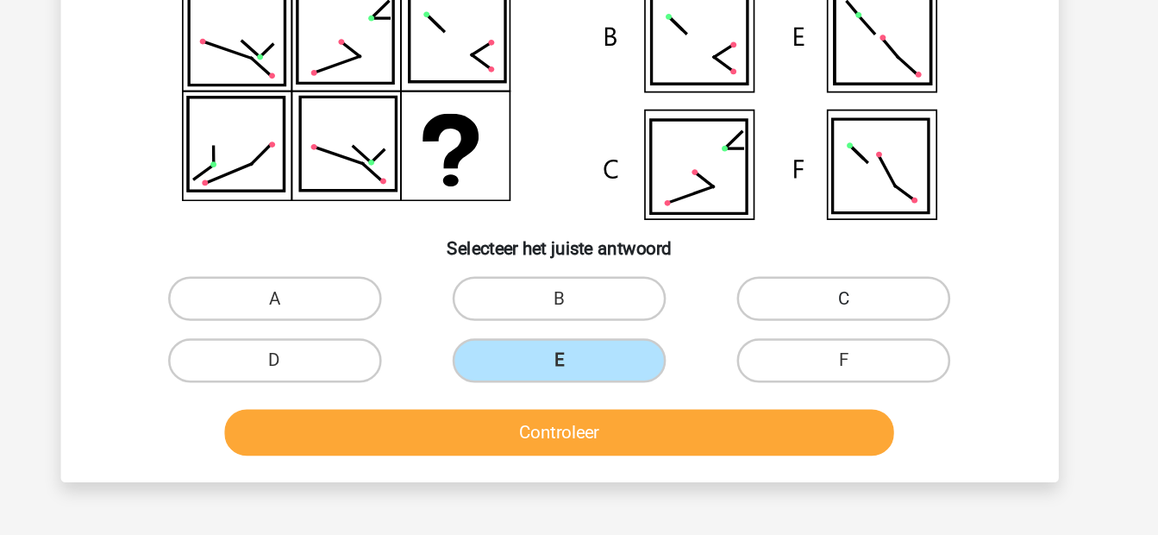
click at [758, 348] on label "C" at bounding box center [801, 350] width 166 height 35
click at [801, 350] on input "C" at bounding box center [806, 355] width 11 height 11
radio input "true"
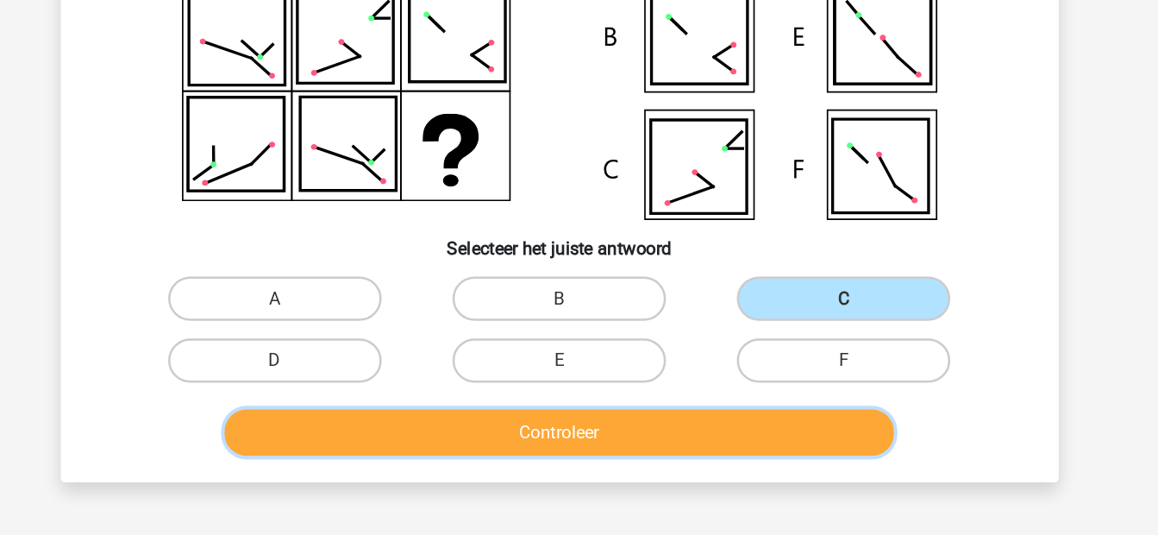
click at [585, 464] on button "Controleer" at bounding box center [579, 454] width 522 height 36
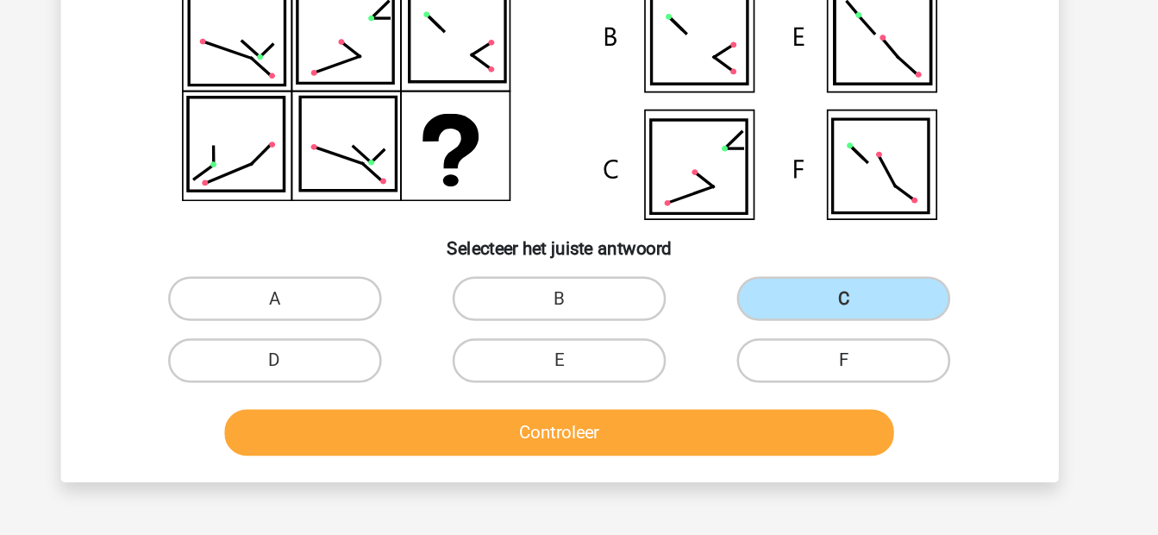
click at [772, 393] on label "F" at bounding box center [801, 398] width 166 height 35
click at [801, 399] on input "F" at bounding box center [806, 404] width 11 height 11
radio input "true"
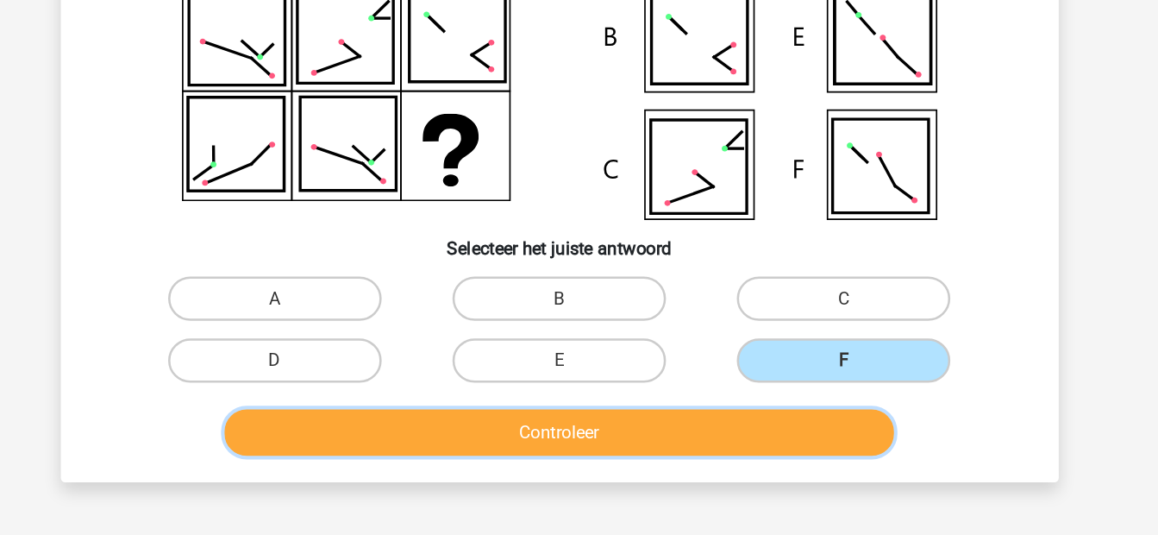
click at [582, 446] on button "Controleer" at bounding box center [579, 454] width 522 height 36
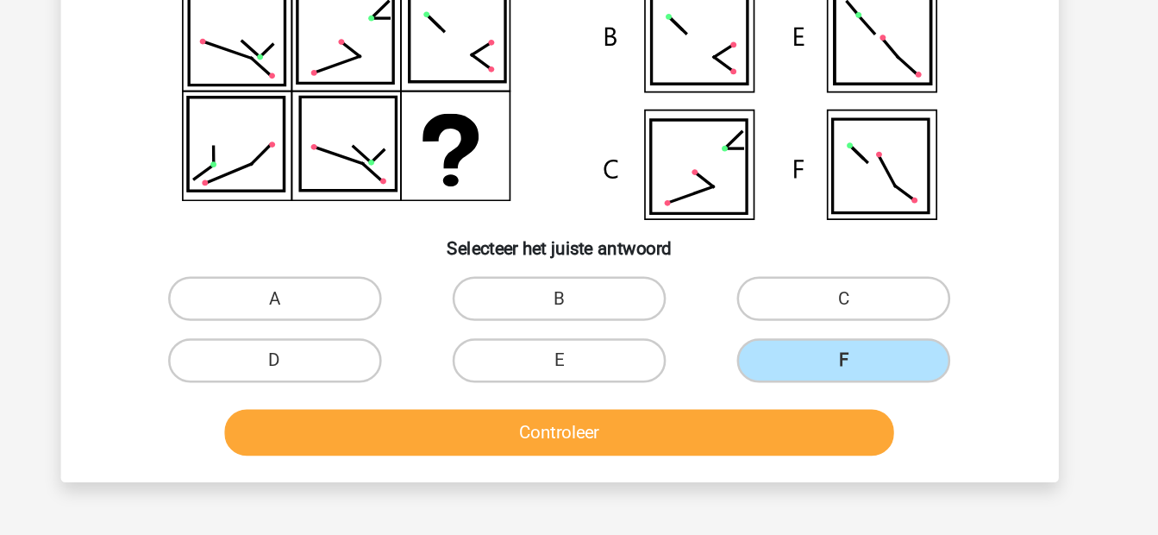
click at [582, 446] on button "Controleer" at bounding box center [579, 454] width 522 height 36
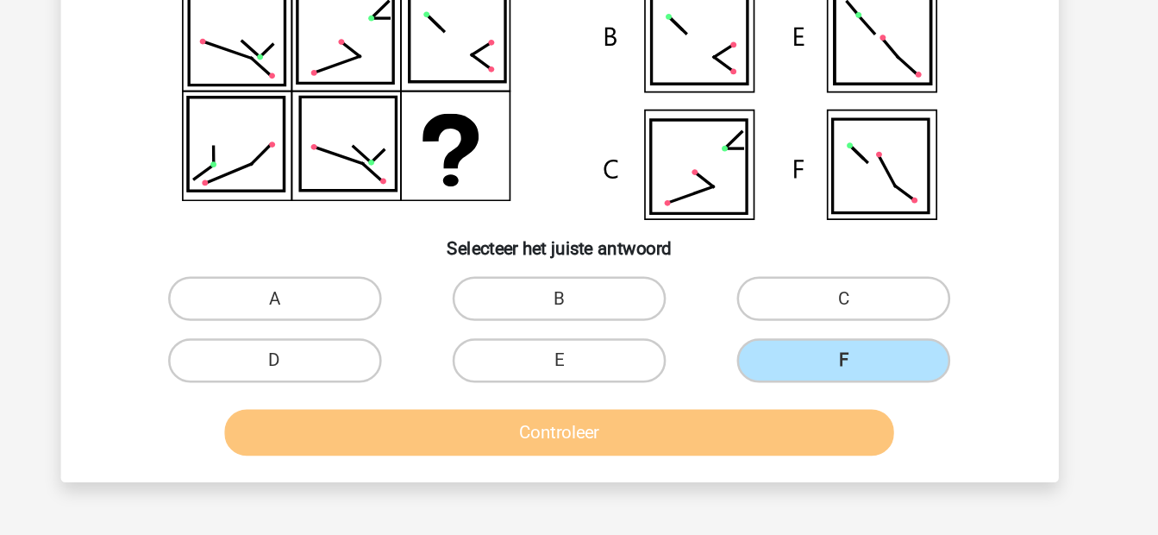
click at [582, 446] on button "Controleer" at bounding box center [579, 454] width 522 height 36
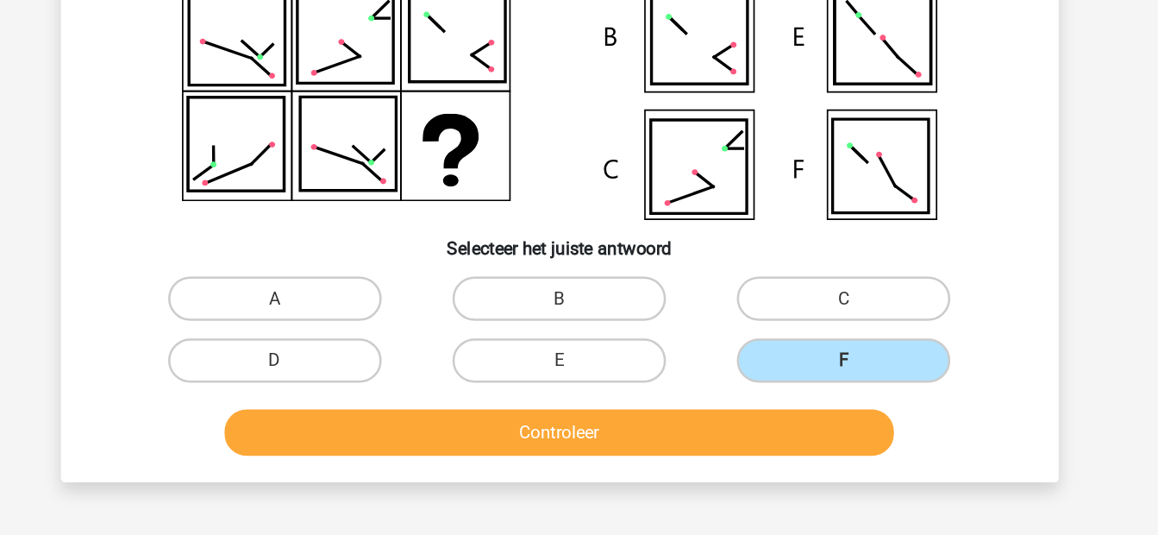
click at [582, 446] on button "Controleer" at bounding box center [579, 454] width 522 height 36
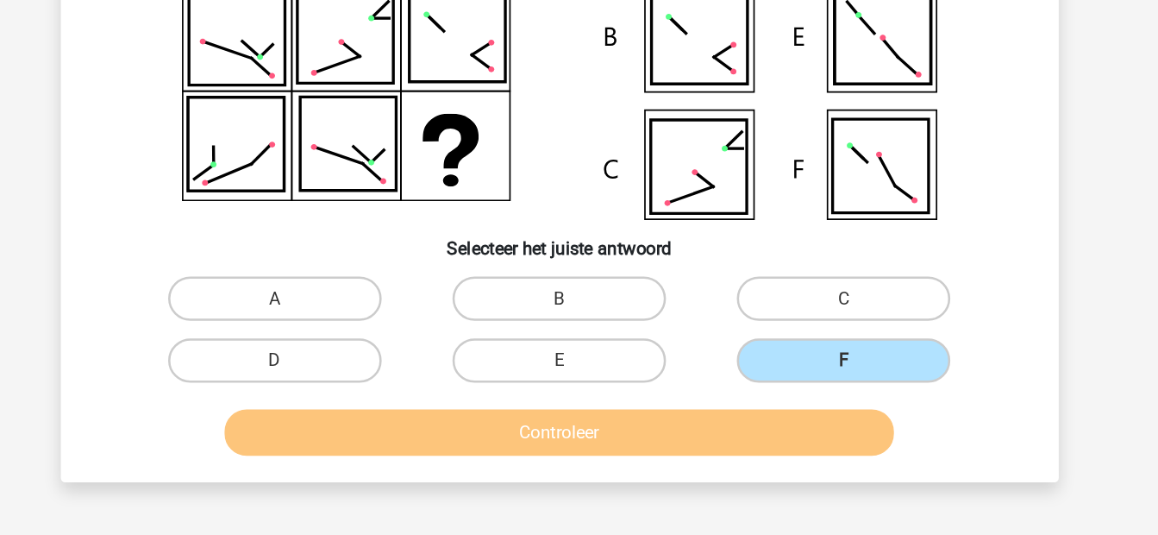
click at [582, 446] on button "Controleer" at bounding box center [579, 454] width 522 height 36
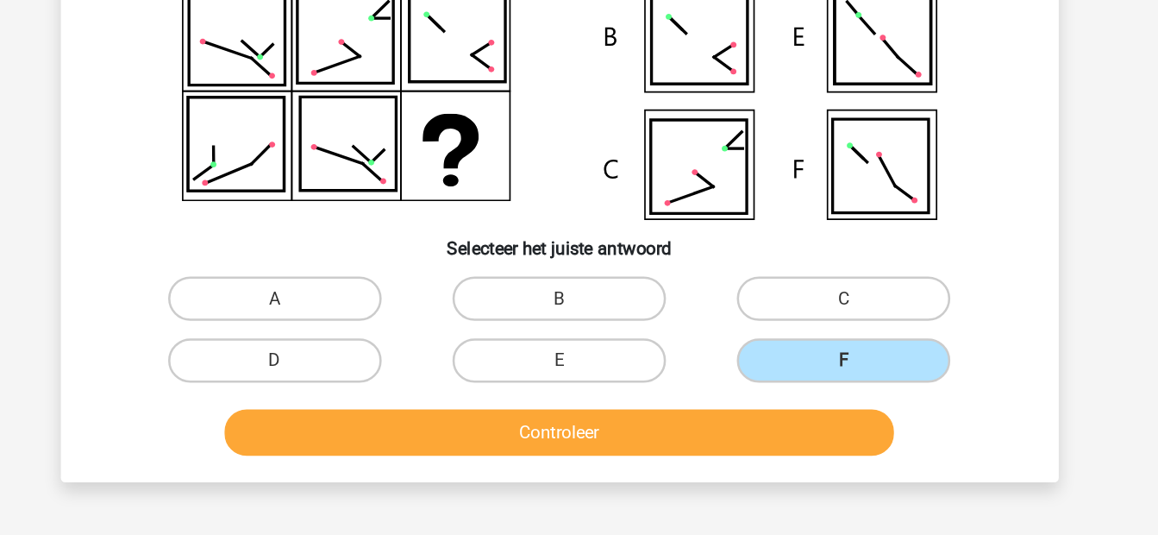
click at [582, 446] on button "Controleer" at bounding box center [579, 454] width 522 height 36
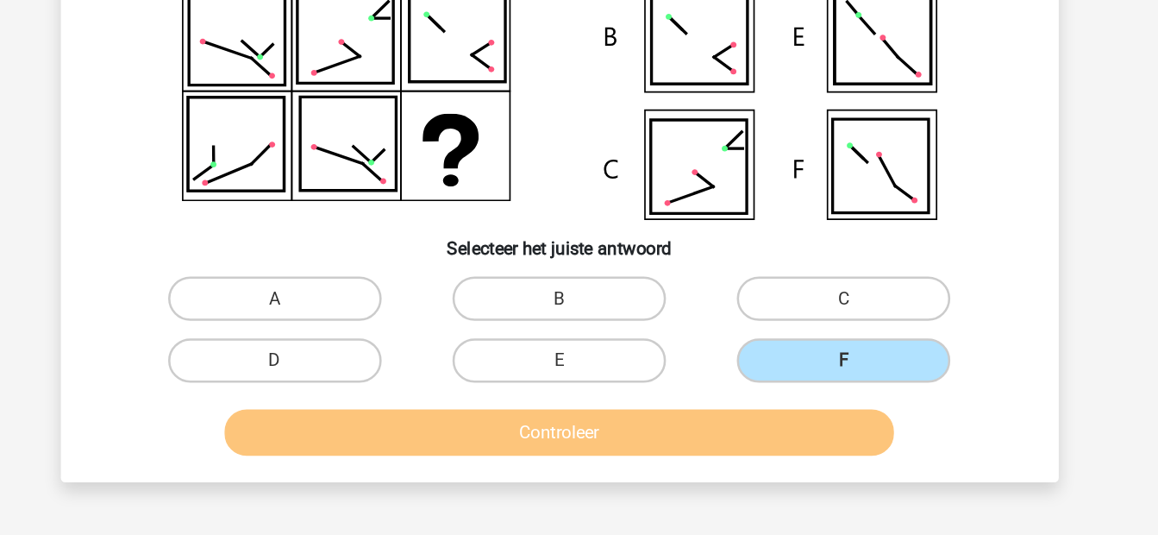
click at [582, 446] on button "Controleer" at bounding box center [579, 454] width 522 height 36
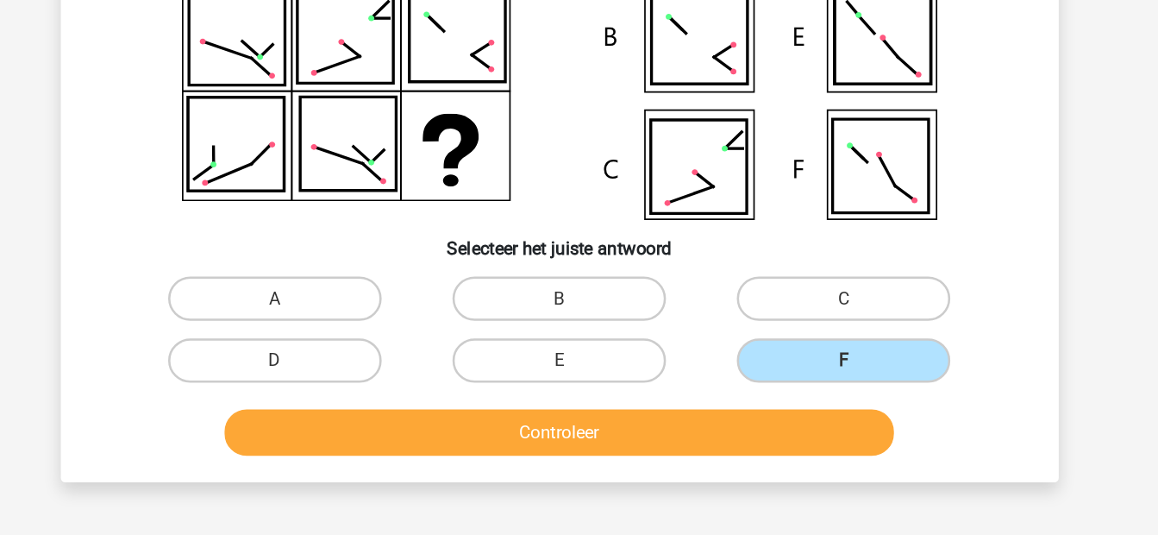
click at [582, 446] on button "Controleer" at bounding box center [579, 454] width 522 height 36
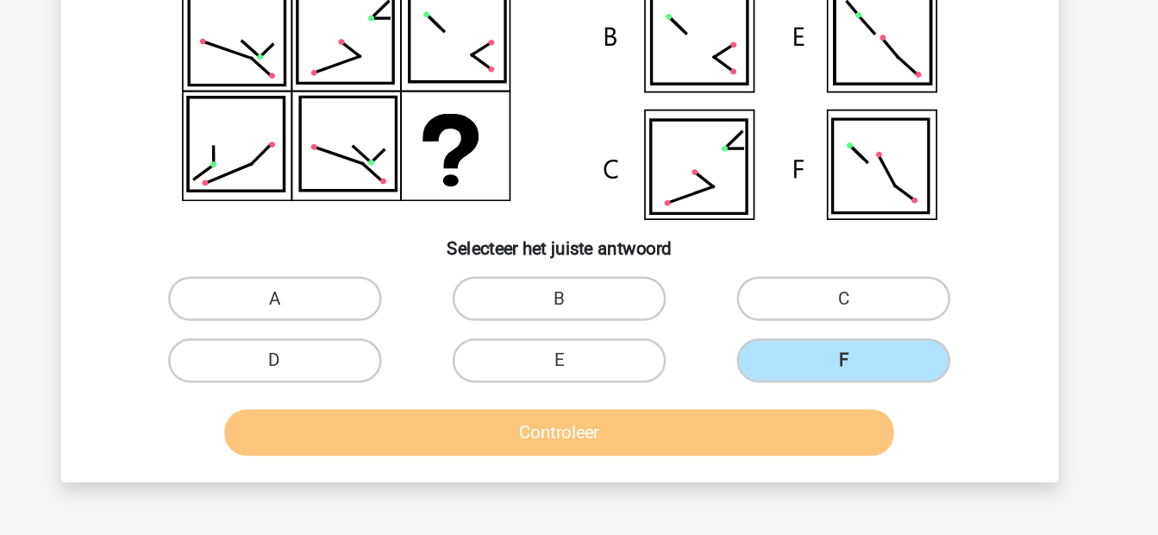
click at [582, 446] on button "Controleer" at bounding box center [579, 454] width 522 height 36
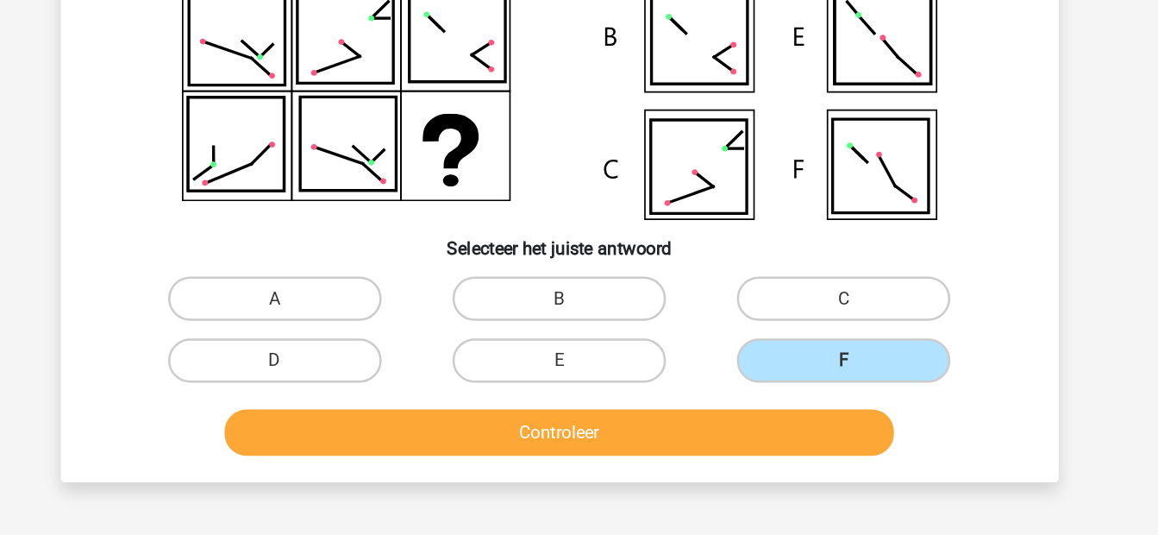
click at [582, 446] on button "Controleer" at bounding box center [579, 454] width 522 height 36
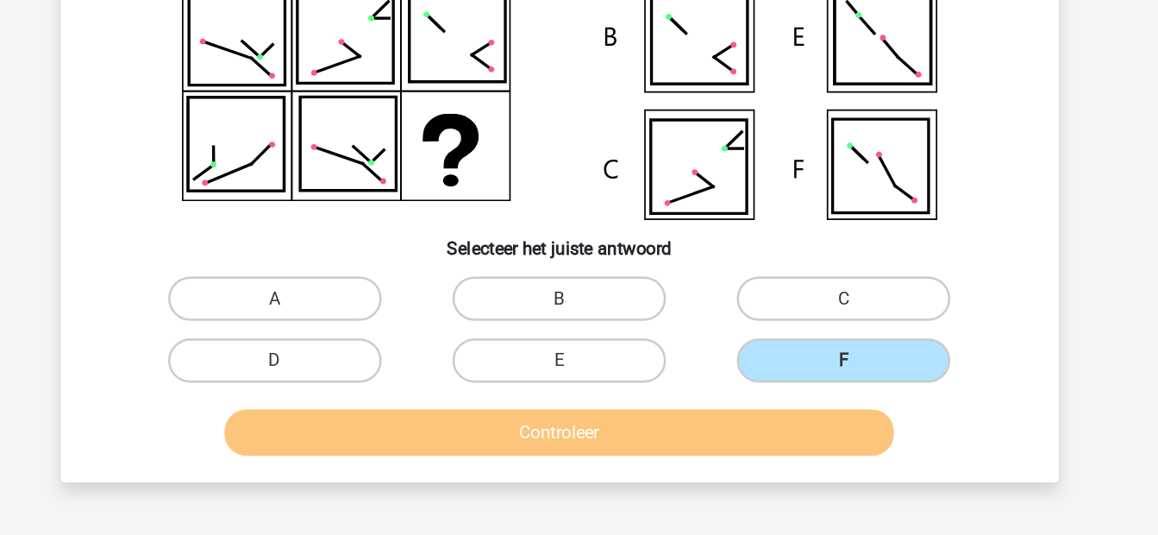
click at [582, 446] on button "Controleer" at bounding box center [579, 454] width 522 height 36
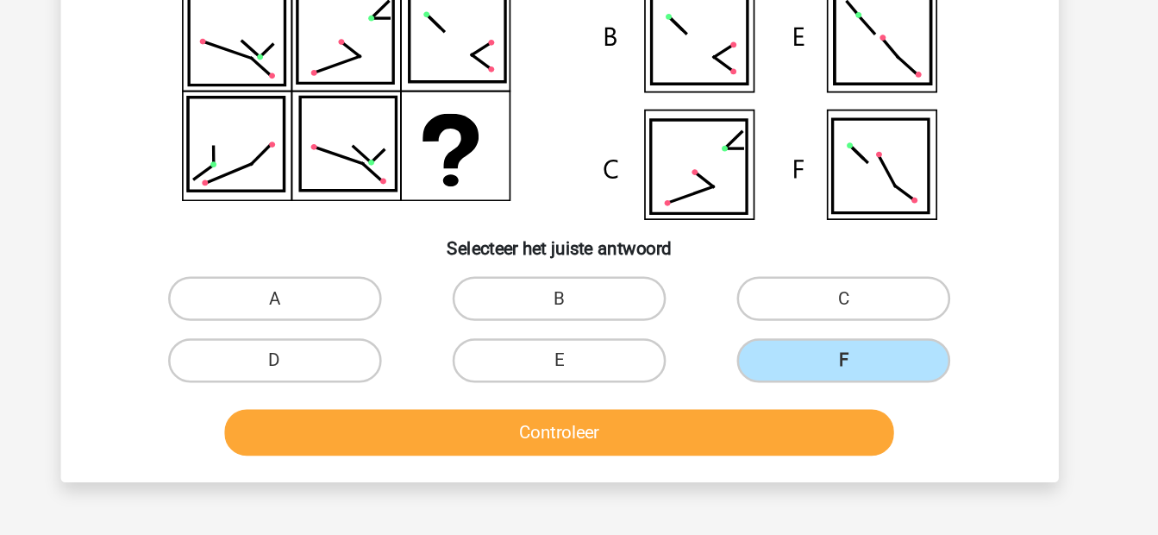
click at [582, 446] on button "Controleer" at bounding box center [579, 454] width 522 height 36
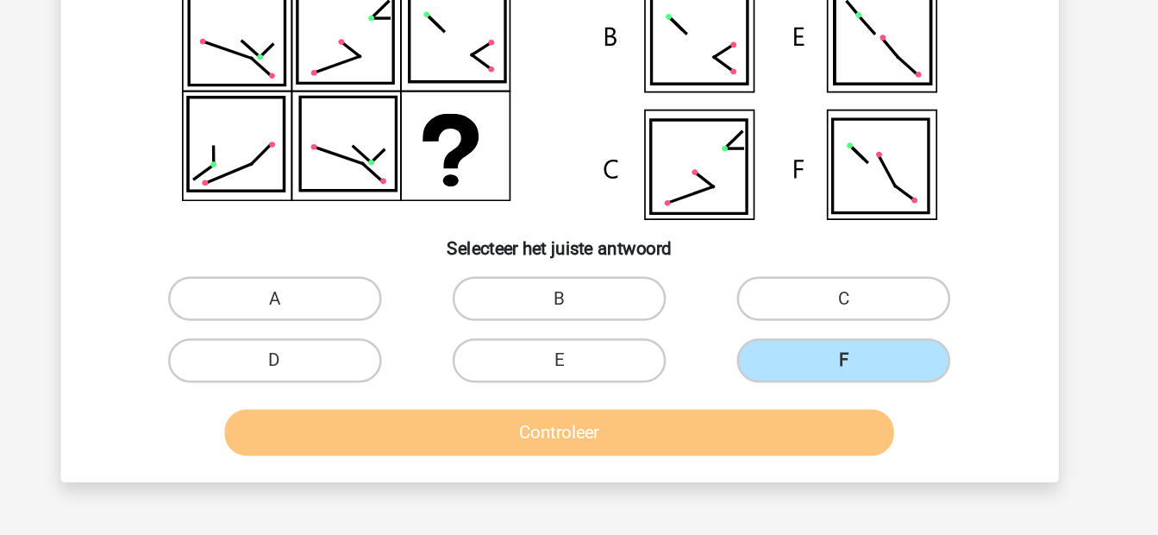
click at [582, 446] on button "Controleer" at bounding box center [579, 454] width 522 height 36
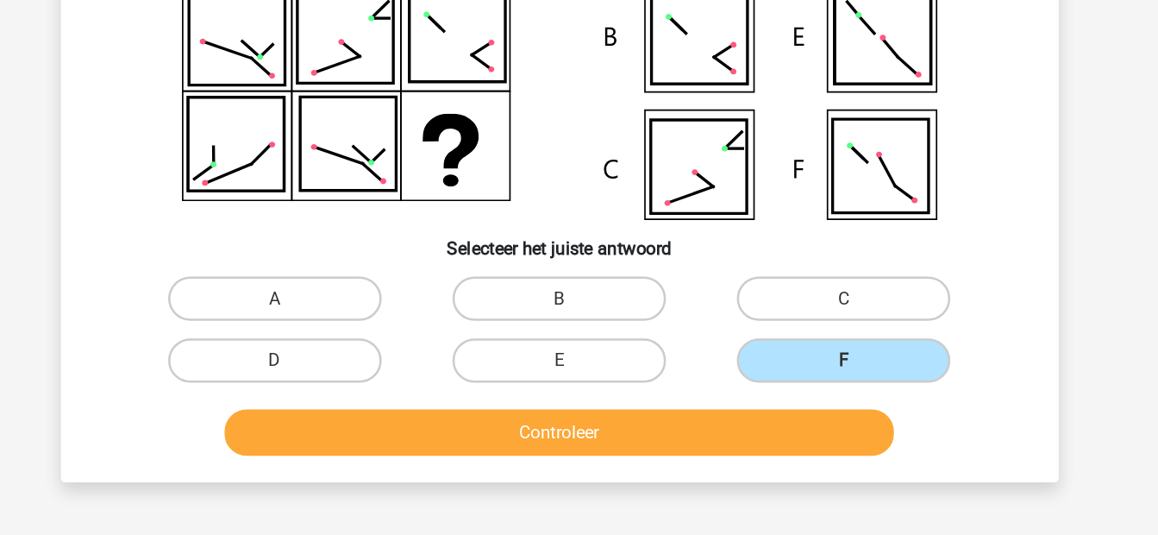
click at [582, 446] on button "Controleer" at bounding box center [579, 454] width 522 height 36
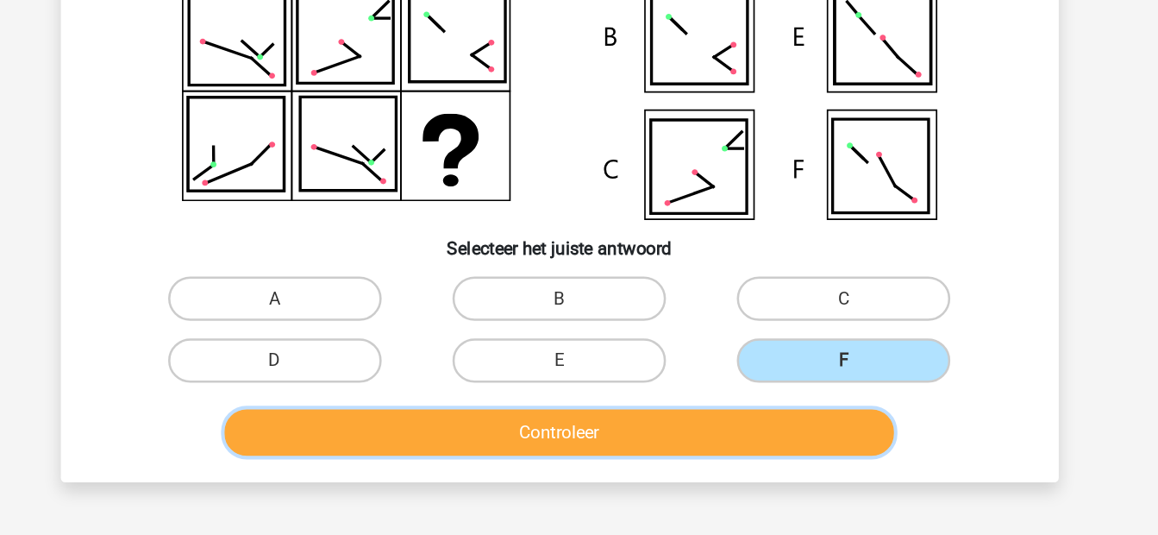
click at [582, 446] on button "Controleer" at bounding box center [579, 454] width 522 height 36
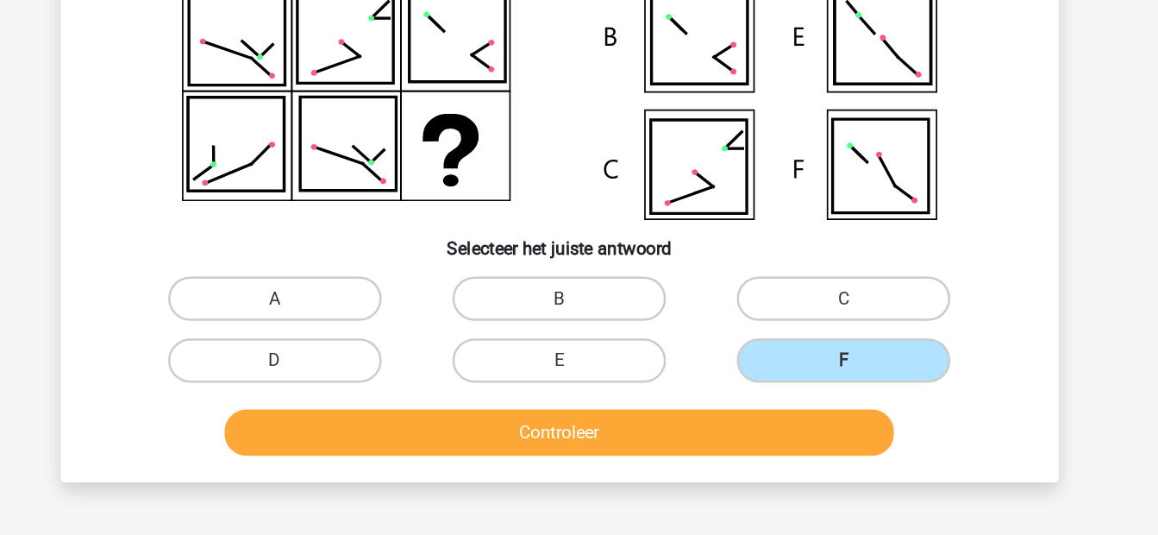
click at [582, 446] on button "Controleer" at bounding box center [579, 454] width 522 height 36
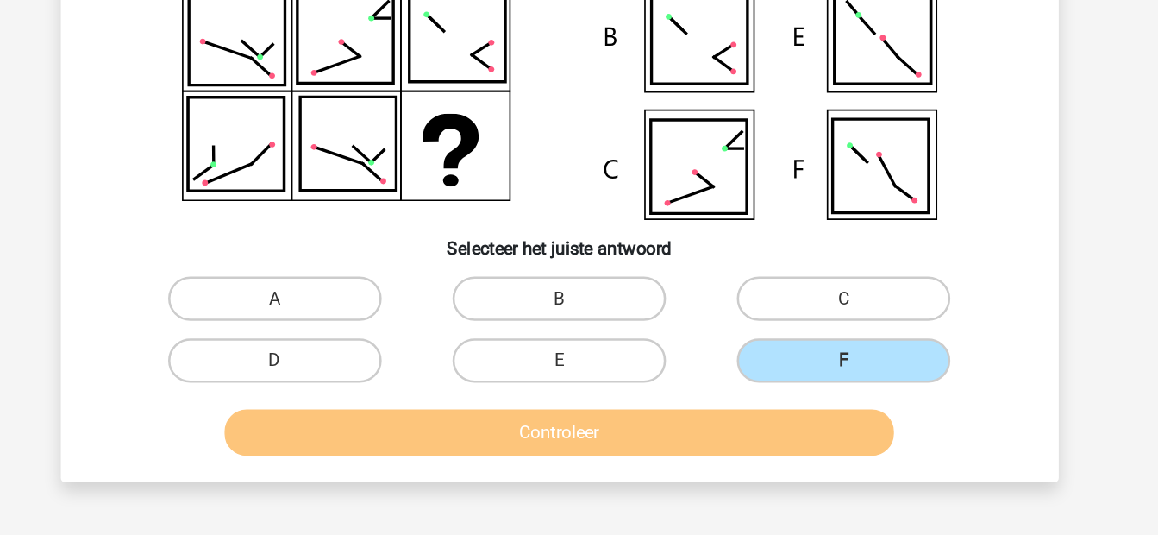
click at [582, 446] on button "Controleer" at bounding box center [579, 454] width 522 height 36
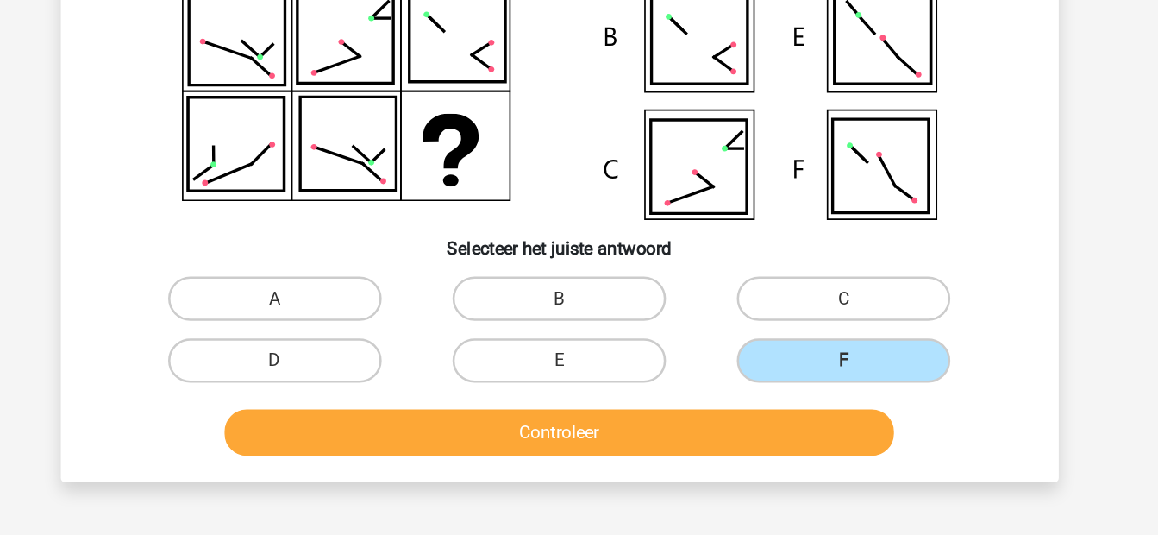
click at [582, 446] on button "Controleer" at bounding box center [579, 454] width 522 height 36
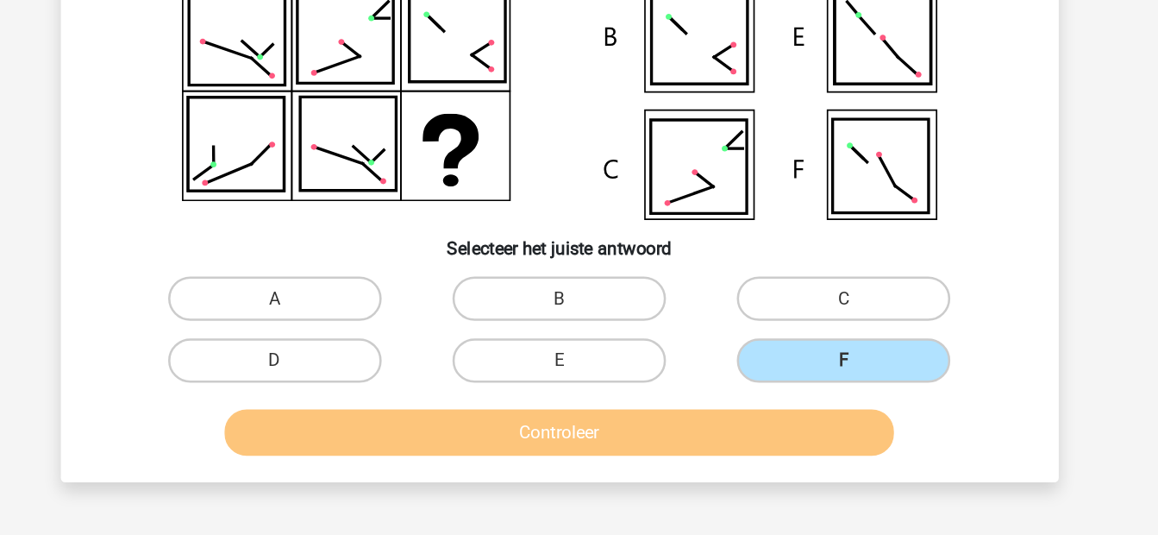
click at [582, 446] on button "Controleer" at bounding box center [579, 454] width 522 height 36
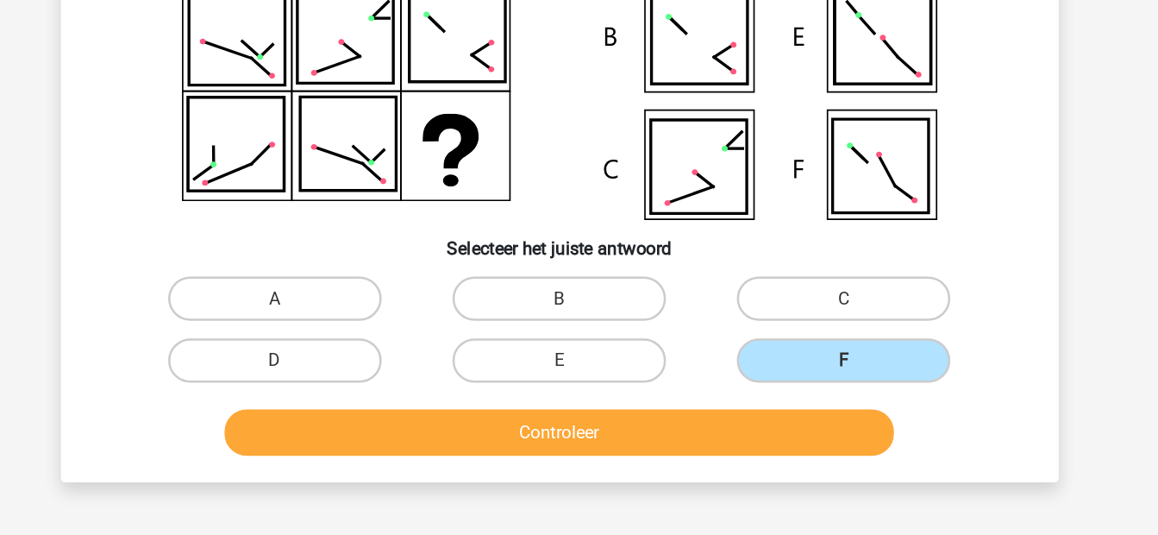
click at [582, 446] on button "Controleer" at bounding box center [579, 454] width 522 height 36
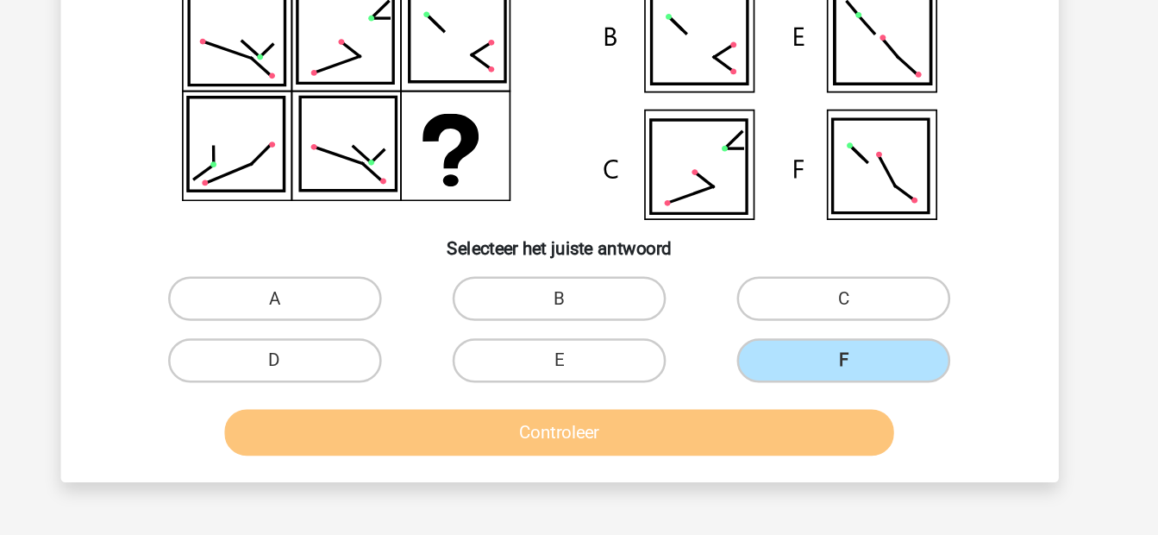
click at [582, 446] on button "Controleer" at bounding box center [579, 454] width 522 height 36
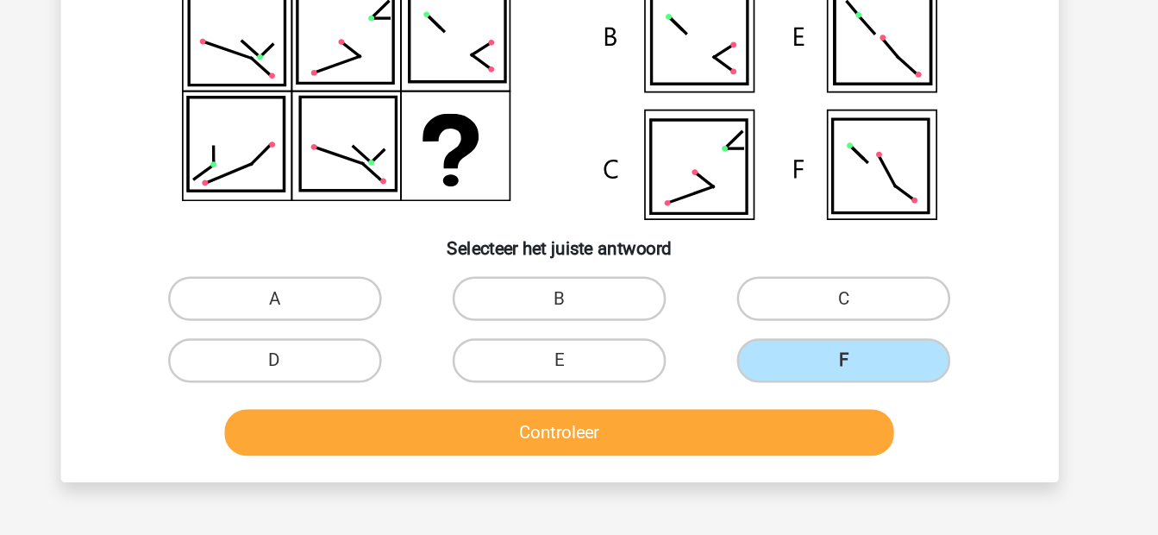
click at [582, 446] on button "Controleer" at bounding box center [579, 454] width 522 height 36
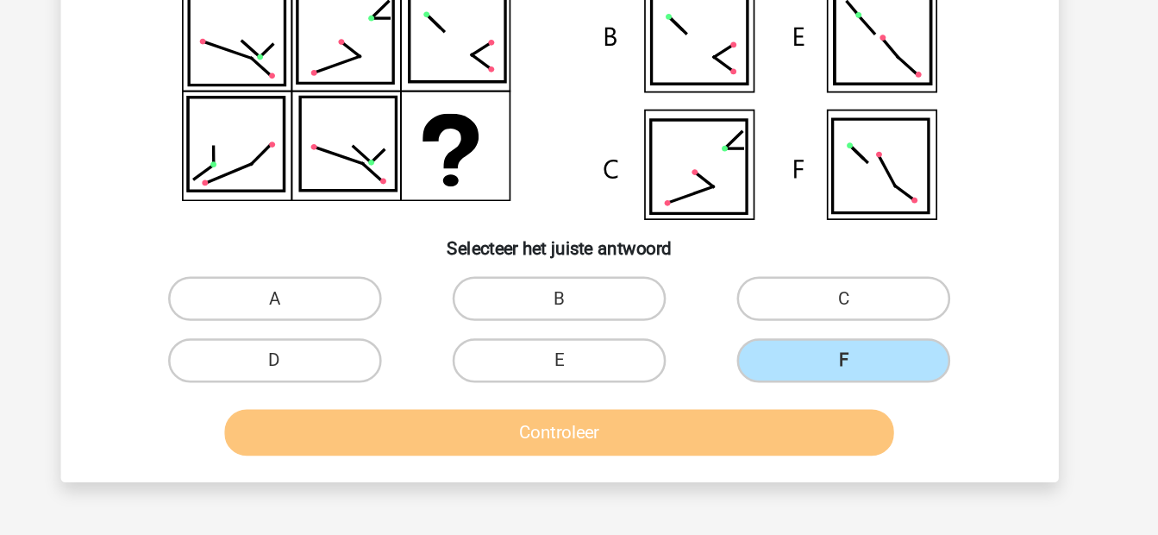
click at [582, 446] on button "Controleer" at bounding box center [579, 454] width 522 height 36
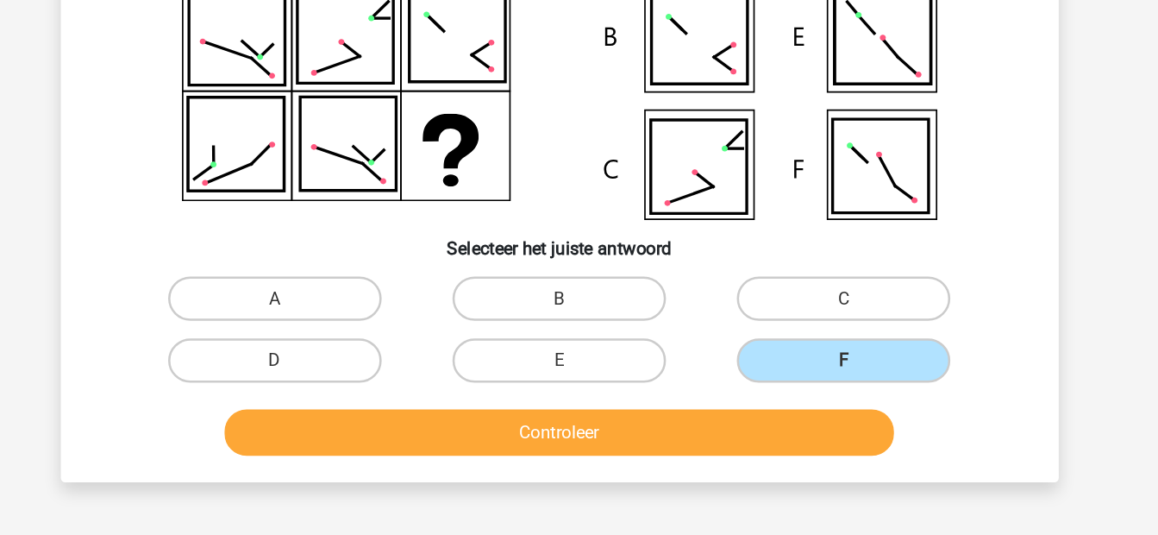
click at [582, 446] on button "Controleer" at bounding box center [579, 454] width 522 height 36
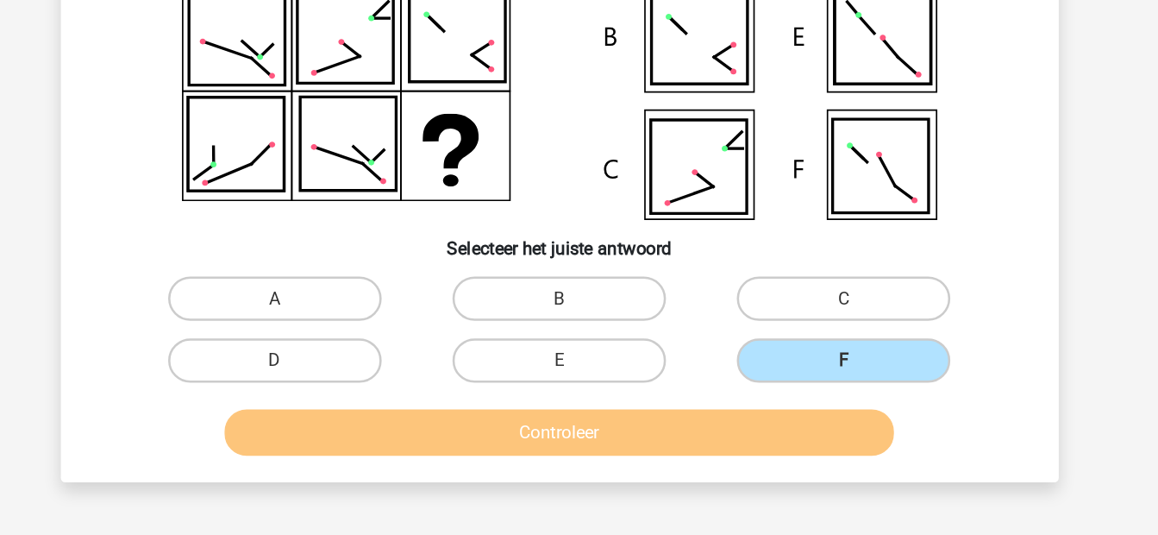
click at [582, 446] on button "Controleer" at bounding box center [579, 454] width 522 height 36
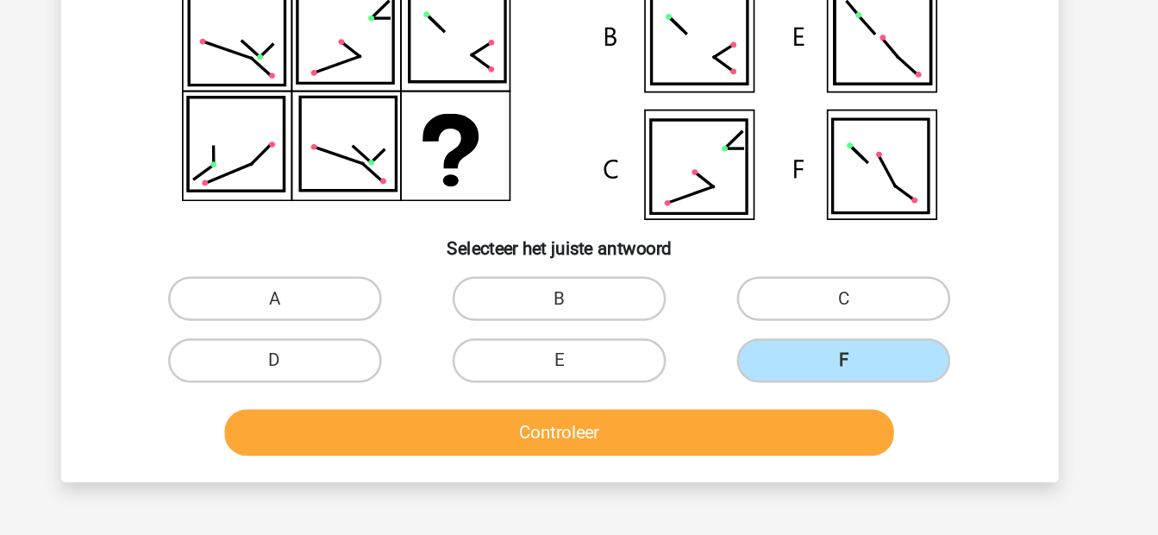
click at [582, 446] on button "Controleer" at bounding box center [579, 454] width 522 height 36
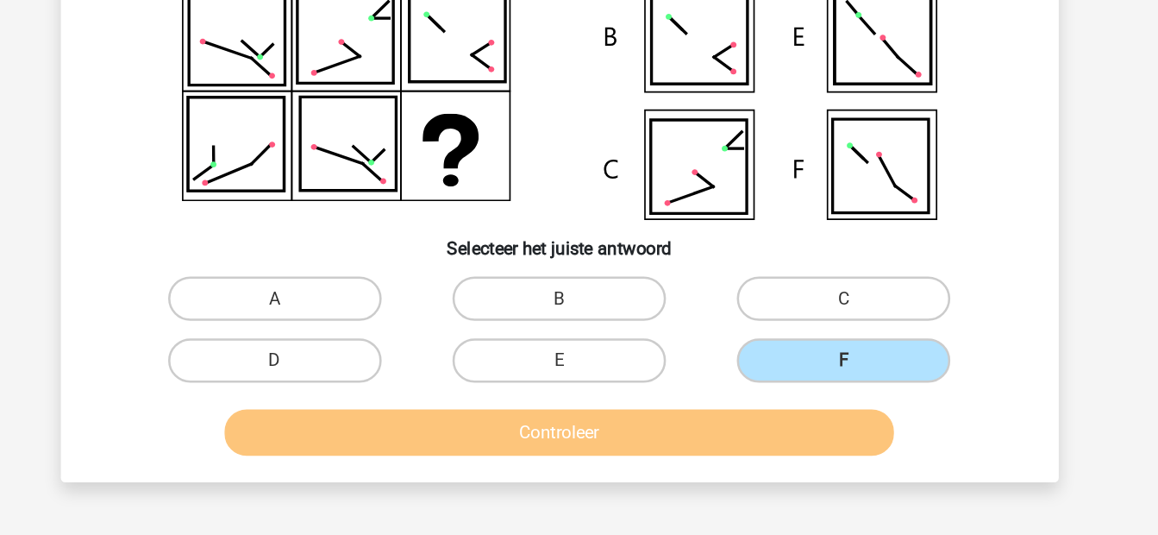
click at [582, 446] on button "Controleer" at bounding box center [579, 454] width 522 height 36
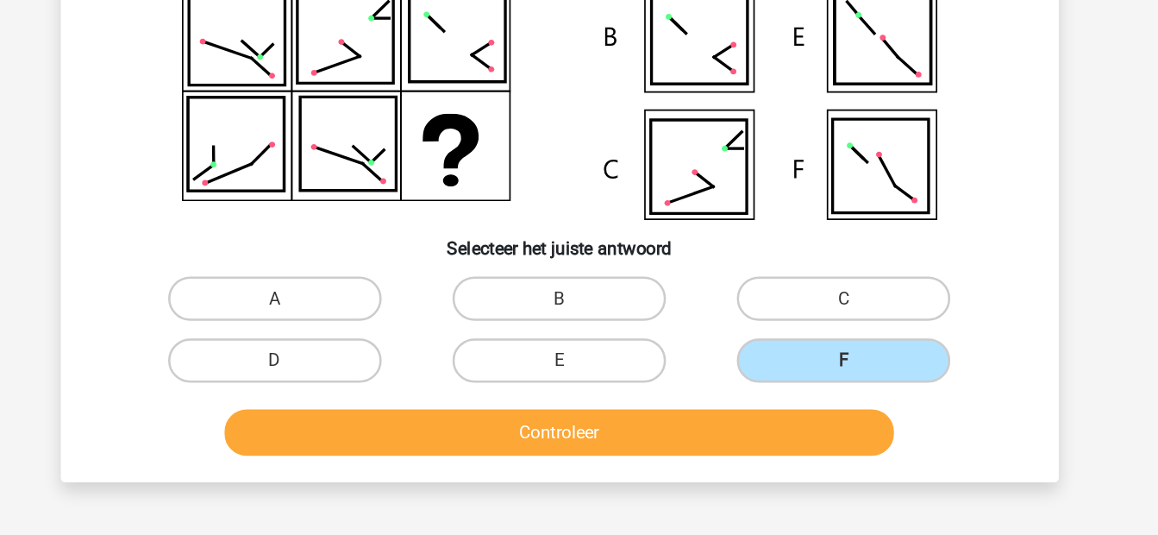
click at [582, 446] on button "Controleer" at bounding box center [579, 454] width 522 height 36
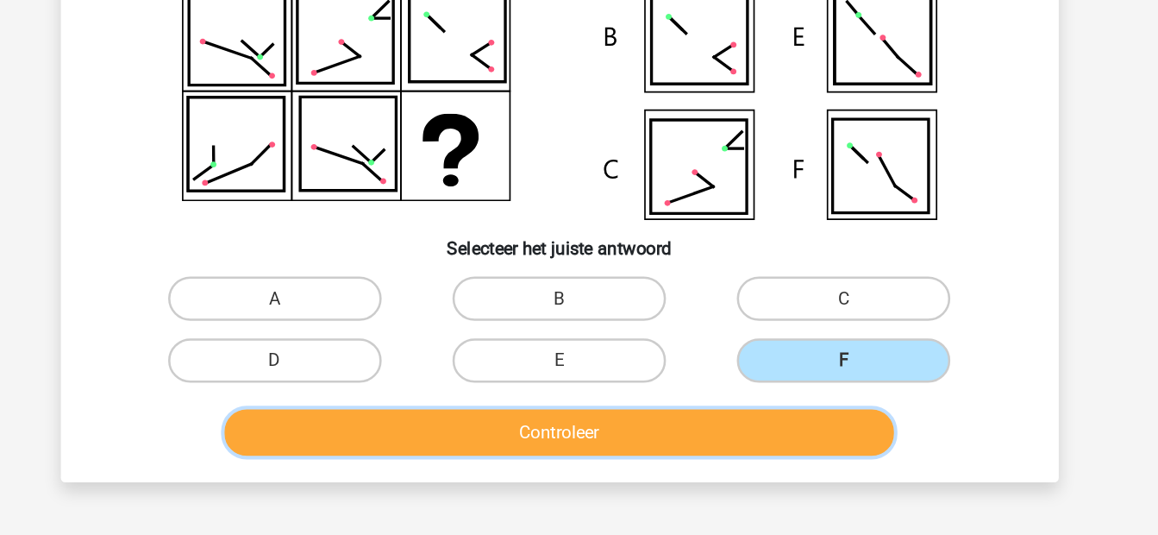
click at [582, 446] on button "Controleer" at bounding box center [579, 454] width 522 height 36
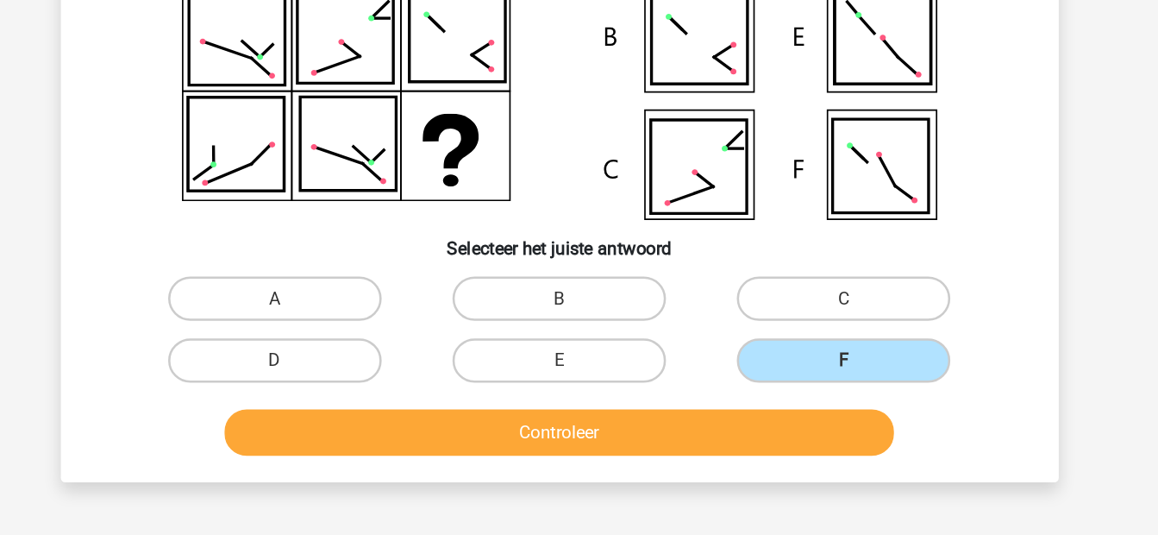
click at [582, 446] on button "Controleer" at bounding box center [579, 454] width 522 height 36
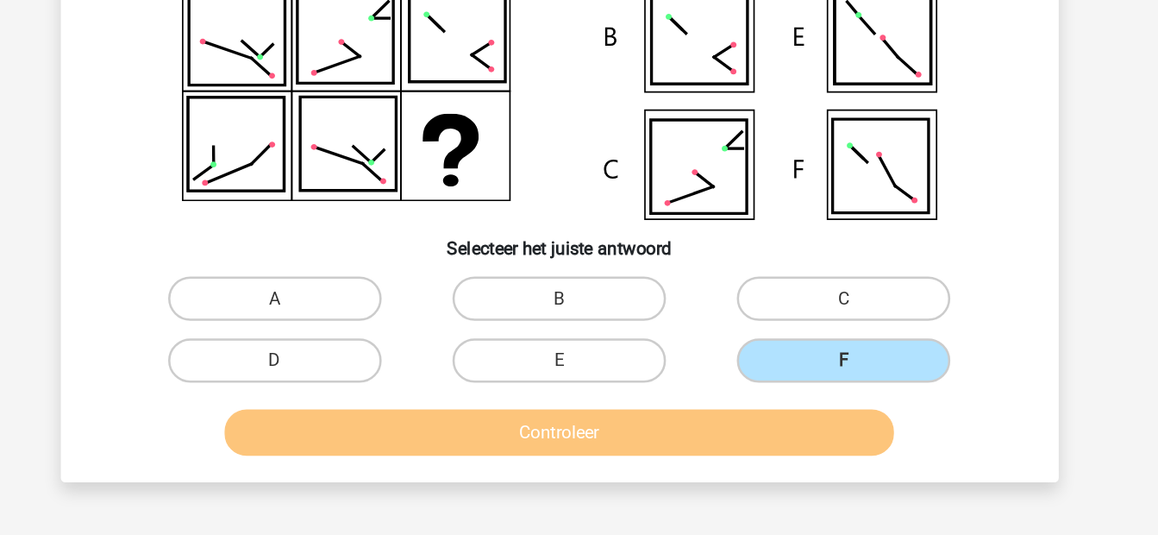
click at [582, 446] on button "Controleer" at bounding box center [579, 454] width 522 height 36
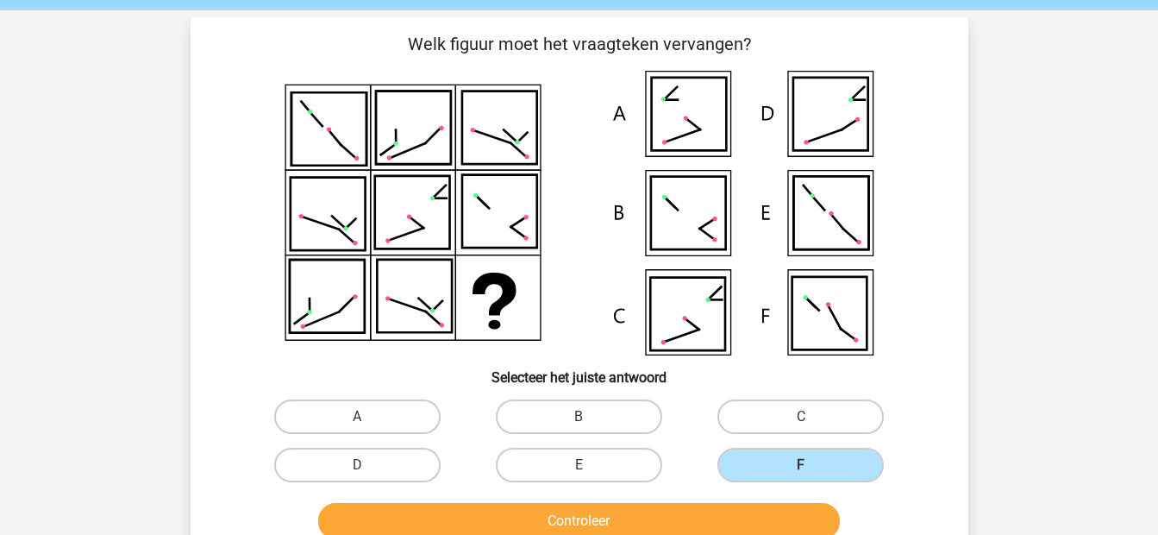
scroll to position [63, 0]
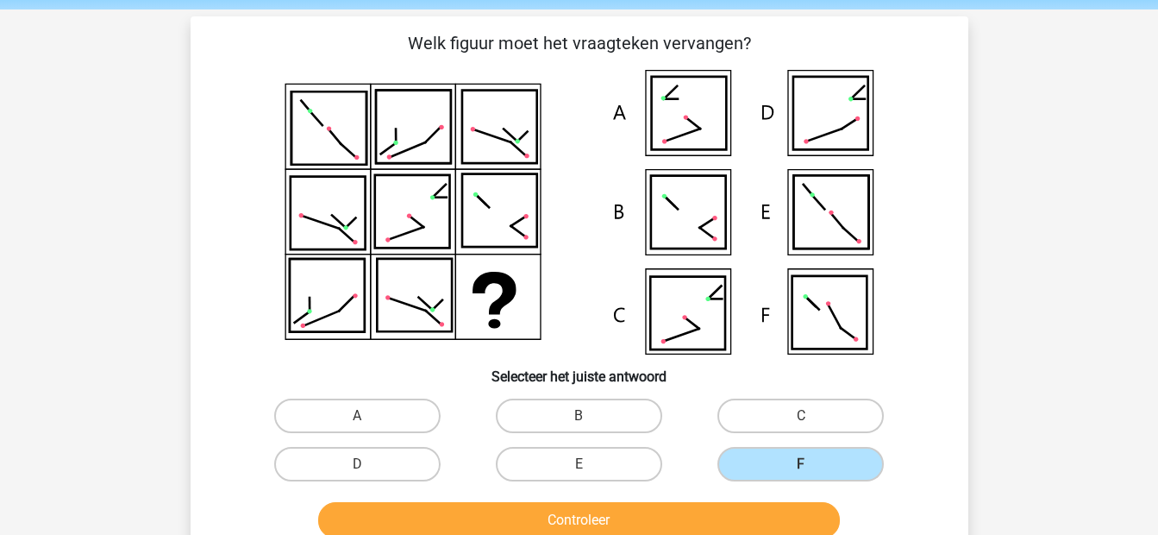
click at [564, 422] on label "B" at bounding box center [579, 416] width 166 height 35
click at [579, 422] on input "B" at bounding box center [584, 421] width 11 height 11
radio input "true"
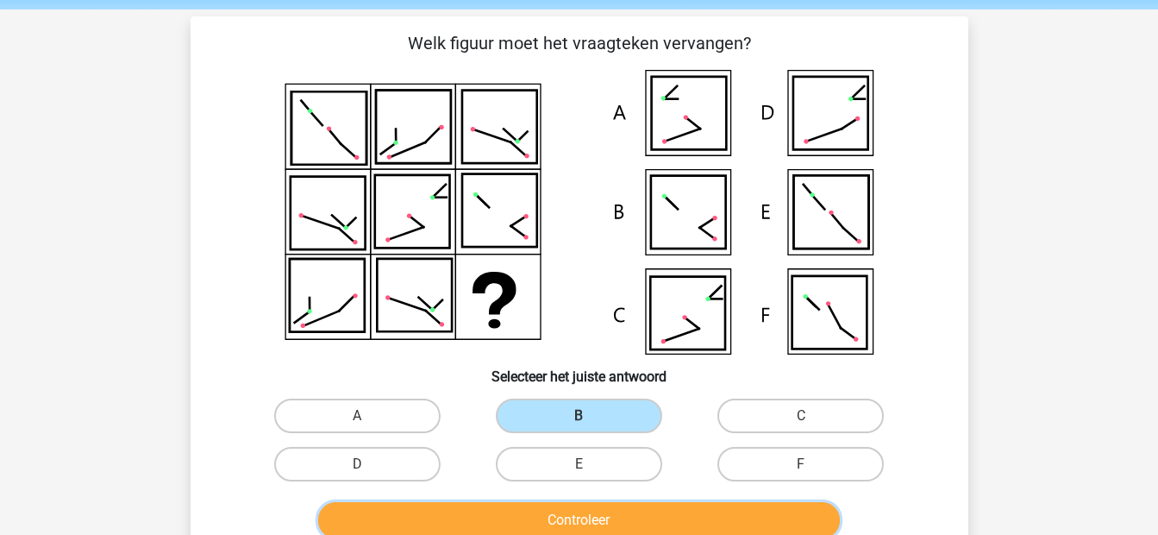
click at [625, 523] on button "Controleer" at bounding box center [579, 520] width 522 height 36
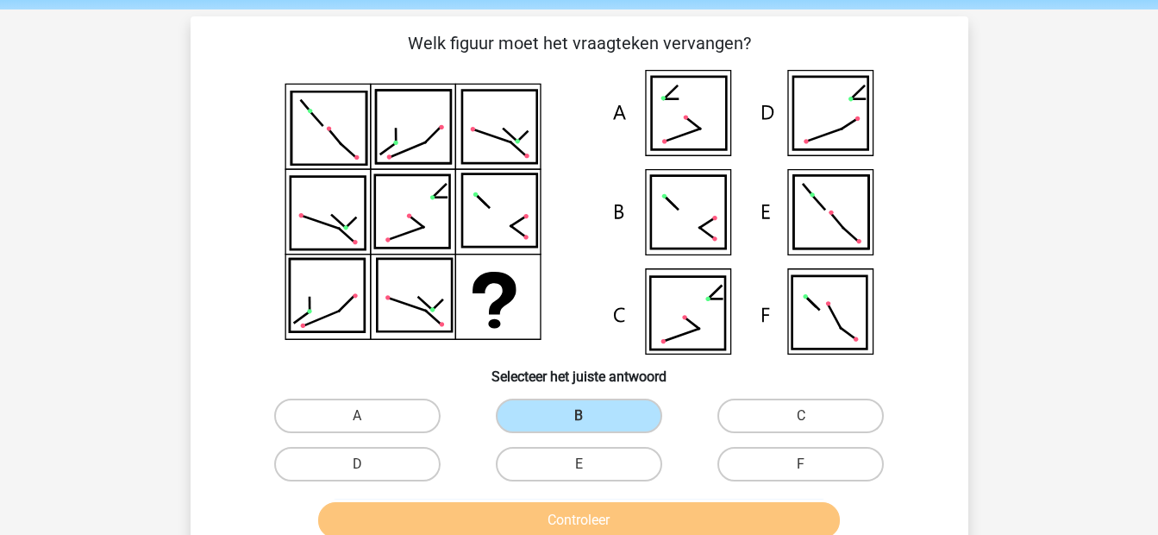
click at [625, 523] on button "Controleer" at bounding box center [579, 520] width 522 height 36
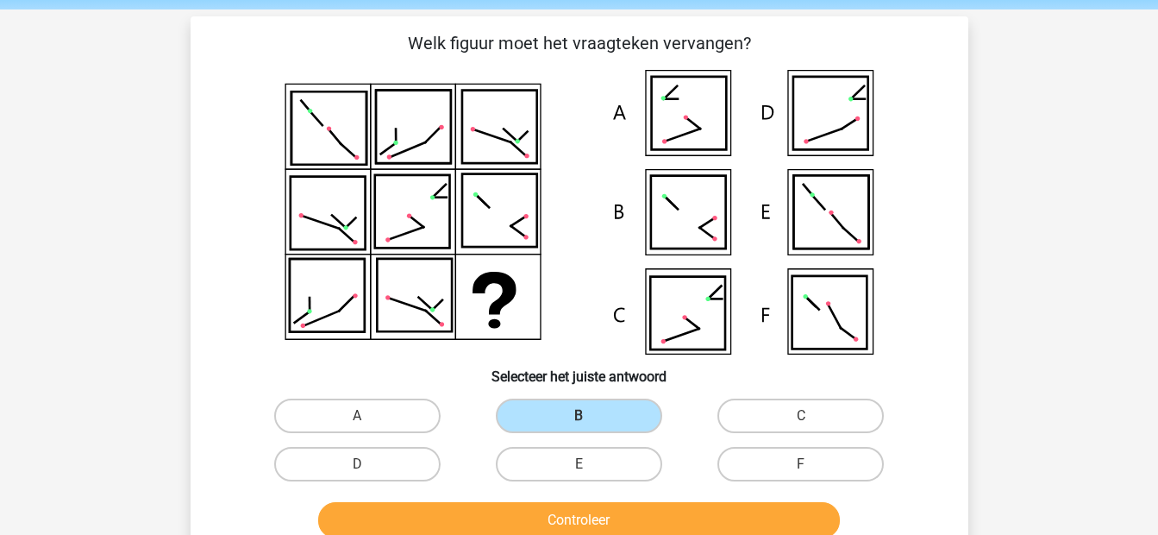
click at [625, 523] on button "Controleer" at bounding box center [579, 520] width 522 height 36
click at [562, 508] on button "Controleer" at bounding box center [579, 520] width 522 height 36
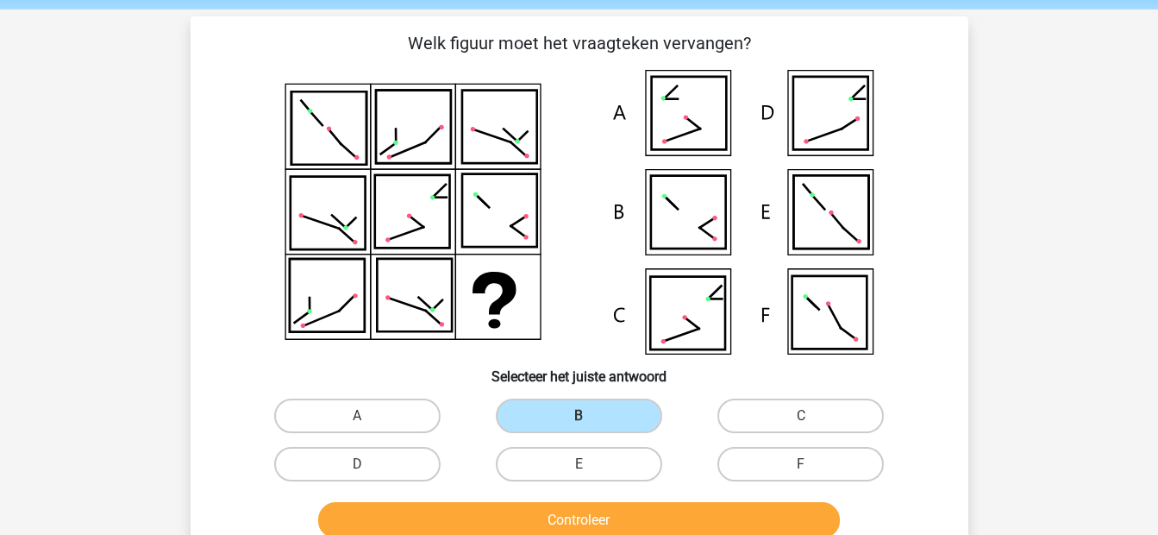
click at [562, 508] on button "Controleer" at bounding box center [579, 520] width 522 height 36
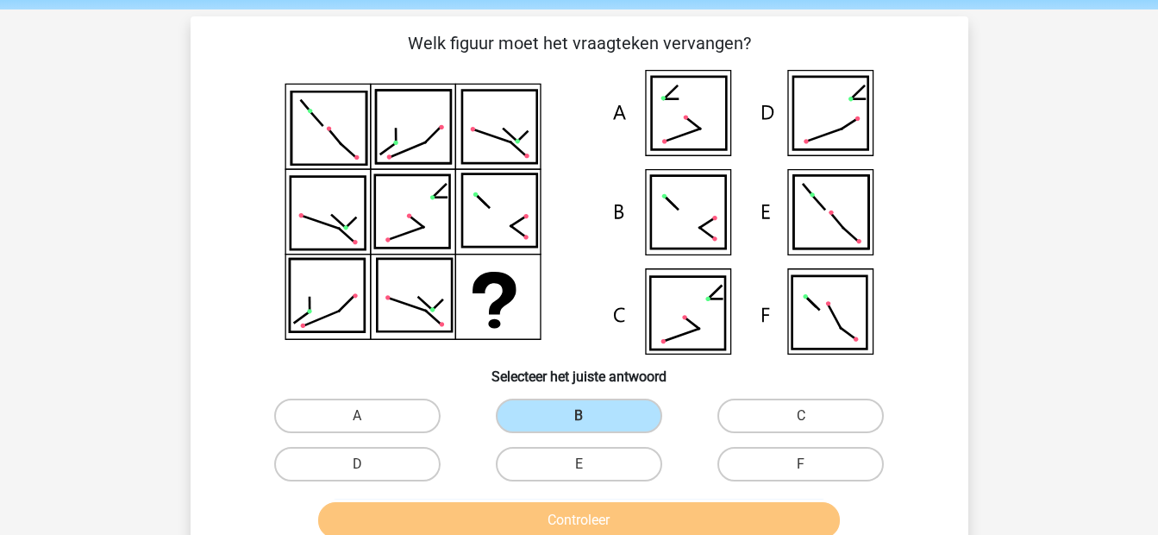
click at [562, 508] on button "Controleer" at bounding box center [579, 520] width 522 height 36
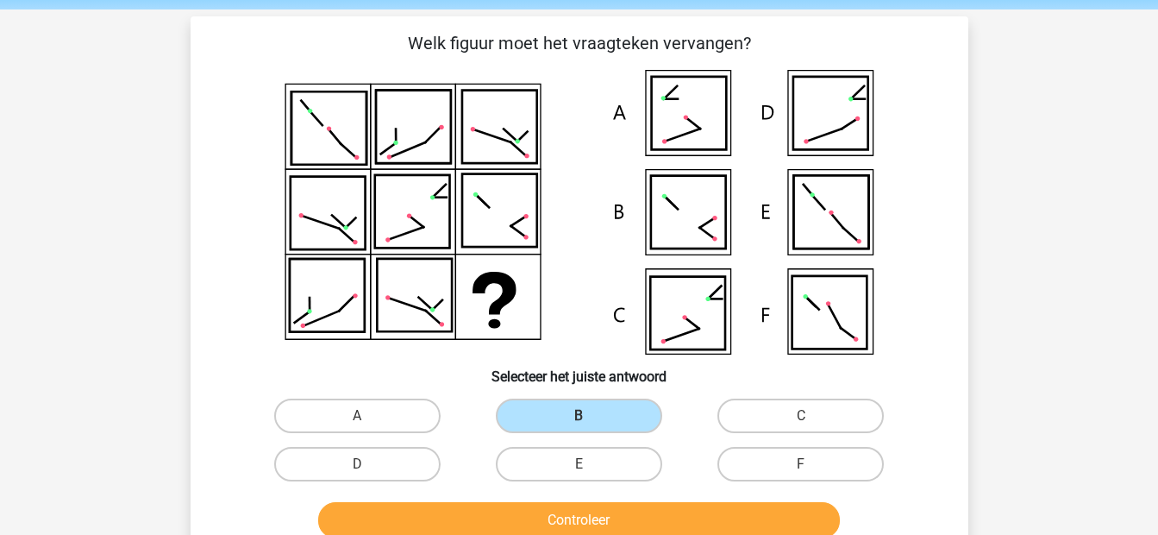
click at [562, 508] on button "Controleer" at bounding box center [579, 520] width 522 height 36
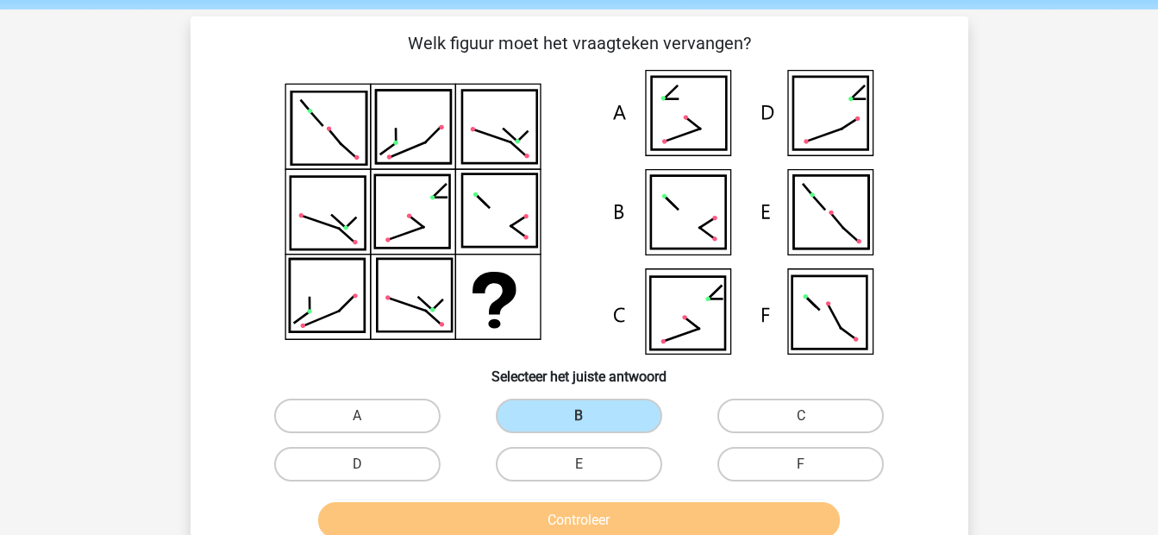
click at [562, 508] on button "Controleer" at bounding box center [579, 520] width 522 height 36
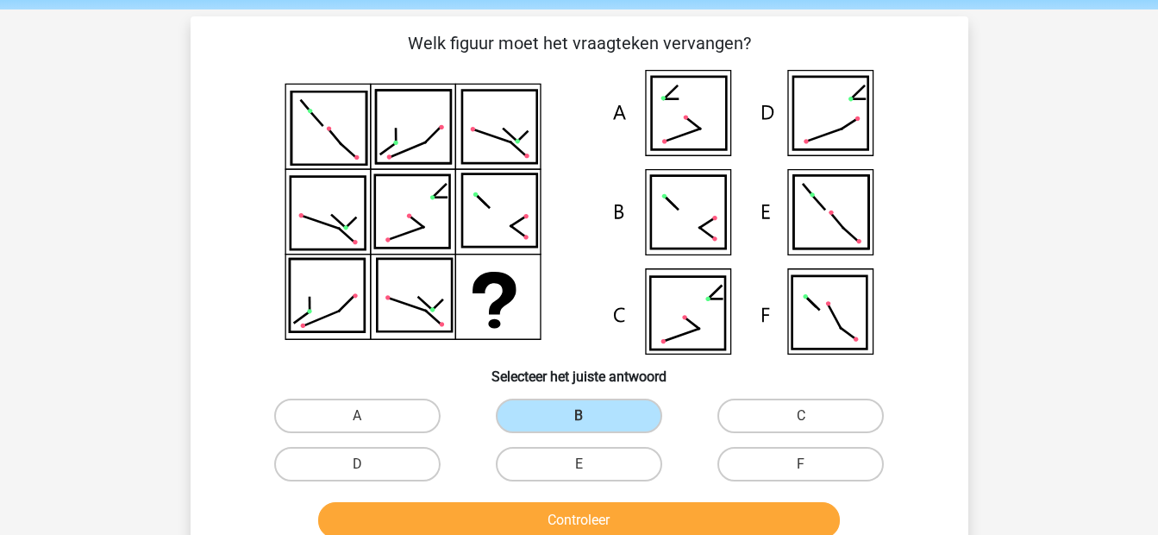
click at [562, 508] on button "Controleer" at bounding box center [579, 520] width 522 height 36
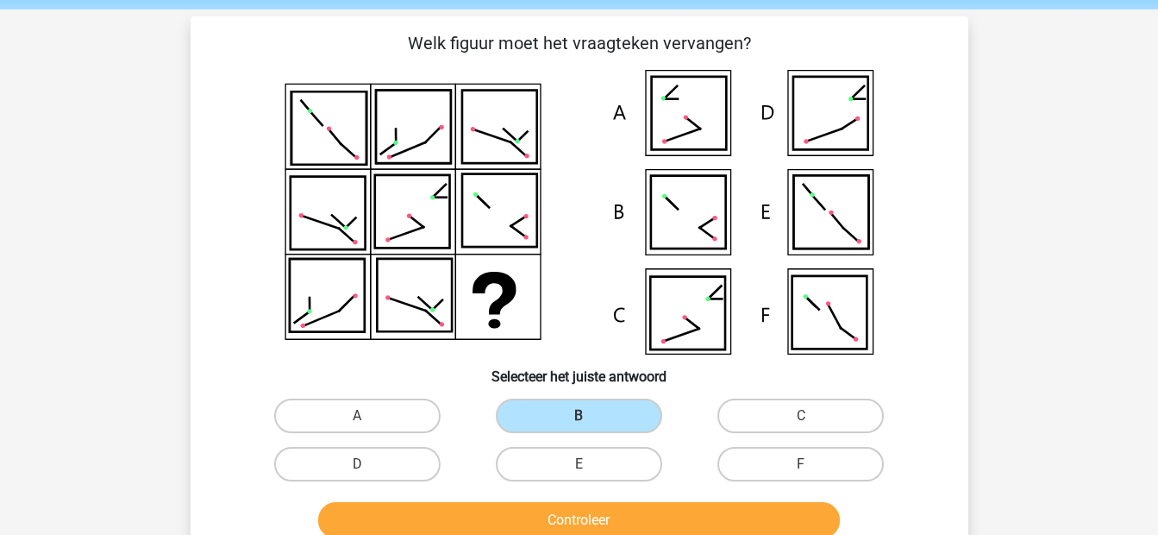
click at [562, 508] on button "Controleer" at bounding box center [579, 520] width 522 height 36
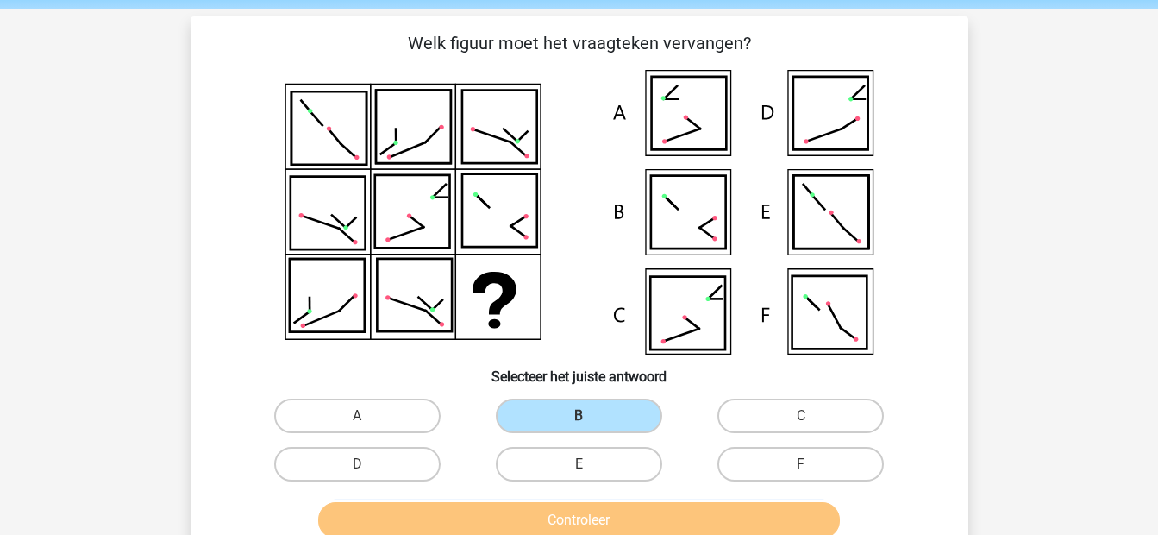
click at [562, 508] on button "Controleer" at bounding box center [579, 520] width 522 height 36
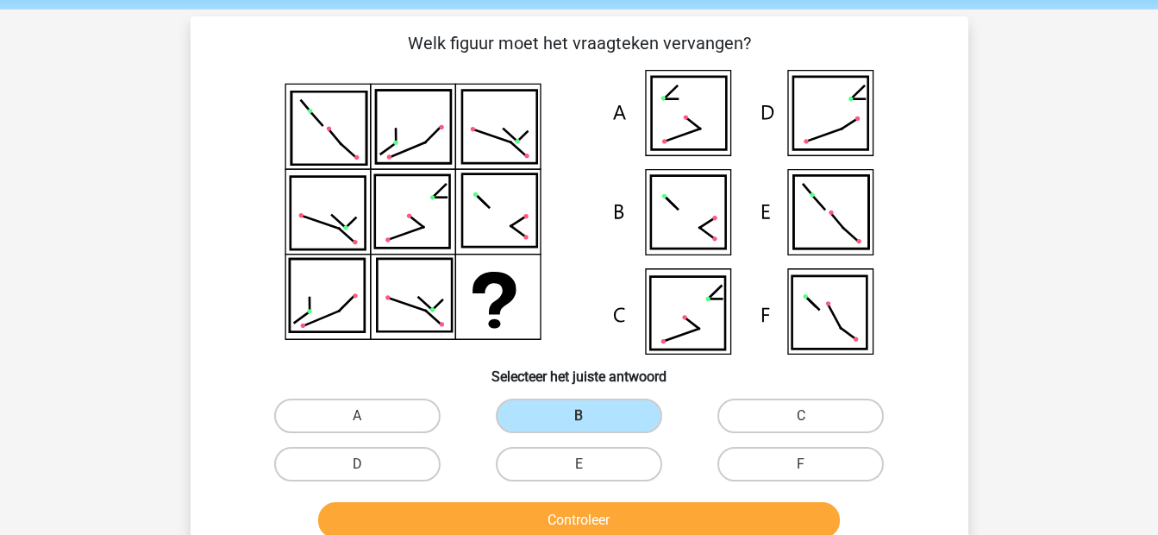
click at [562, 508] on button "Controleer" at bounding box center [579, 520] width 522 height 36
click at [406, 428] on label "A" at bounding box center [357, 416] width 166 height 35
click at [368, 427] on input "A" at bounding box center [362, 421] width 11 height 11
radio input "true"
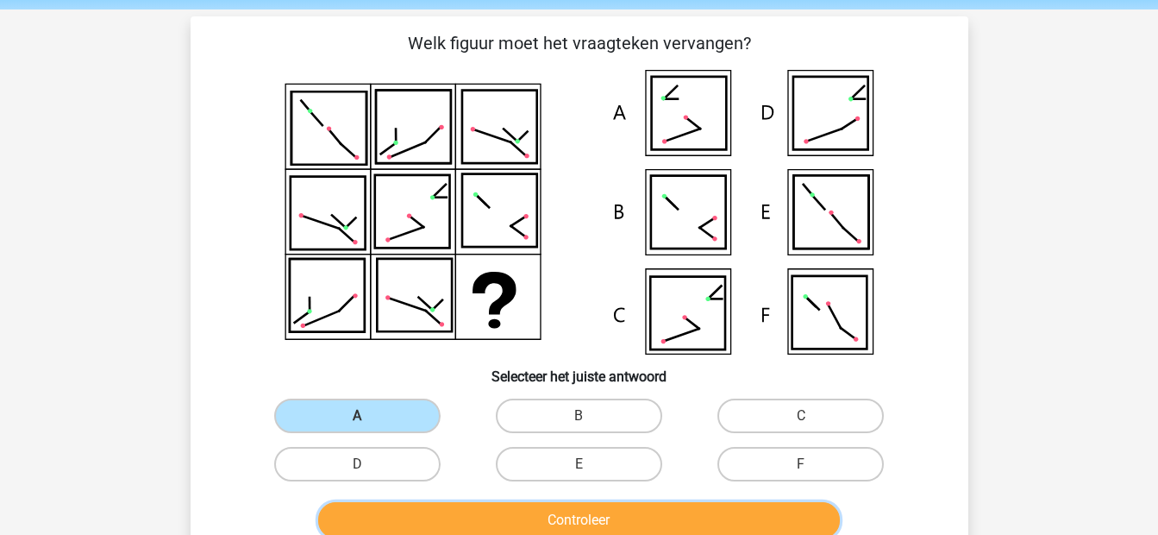
click at [526, 508] on button "Controleer" at bounding box center [579, 520] width 522 height 36
click at [401, 451] on label "D" at bounding box center [357, 464] width 166 height 35
click at [368, 464] on input "D" at bounding box center [362, 469] width 11 height 11
radio input "true"
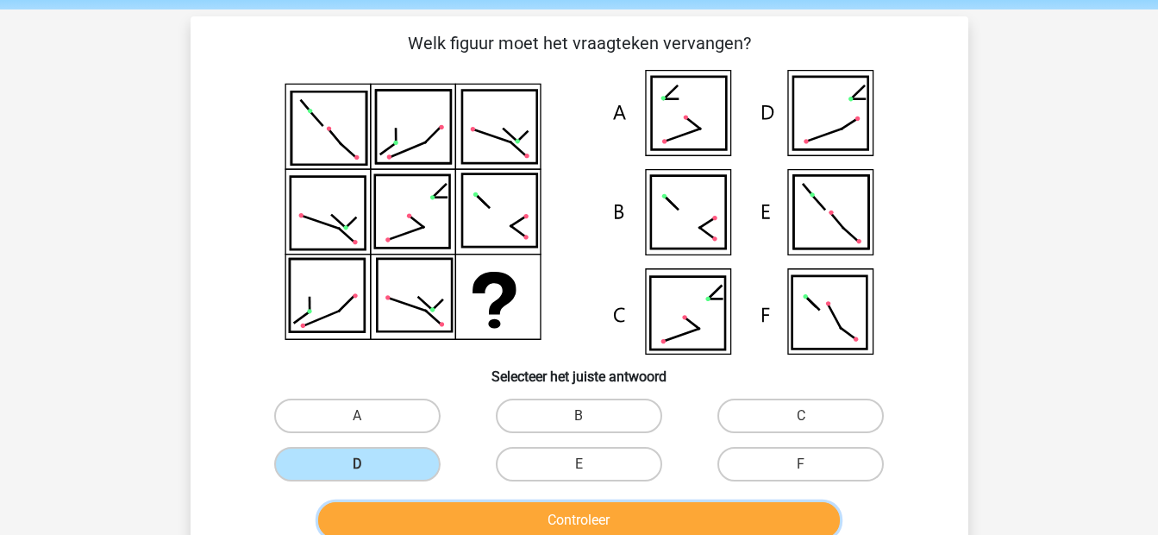
click at [518, 502] on button "Controleer" at bounding box center [579, 520] width 522 height 36
click at [579, 455] on label "E" at bounding box center [579, 464] width 166 height 35
click at [579, 464] on input "E" at bounding box center [584, 469] width 11 height 11
radio input "true"
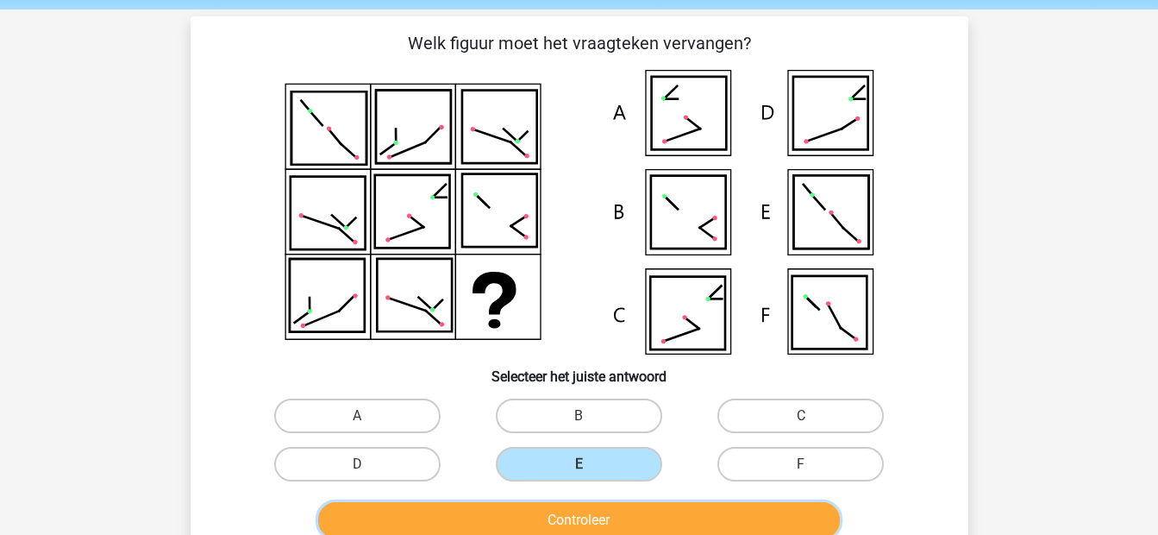
click at [651, 523] on button "Controleer" at bounding box center [579, 520] width 522 height 36
click at [773, 411] on label "C" at bounding box center [801, 416] width 166 height 35
click at [801, 416] on input "C" at bounding box center [806, 421] width 11 height 11
radio input "true"
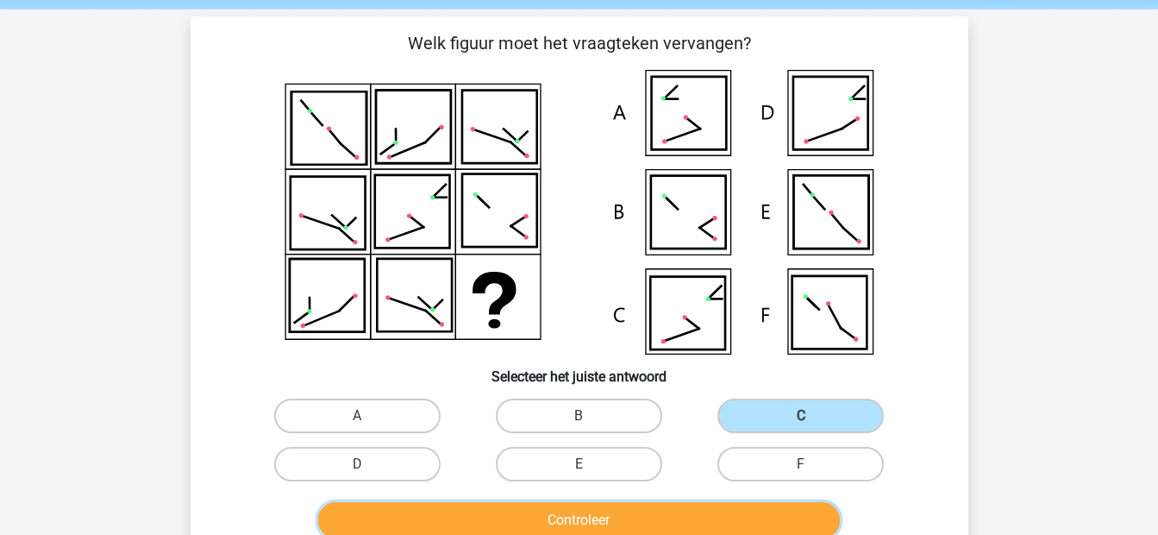
click at [724, 503] on button "Controleer" at bounding box center [579, 520] width 522 height 36
drag, startPoint x: 737, startPoint y: 486, endPoint x: 761, endPoint y: 457, distance: 36.8
click at [761, 457] on div "F" at bounding box center [801, 464] width 222 height 48
click at [761, 457] on label "F" at bounding box center [801, 464] width 166 height 35
click at [801, 464] on input "F" at bounding box center [806, 469] width 11 height 11
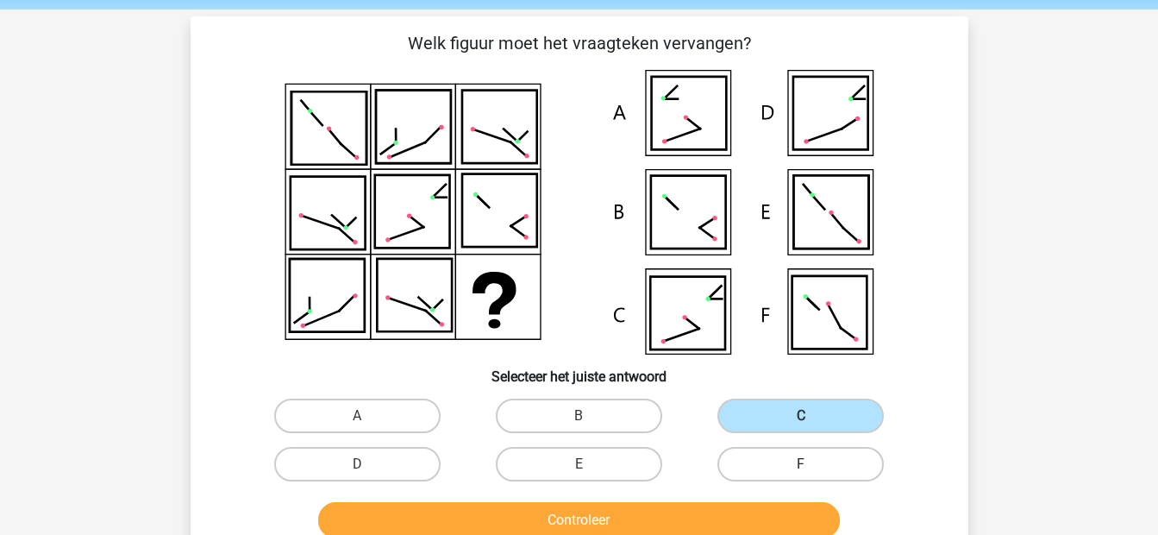
radio input "true"
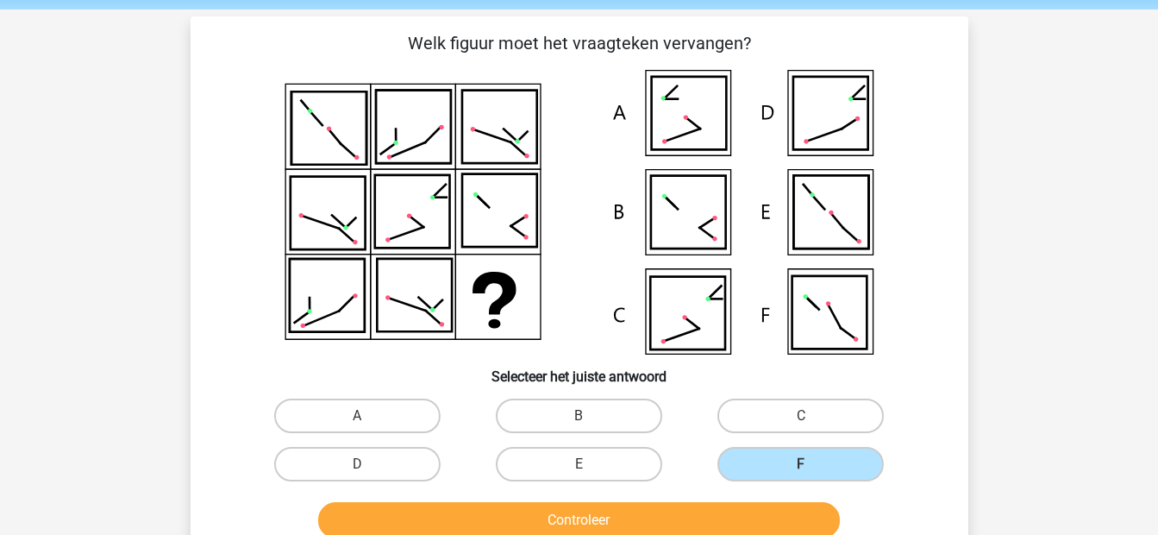
drag, startPoint x: 692, startPoint y: 498, endPoint x: 667, endPoint y: 512, distance: 28.6
click at [667, 512] on div "Controleer" at bounding box center [579, 516] width 723 height 57
click at [667, 512] on button "Controleer" at bounding box center [579, 520] width 522 height 36
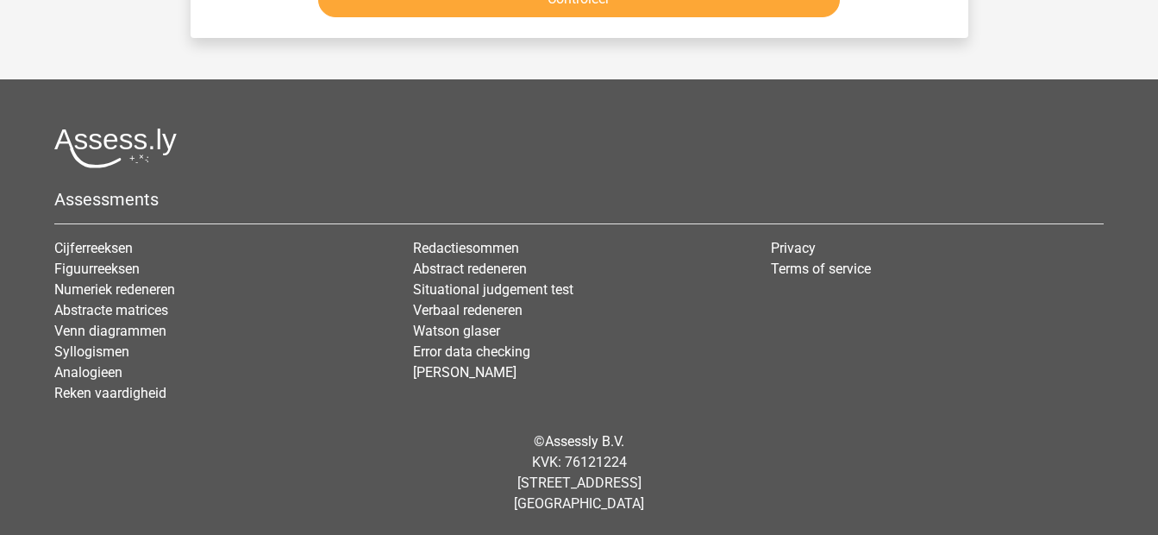
scroll to position [0, 0]
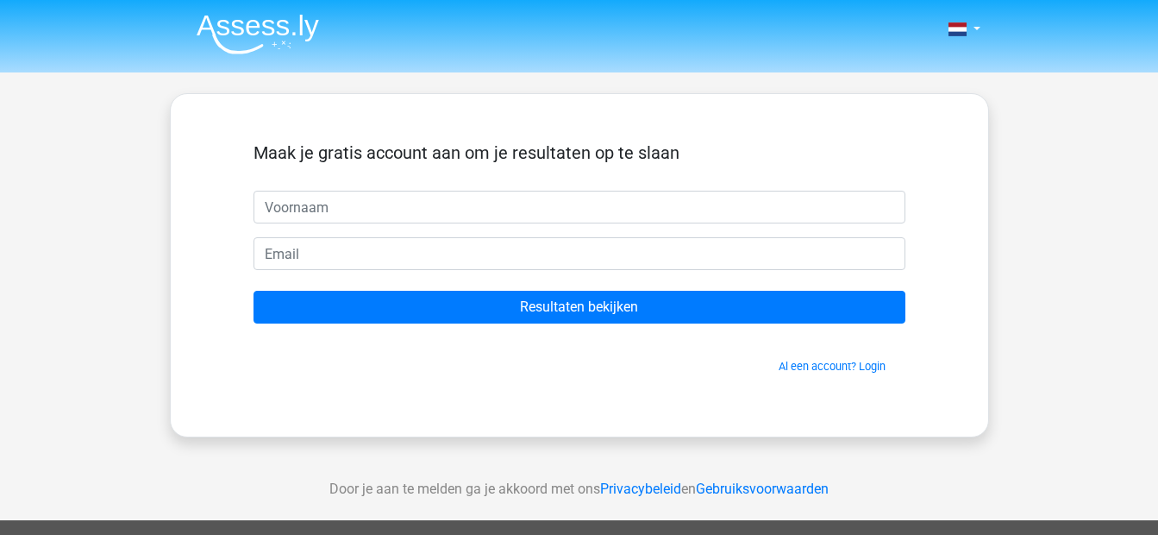
click at [259, 35] on img at bounding box center [258, 34] width 122 height 41
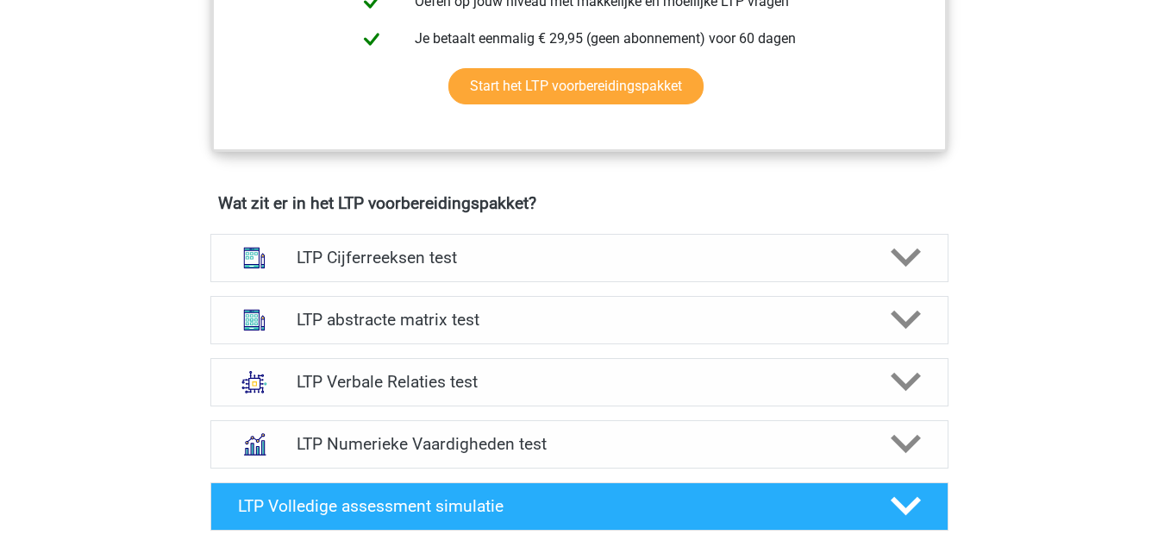
scroll to position [933, 0]
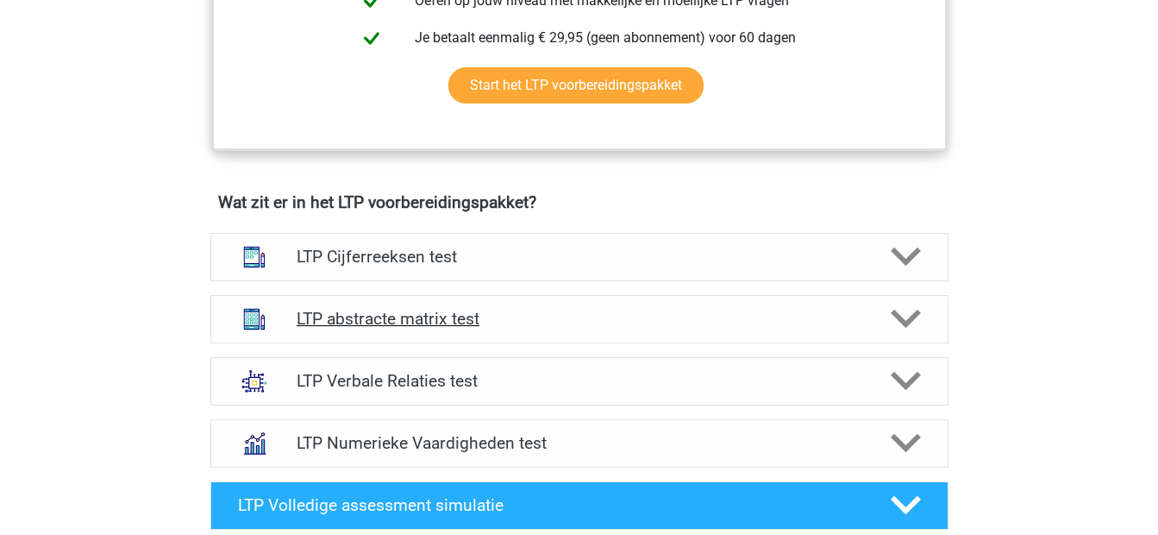
click at [483, 335] on div "LTP abstracte matrix test" at bounding box center [579, 319] width 738 height 48
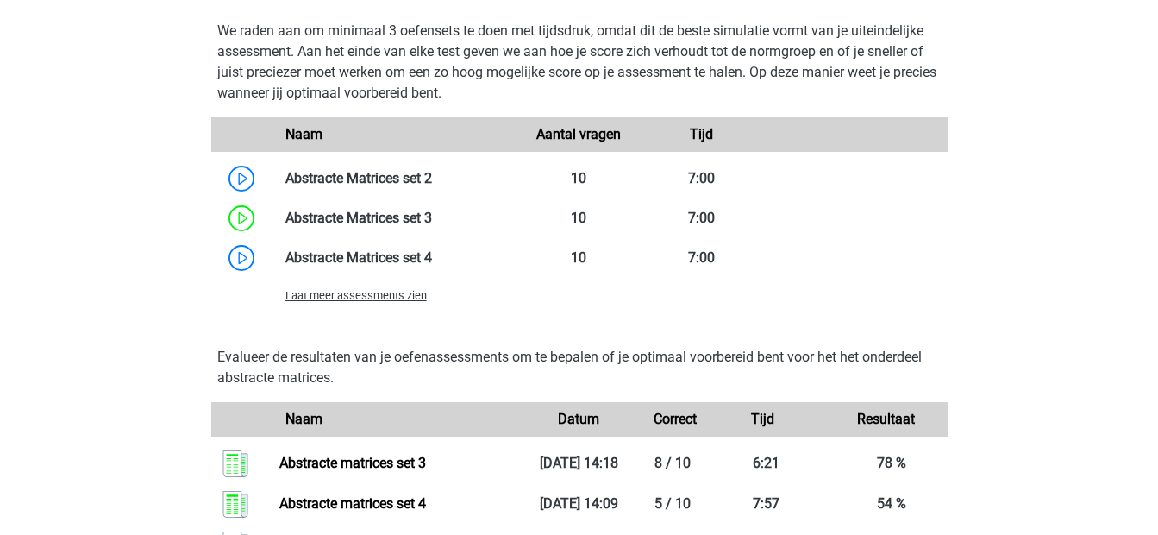
scroll to position [1768, 0]
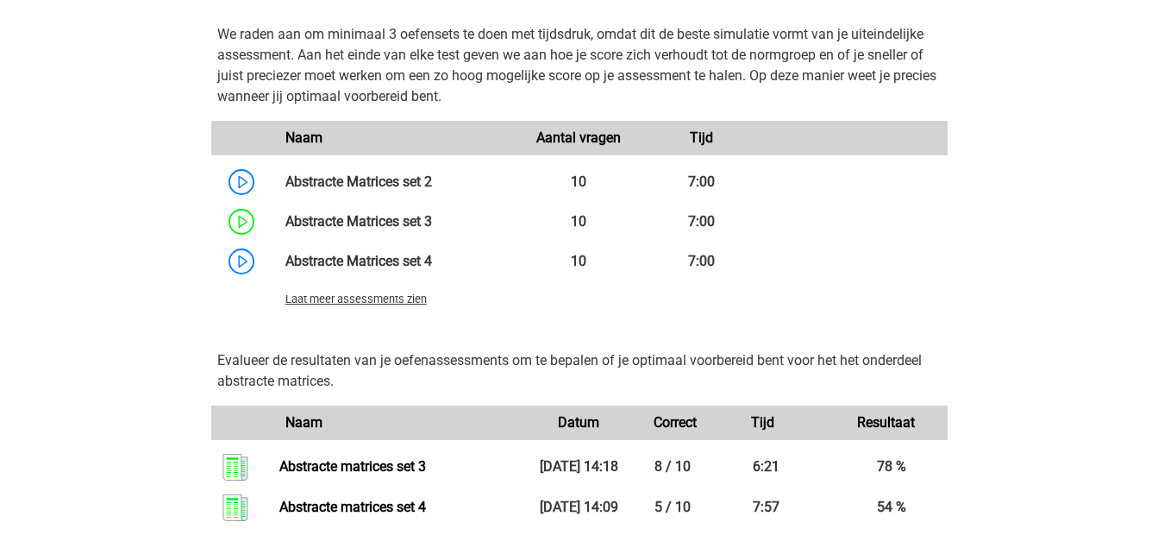
click at [358, 299] on span "Laat meer assessments zien" at bounding box center [356, 298] width 141 height 13
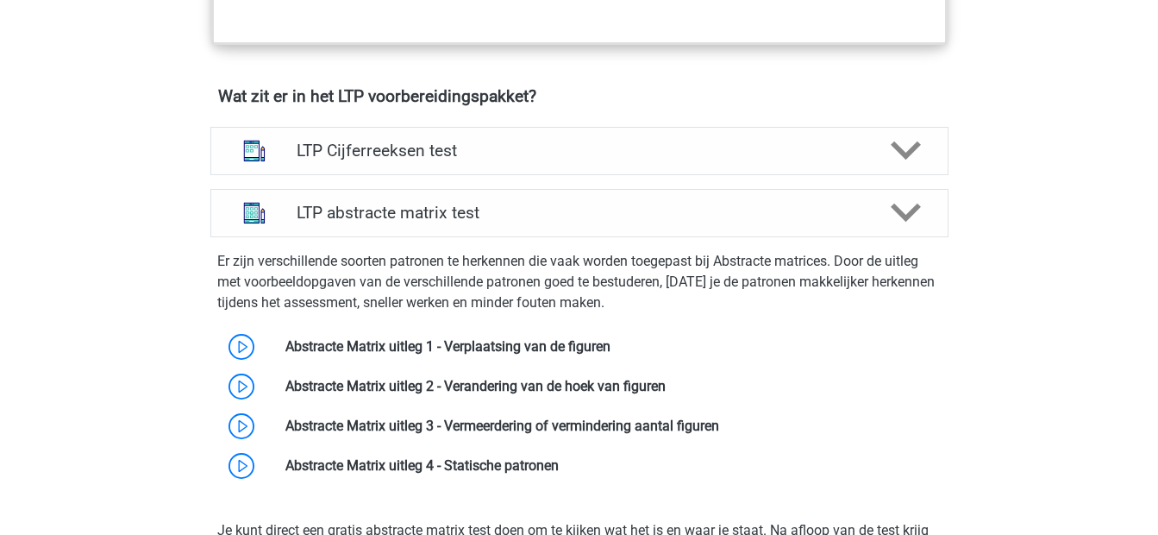
scroll to position [1044, 0]
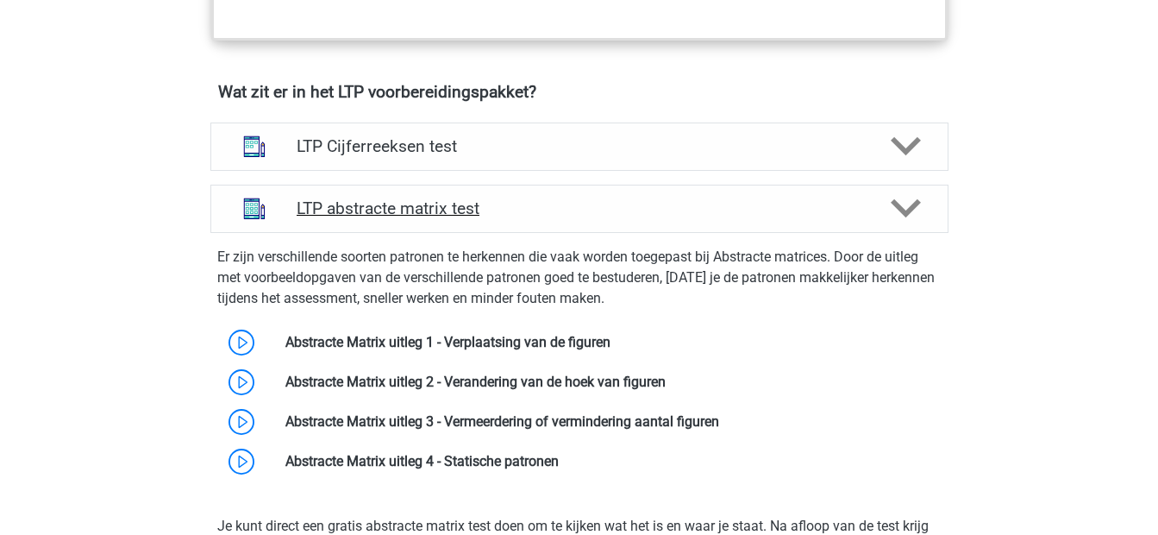
click at [486, 200] on h4 "LTP abstracte matrix test" at bounding box center [579, 208] width 565 height 20
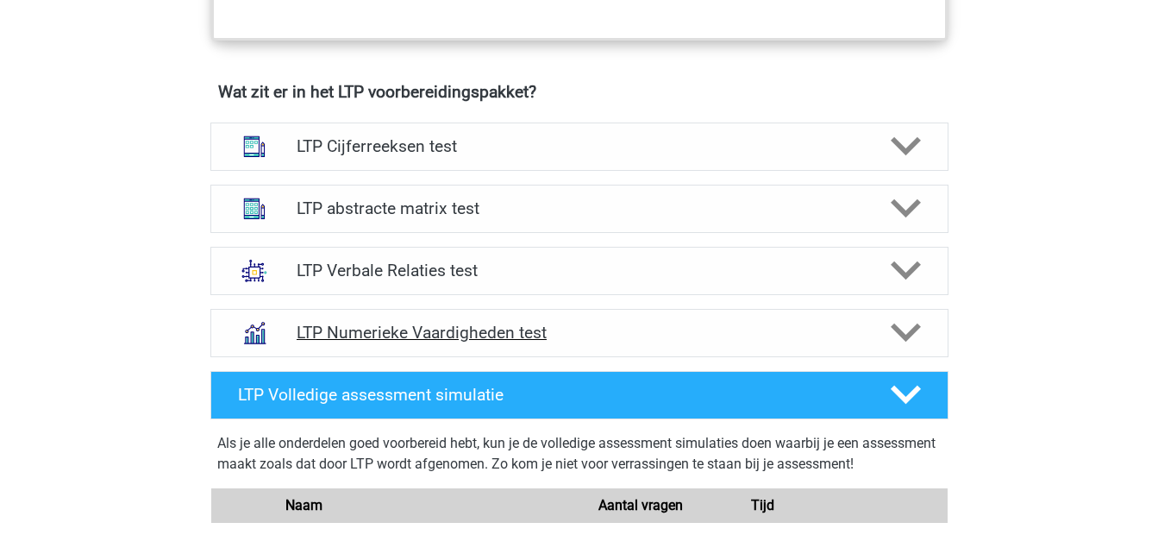
click at [591, 319] on div "LTP Numerieke Vaardigheden test" at bounding box center [579, 333] width 738 height 48
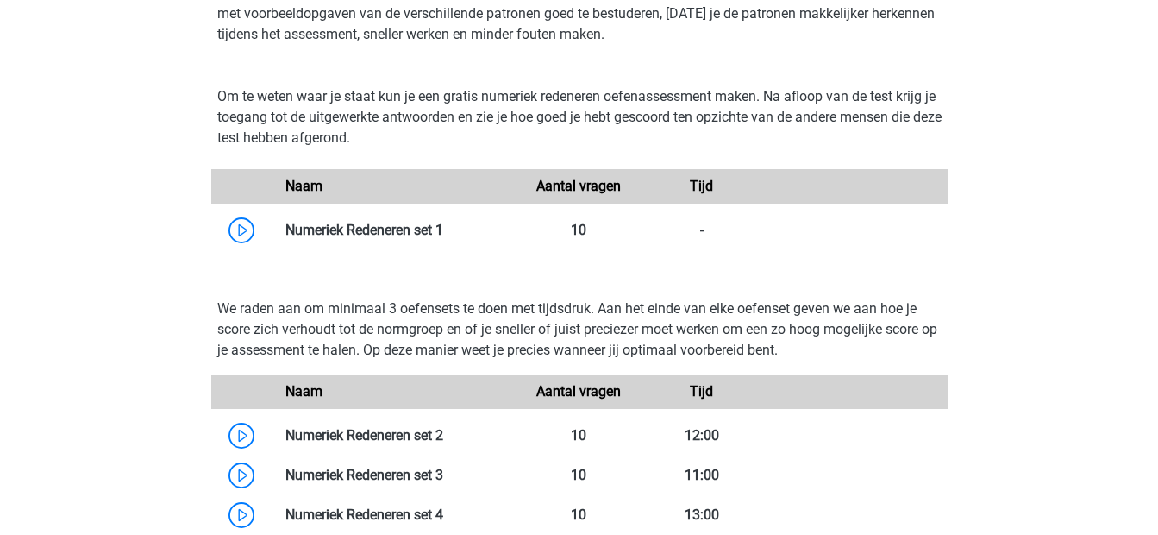
scroll to position [1431, 0]
